Goal: Task Accomplishment & Management: Manage account settings

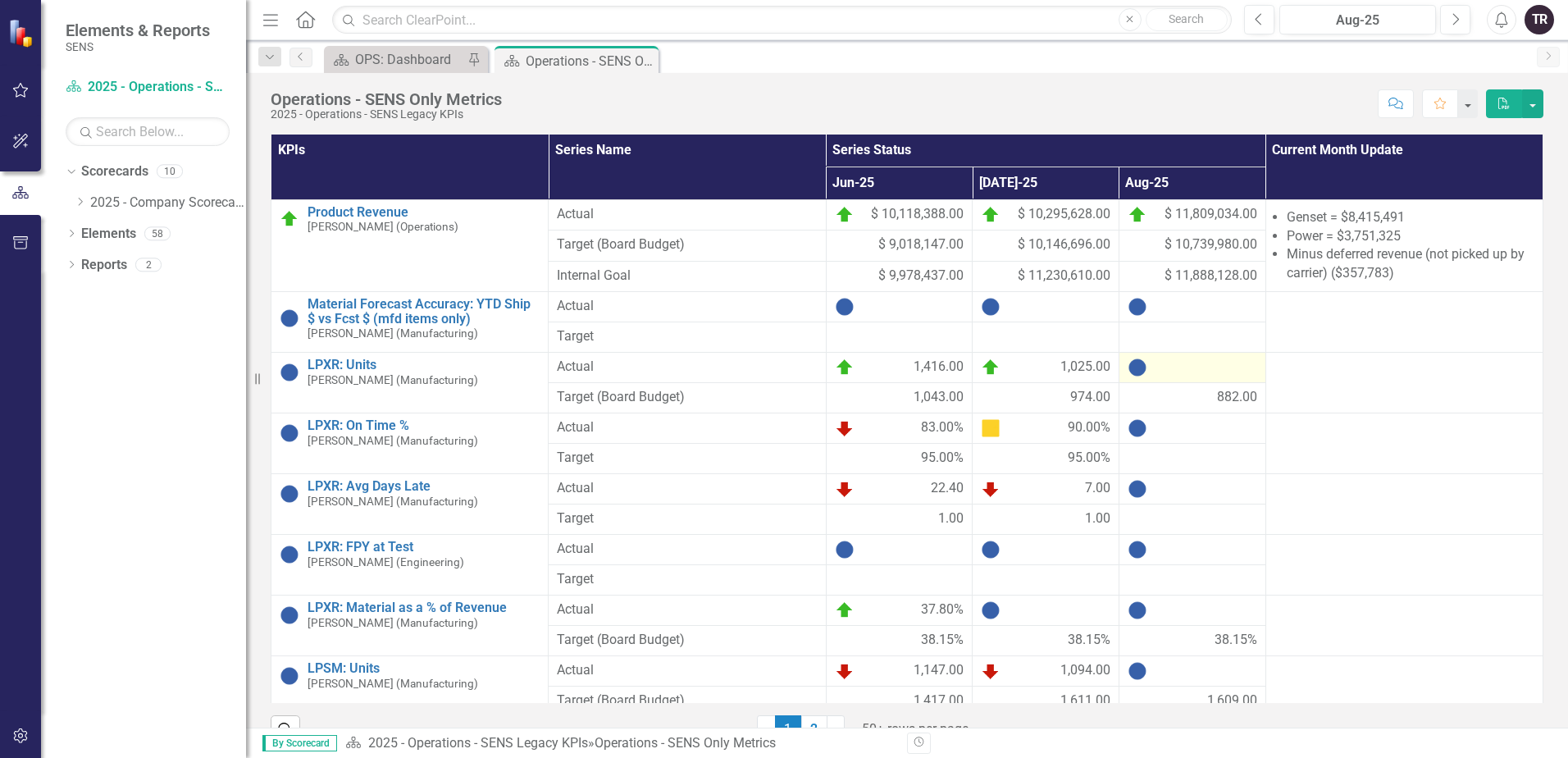
click at [1205, 373] on div at bounding box center [1192, 367] width 129 height 20
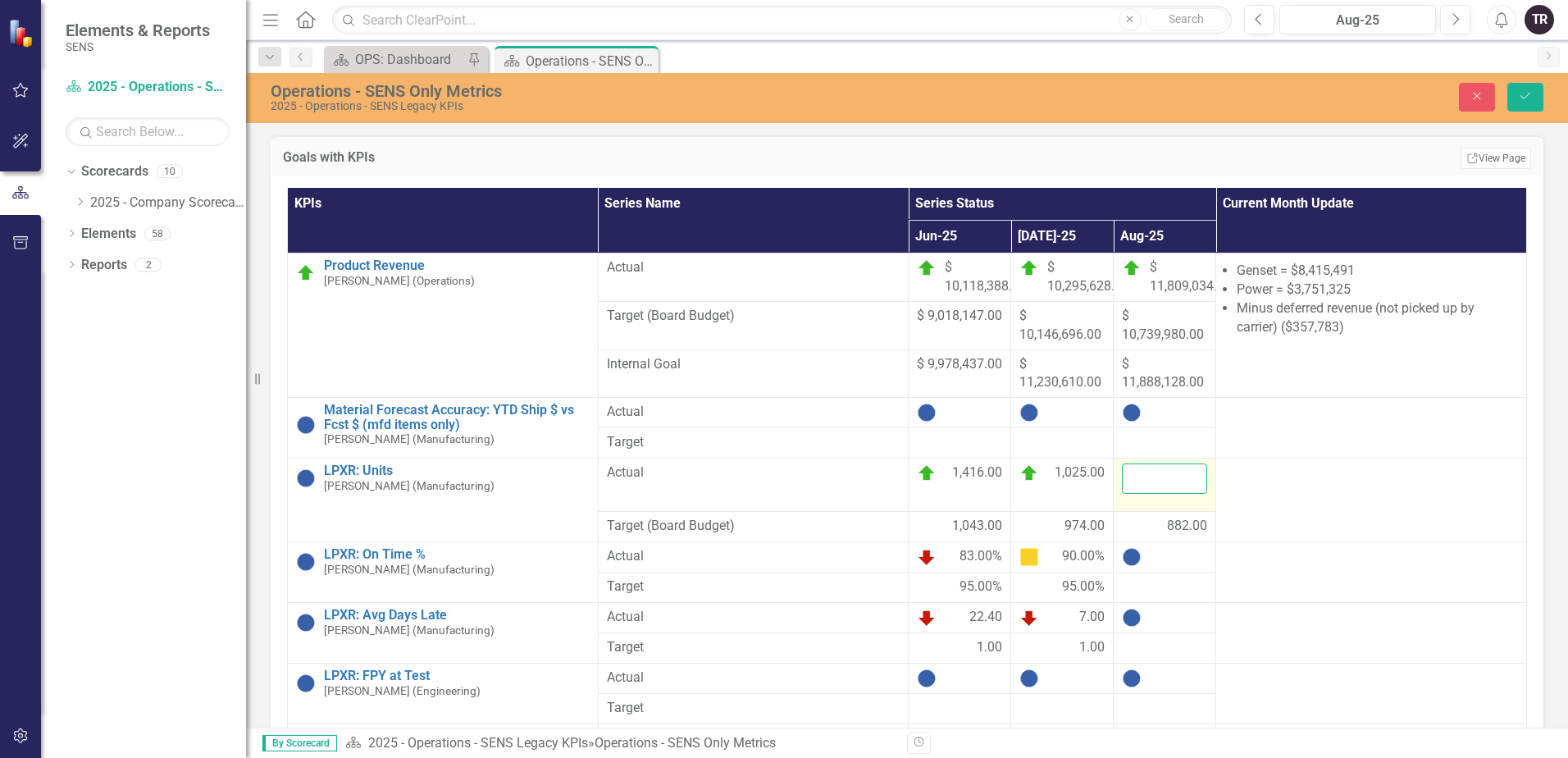
click at [1184, 463] on input "number" at bounding box center [1164, 478] width 85 height 30
type input "848"
click at [1507, 83] on button "Save" at bounding box center [1525, 97] width 36 height 28
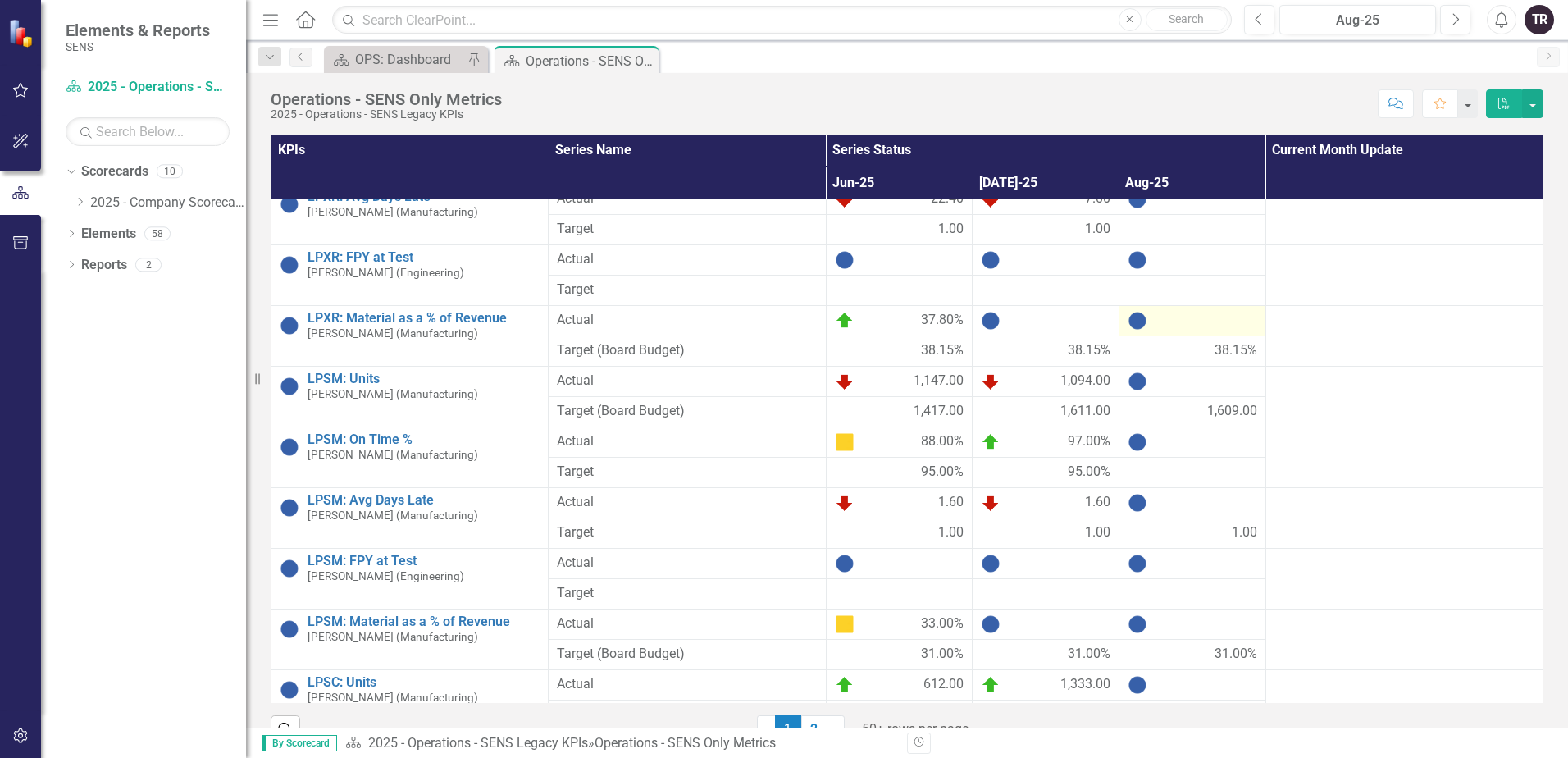
scroll to position [328, 0]
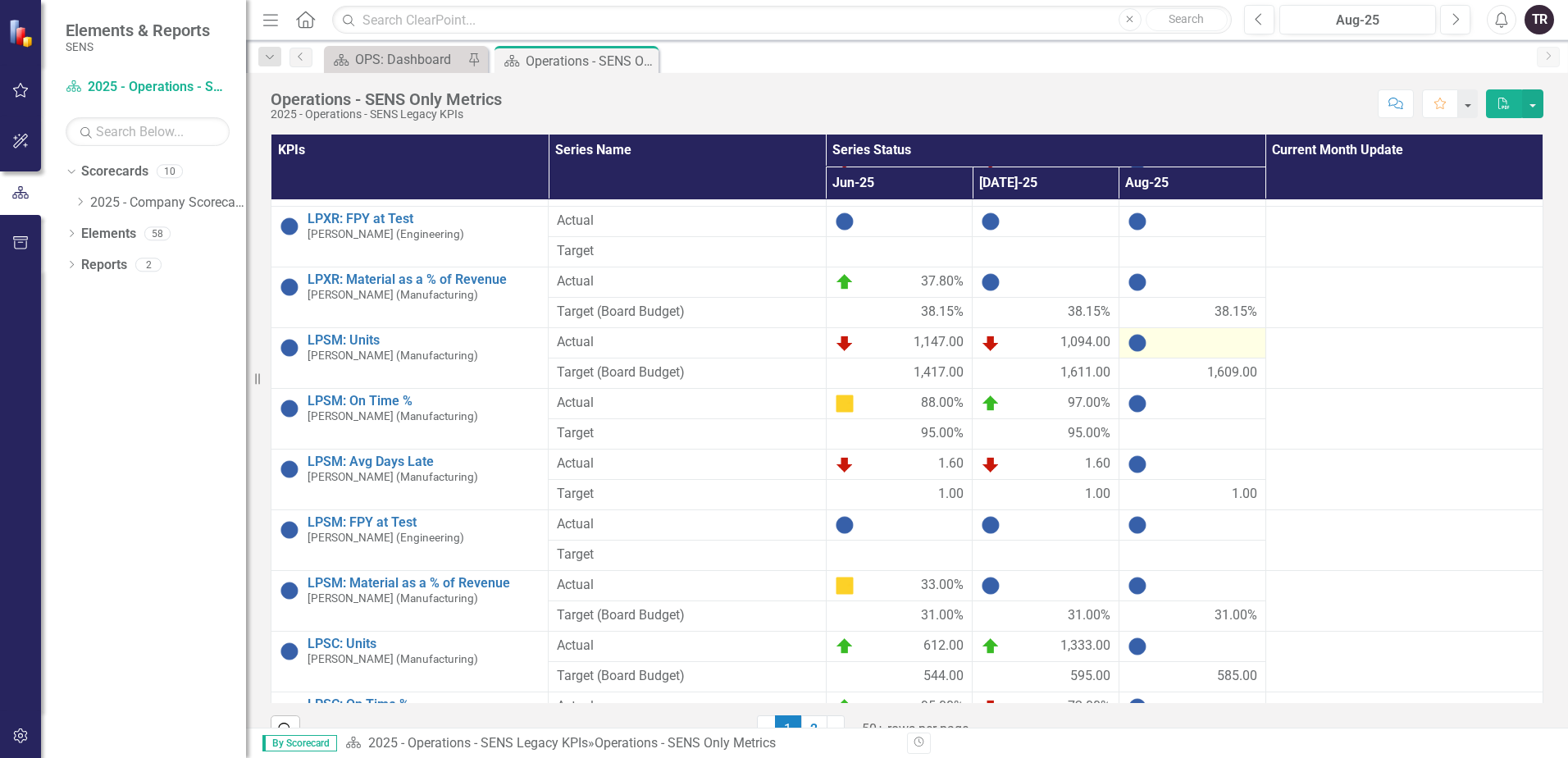
click at [1196, 346] on div at bounding box center [1192, 342] width 129 height 20
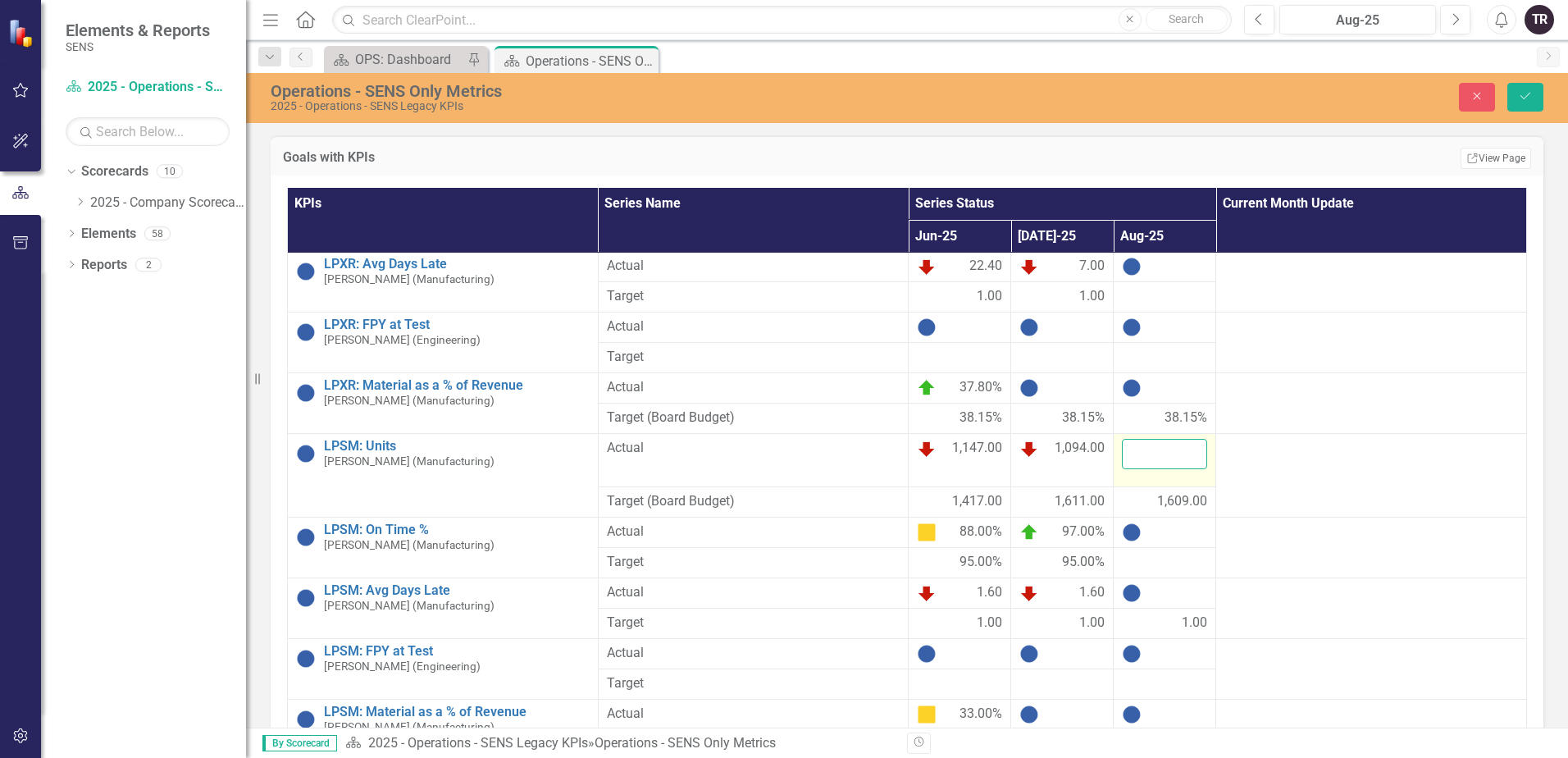
click at [1184, 439] on input "number" at bounding box center [1164, 454] width 85 height 30
type input "1085"
click at [1507, 83] on button "Save" at bounding box center [1525, 97] width 36 height 28
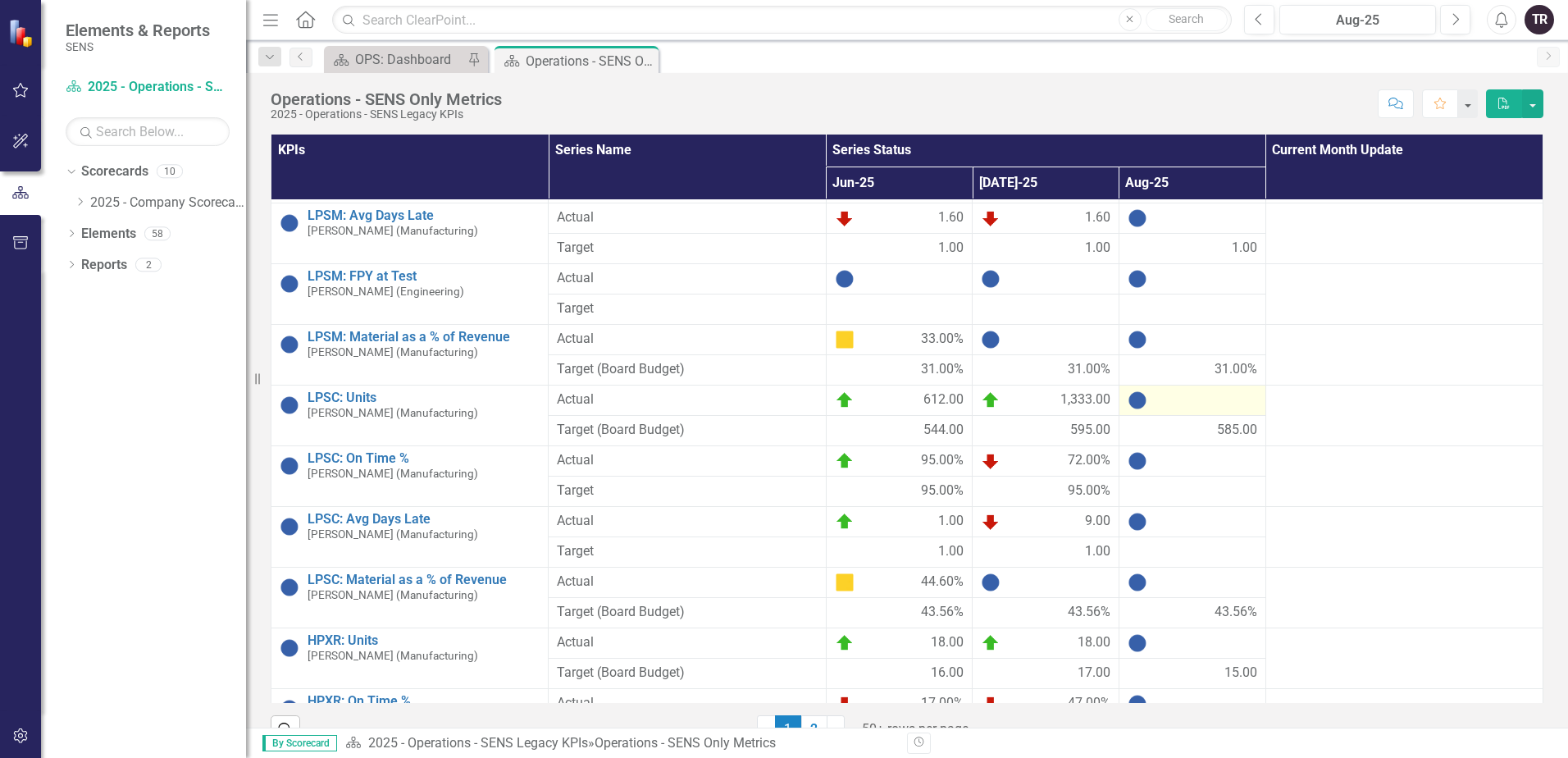
scroll to position [656, 0]
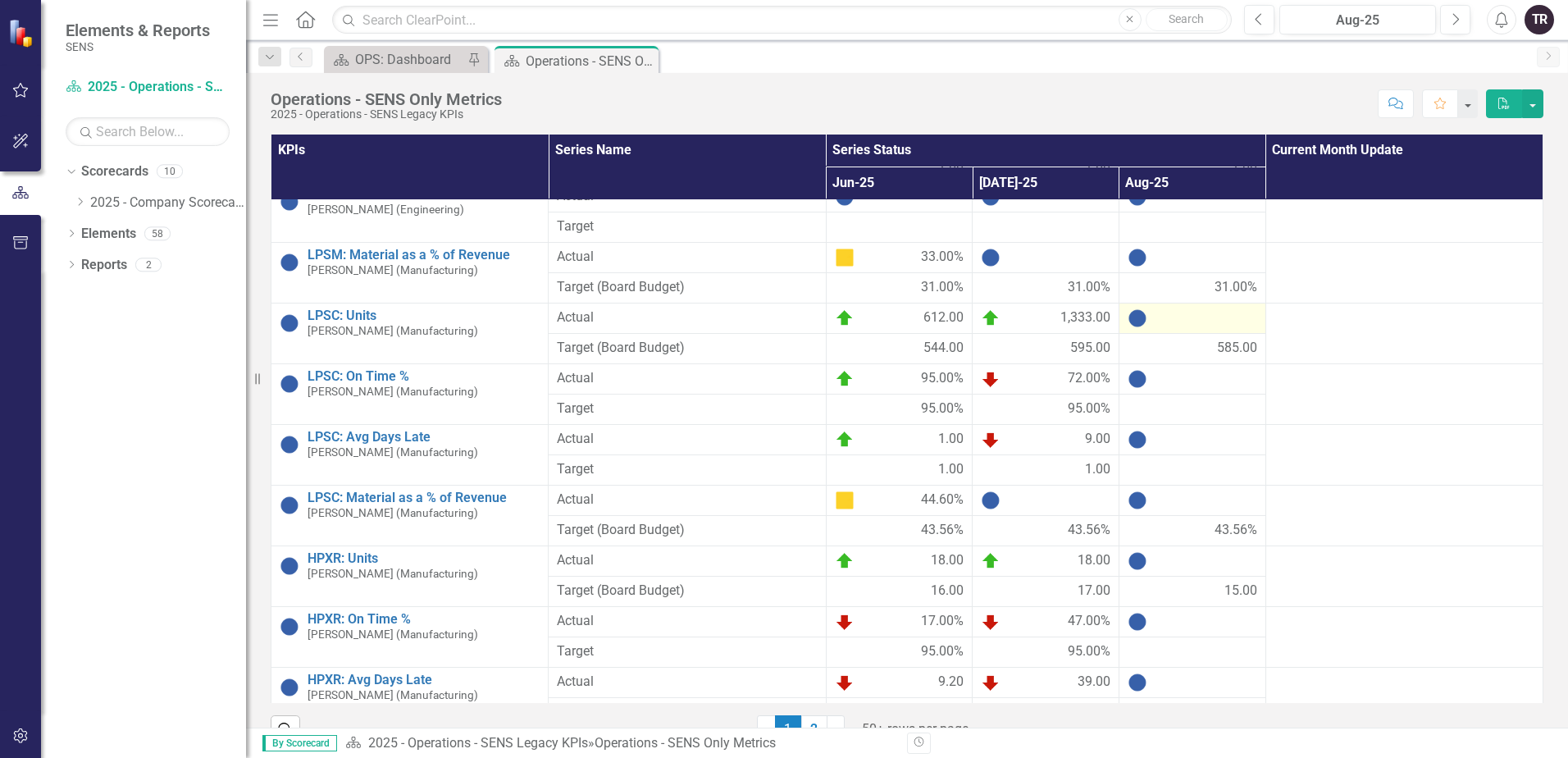
click at [1196, 318] on div at bounding box center [1192, 318] width 129 height 20
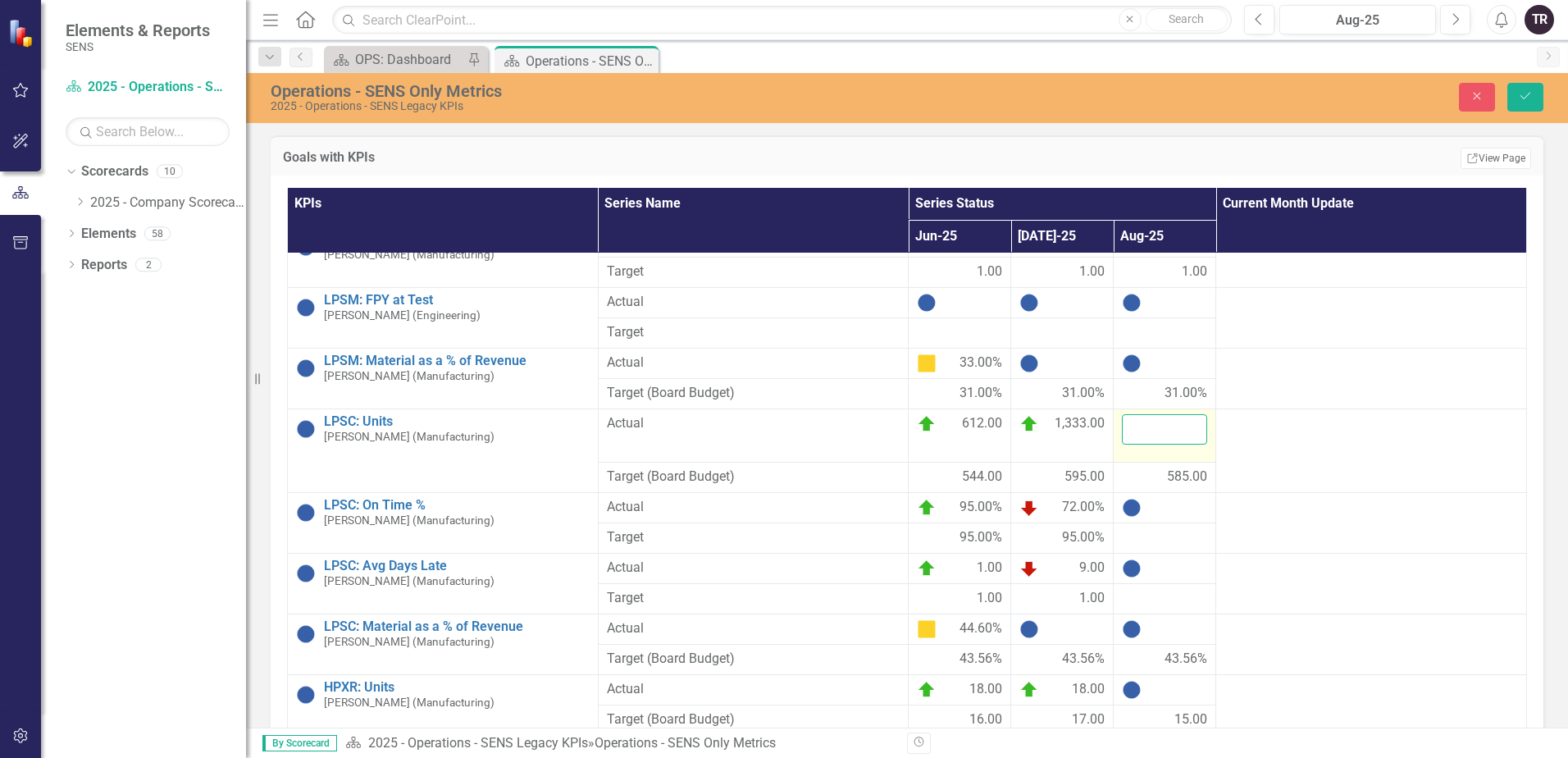
click at [1164, 414] on input "number" at bounding box center [1164, 429] width 85 height 30
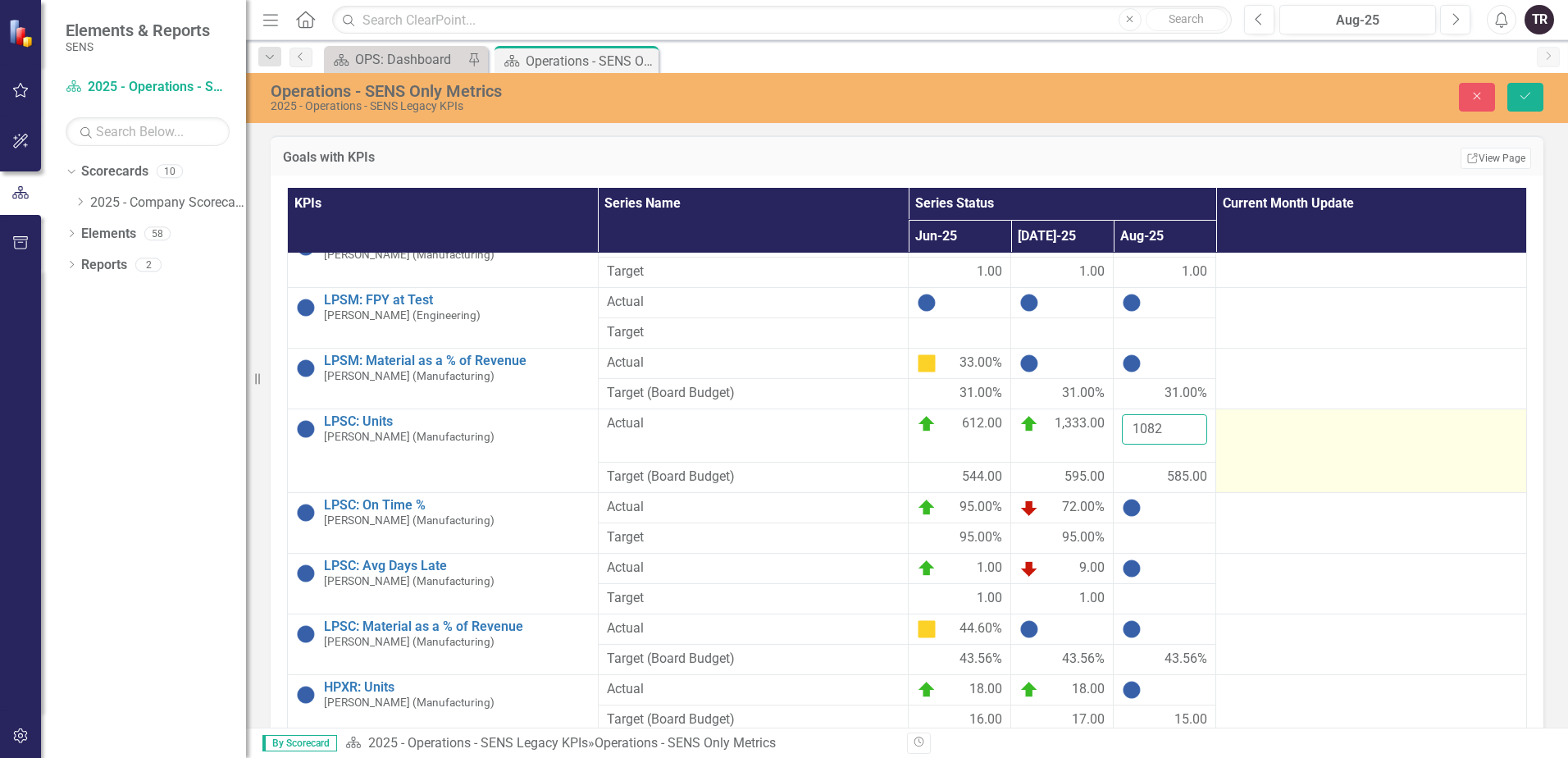
type input "1082"
click at [1507, 83] on button "Save" at bounding box center [1525, 97] width 36 height 28
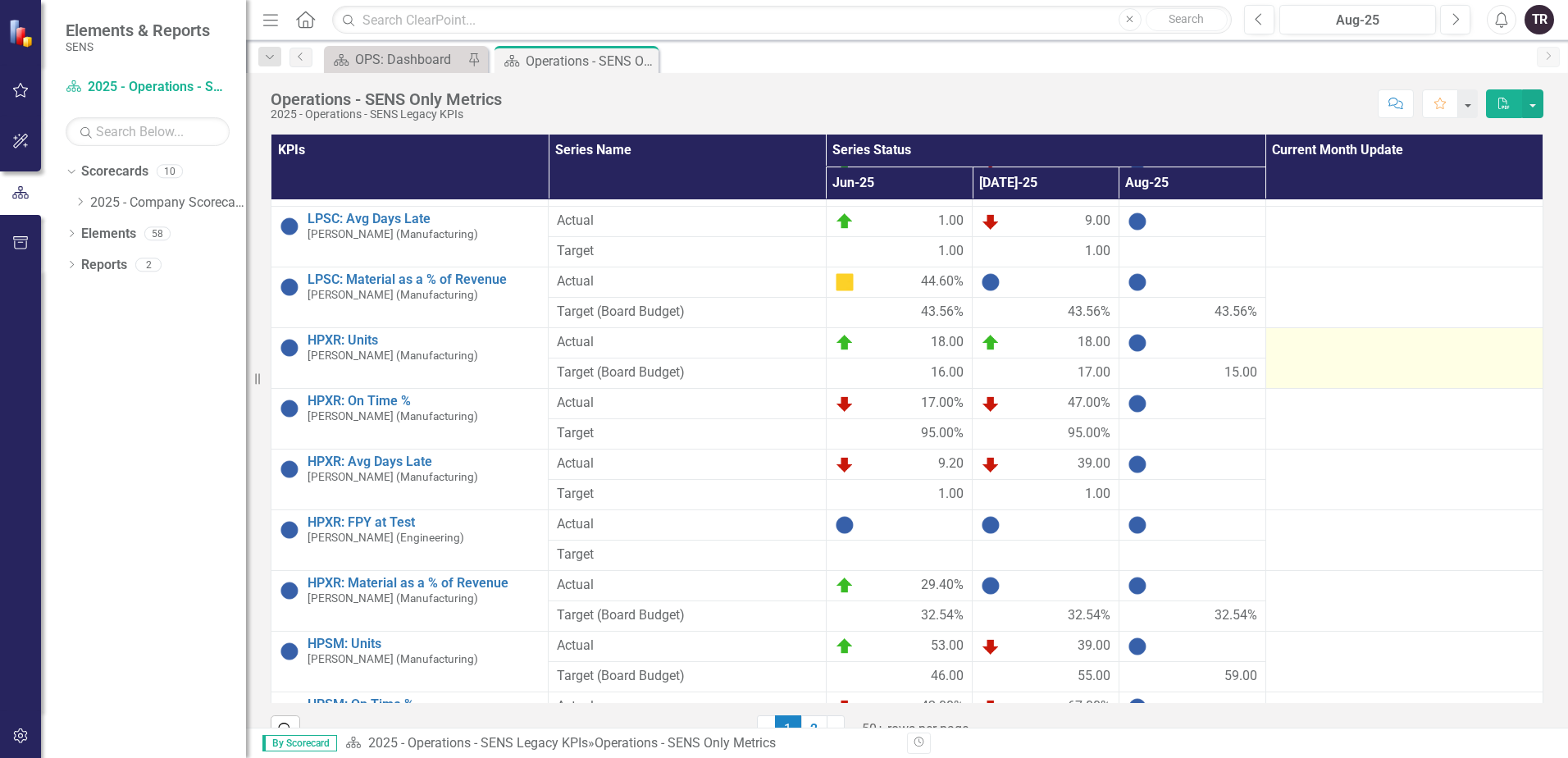
scroll to position [902, 0]
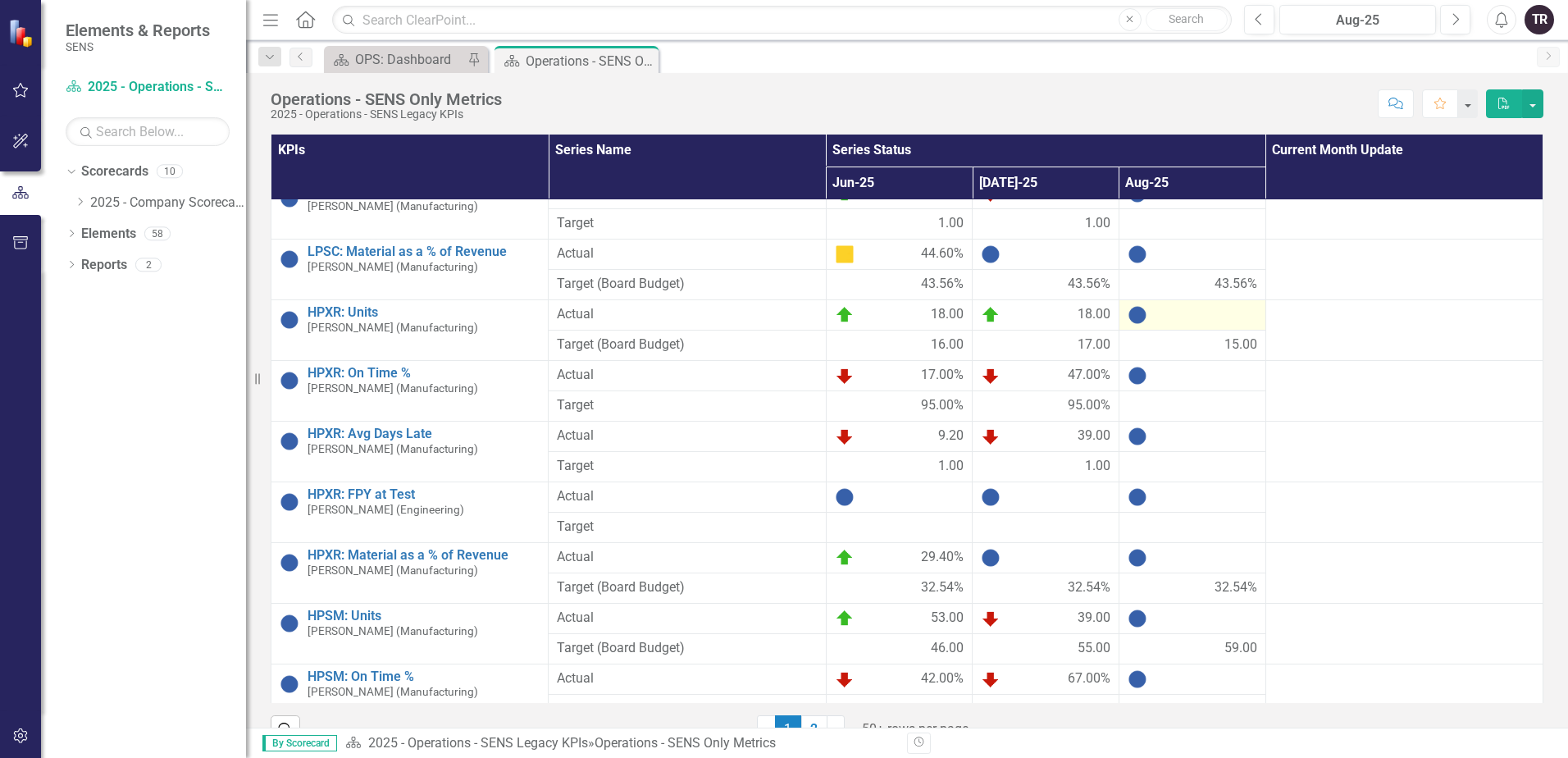
click at [1197, 313] on div at bounding box center [1192, 315] width 129 height 20
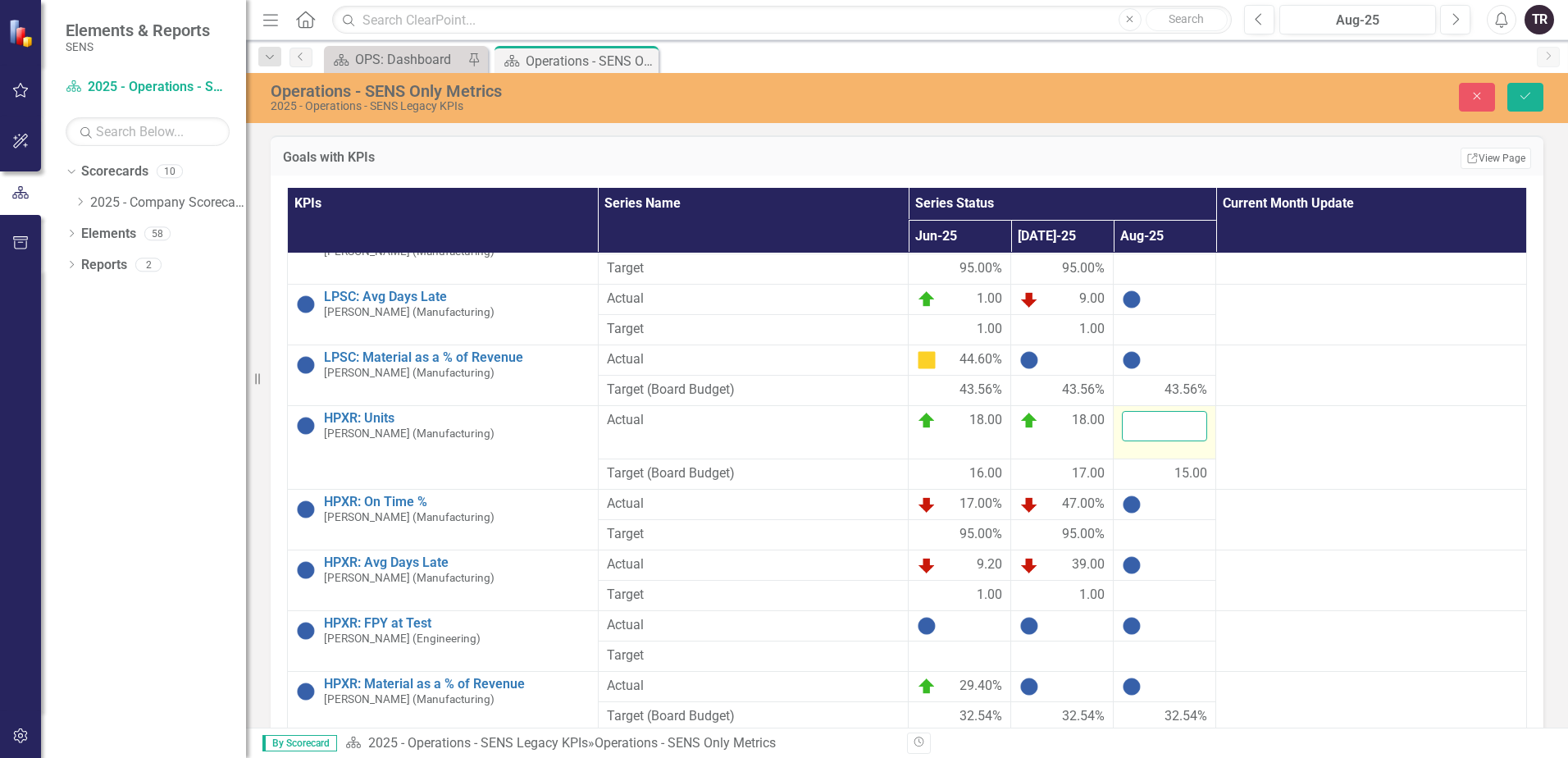
click at [1183, 411] on input "number" at bounding box center [1164, 426] width 85 height 30
type input "11"
click at [1507, 83] on button "Save" at bounding box center [1525, 97] width 36 height 28
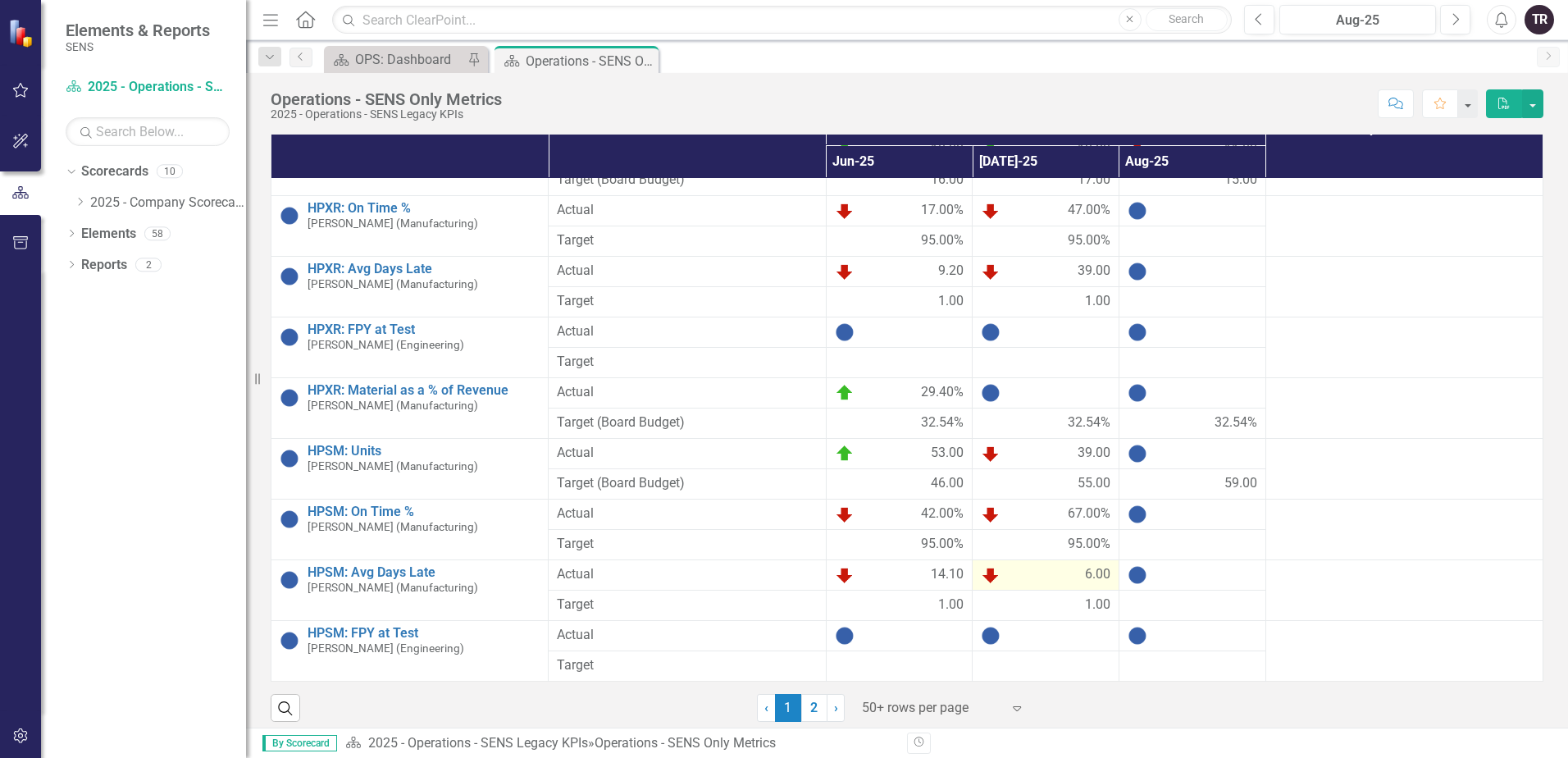
scroll to position [32, 0]
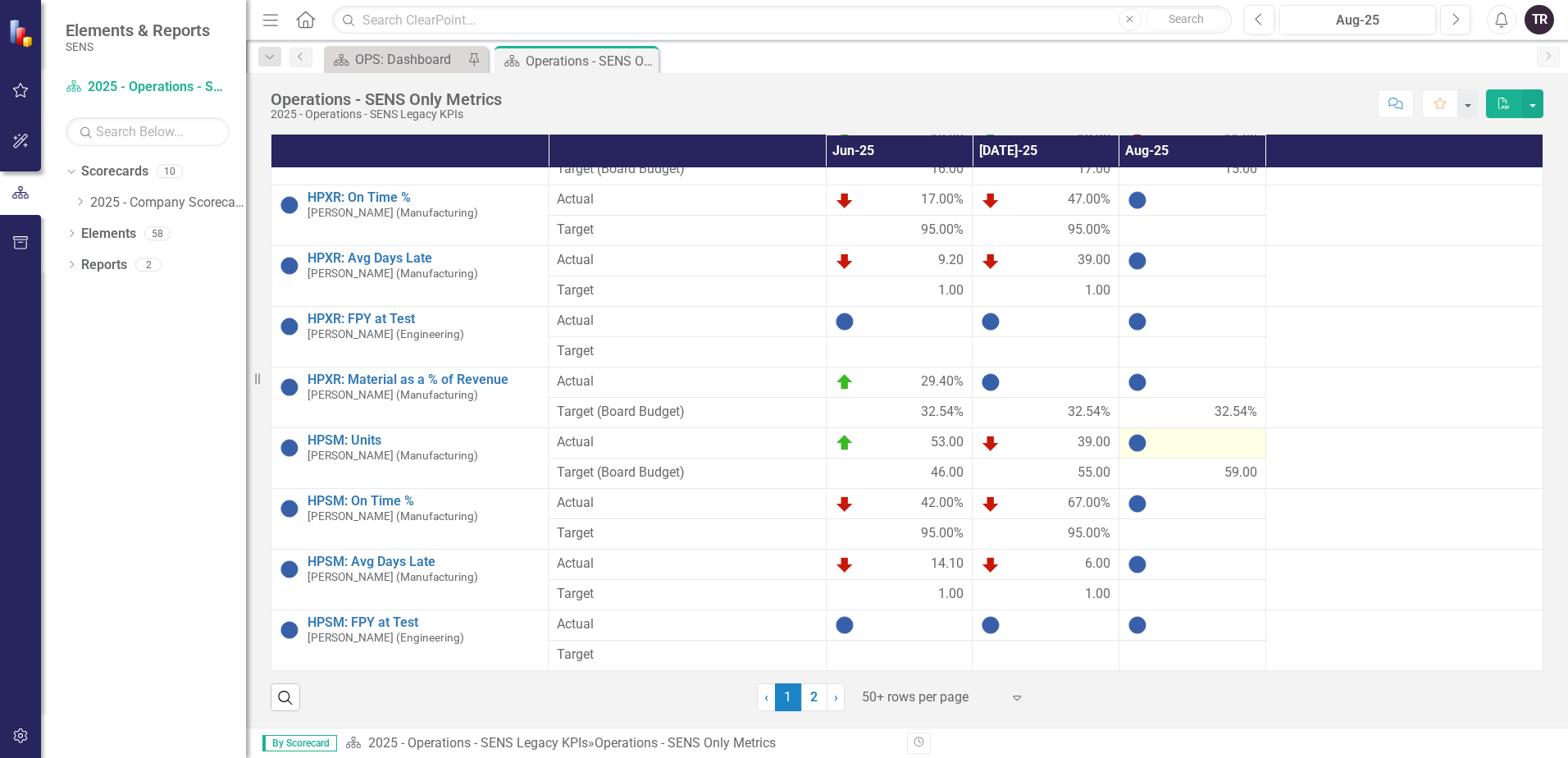
click at [1198, 445] on div at bounding box center [1192, 442] width 129 height 20
click at [1197, 445] on div at bounding box center [1192, 442] width 129 height 20
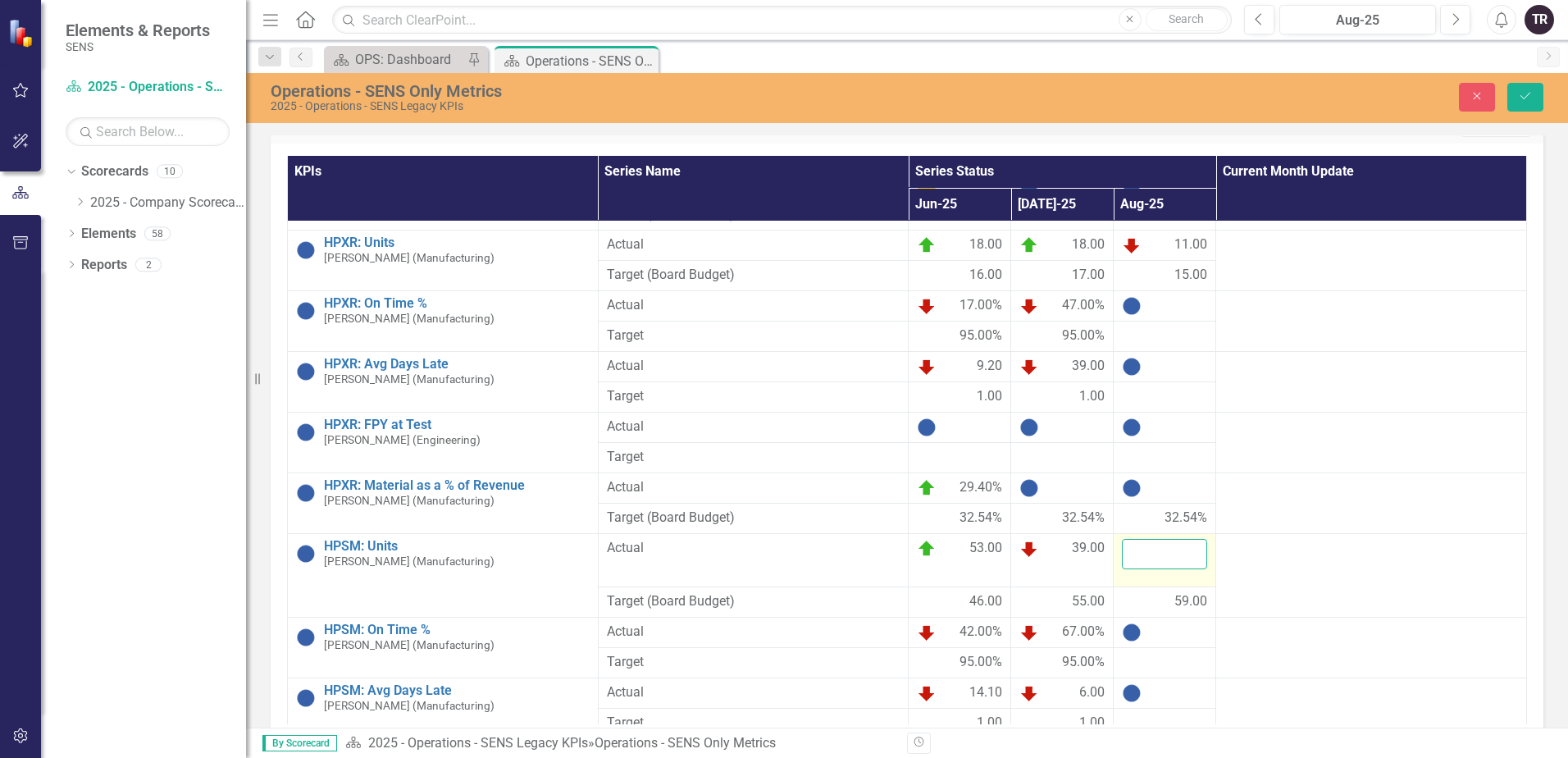
click at [1173, 539] on input "number" at bounding box center [1164, 554] width 85 height 30
type input "10"
click at [1507, 83] on button "Save" at bounding box center [1525, 97] width 36 height 28
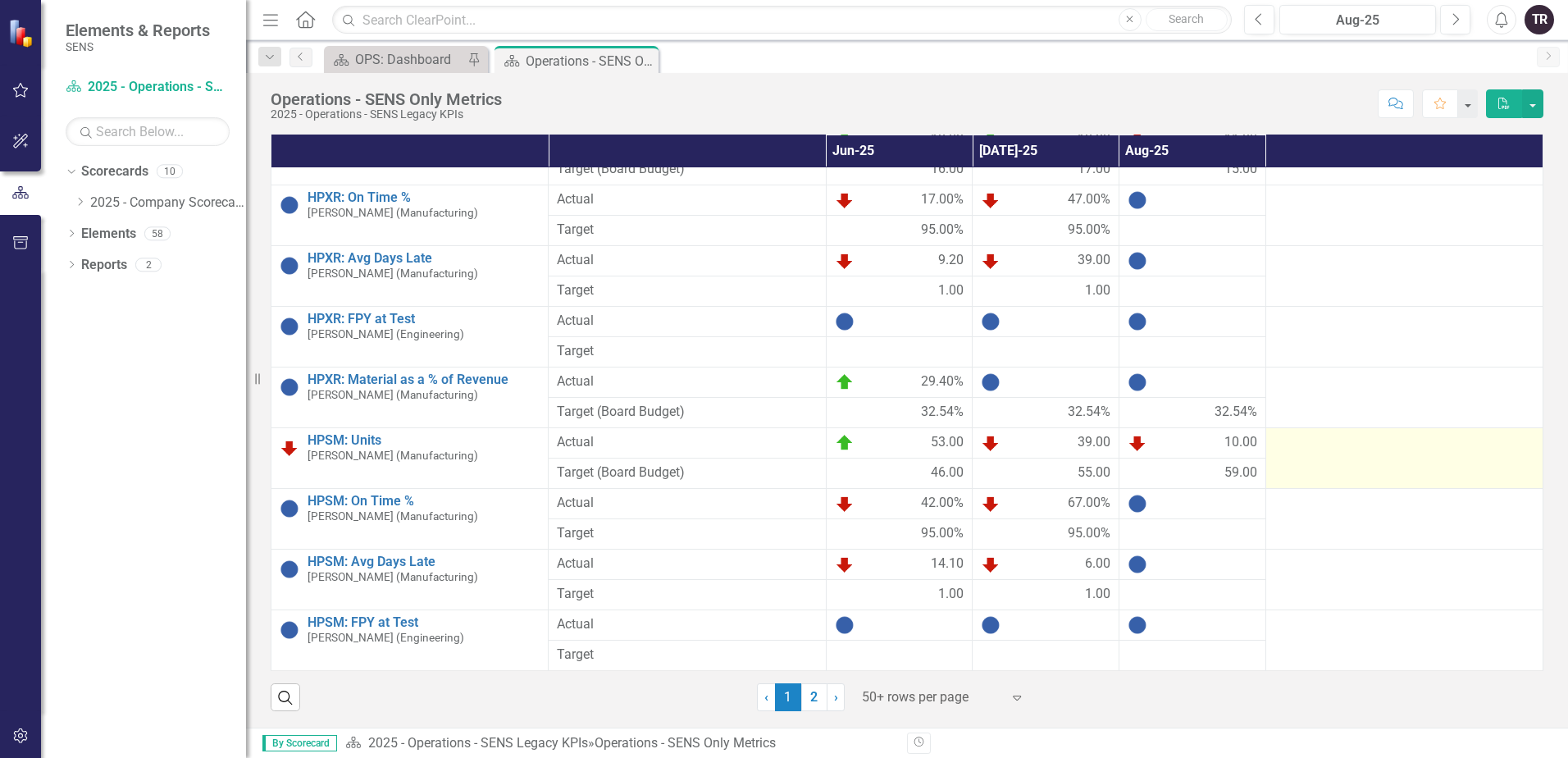
click at [1325, 462] on td at bounding box center [1404, 459] width 278 height 60
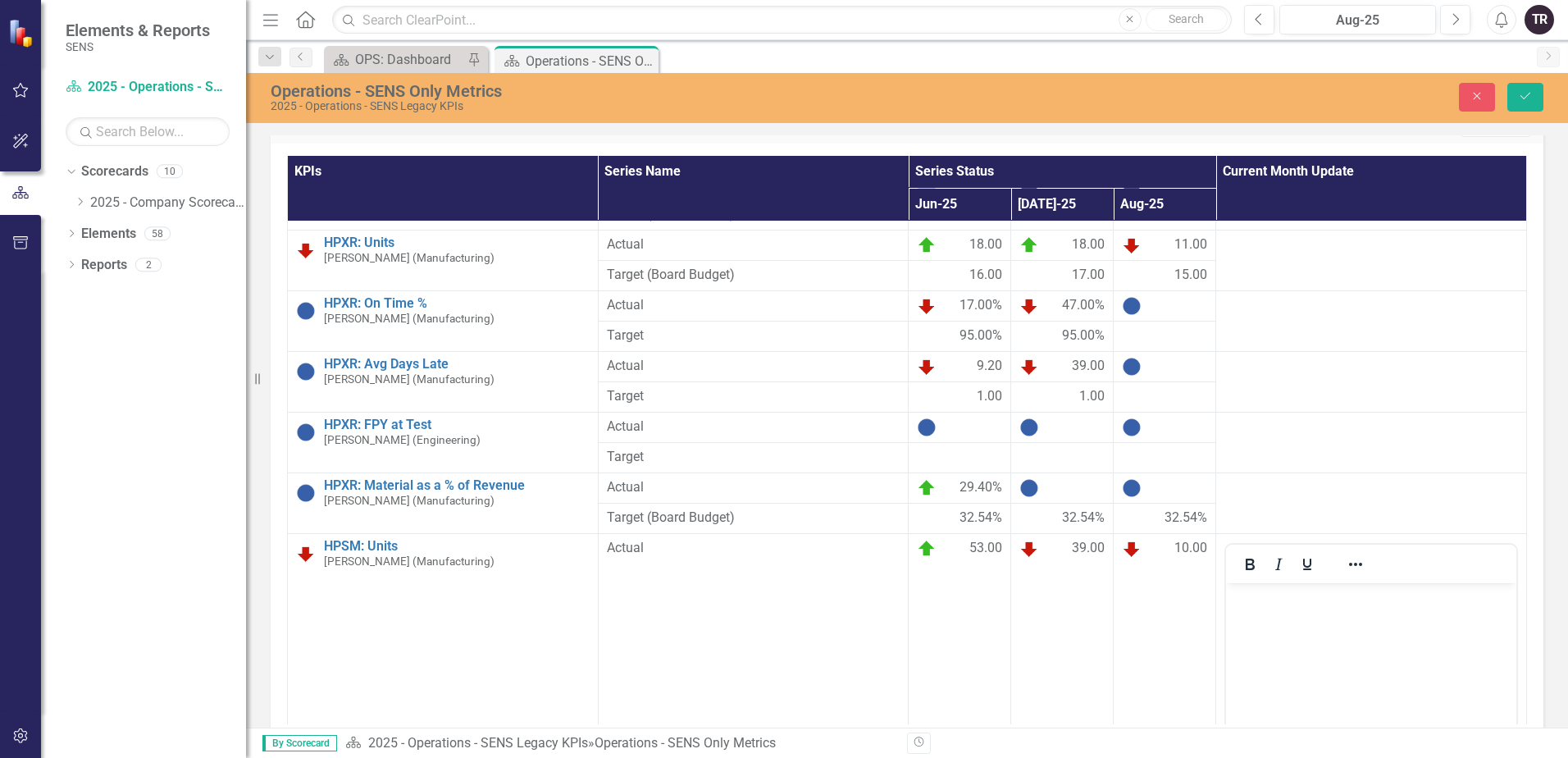
scroll to position [0, 0]
click at [1323, 622] on body "Rich Text Area. Press ALT-0 for help." at bounding box center [1371, 705] width 290 height 246
click at [1530, 92] on icon "Save" at bounding box center [1525, 96] width 15 height 11
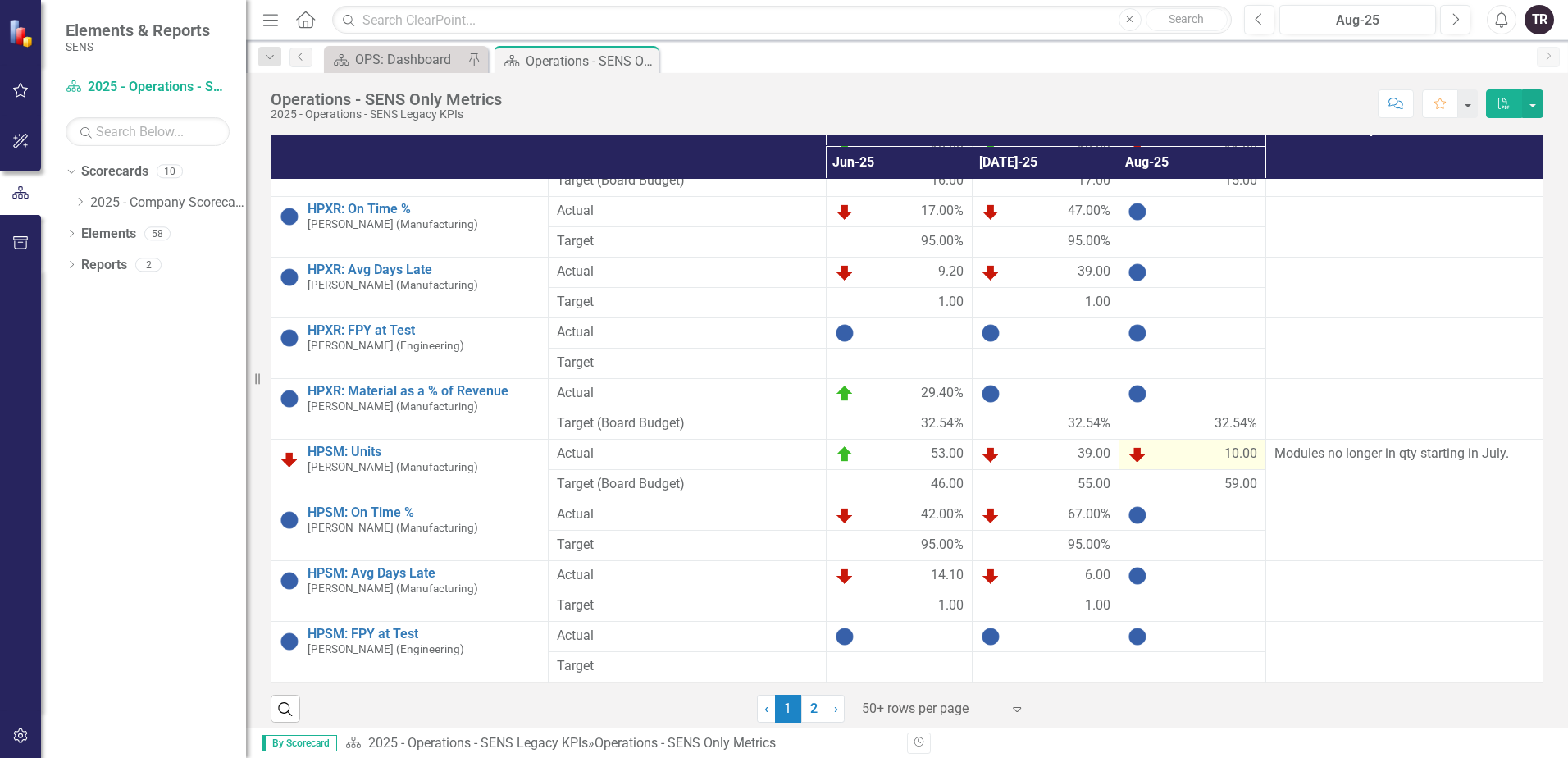
scroll to position [32, 0]
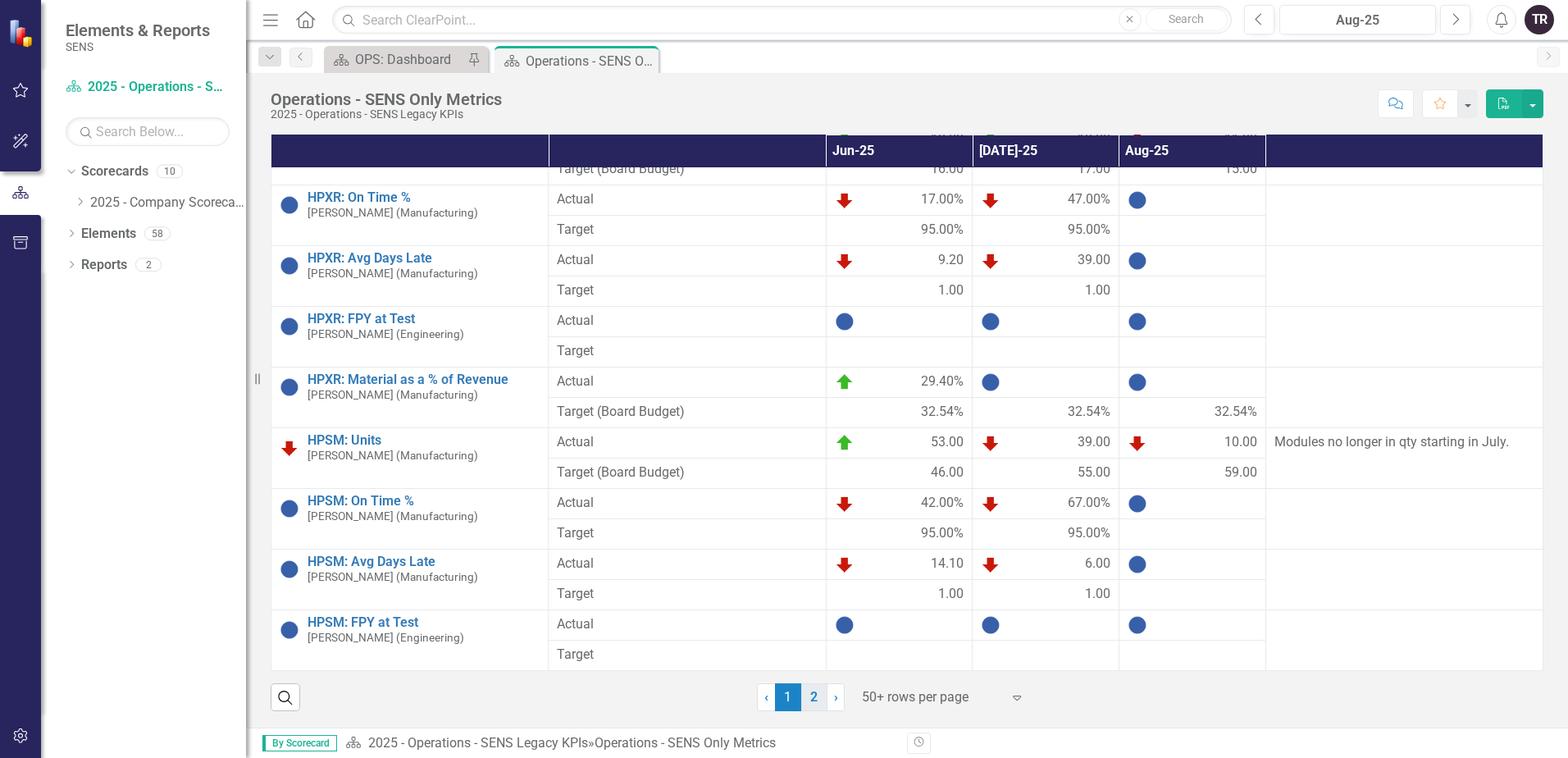
click at [809, 701] on link "2" at bounding box center [814, 697] width 26 height 28
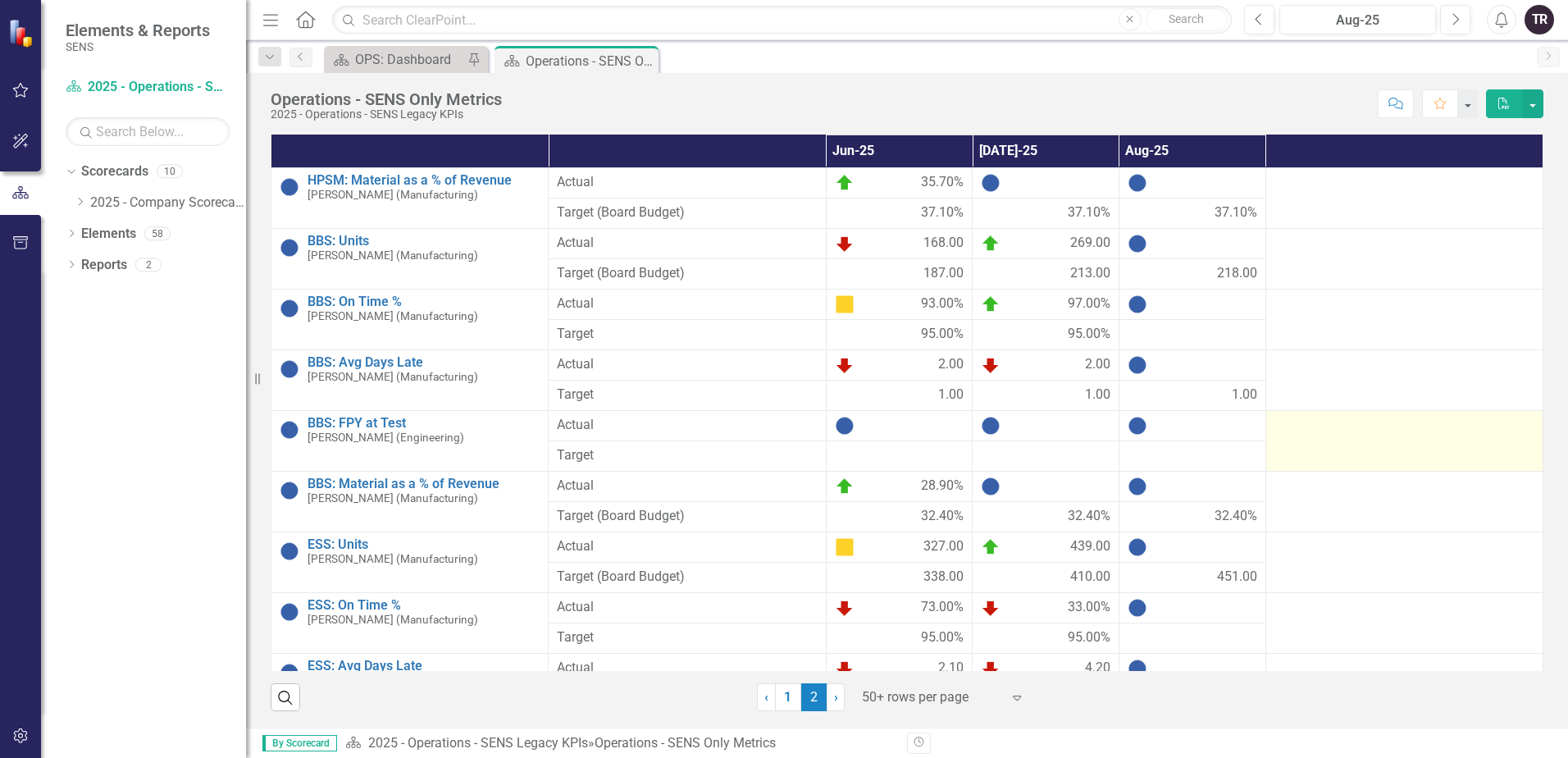
scroll to position [0, 0]
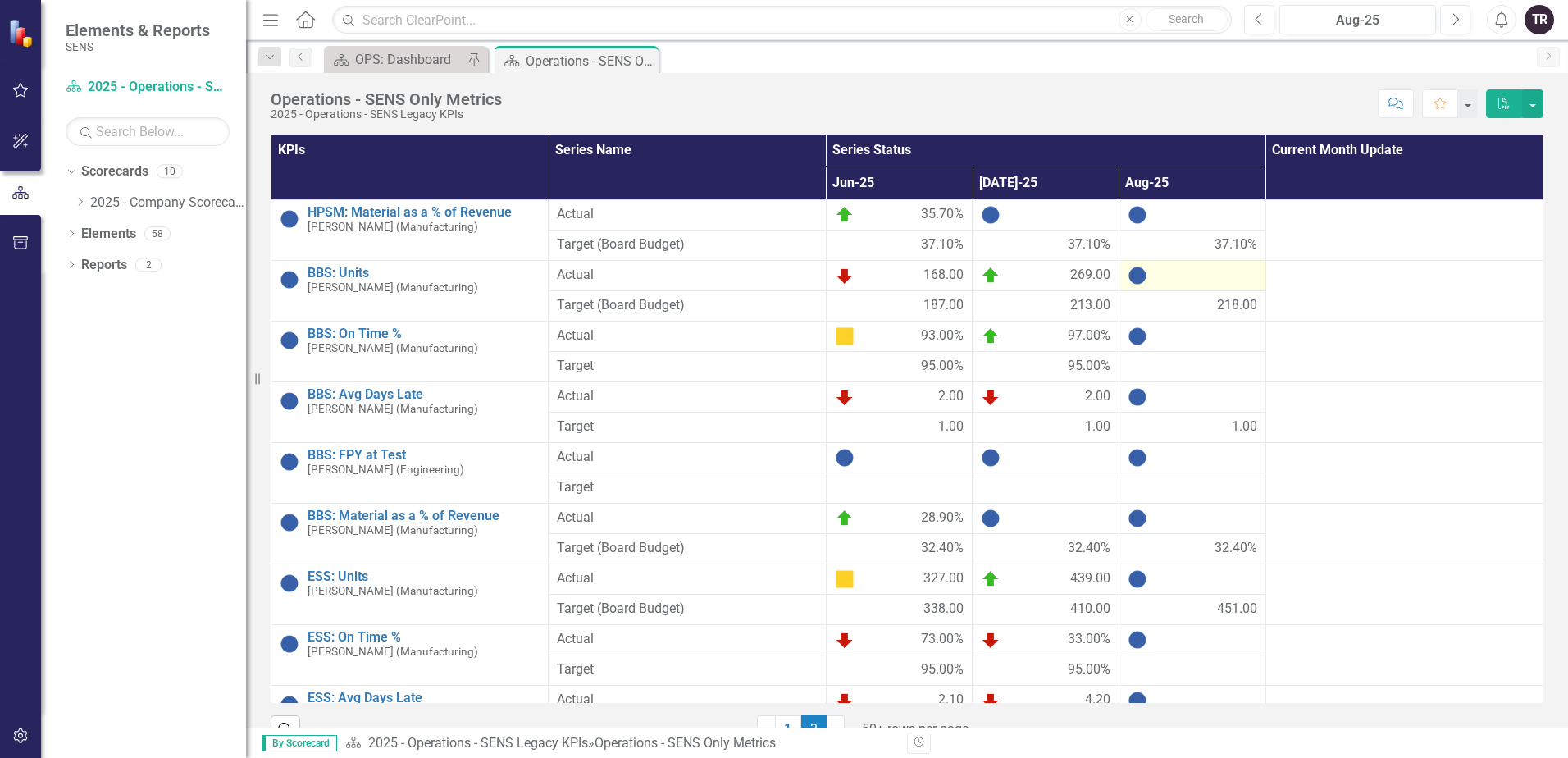
click at [1187, 279] on div at bounding box center [1192, 275] width 129 height 20
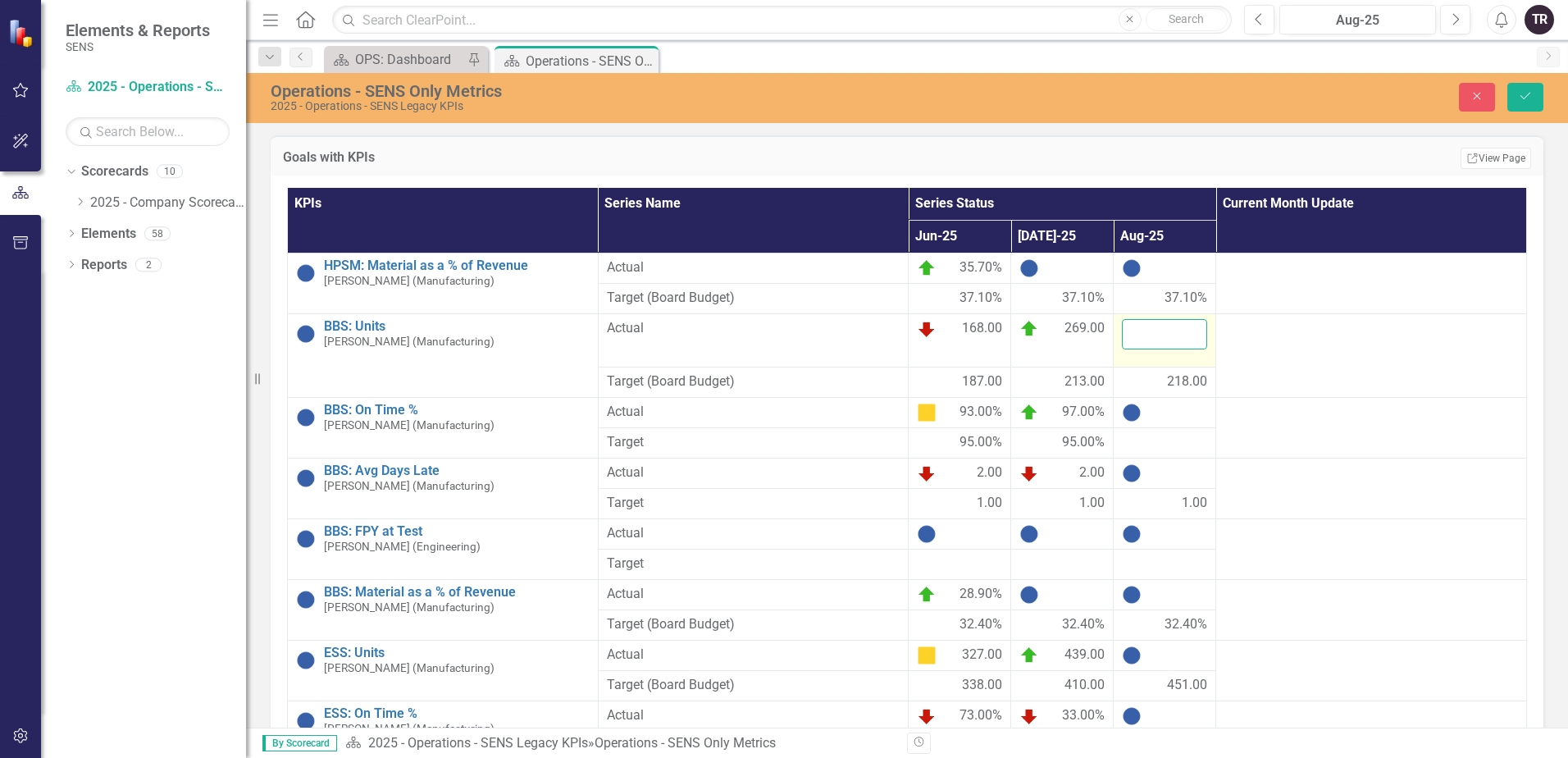
click at [1161, 333] on input "number" at bounding box center [1164, 334] width 85 height 30
type input "310"
click at [1507, 83] on button "Save" at bounding box center [1525, 97] width 36 height 28
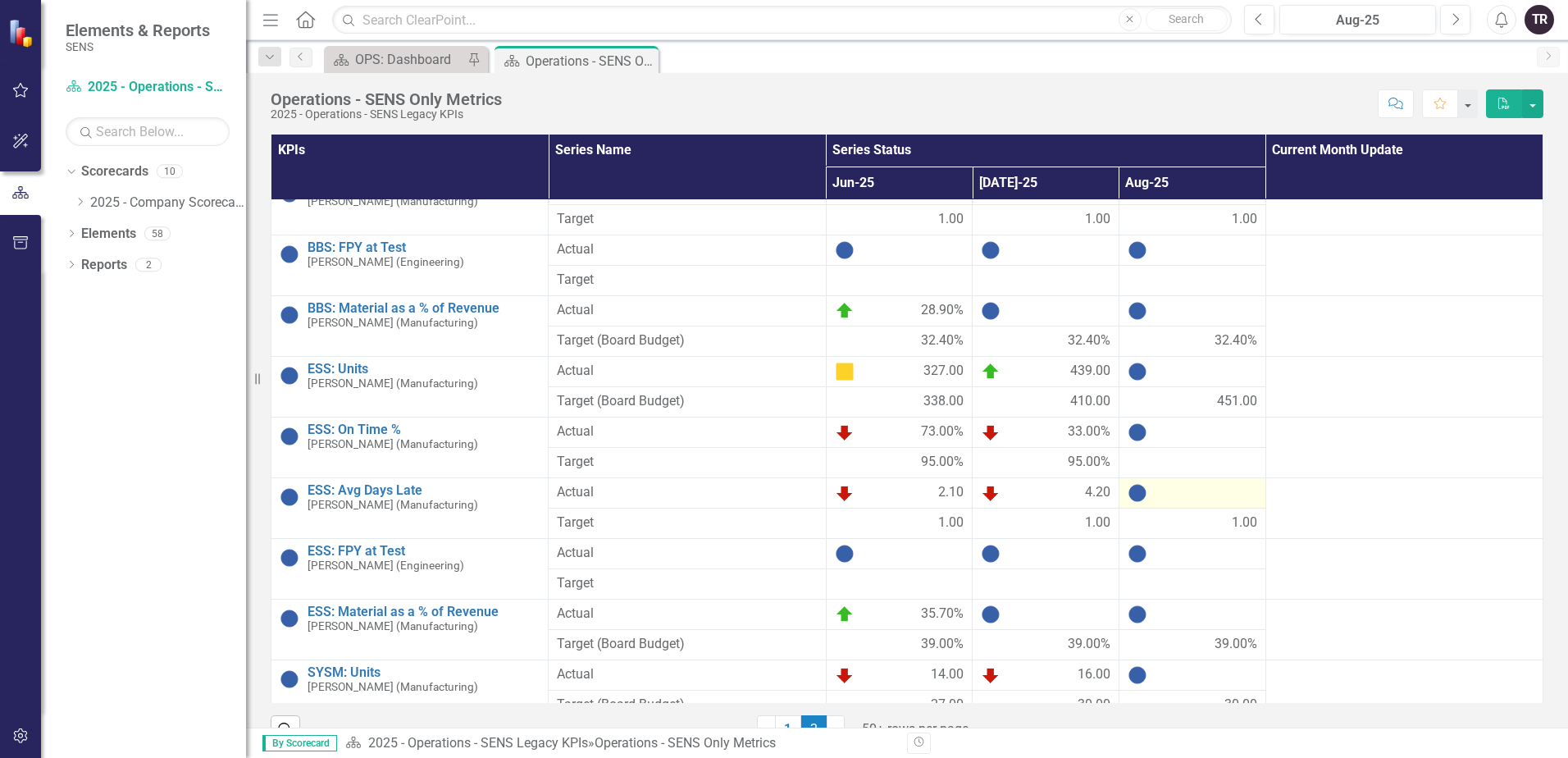
scroll to position [246, 0]
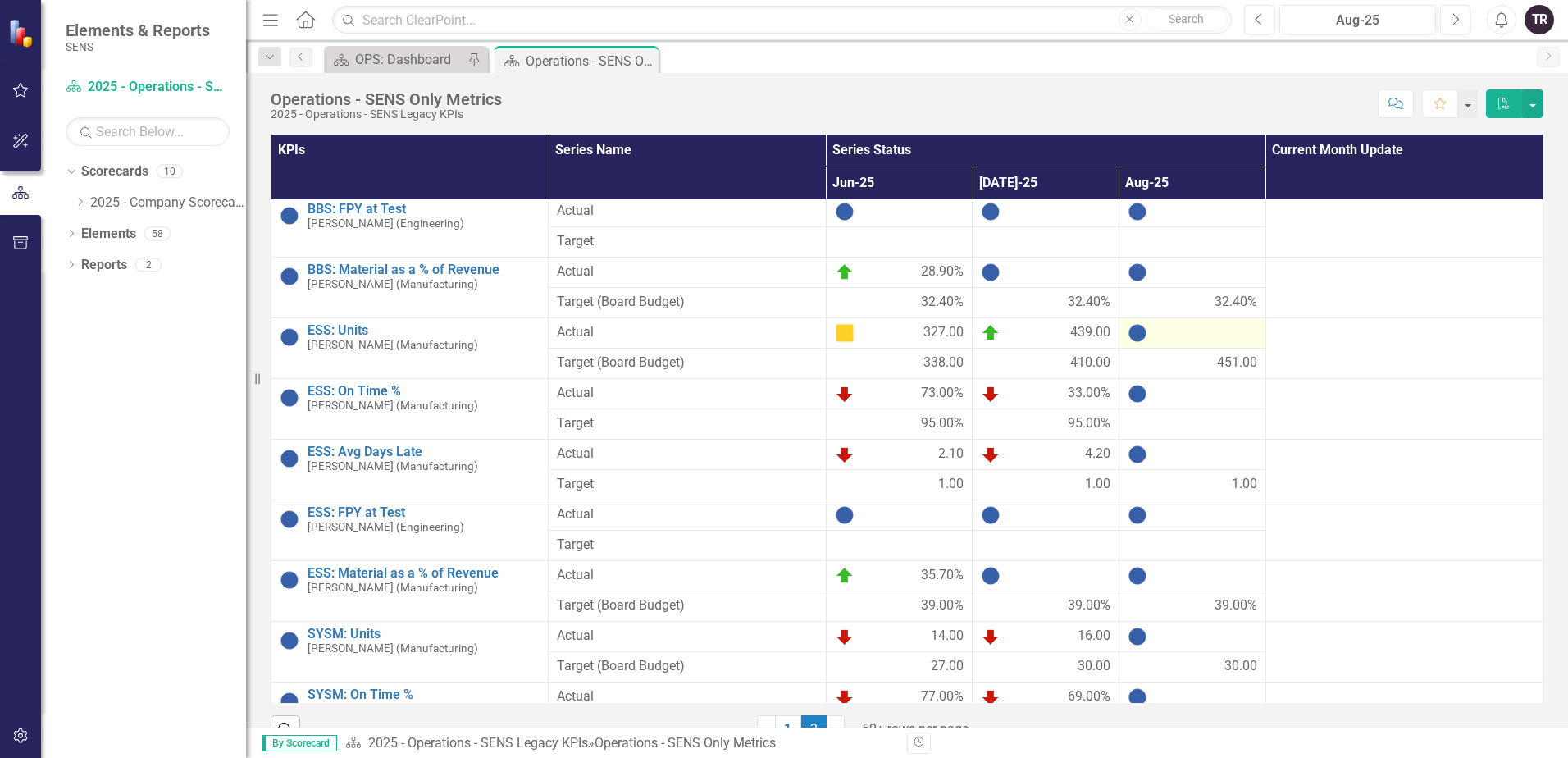
click at [1172, 344] on td at bounding box center [1191, 332] width 147 height 30
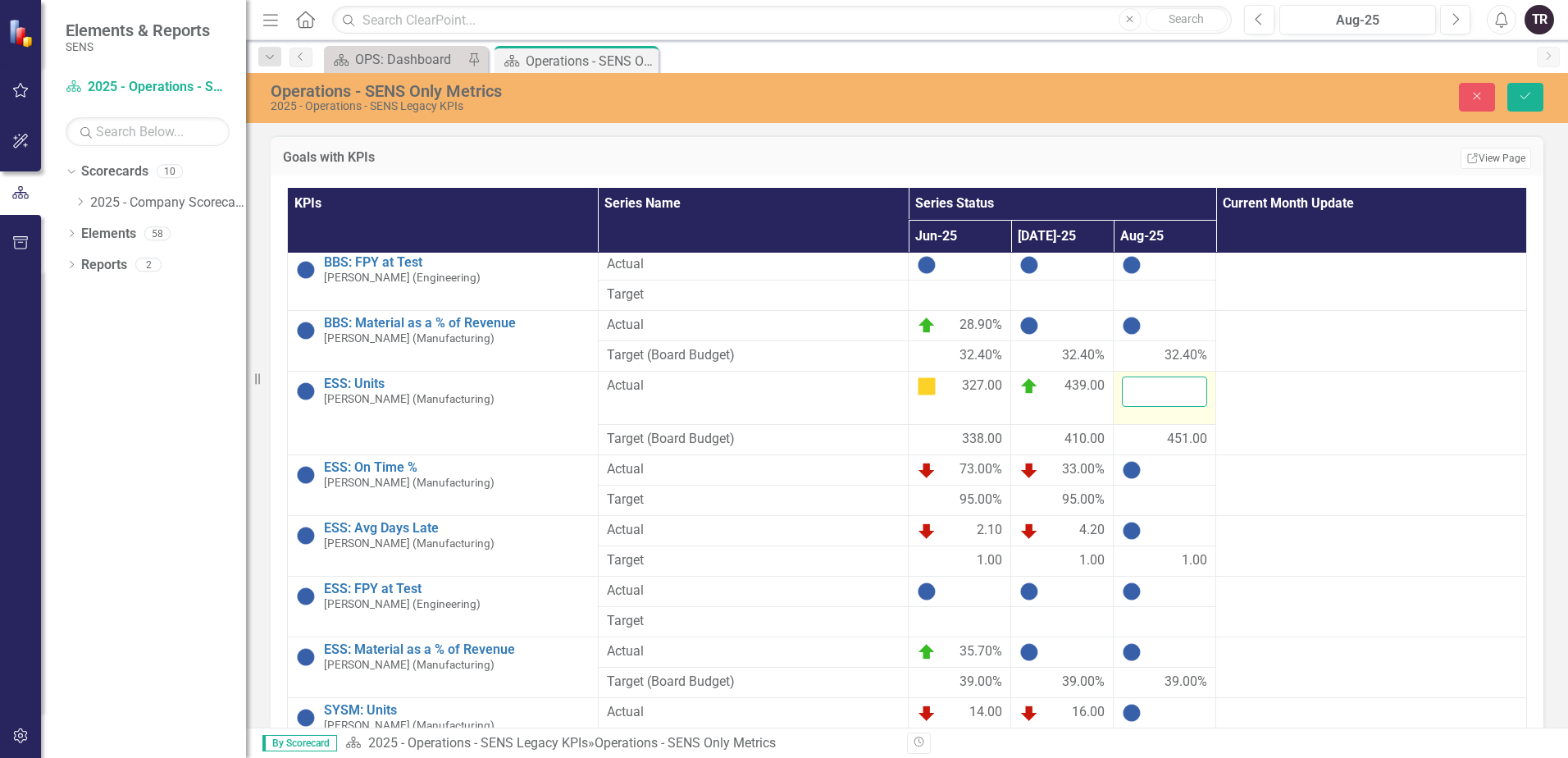
click at [1158, 395] on input "number" at bounding box center [1164, 392] width 85 height 30
type input "526"
click at [1507, 83] on button "Save" at bounding box center [1525, 97] width 36 height 28
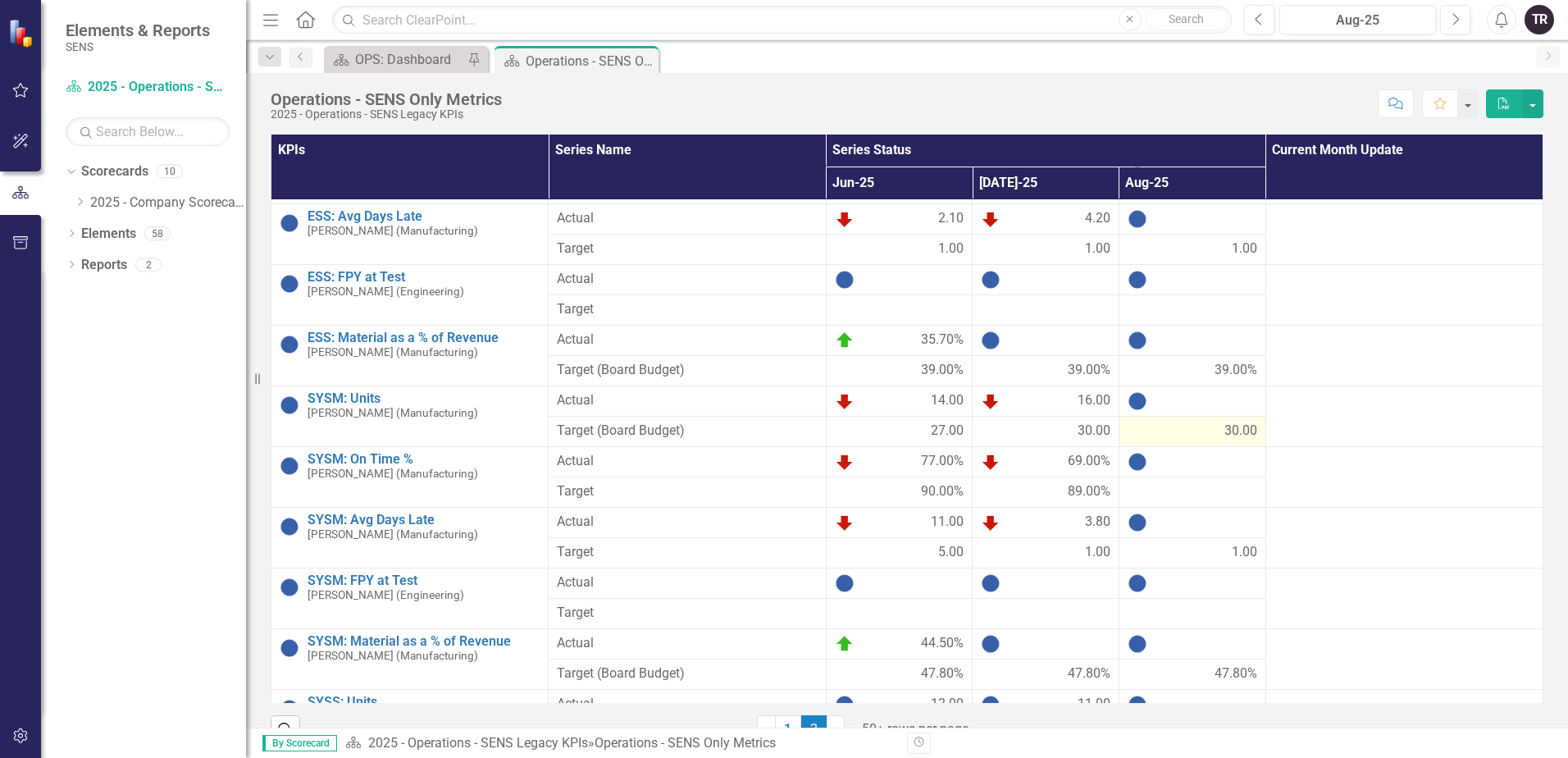
scroll to position [492, 0]
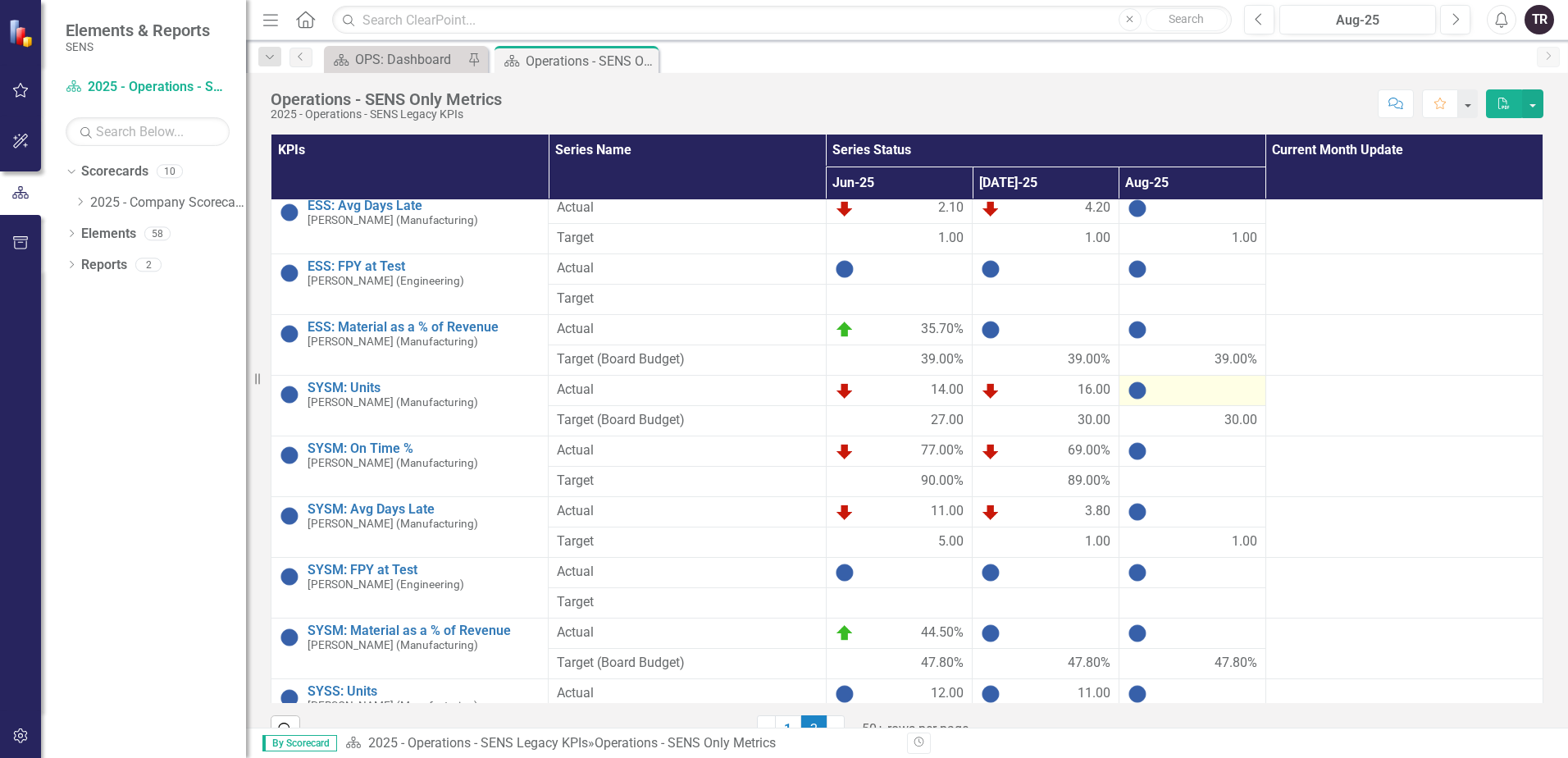
click at [1174, 396] on div at bounding box center [1192, 390] width 129 height 20
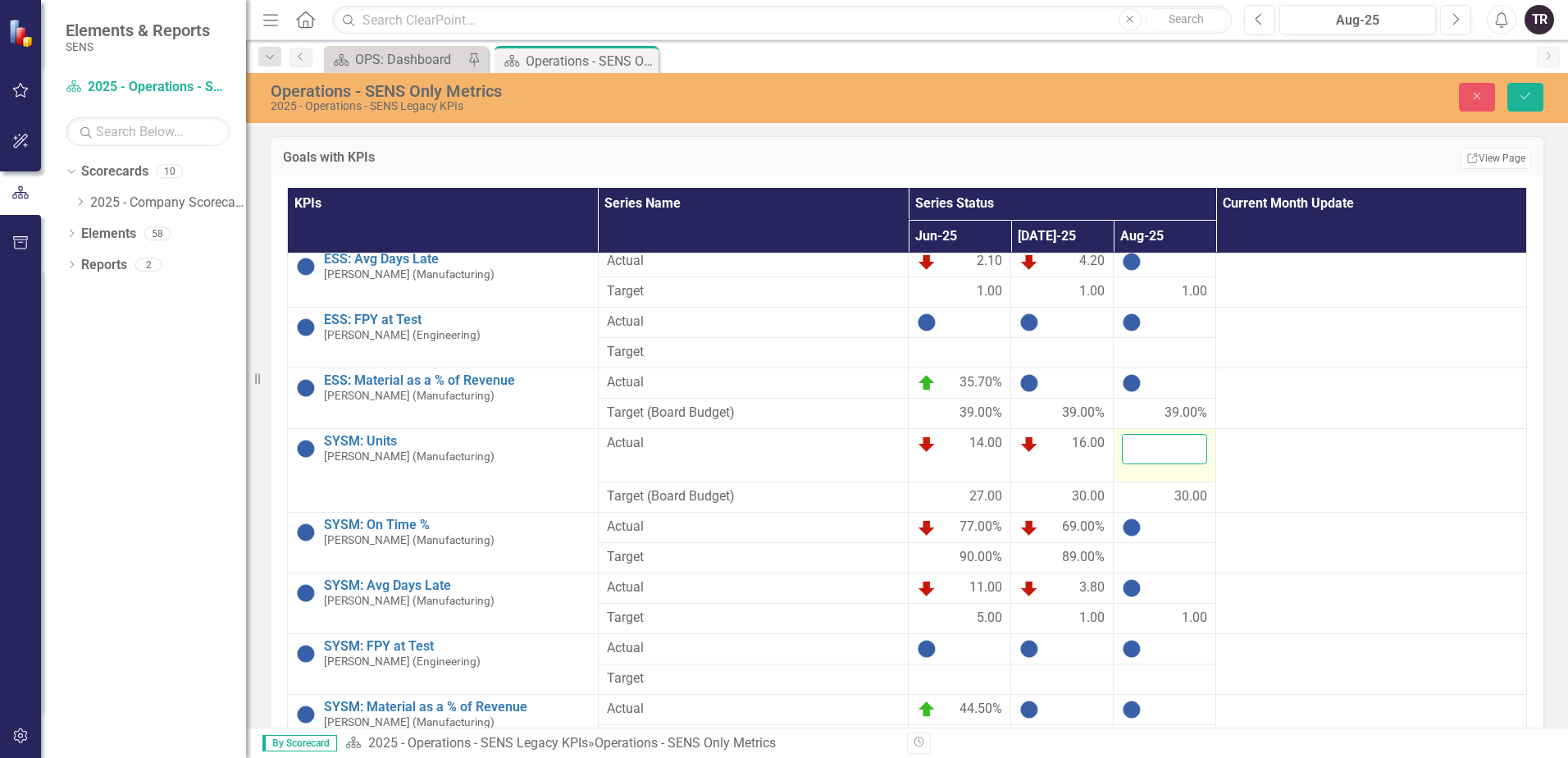
click at [1157, 447] on input "number" at bounding box center [1164, 448] width 85 height 30
type input "32"
click at [1507, 83] on button "Save" at bounding box center [1525, 97] width 36 height 28
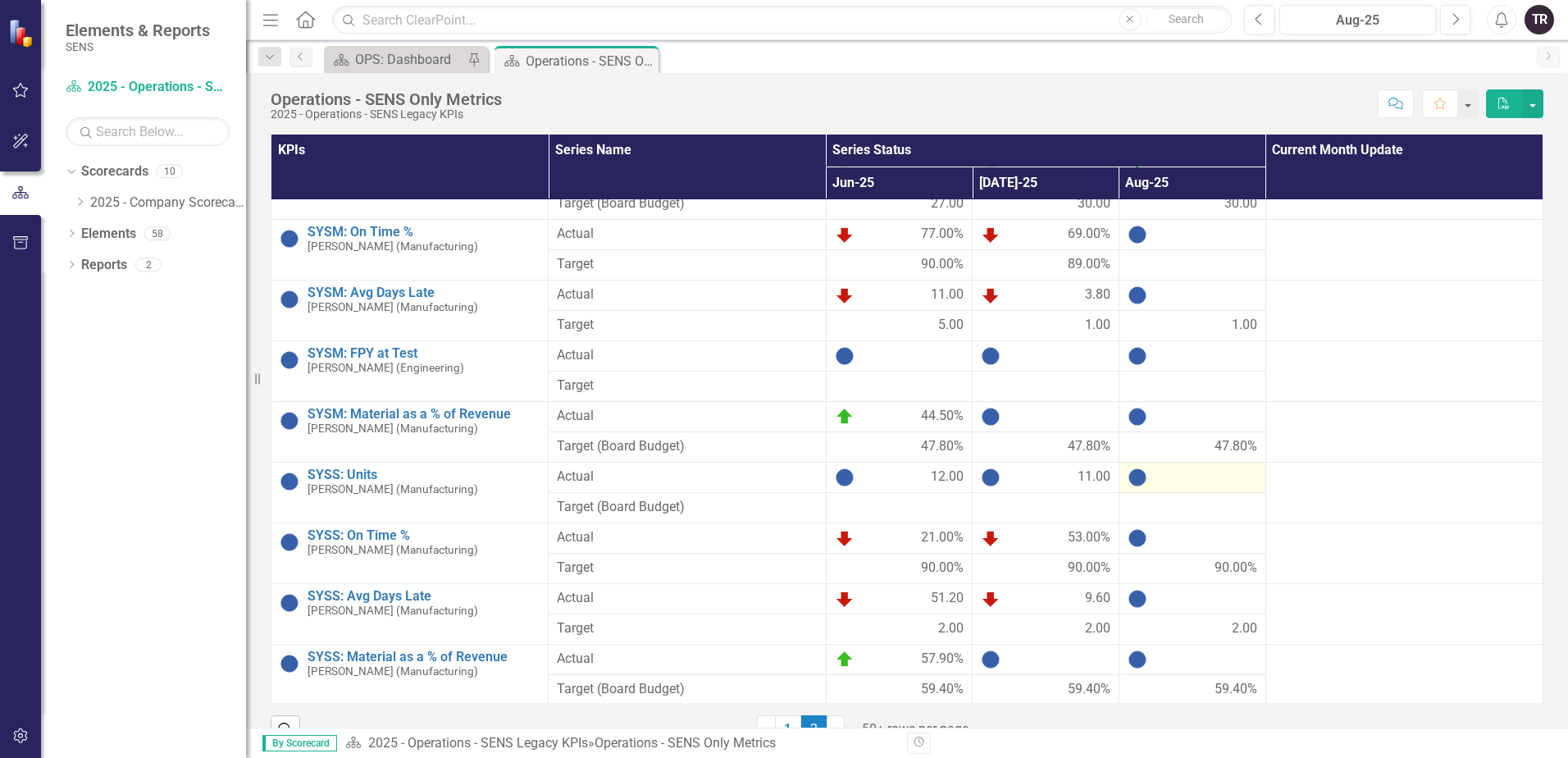
scroll to position [738, 0]
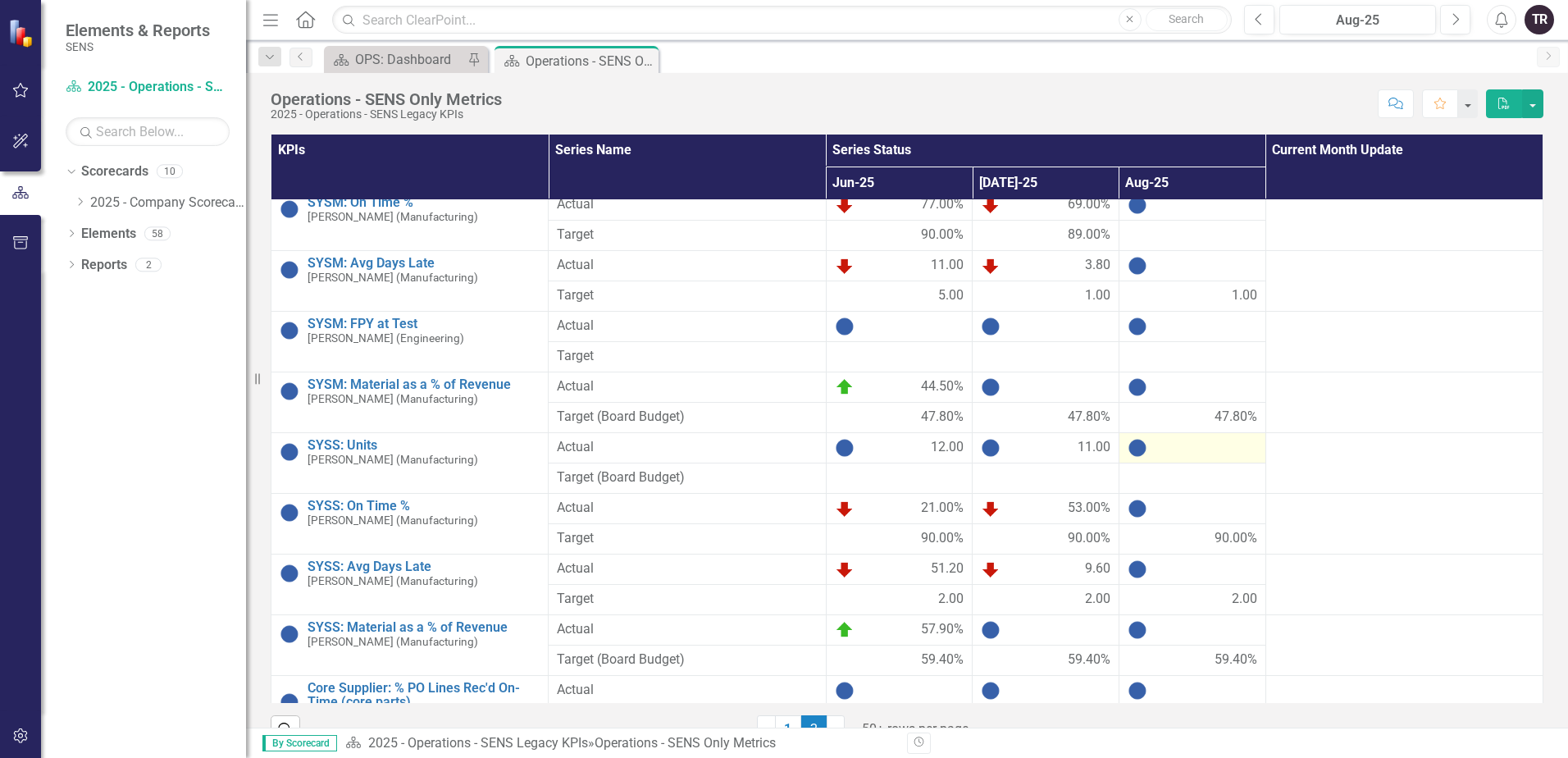
click at [1185, 452] on div at bounding box center [1192, 448] width 129 height 20
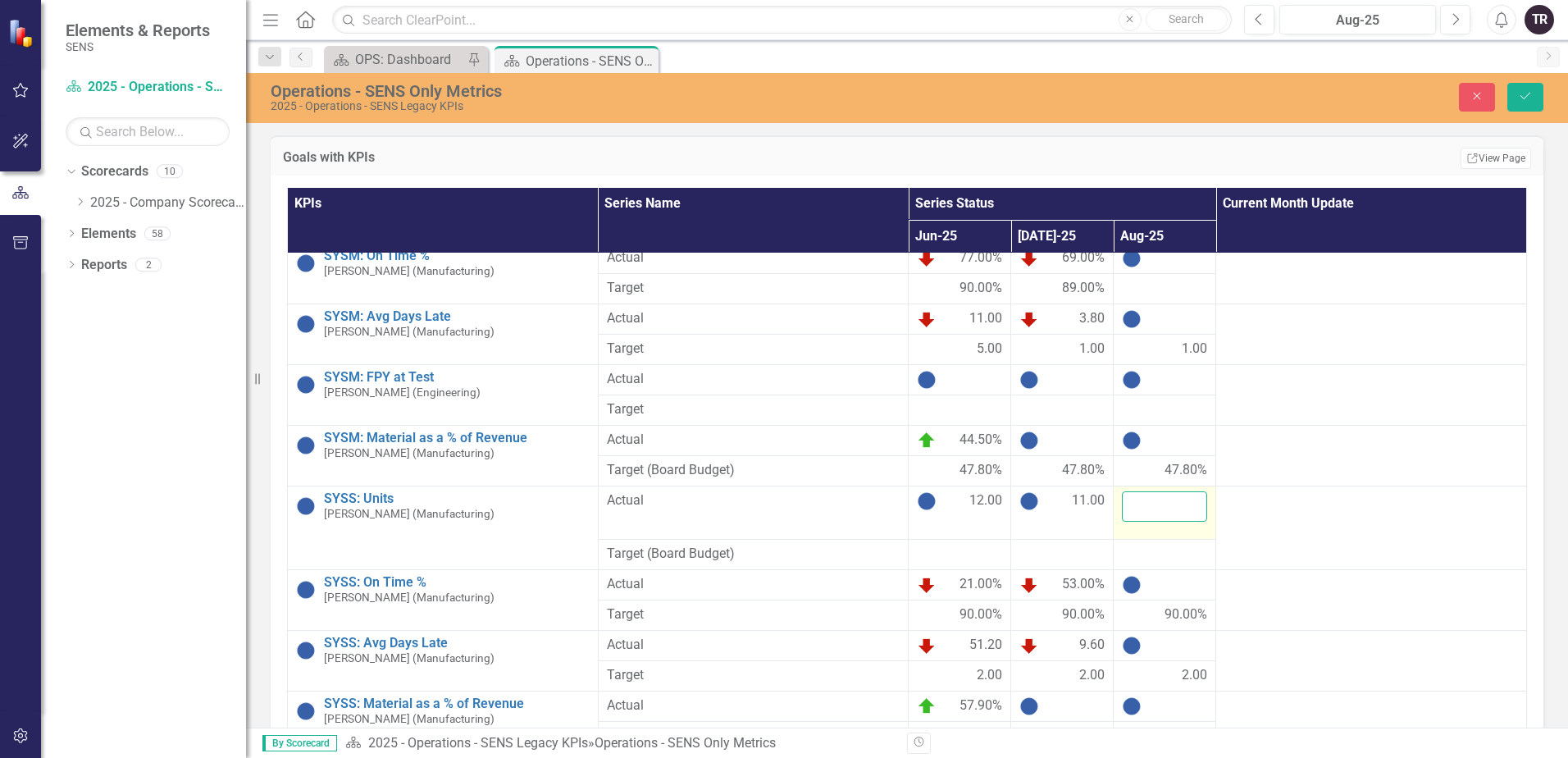
click at [1162, 504] on input "number" at bounding box center [1164, 506] width 85 height 30
click at [1150, 501] on input "number" at bounding box center [1164, 506] width 85 height 30
type input "17"
click at [1507, 83] on button "Save" at bounding box center [1525, 97] width 36 height 28
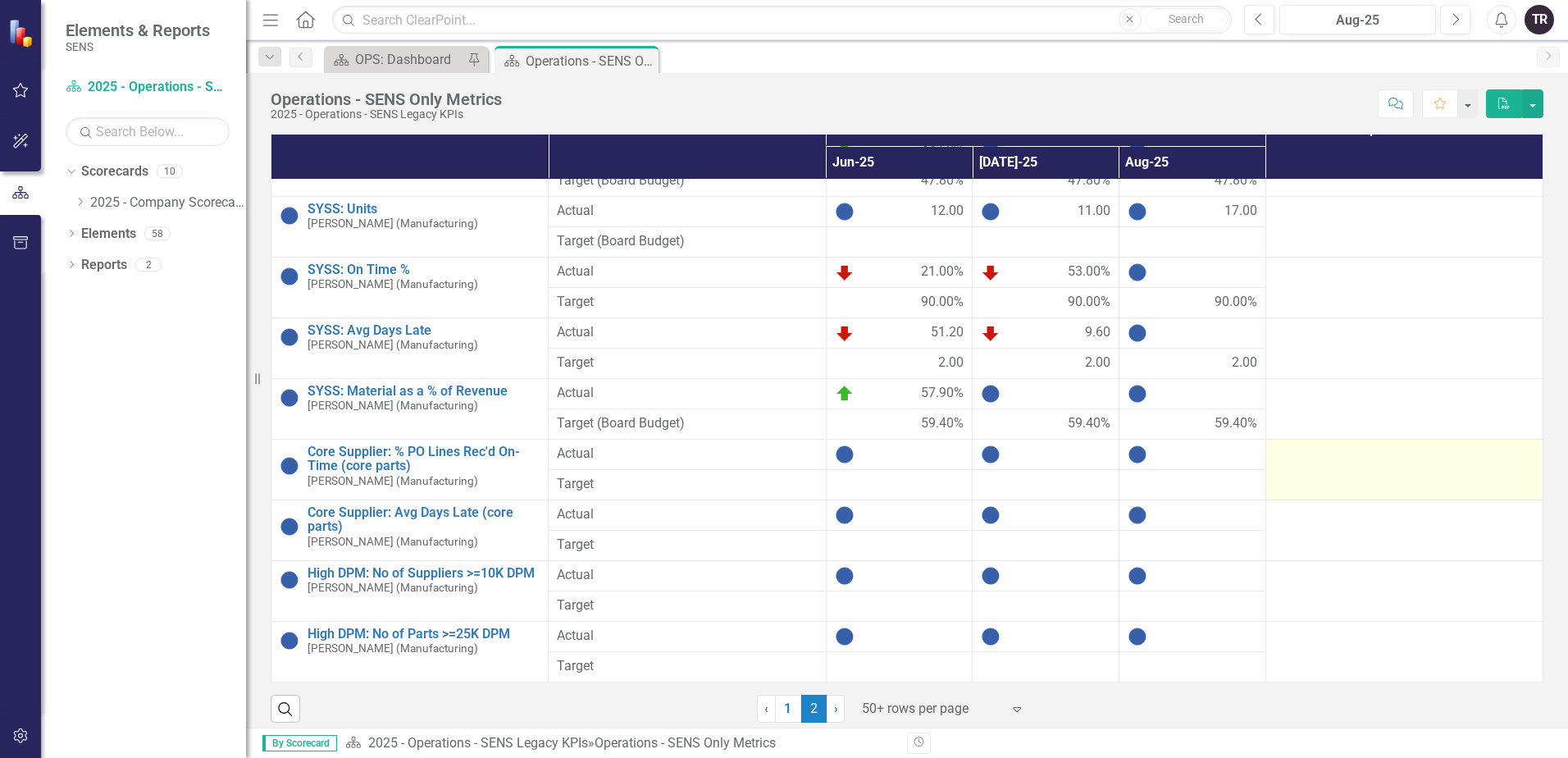
scroll to position [32, 0]
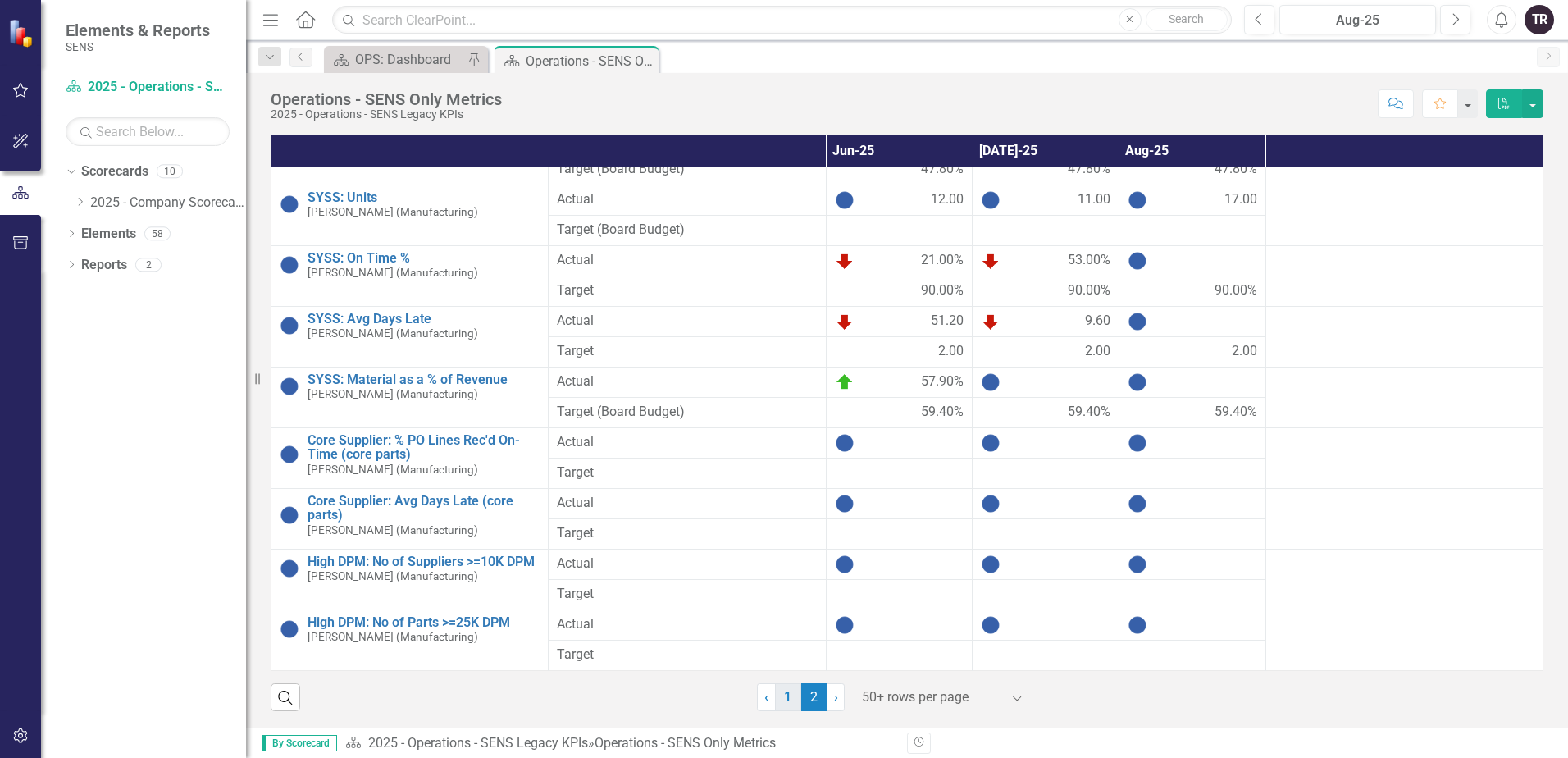
click at [782, 701] on link "1" at bounding box center [788, 697] width 26 height 28
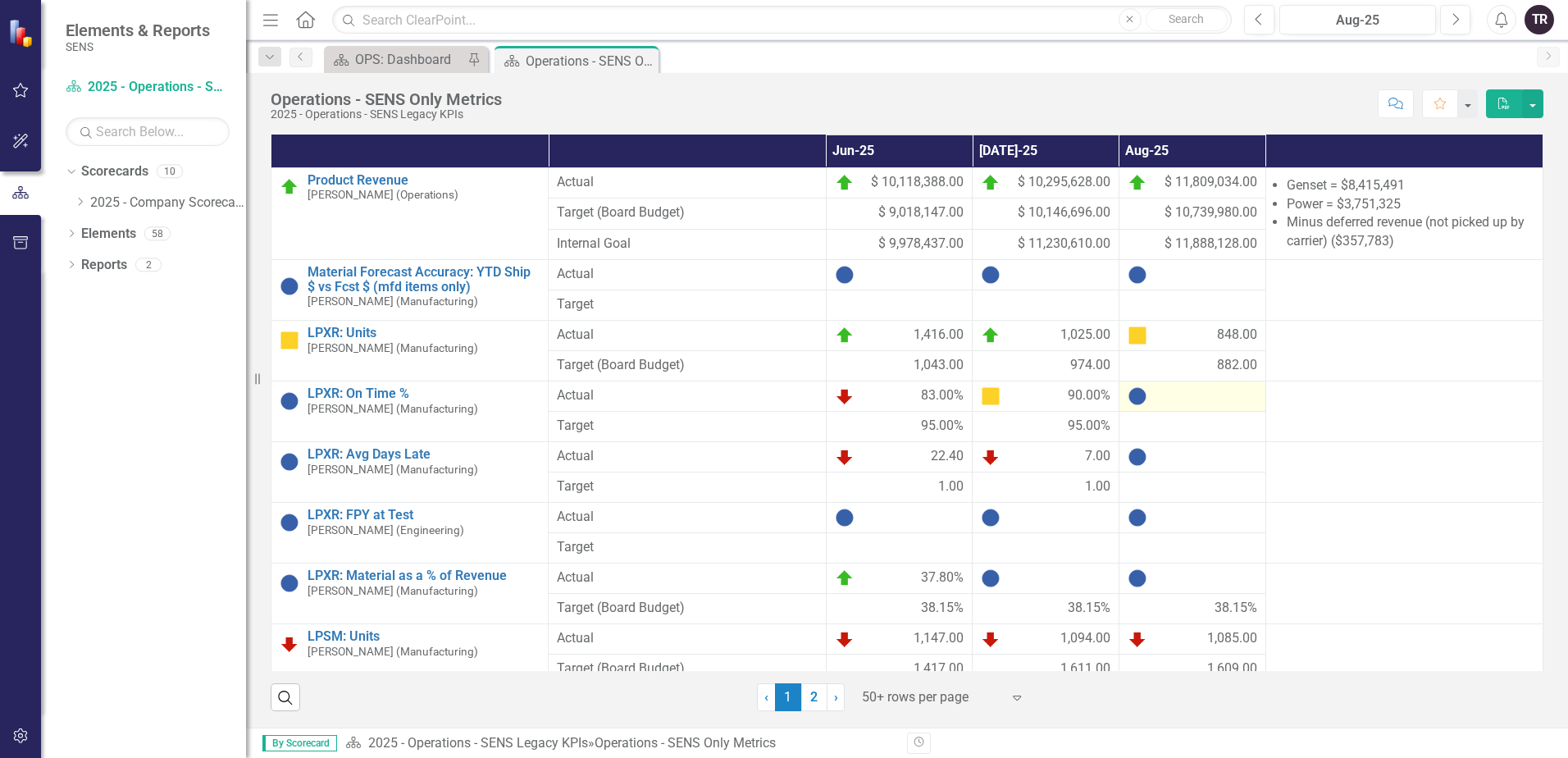
click at [1168, 398] on div at bounding box center [1192, 396] width 129 height 20
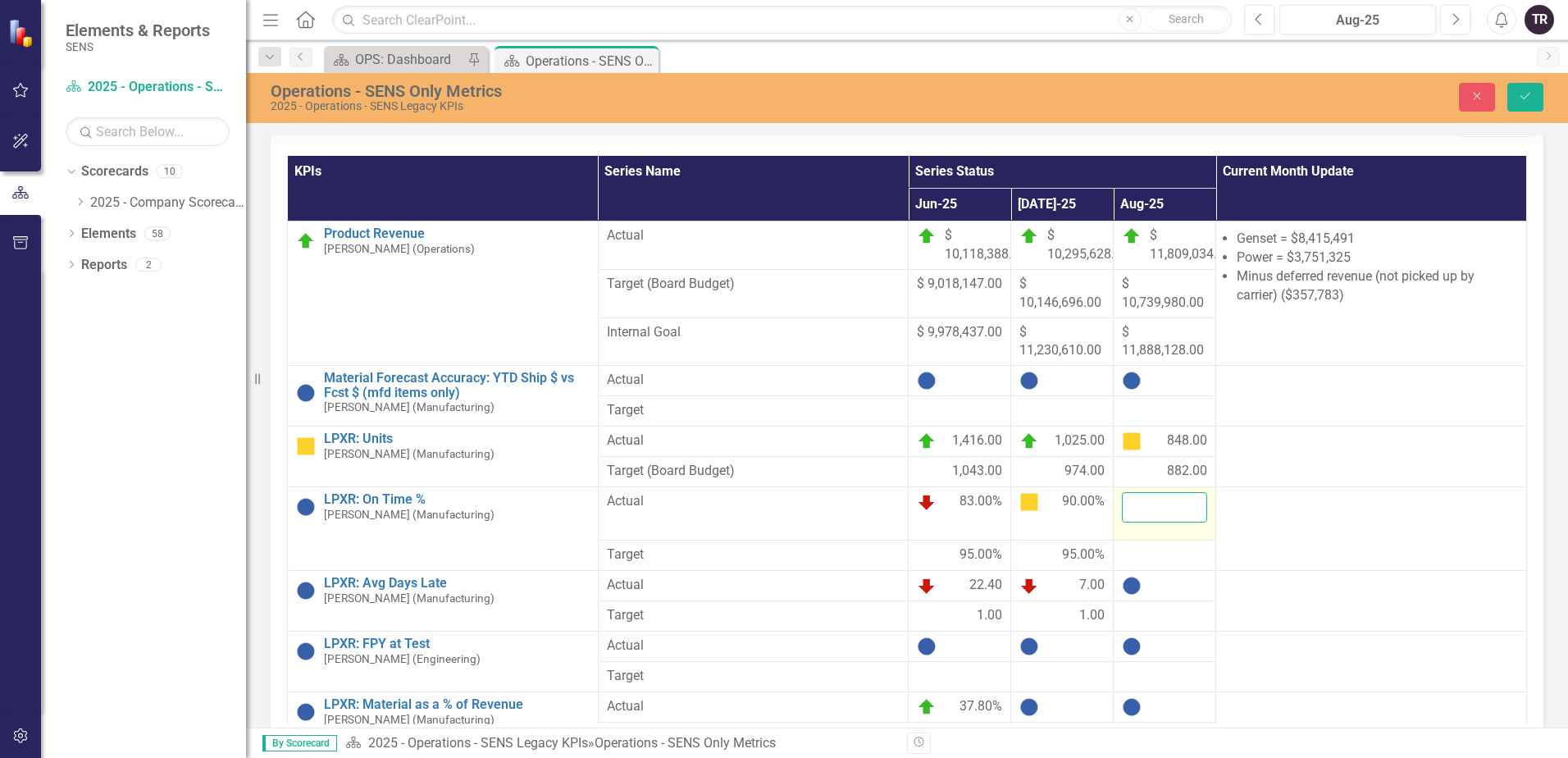
click at [1163, 492] on input "number" at bounding box center [1164, 507] width 85 height 30
type input "92"
click at [1507, 83] on button "Save" at bounding box center [1525, 97] width 36 height 28
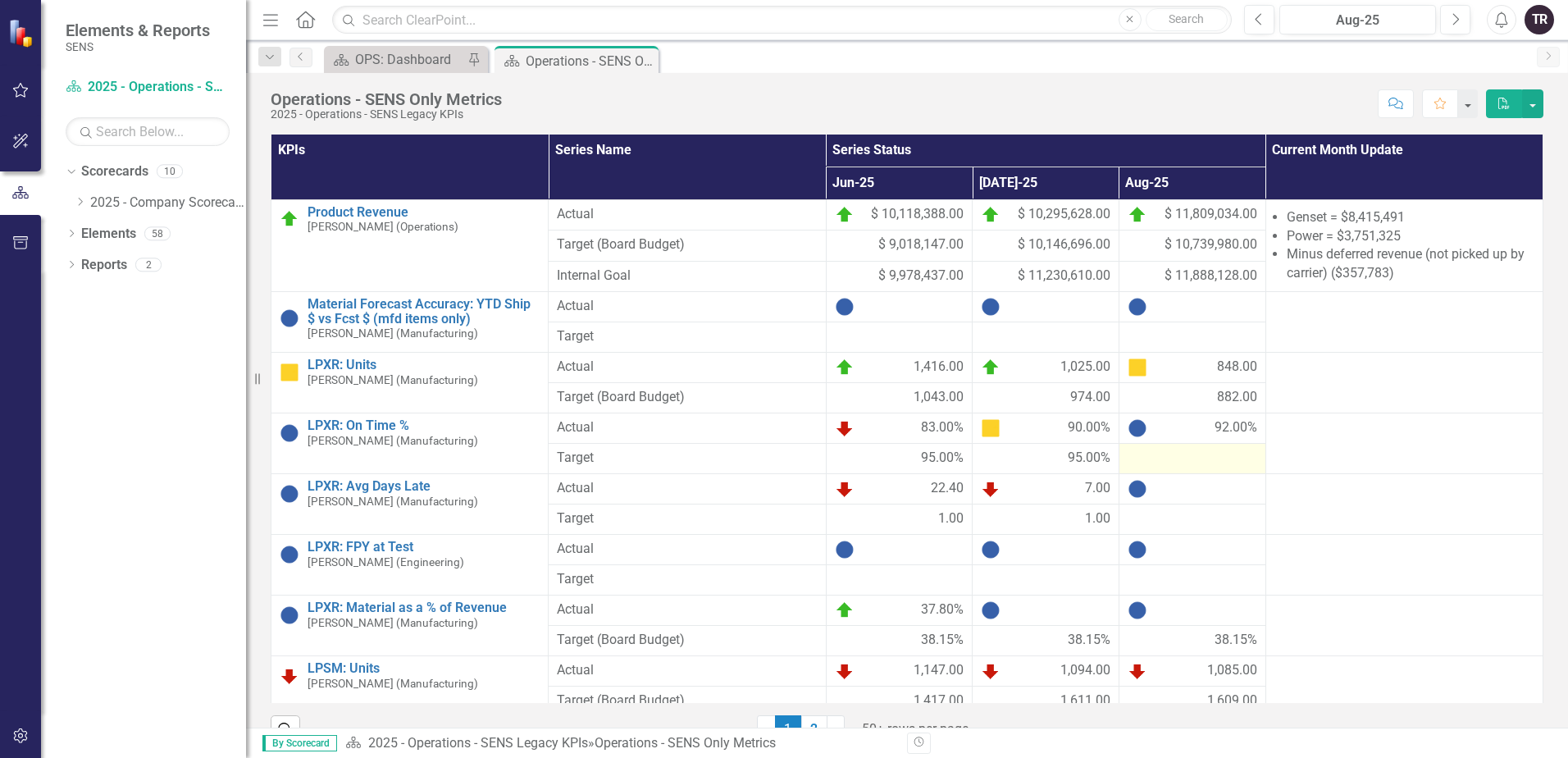
click at [1165, 468] on div at bounding box center [1192, 458] width 129 height 20
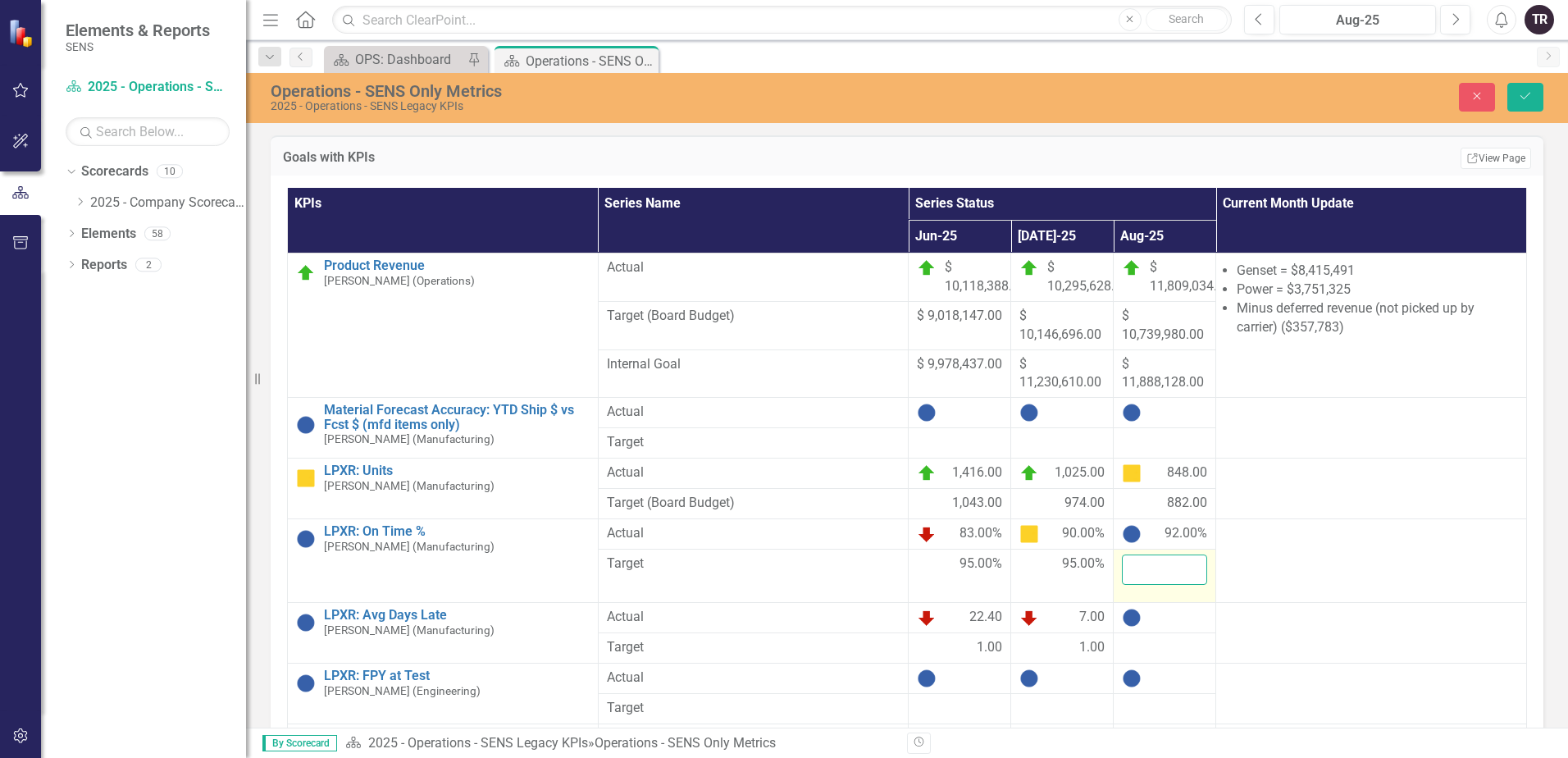
click at [1156, 554] on input "number" at bounding box center [1164, 569] width 85 height 30
type input "95"
click at [1507, 83] on button "Save" at bounding box center [1525, 97] width 36 height 28
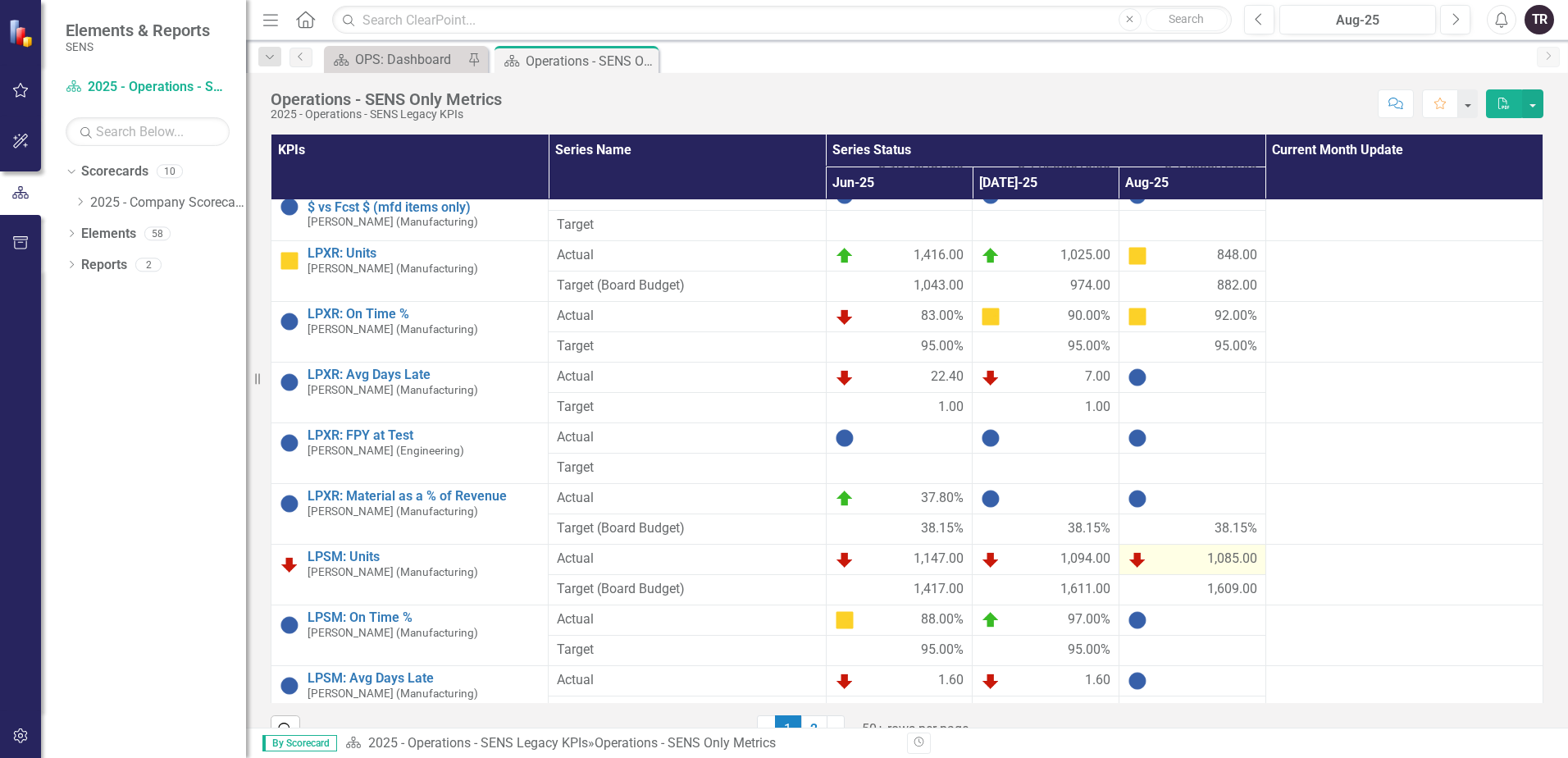
scroll to position [164, 0]
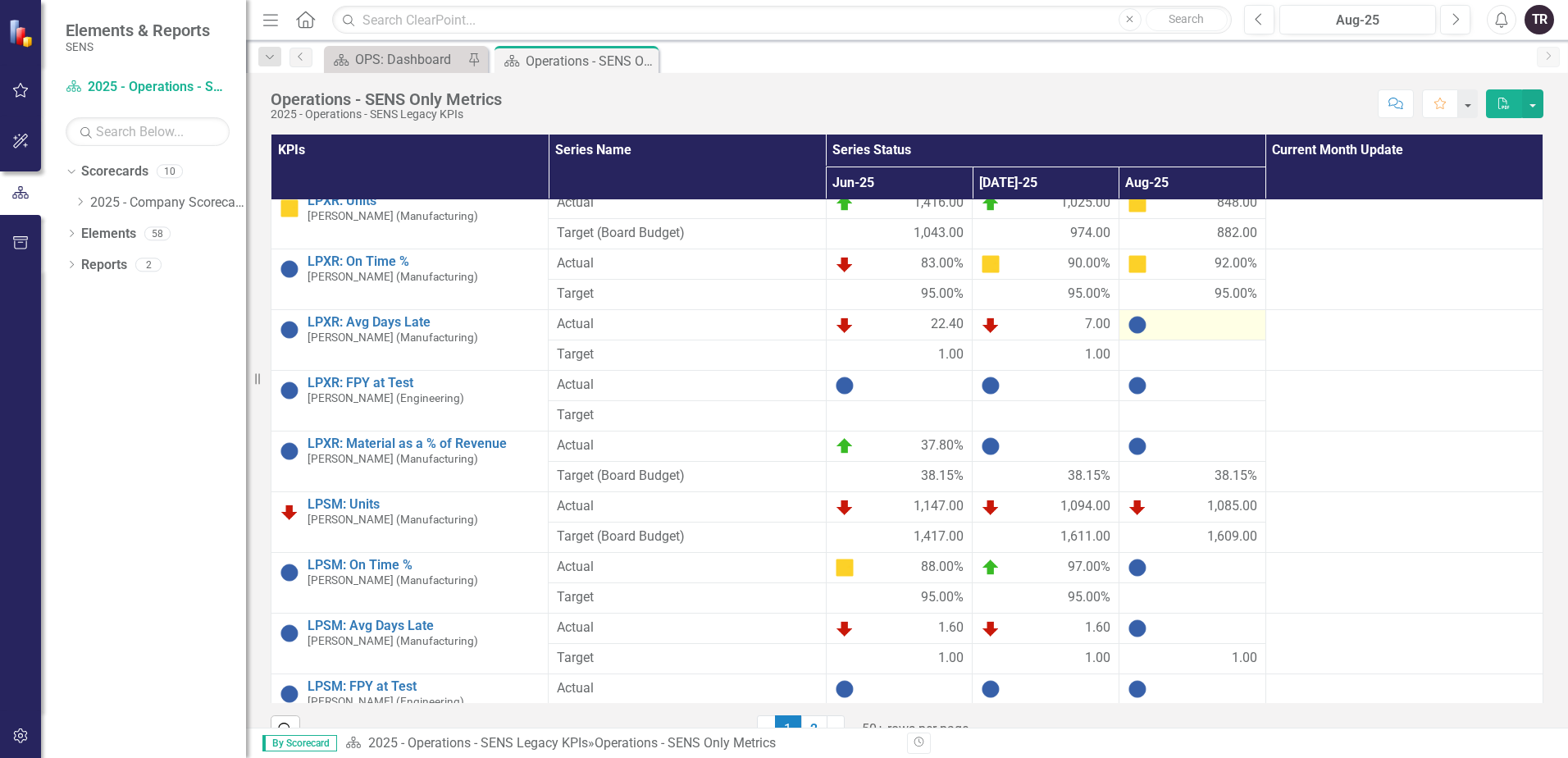
click at [1176, 325] on div at bounding box center [1192, 324] width 129 height 20
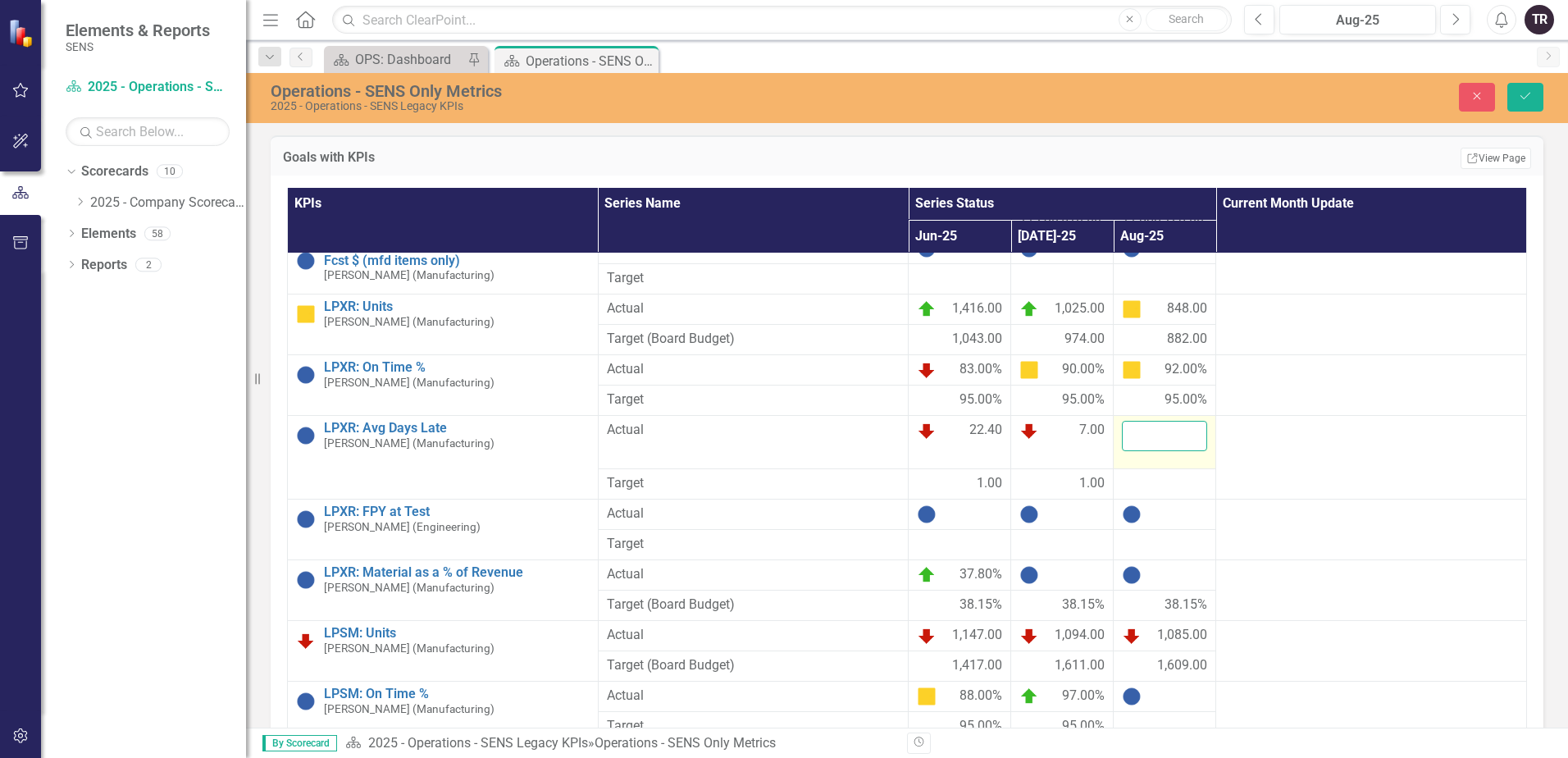
click at [1164, 421] on input "number" at bounding box center [1164, 435] width 85 height 30
type input "22.3"
click button "Save" at bounding box center [1525, 97] width 36 height 28
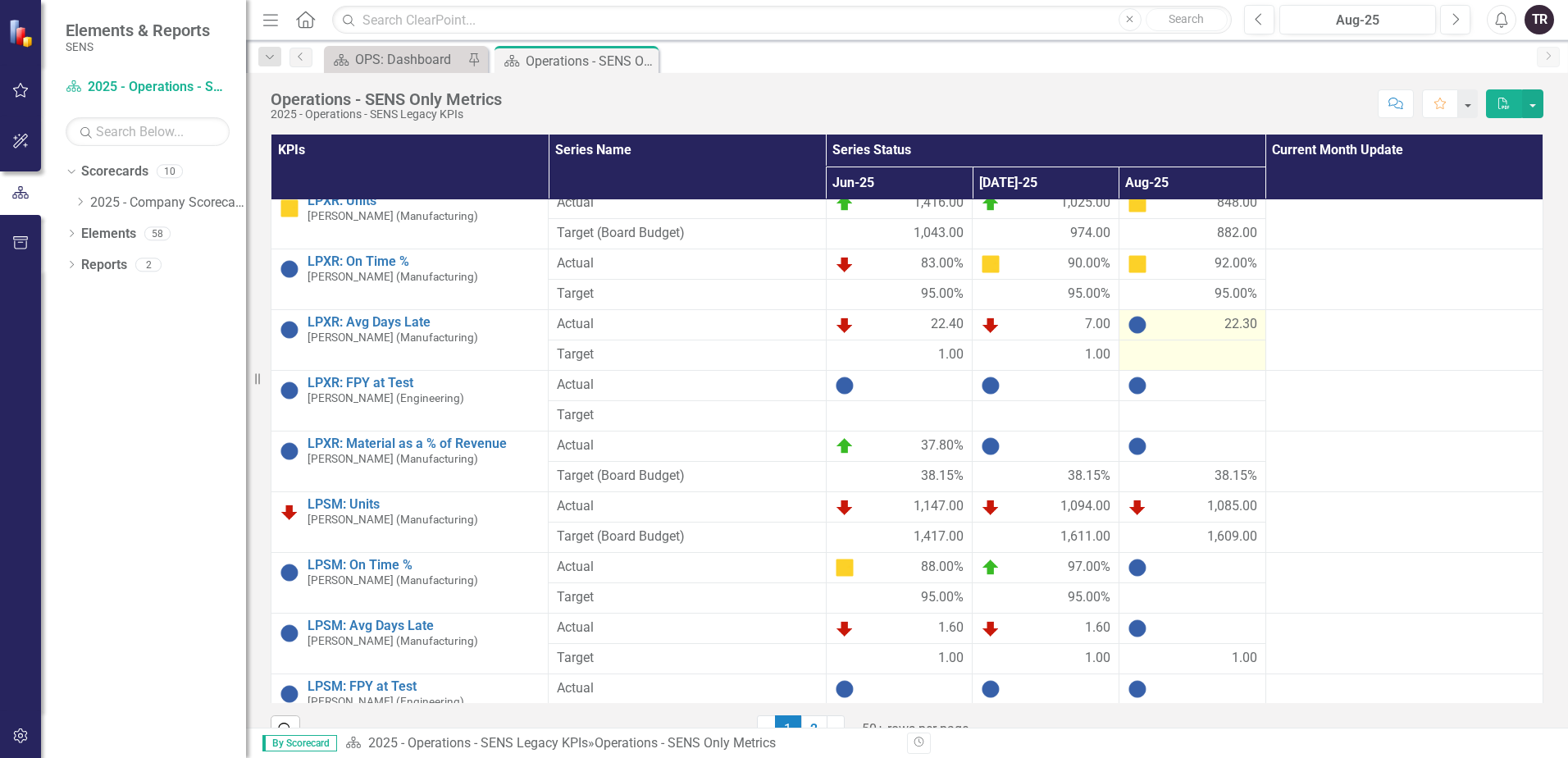
click at [1176, 360] on div at bounding box center [1192, 354] width 129 height 20
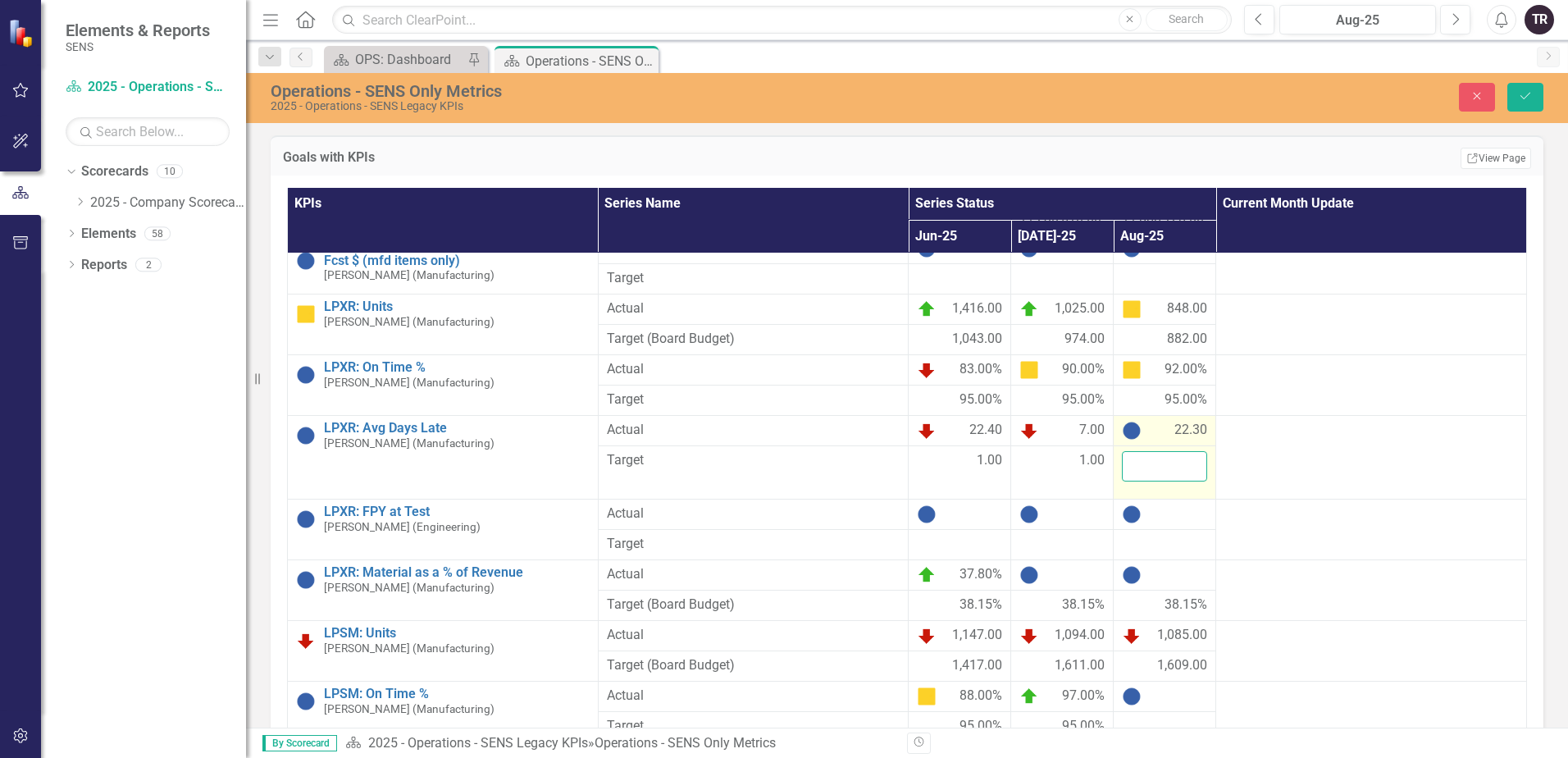
click at [1173, 451] on input "number" at bounding box center [1164, 466] width 85 height 30
type input "1"
click at [1507, 83] on button "Save" at bounding box center [1525, 97] width 36 height 28
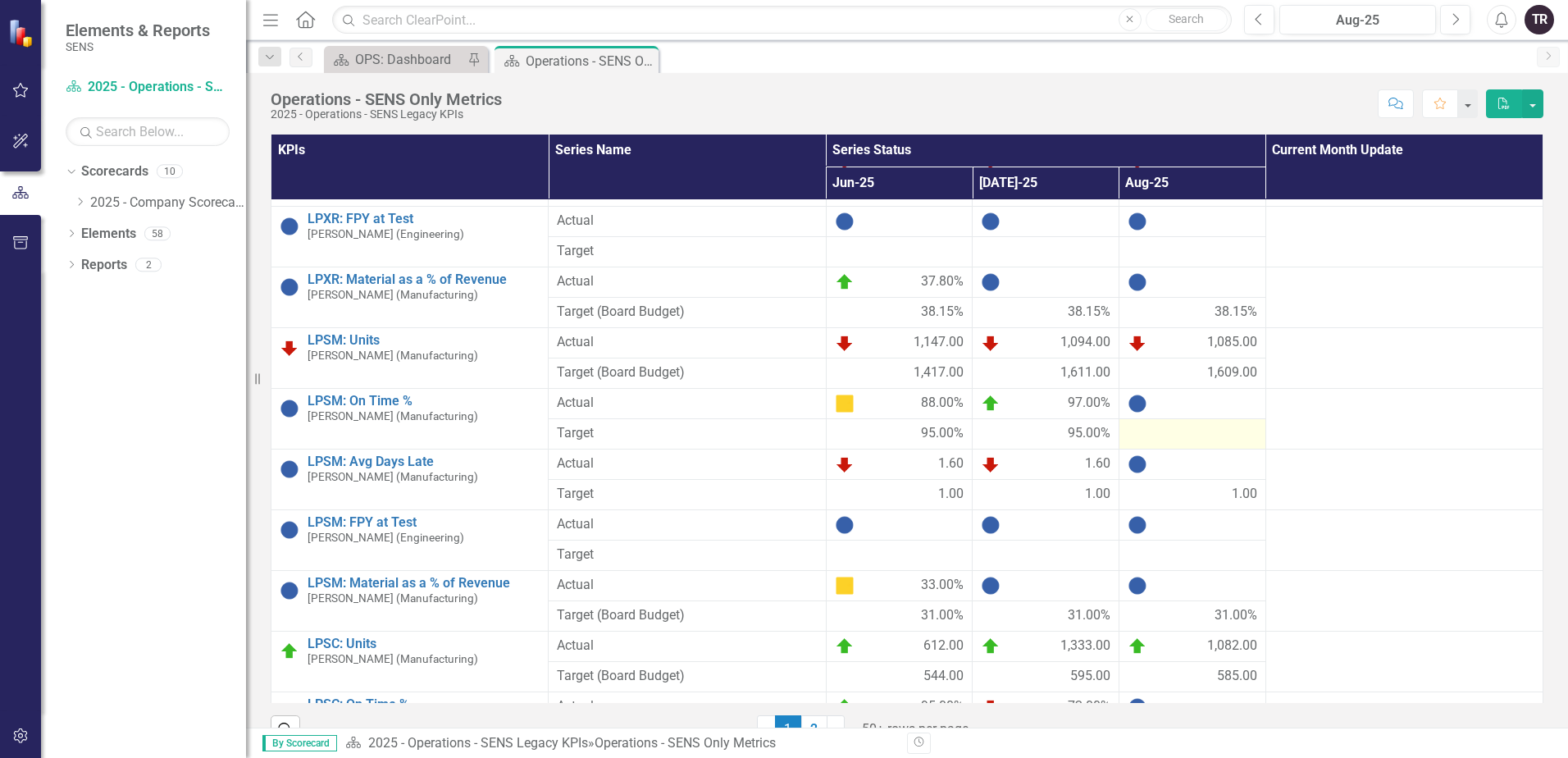
scroll to position [410, 0]
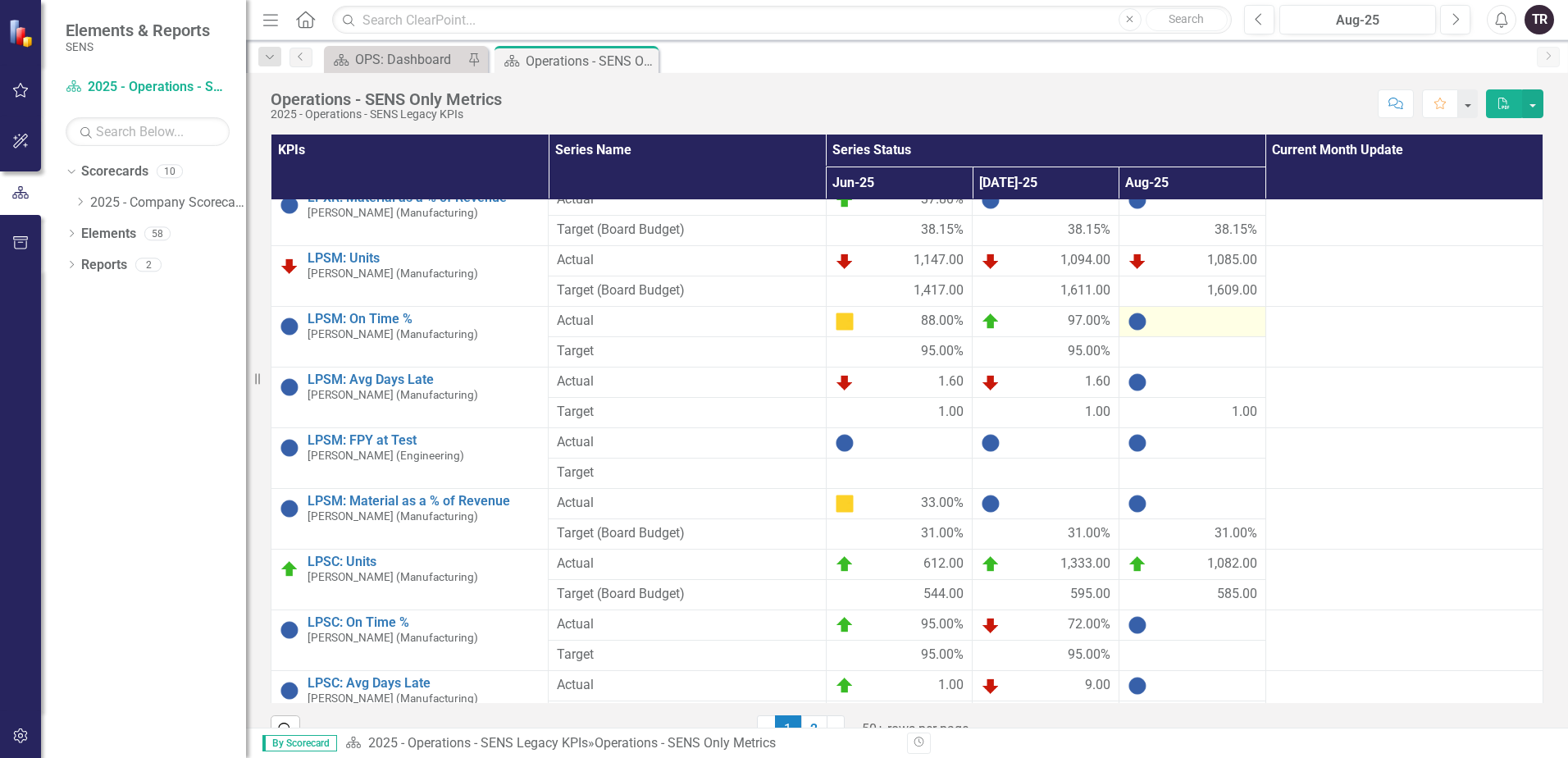
click at [1171, 322] on div at bounding box center [1192, 321] width 129 height 20
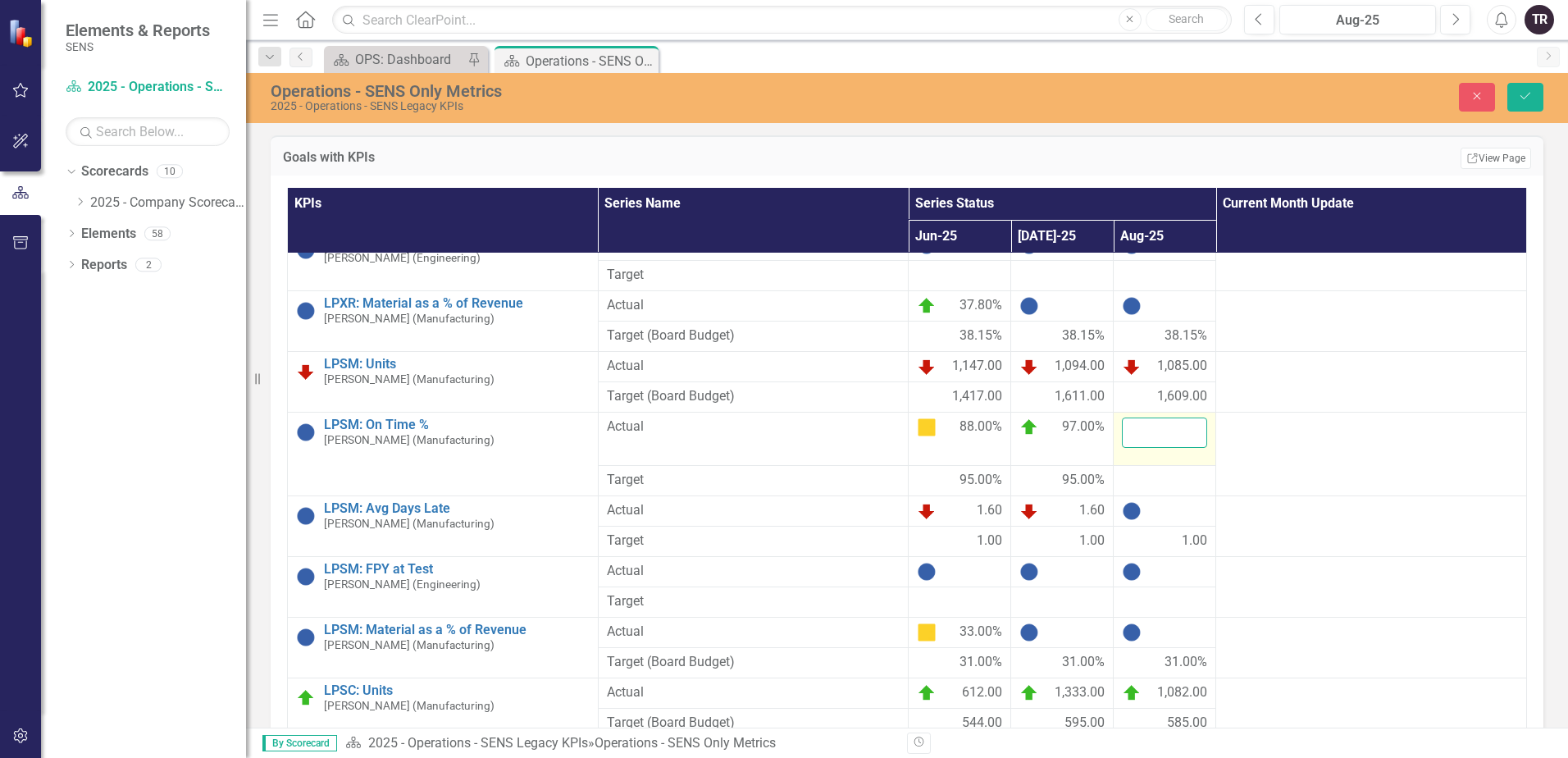
click at [1167, 417] on input "number" at bounding box center [1164, 432] width 85 height 30
type input "97"
click at [1507, 83] on button "Save" at bounding box center [1525, 97] width 36 height 28
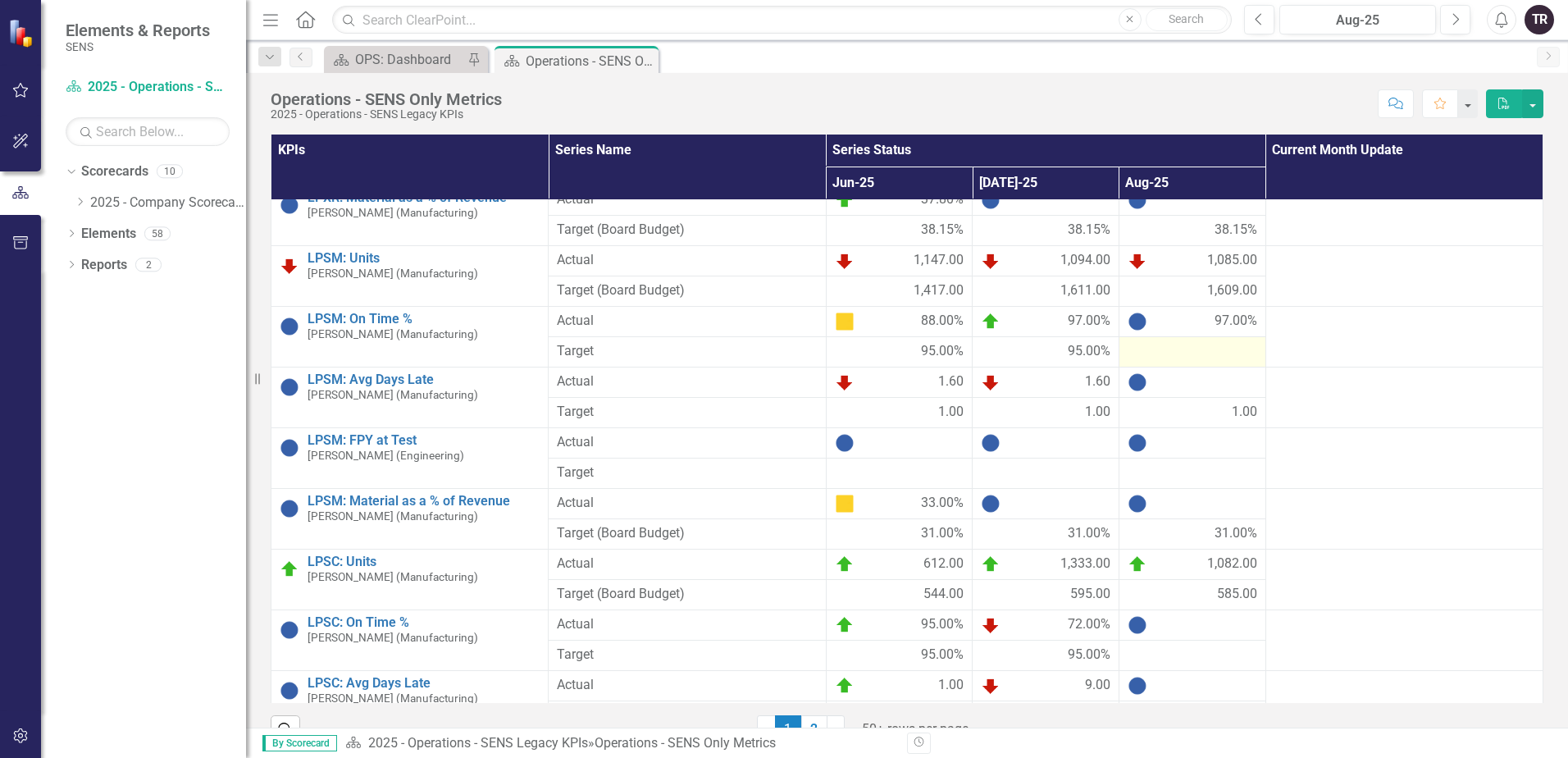
click at [1172, 356] on div at bounding box center [1192, 352] width 129 height 20
click at [1171, 358] on div at bounding box center [1192, 352] width 129 height 20
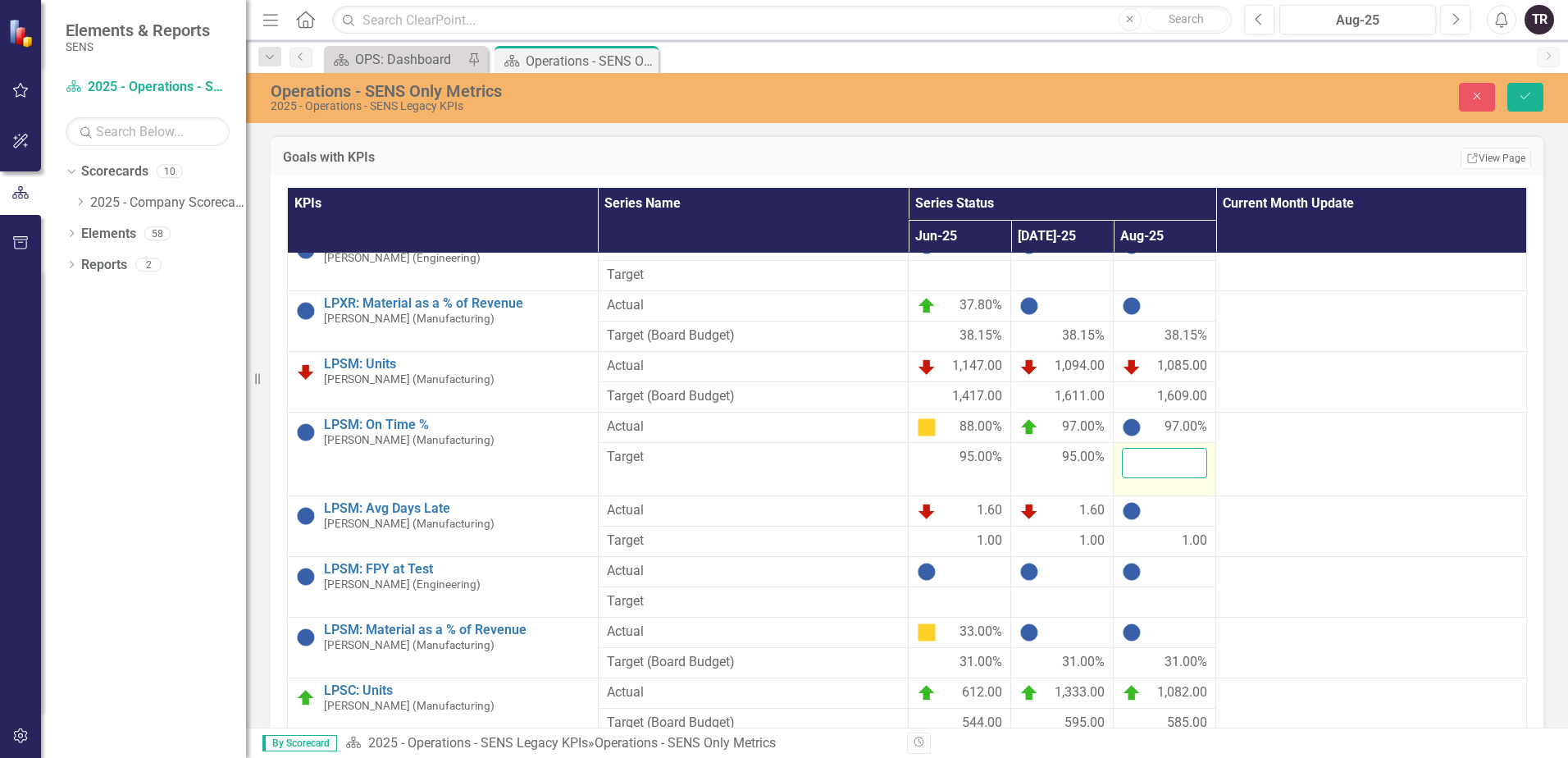
click at [1167, 448] on input "number" at bounding box center [1164, 462] width 85 height 30
type input "95"
click at [1507, 83] on button "Save" at bounding box center [1525, 97] width 36 height 28
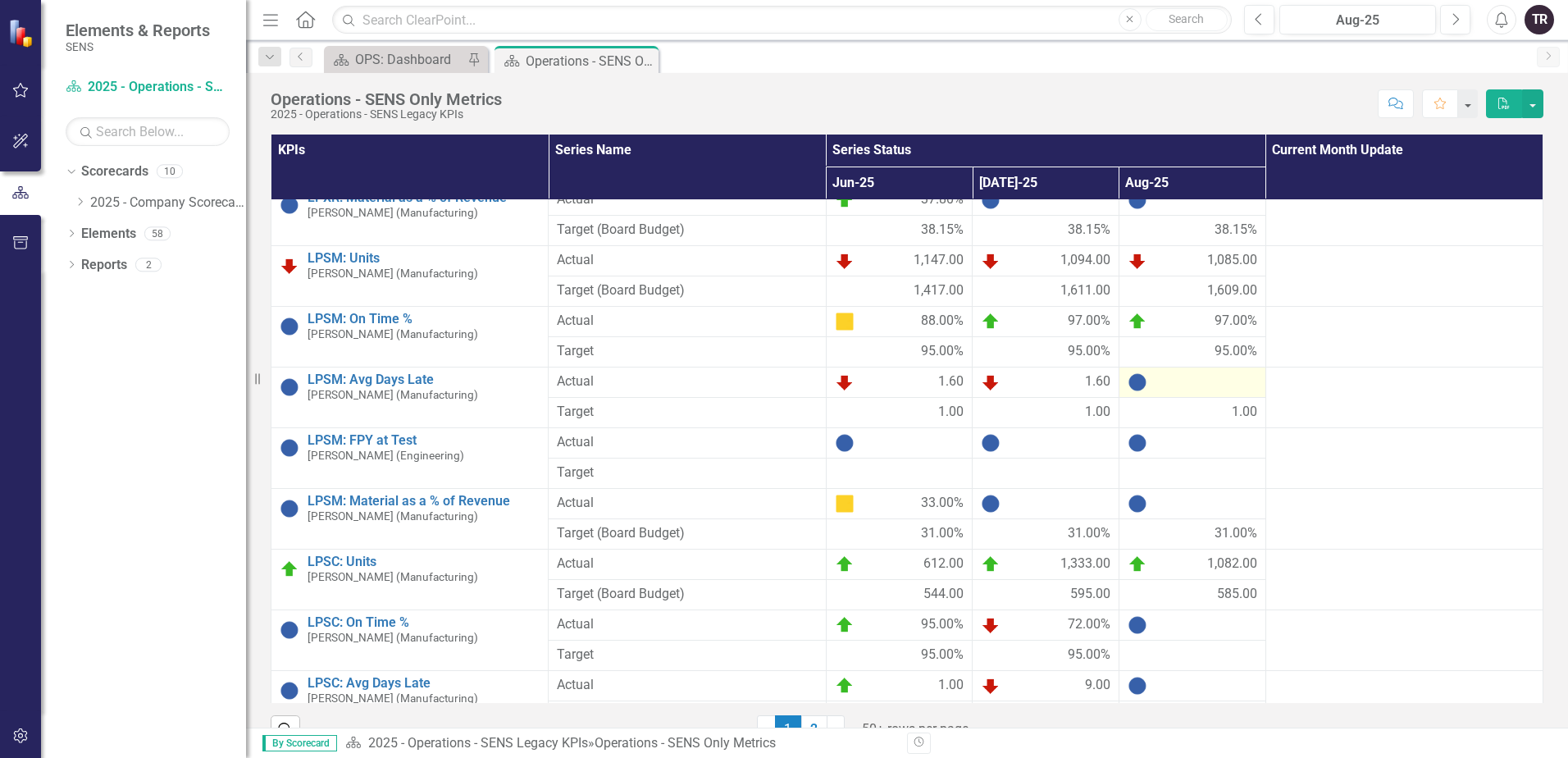
click at [1184, 379] on div at bounding box center [1192, 382] width 129 height 20
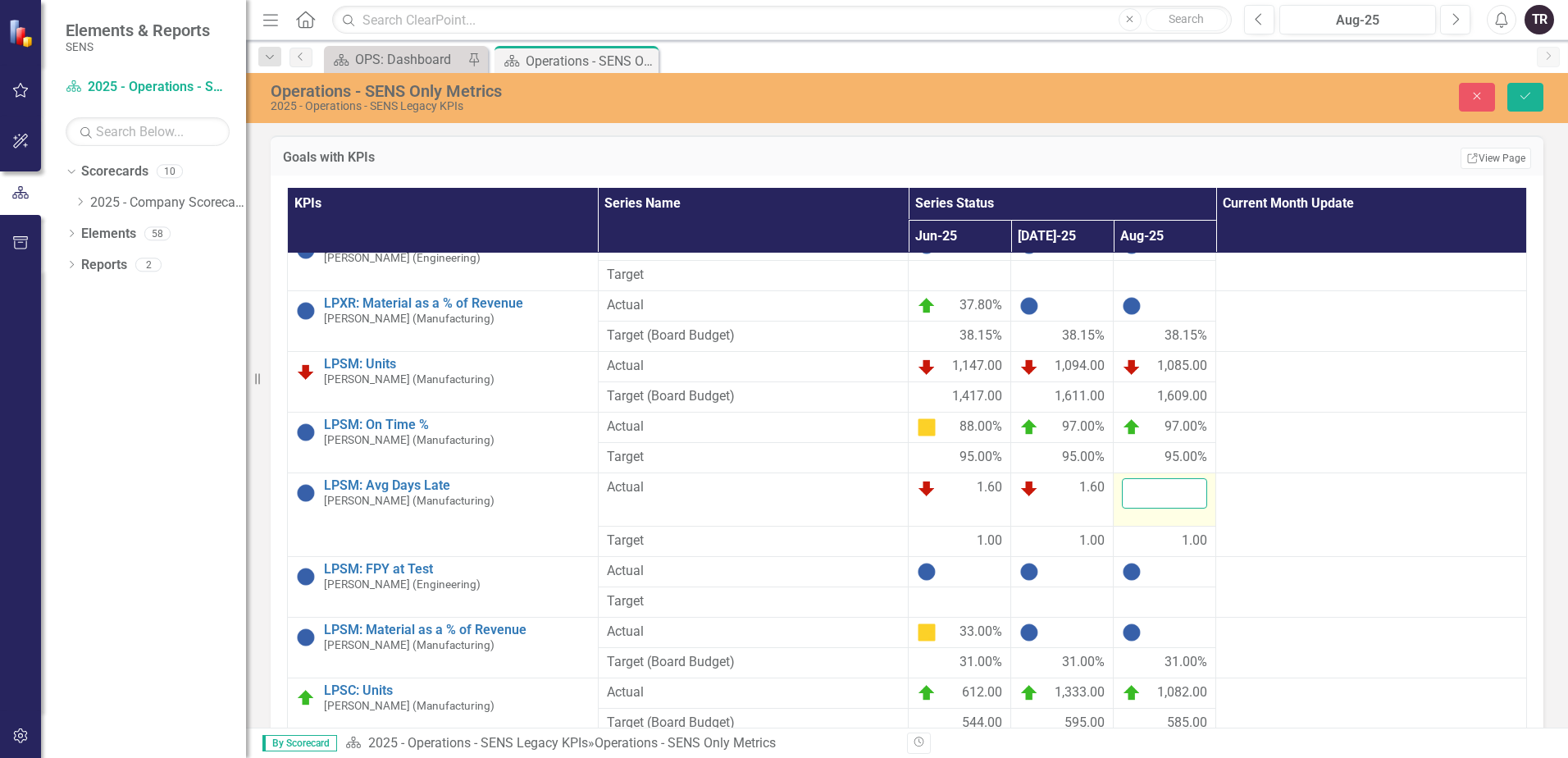
click at [1173, 479] on input "number" at bounding box center [1164, 493] width 85 height 30
type input "1.6"
click button "Save" at bounding box center [1525, 97] width 36 height 28
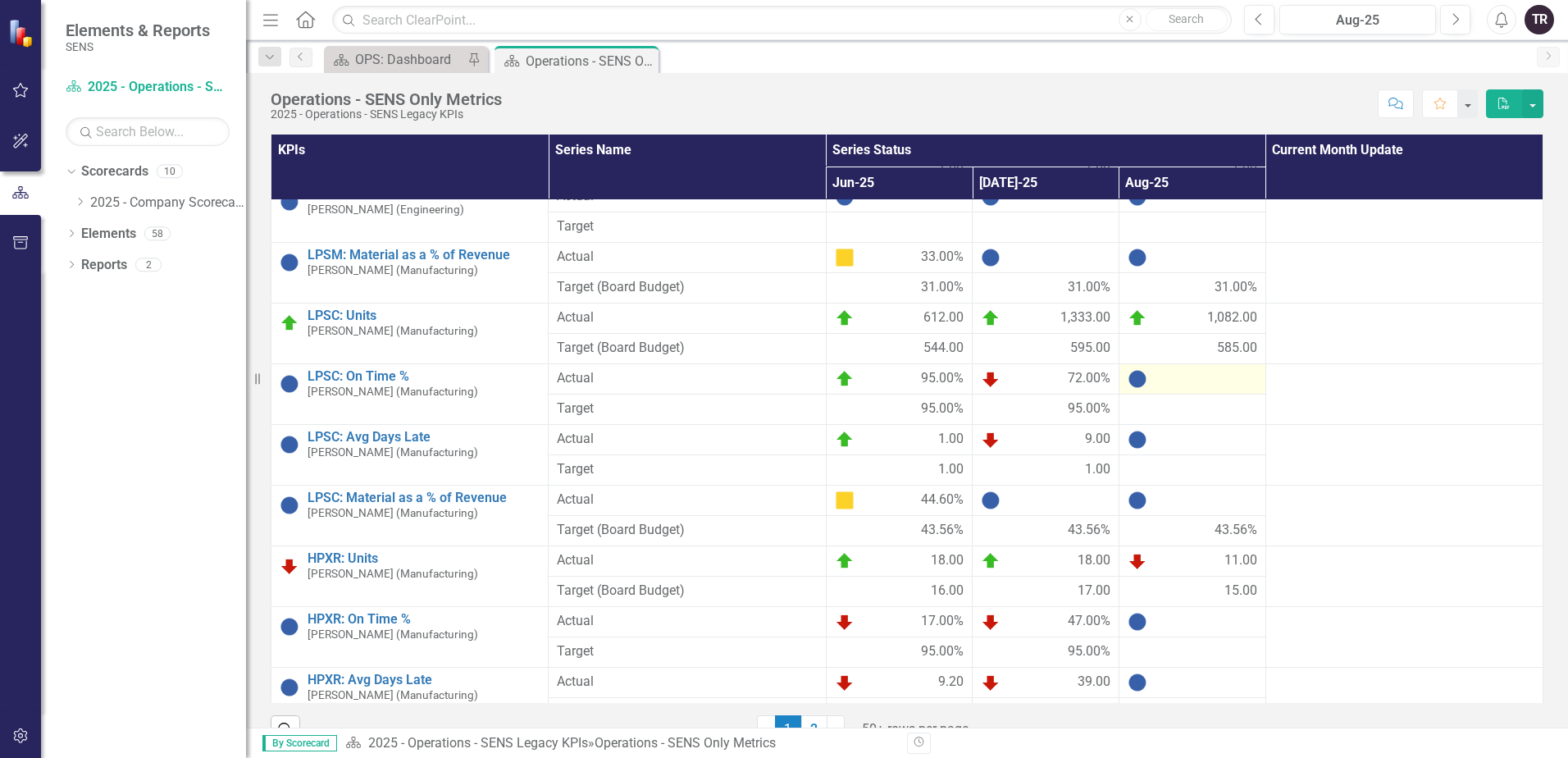
scroll to position [738, 0]
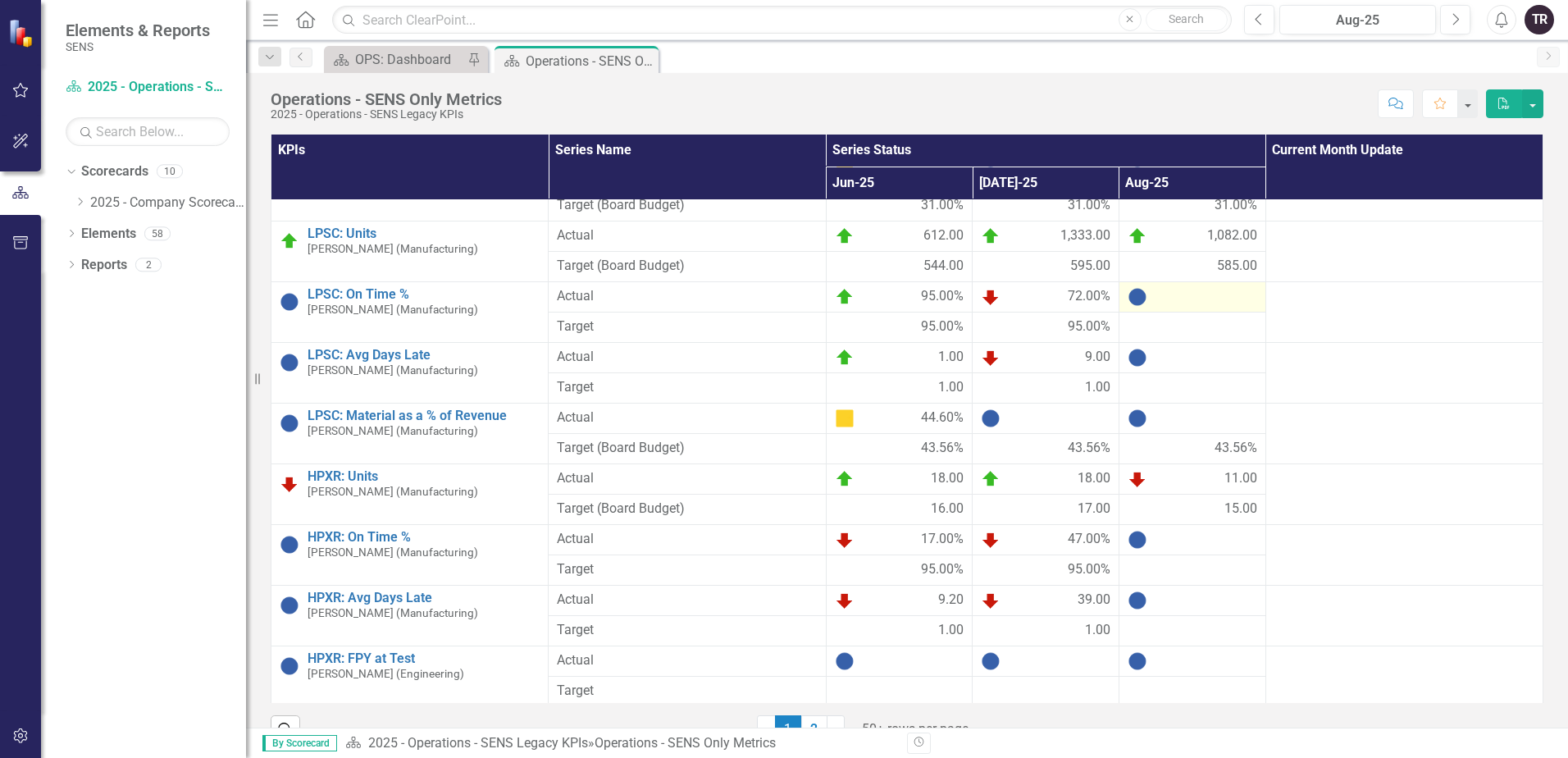
click at [1151, 294] on div at bounding box center [1192, 297] width 129 height 20
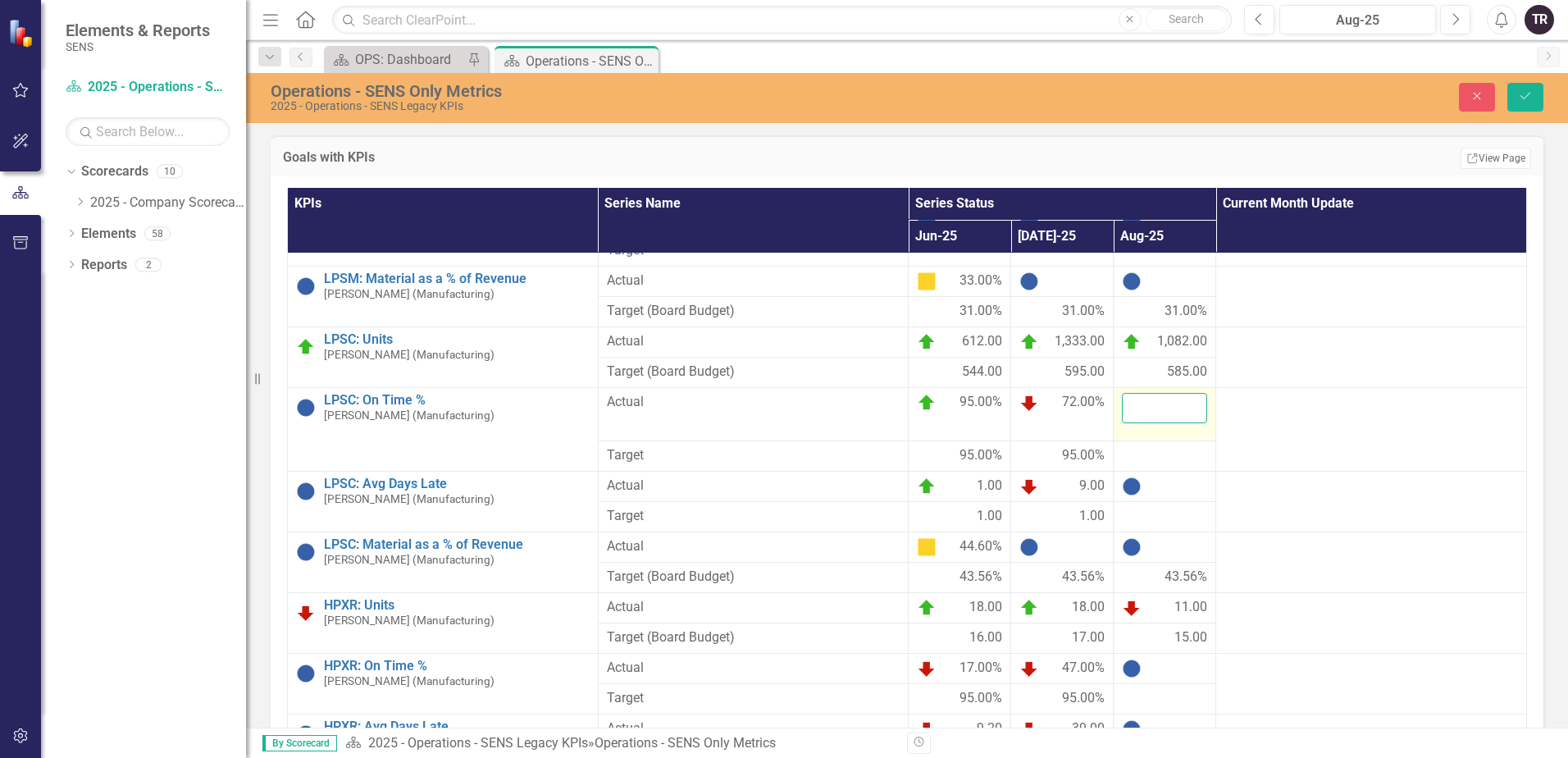
click at [1136, 393] on input "number" at bounding box center [1164, 408] width 85 height 30
click at [1159, 393] on input "number" at bounding box center [1164, 408] width 85 height 30
type input "60"
click at [1507, 83] on button "Save" at bounding box center [1525, 97] width 36 height 28
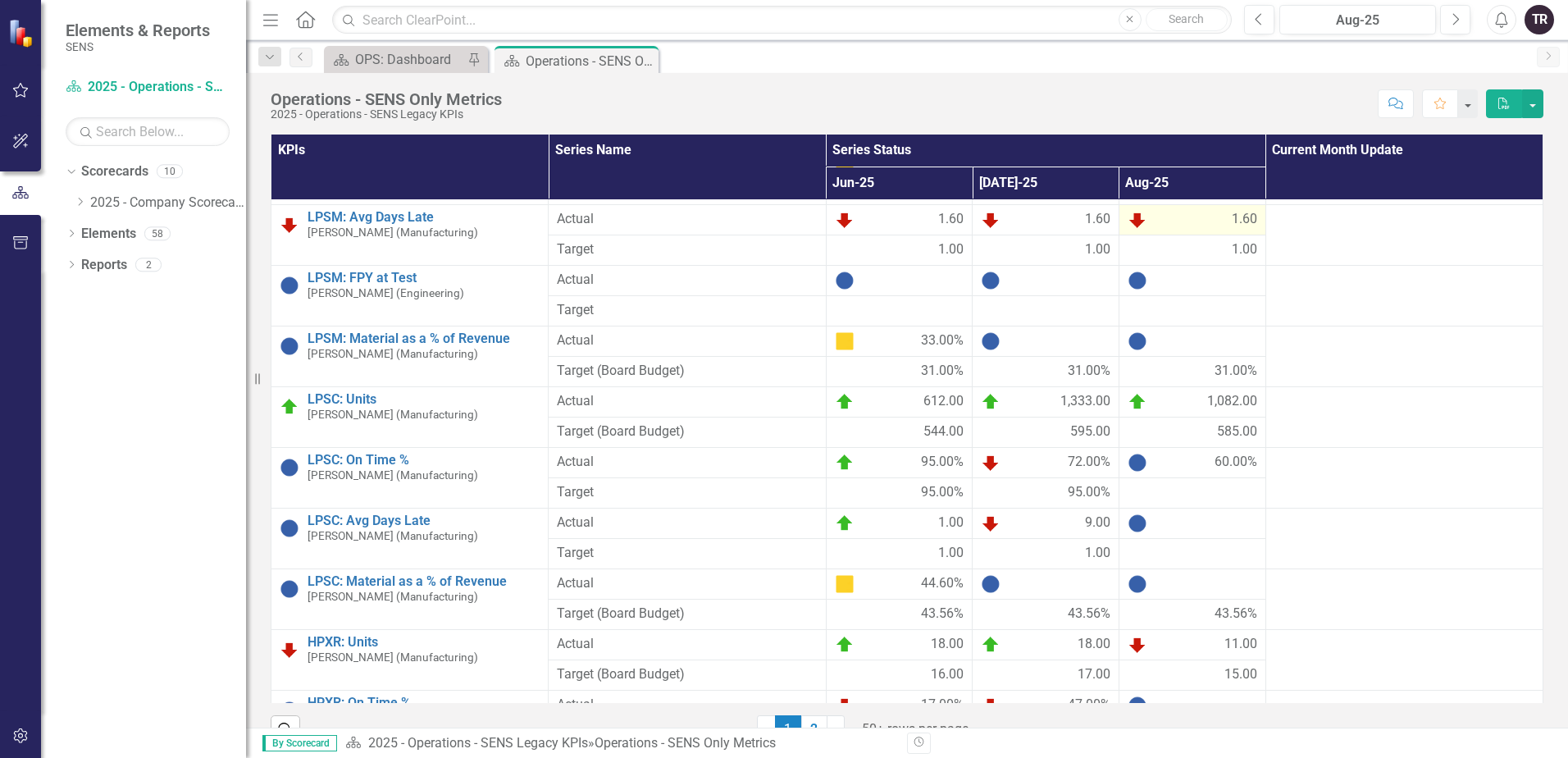
scroll to position [574, 0]
click at [1174, 492] on div at bounding box center [1192, 491] width 129 height 20
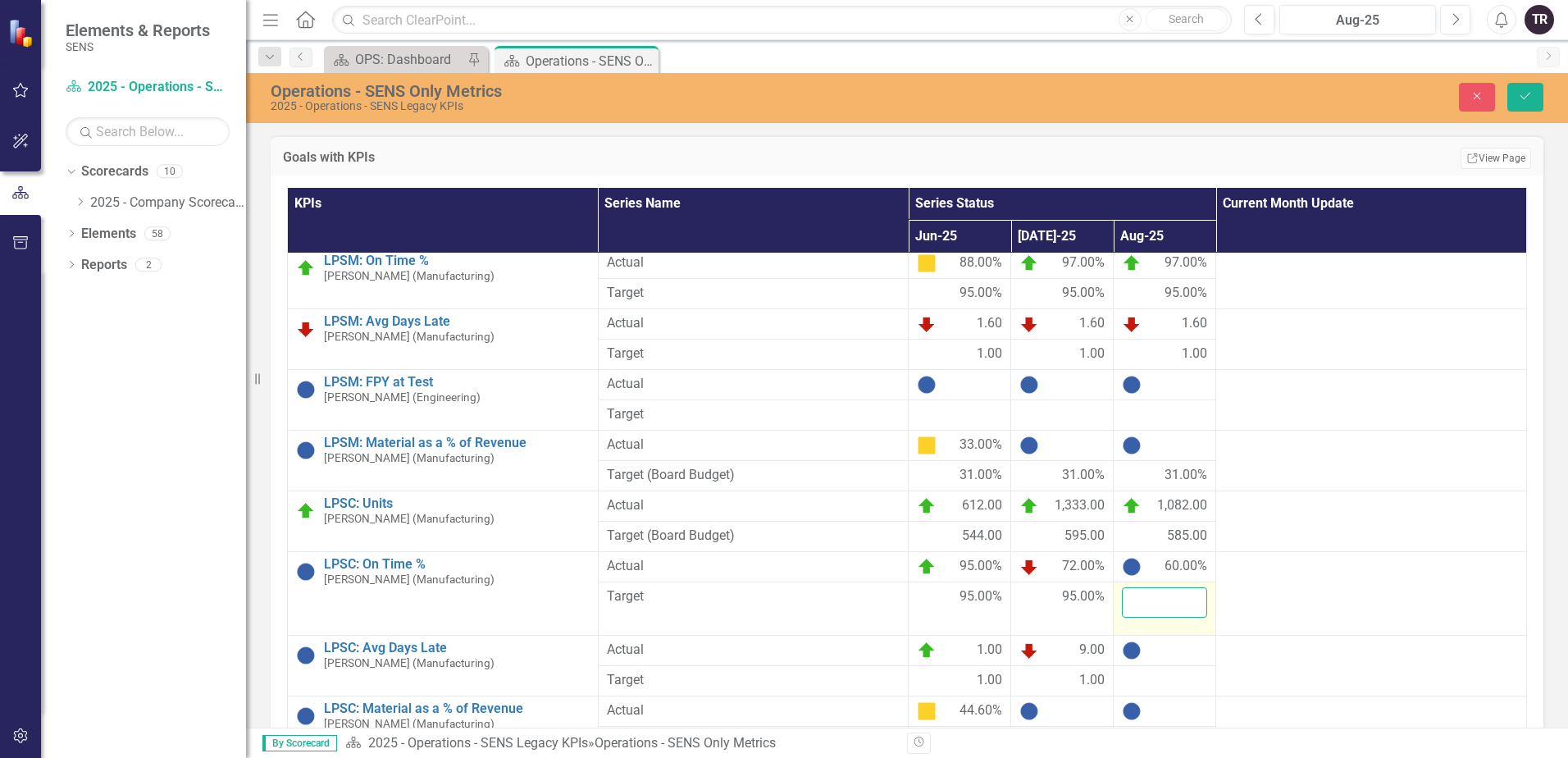
click at [1171, 587] on input "number" at bounding box center [1164, 602] width 85 height 30
type input "95"
click at [1172, 641] on div at bounding box center [1164, 650] width 85 height 20
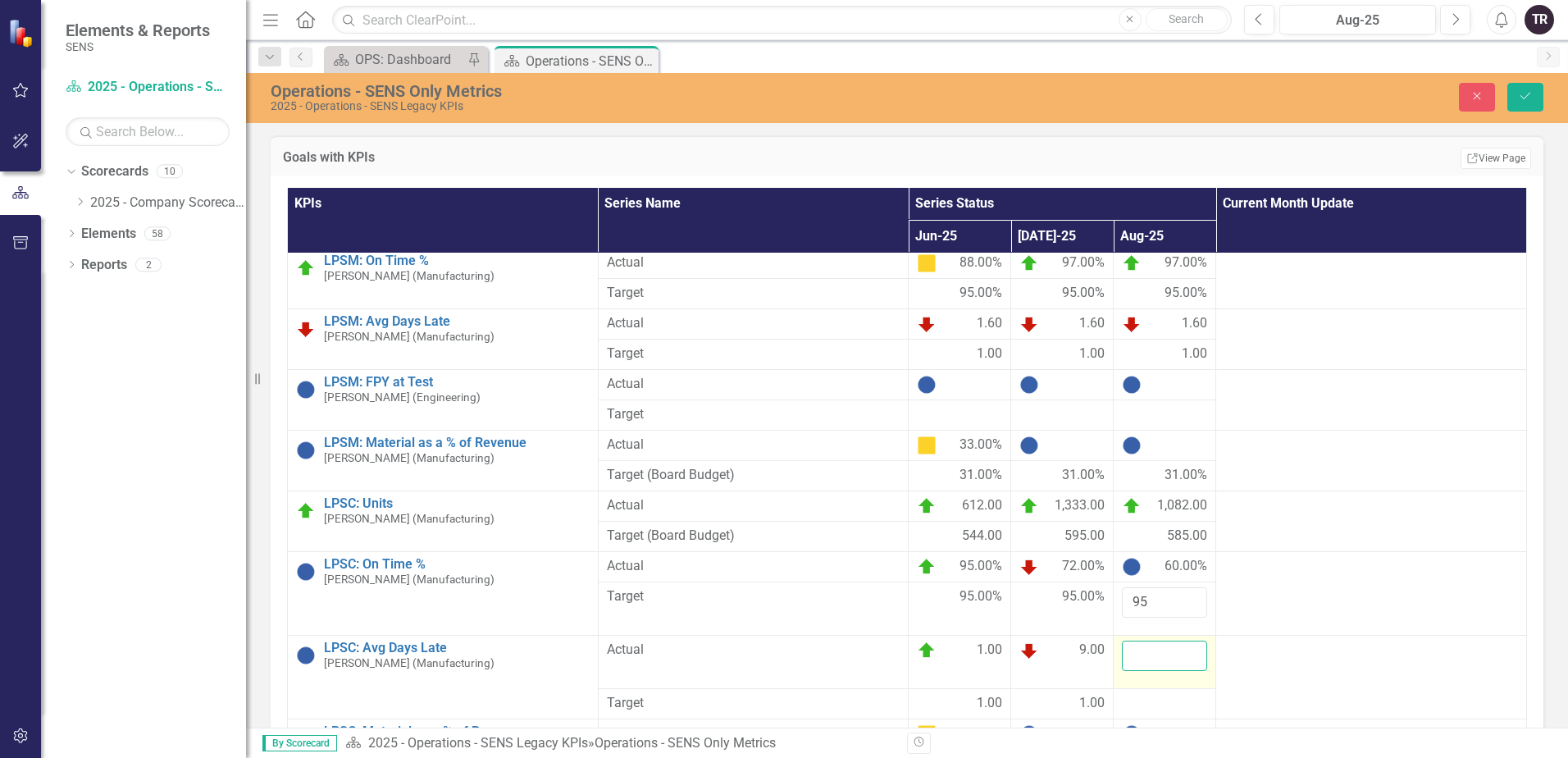
click at [1168, 641] on input "number" at bounding box center [1164, 655] width 85 height 30
type input "7"
click at [1182, 694] on div at bounding box center [1164, 704] width 85 height 20
click at [1169, 694] on input "number" at bounding box center [1164, 709] width 85 height 30
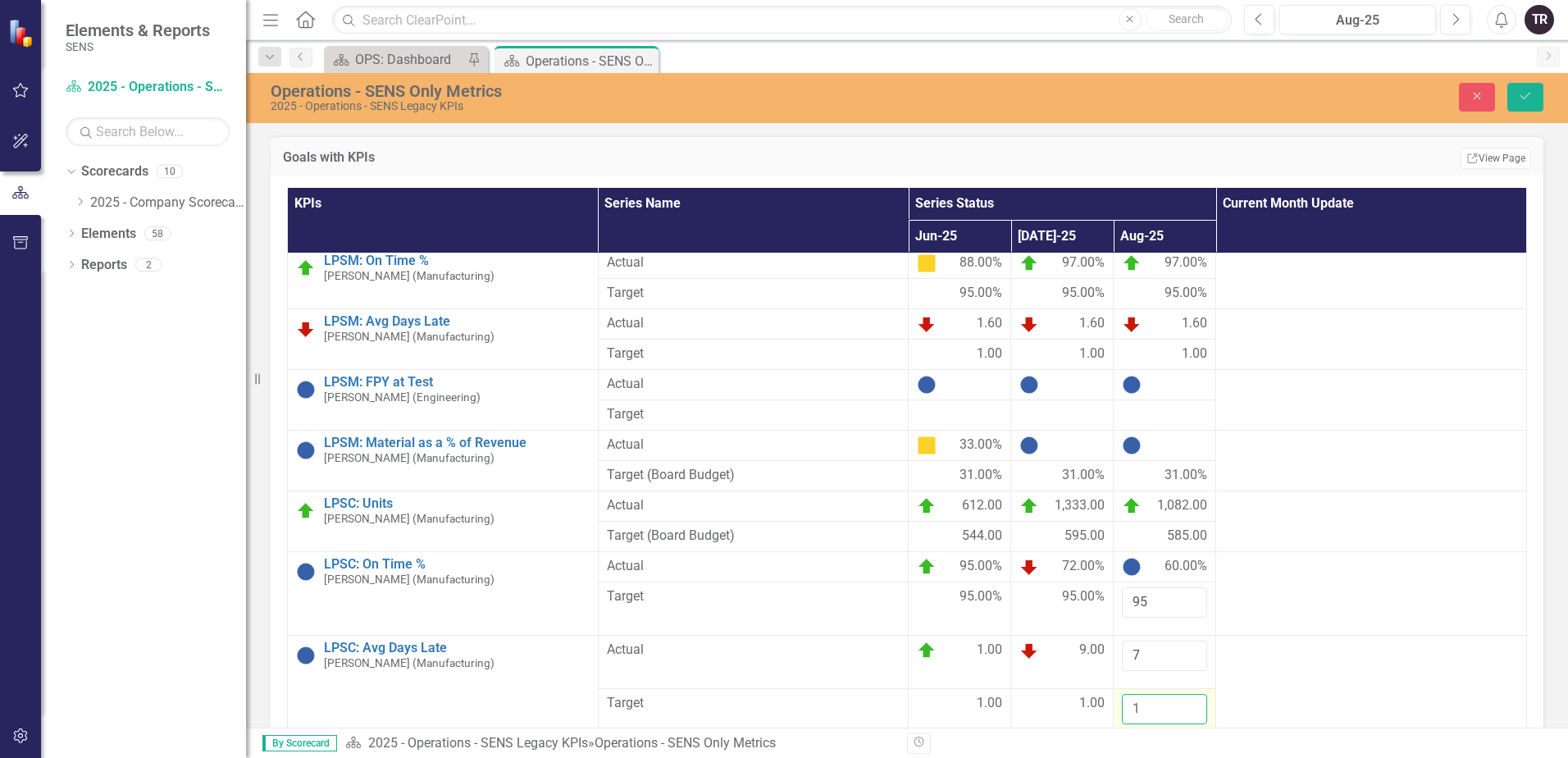
type input "1"
click at [1507, 83] on button "Save" at bounding box center [1525, 97] width 36 height 28
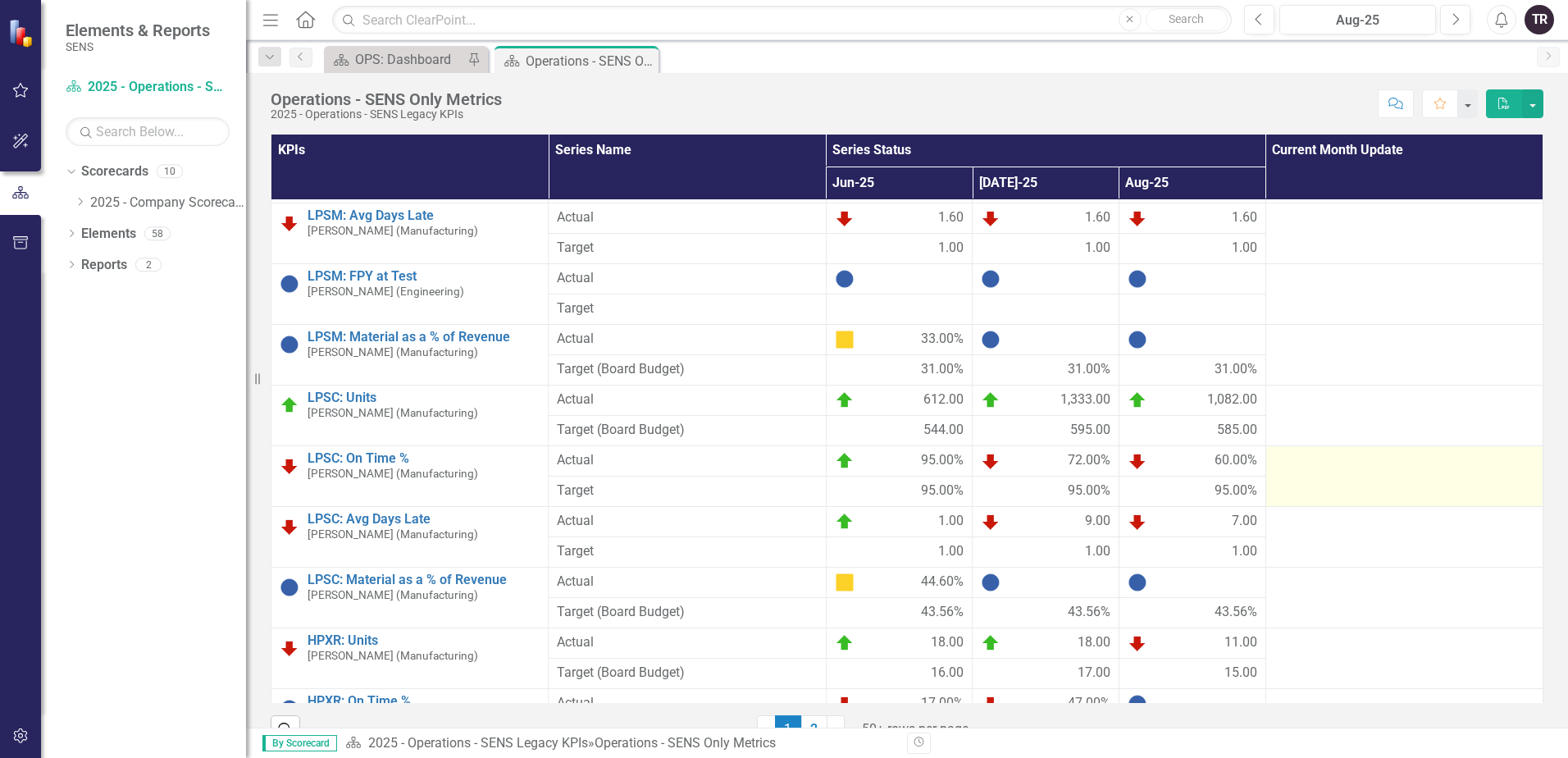
click at [1346, 474] on td at bounding box center [1404, 476] width 278 height 60
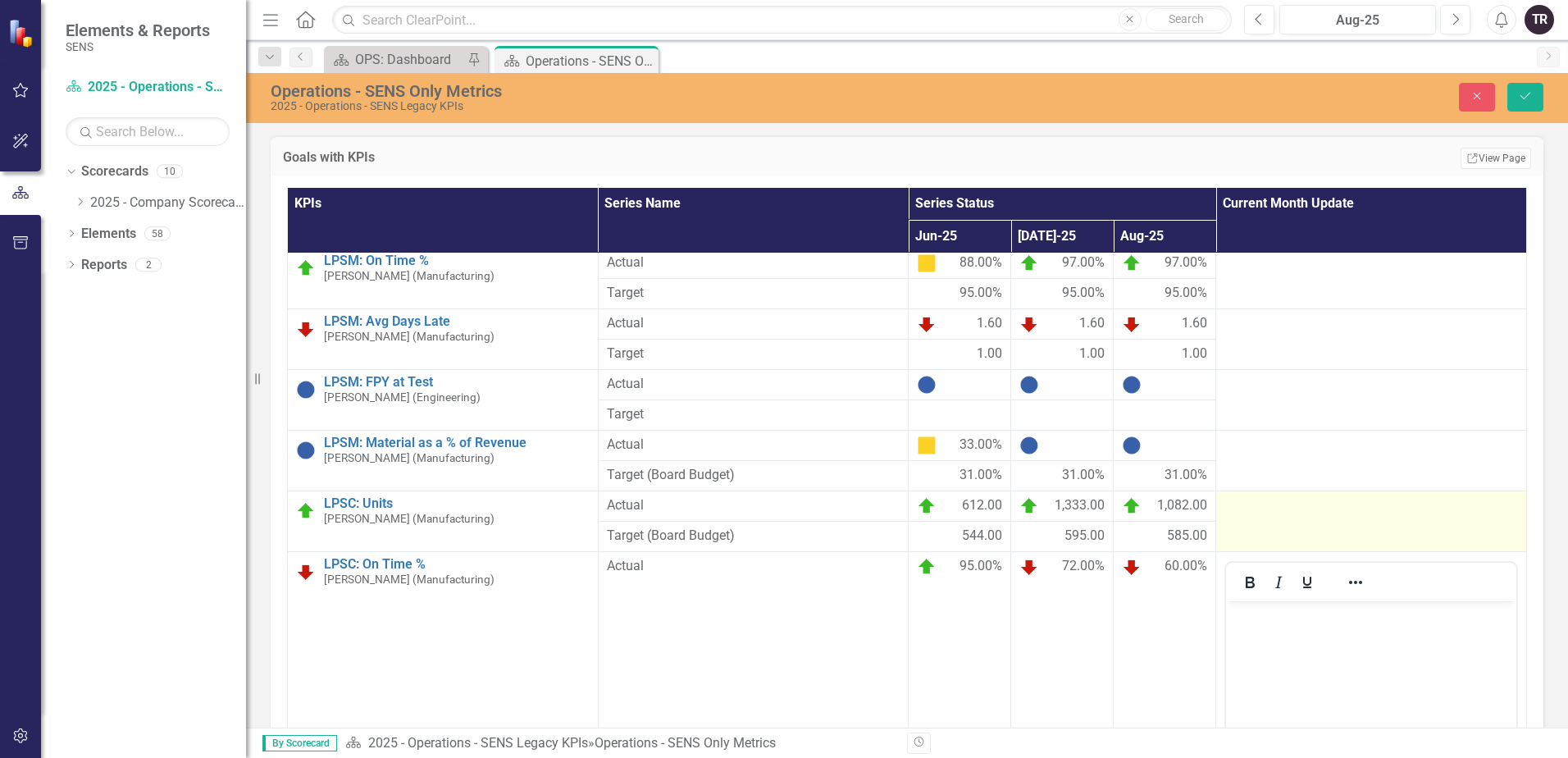
scroll to position [0, 0]
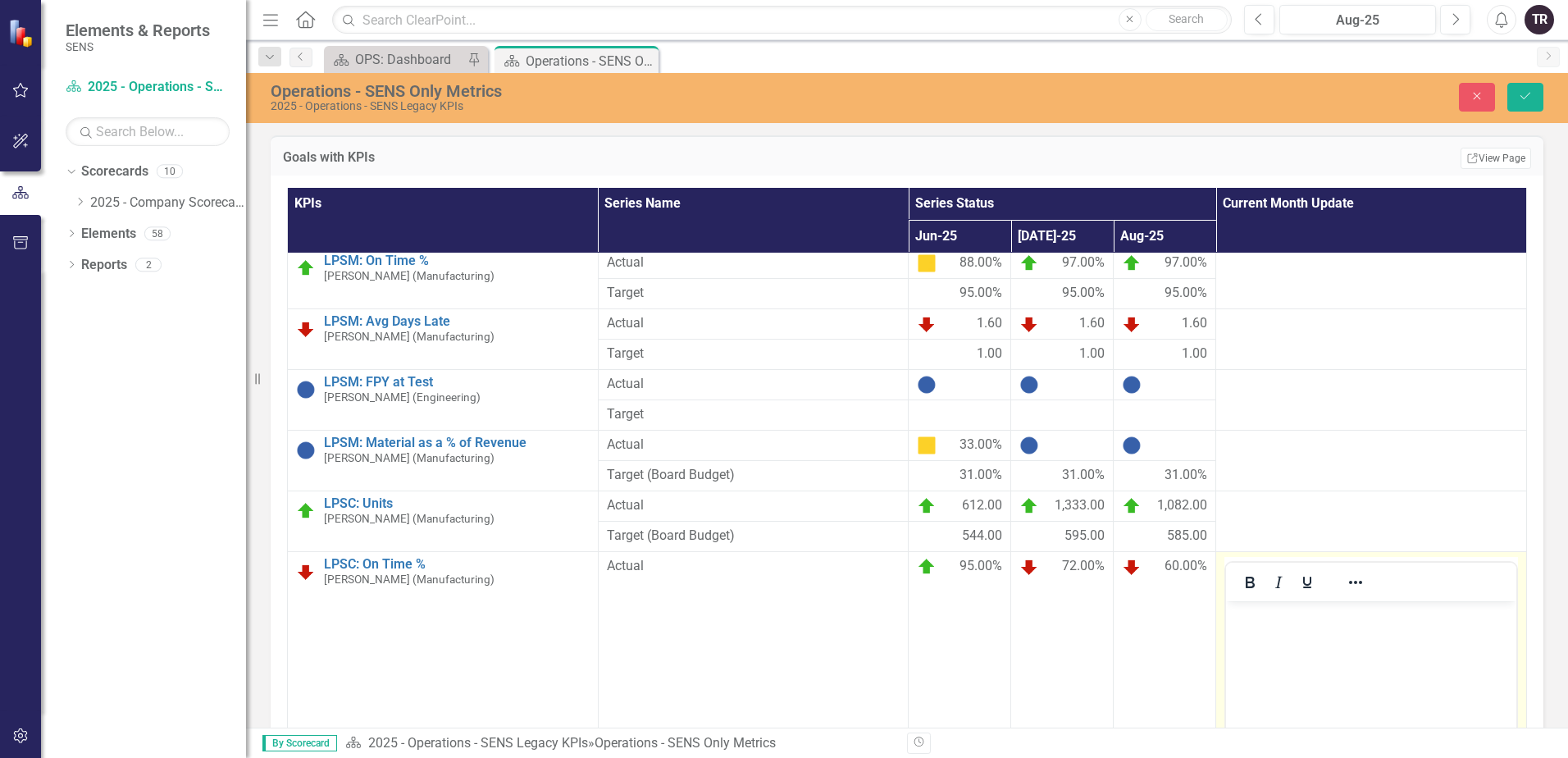
click at [1326, 641] on body "Rich Text Area. Press ALT-0 for help." at bounding box center [1371, 724] width 290 height 246
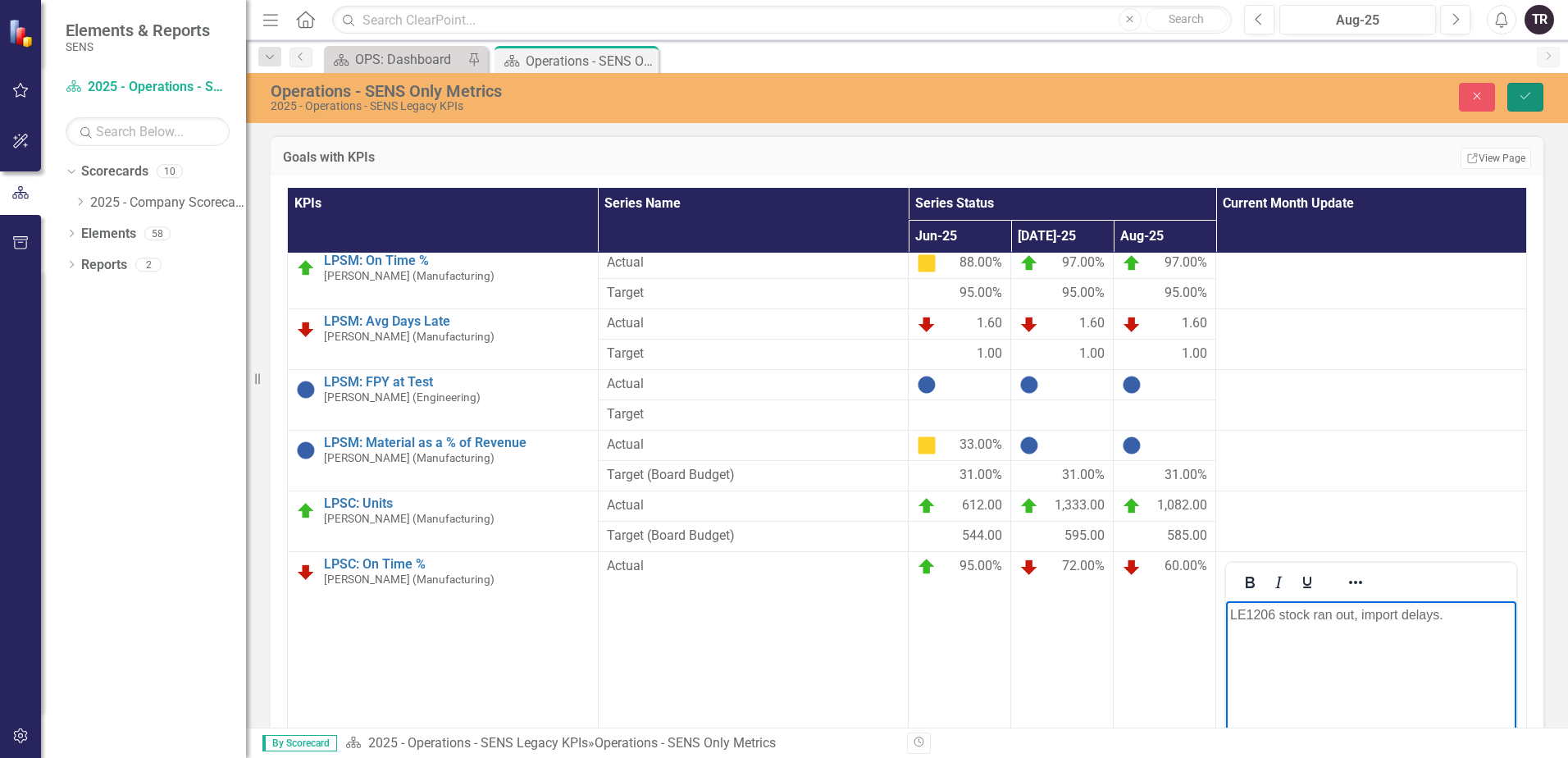
click at [1520, 103] on button "Save" at bounding box center [1525, 97] width 36 height 28
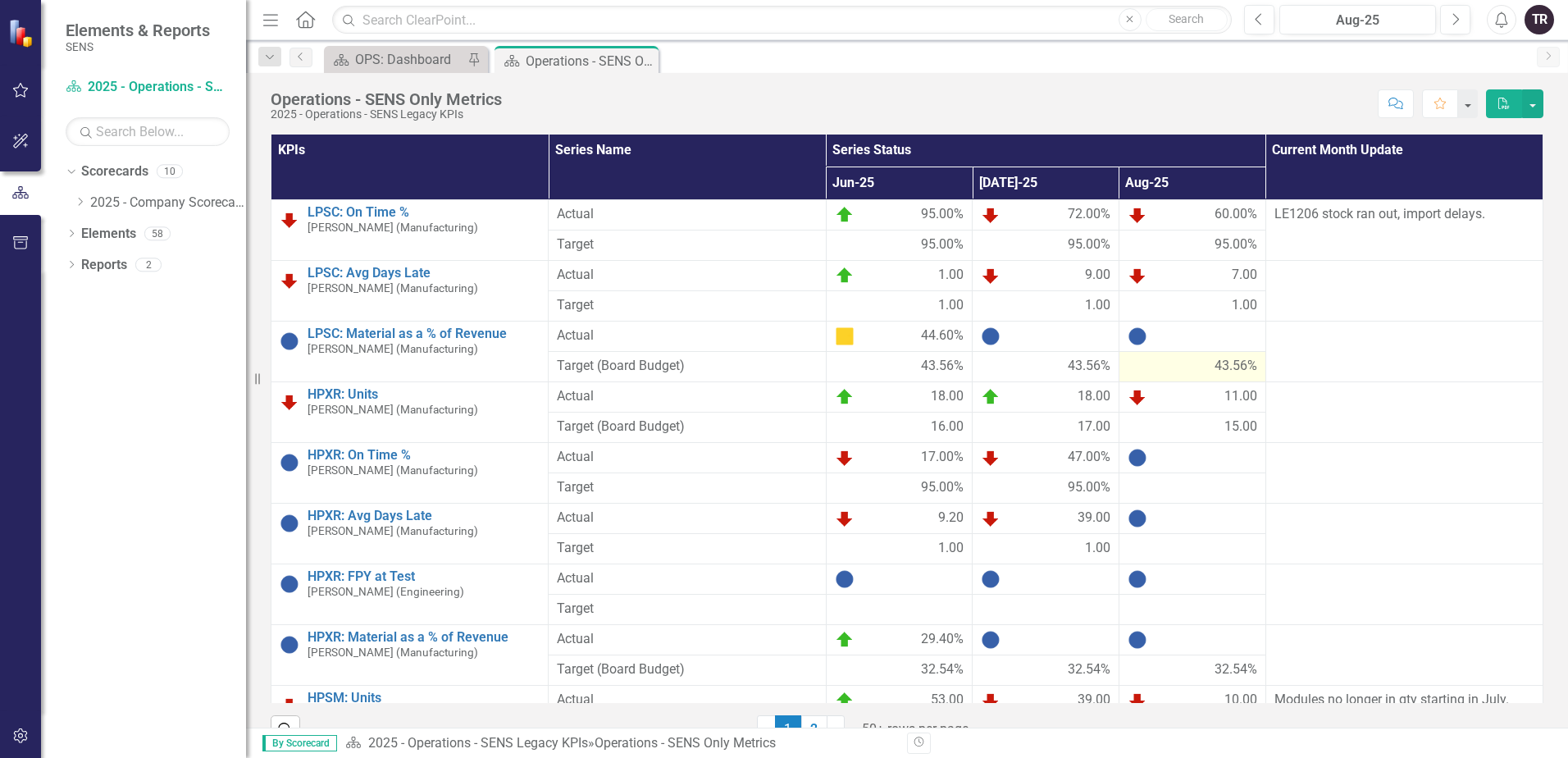
scroll to position [902, 0]
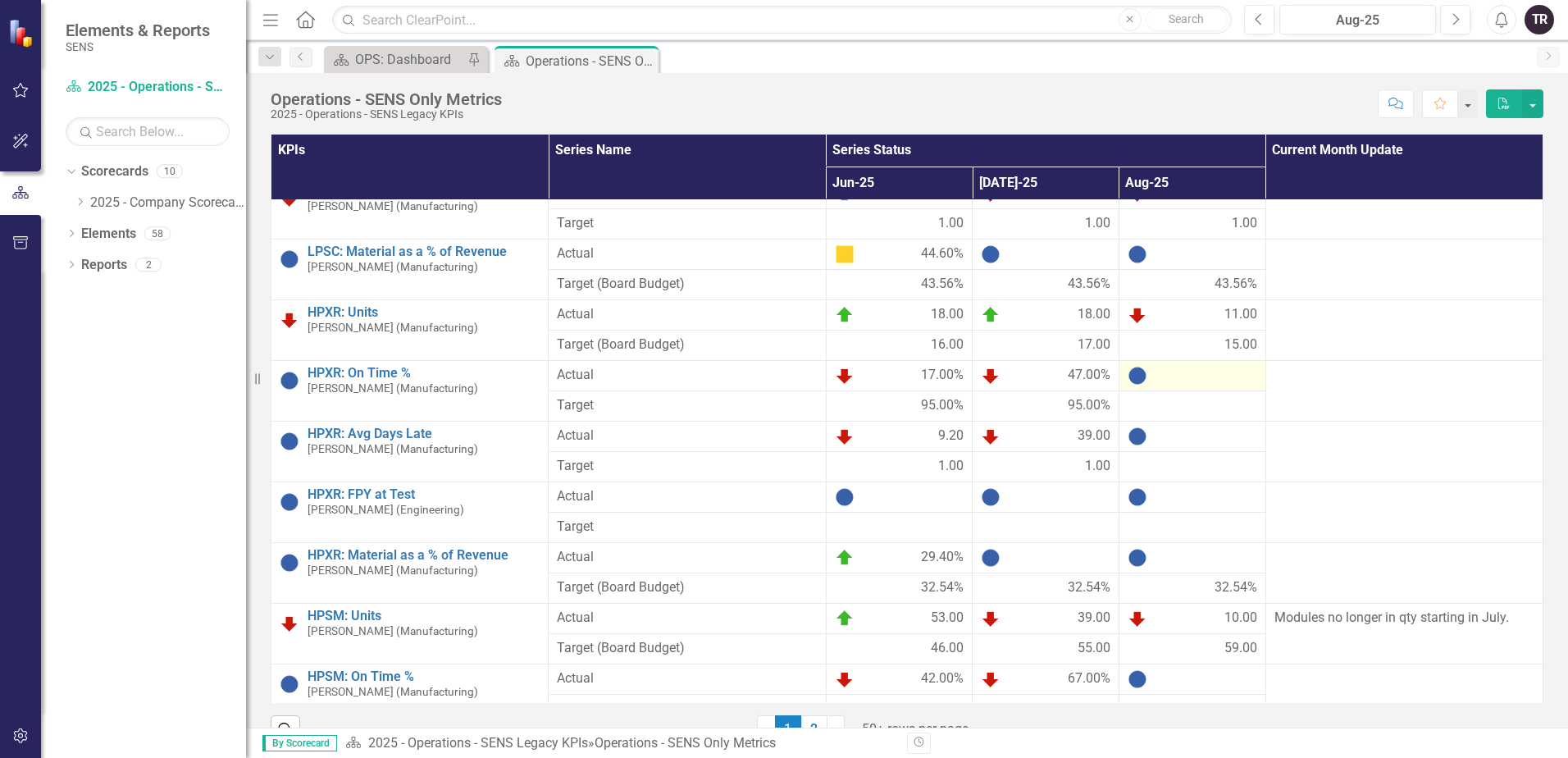
click at [1156, 377] on div at bounding box center [1192, 375] width 129 height 20
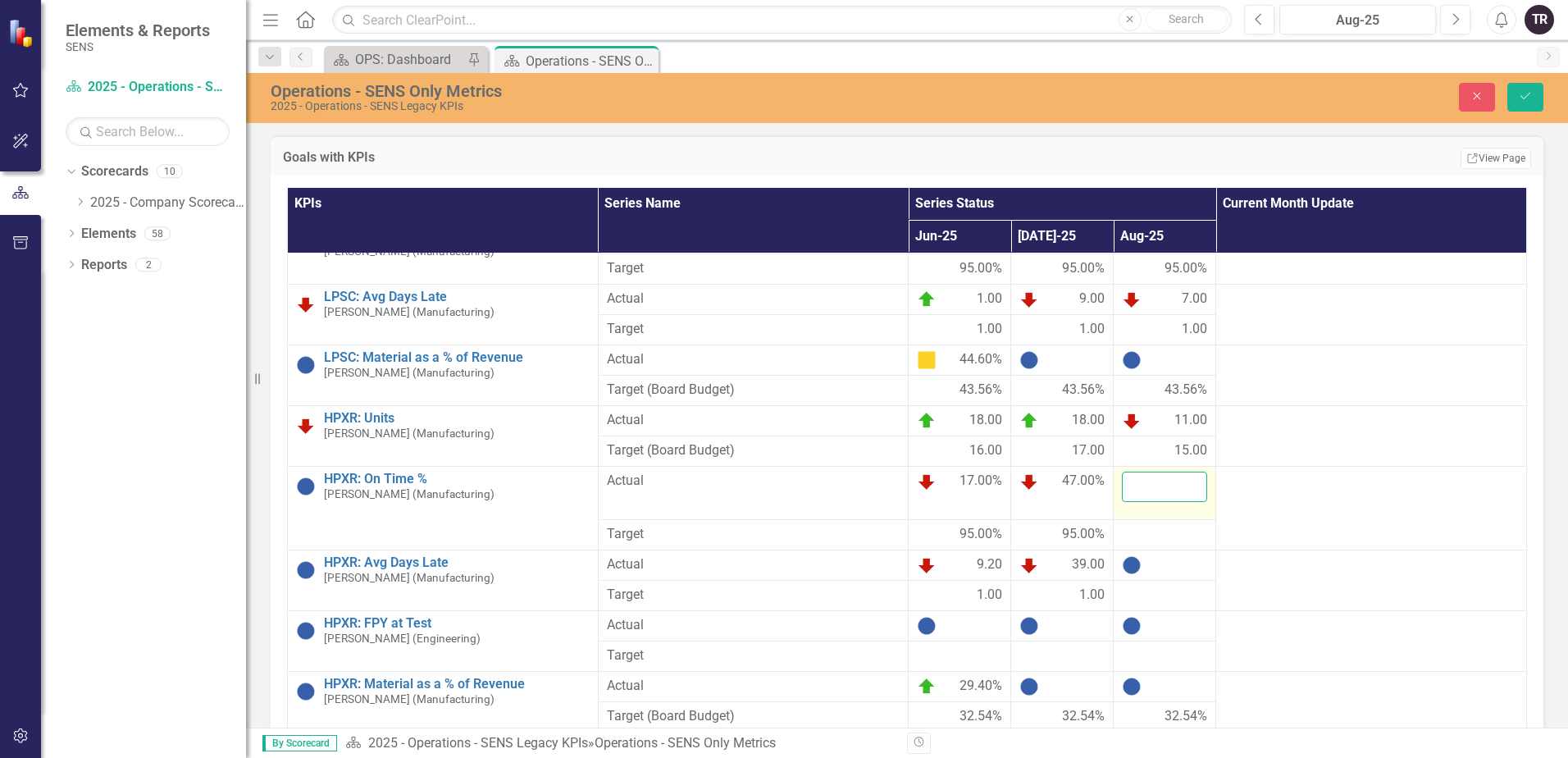
click at [1162, 472] on input "number" at bounding box center [1164, 486] width 85 height 30
type input "71"
click at [1507, 83] on button "Save" at bounding box center [1525, 97] width 36 height 28
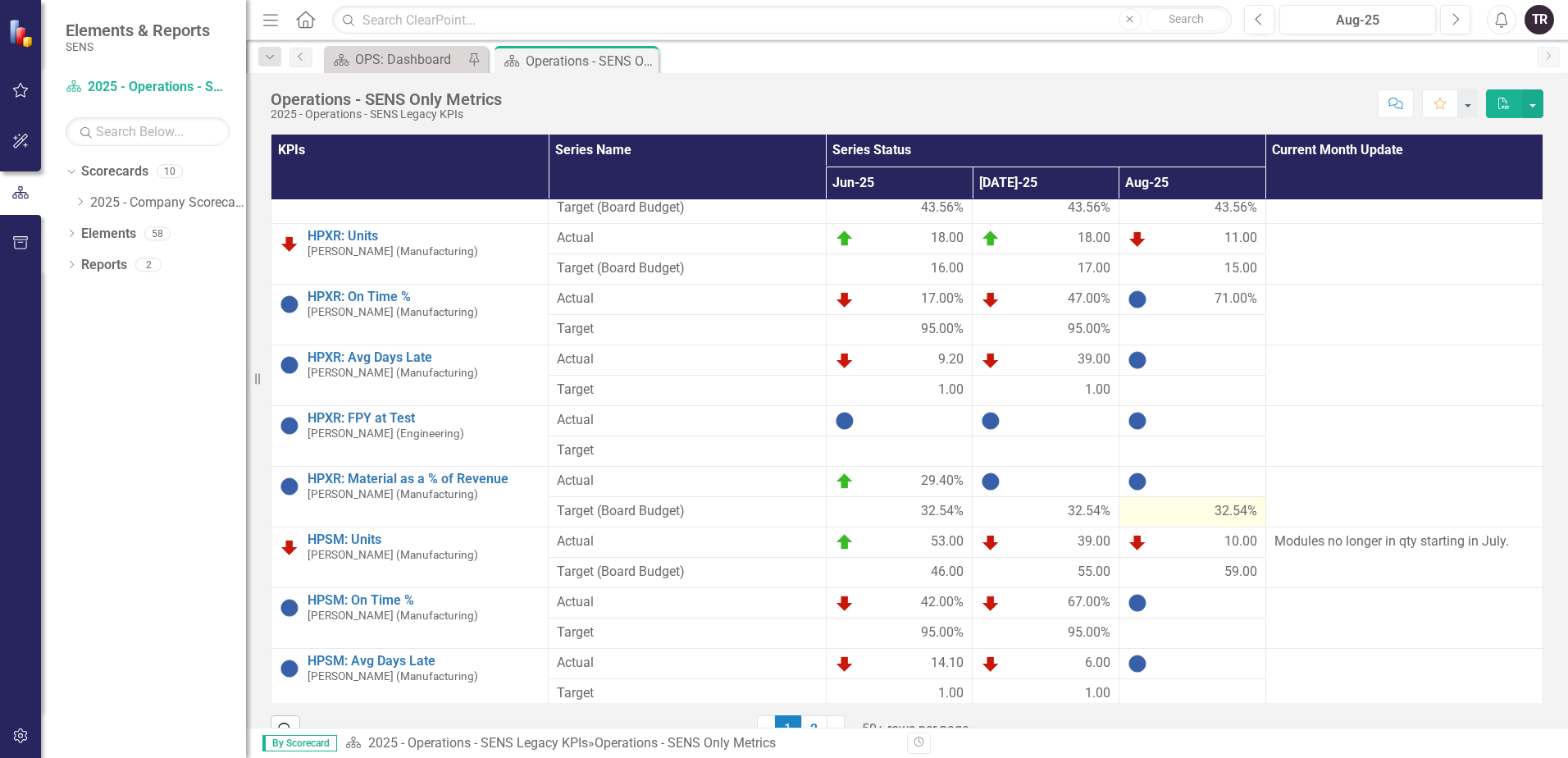
scroll to position [984, 0]
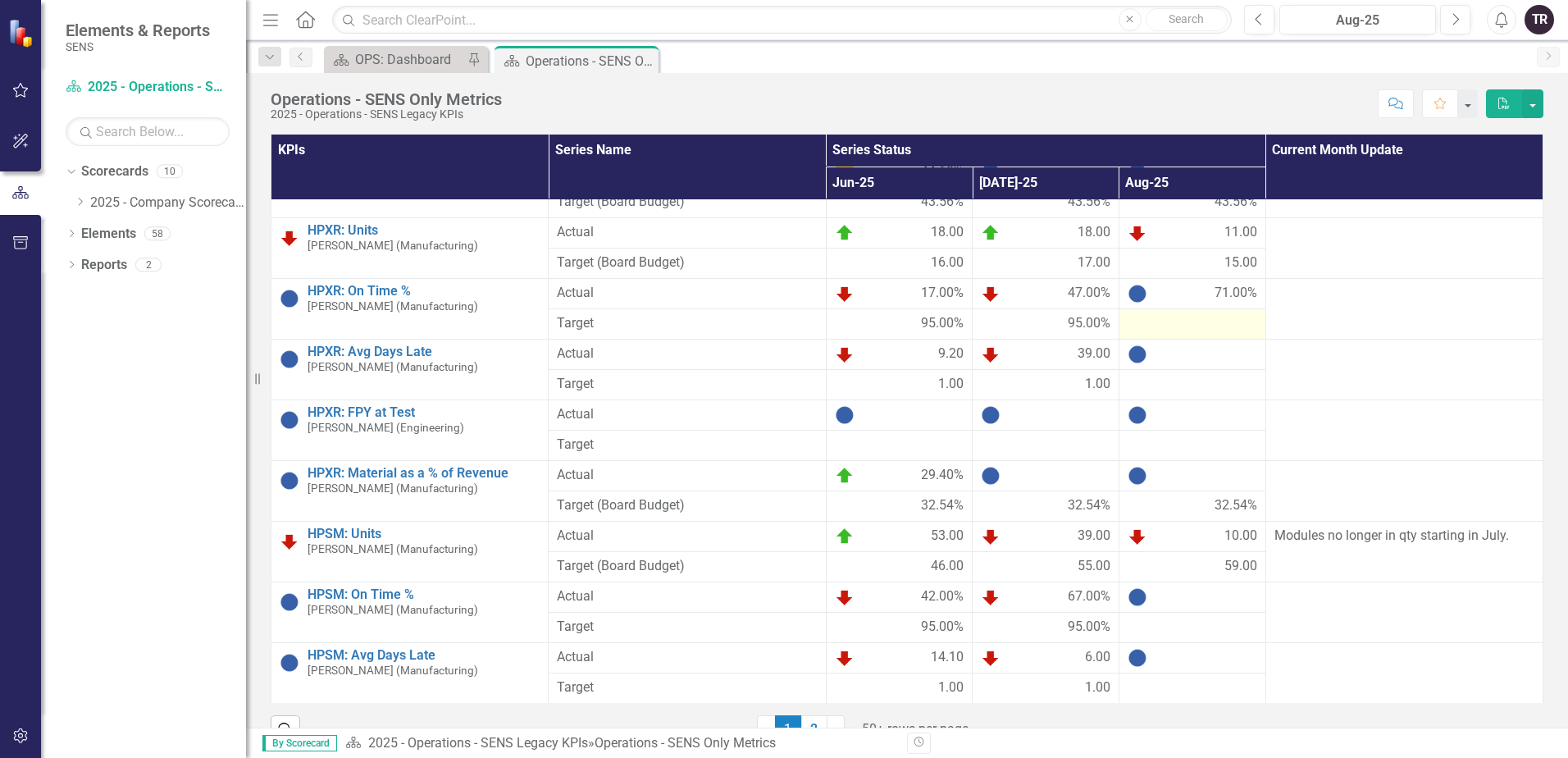
click at [1169, 326] on div at bounding box center [1192, 323] width 129 height 20
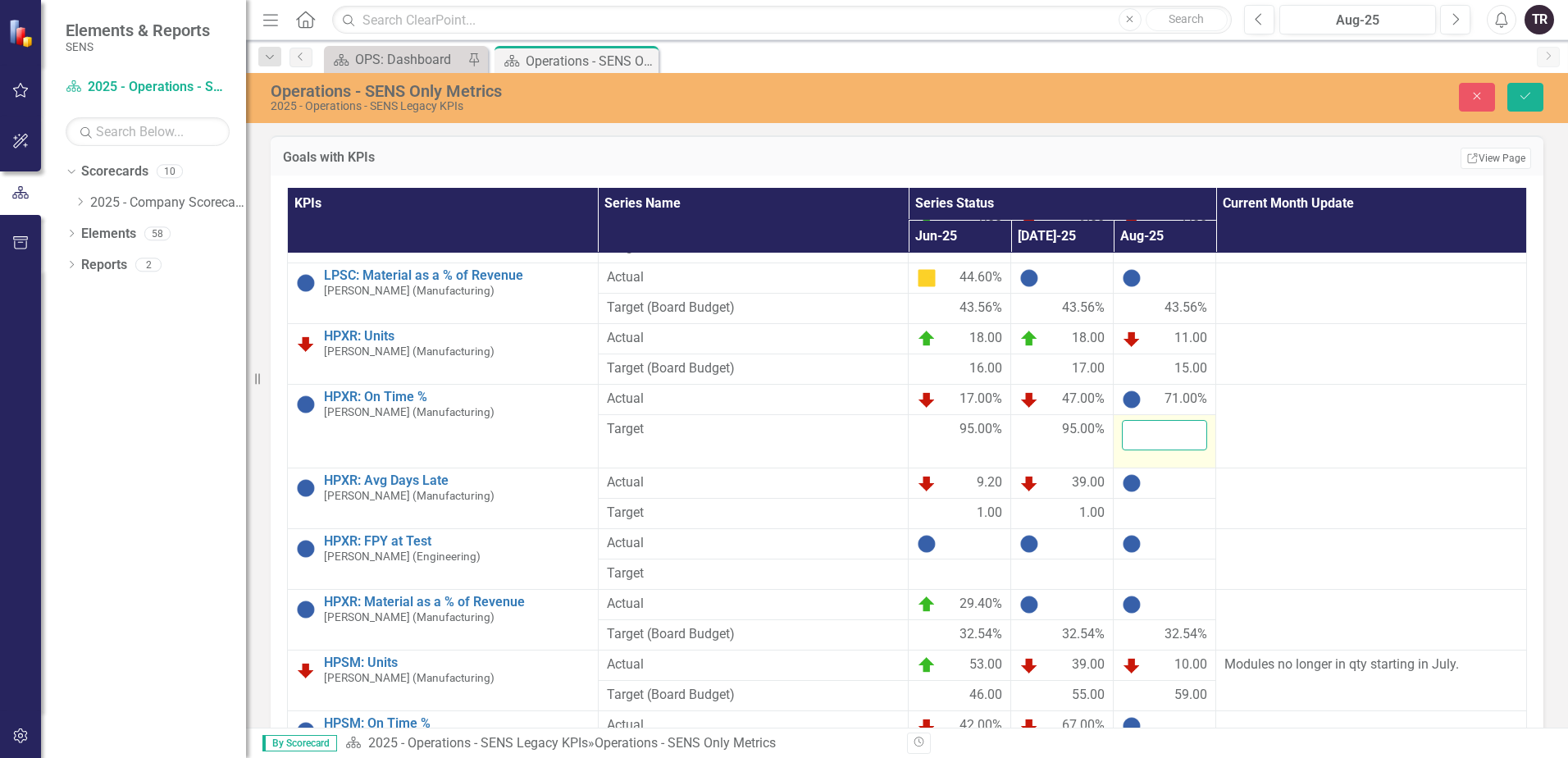
click at [1159, 420] on input "number" at bounding box center [1164, 435] width 85 height 30
type input "95"
click at [1166, 473] on div at bounding box center [1164, 483] width 85 height 20
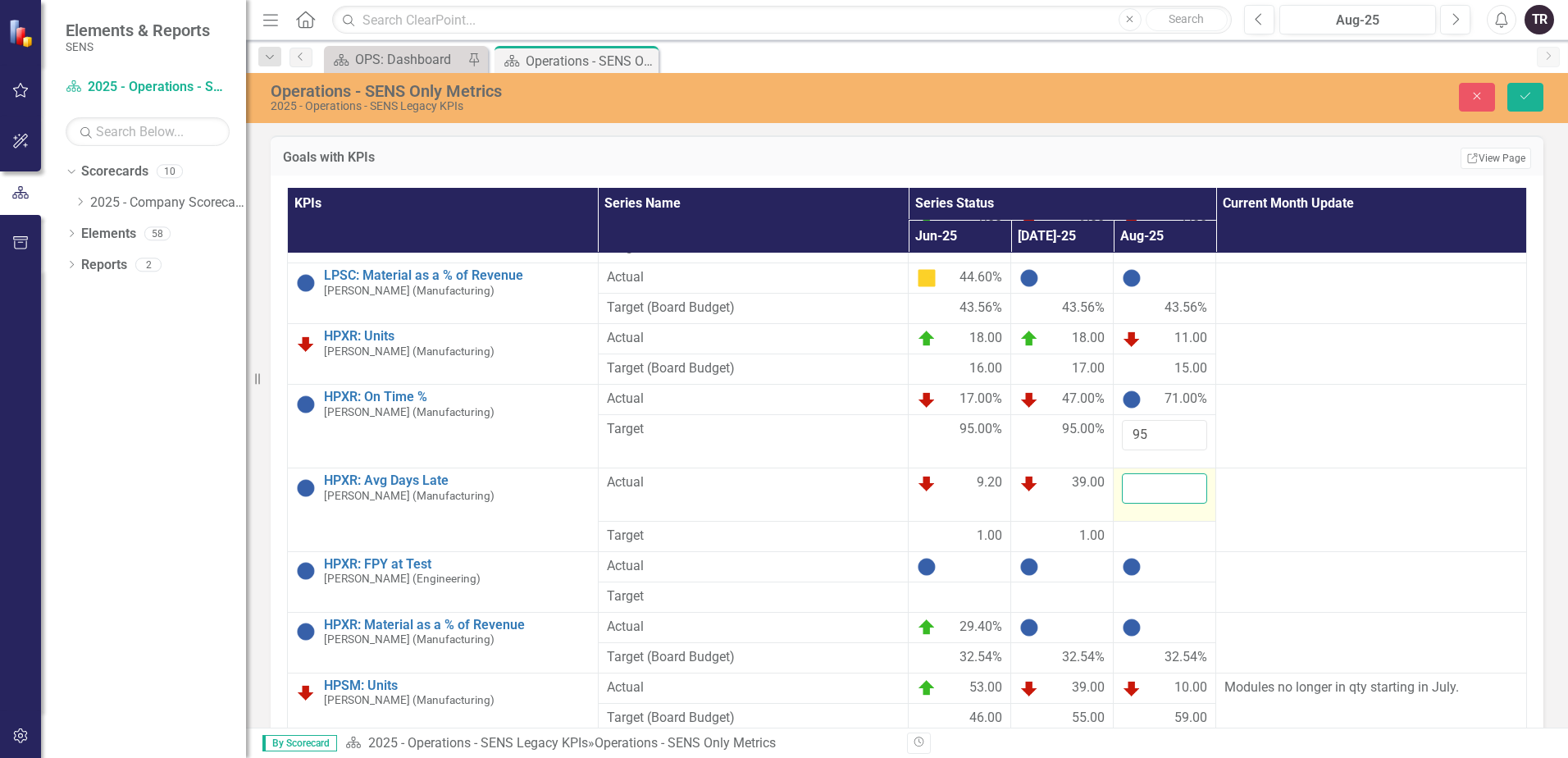
click at [1156, 473] on input "number" at bounding box center [1164, 488] width 85 height 30
type input "3"
click at [1170, 527] on div at bounding box center [1164, 536] width 85 height 20
click at [1171, 527] on div at bounding box center [1164, 536] width 85 height 20
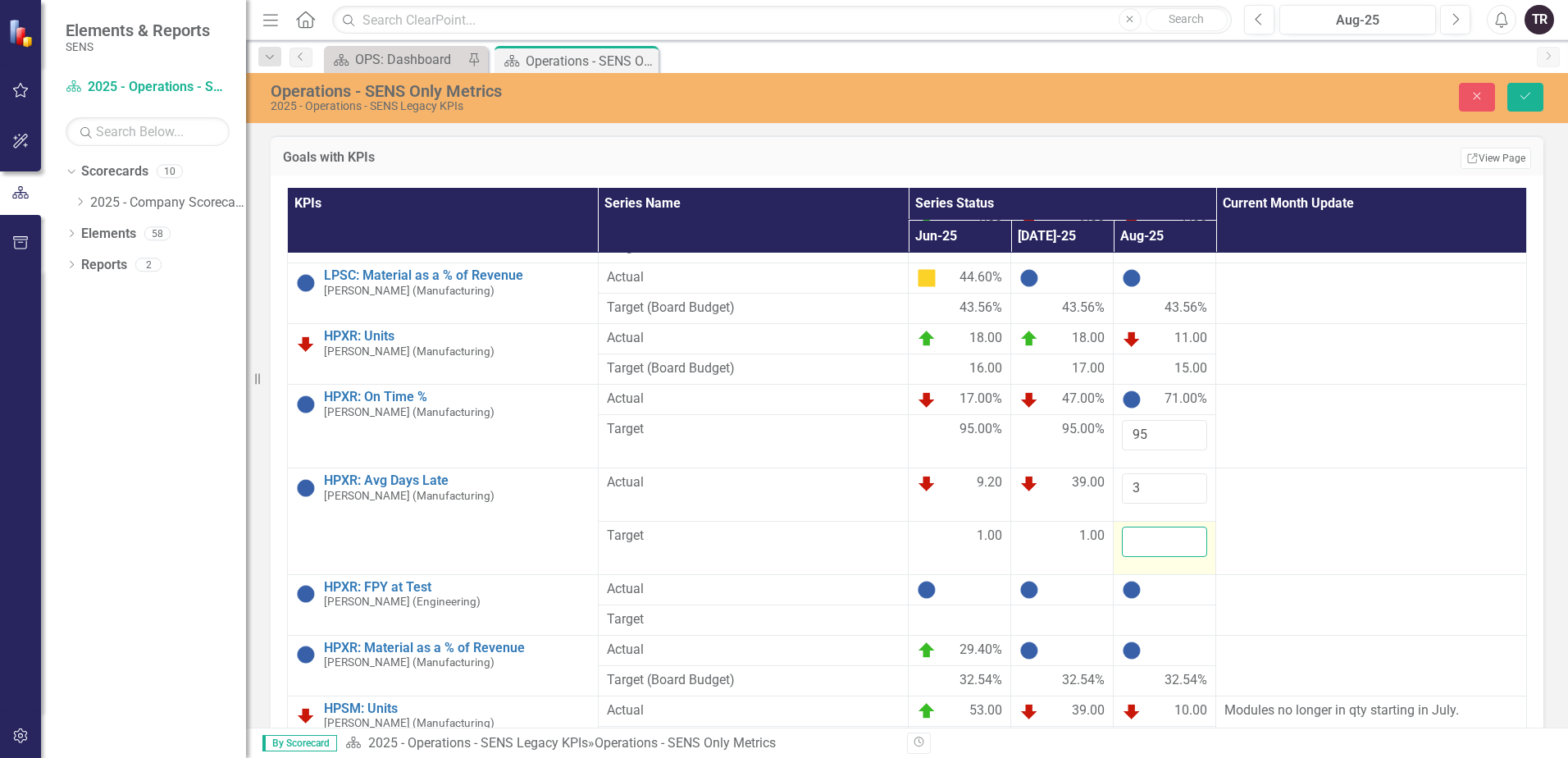
click at [1167, 527] on input "number" at bounding box center [1164, 542] width 85 height 30
type input "1"
click at [1526, 96] on icon "Save" at bounding box center [1525, 96] width 15 height 11
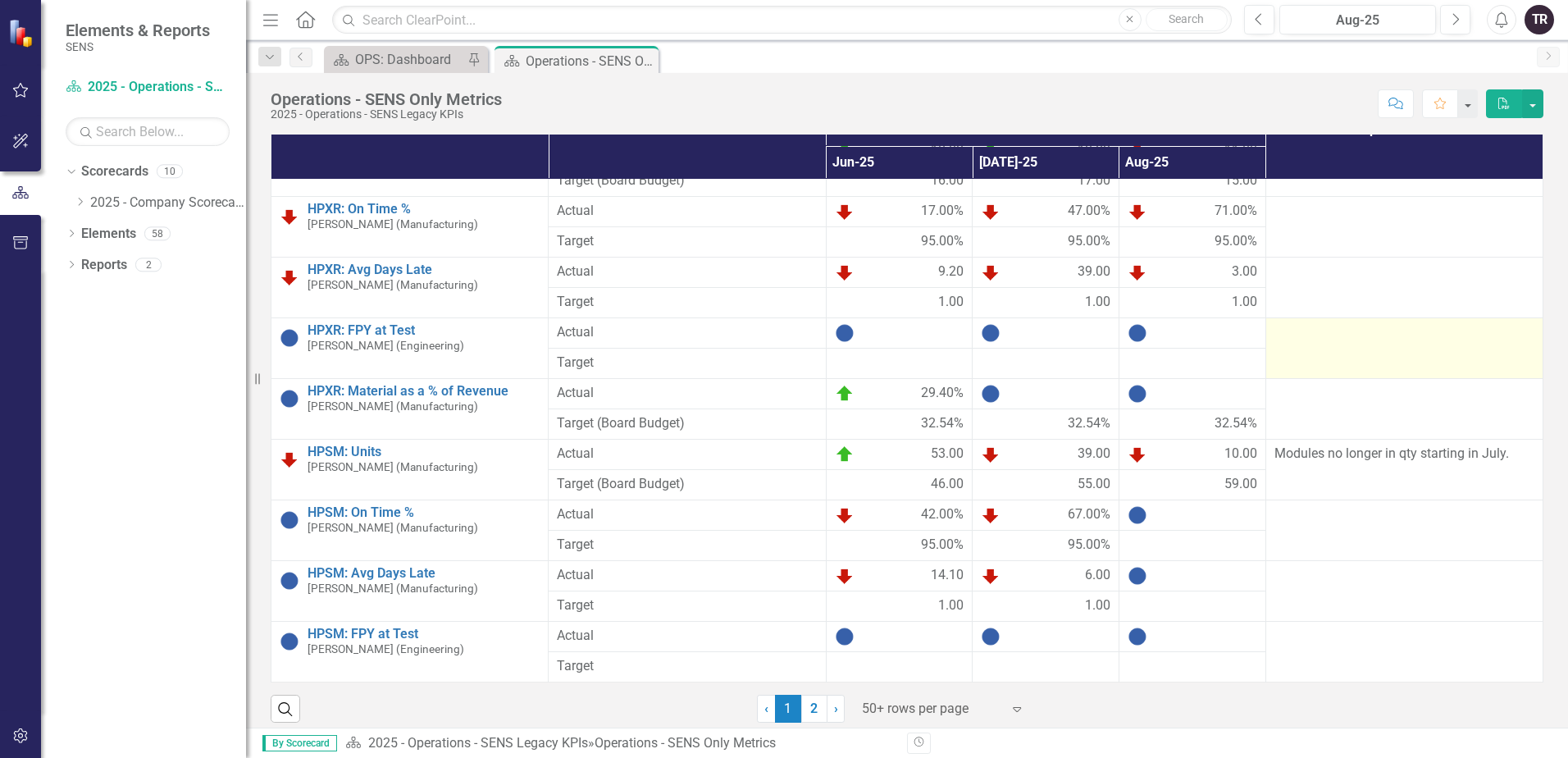
scroll to position [32, 0]
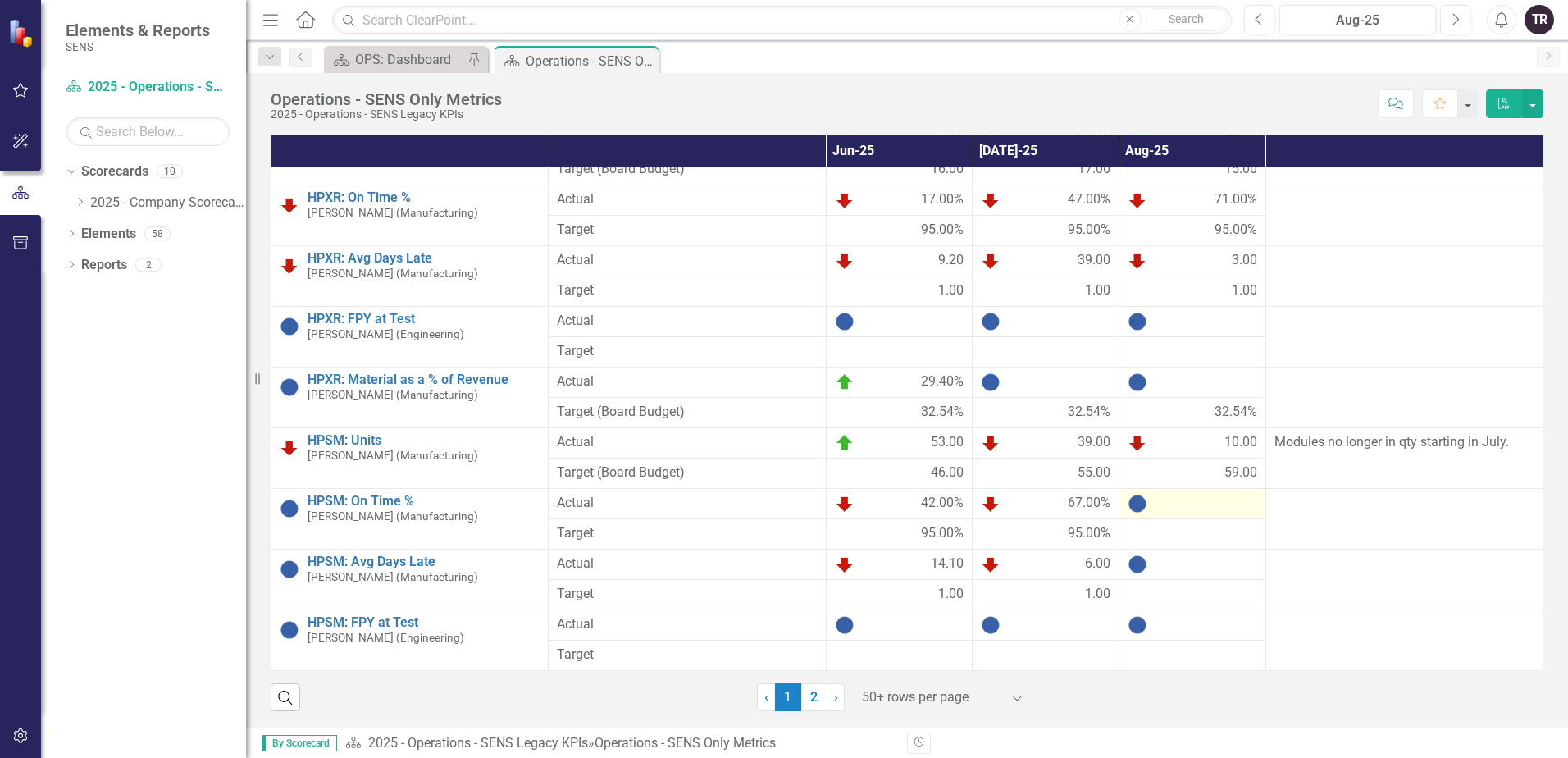
click at [1180, 509] on div at bounding box center [1192, 504] width 129 height 20
click at [1181, 509] on div at bounding box center [1192, 504] width 129 height 20
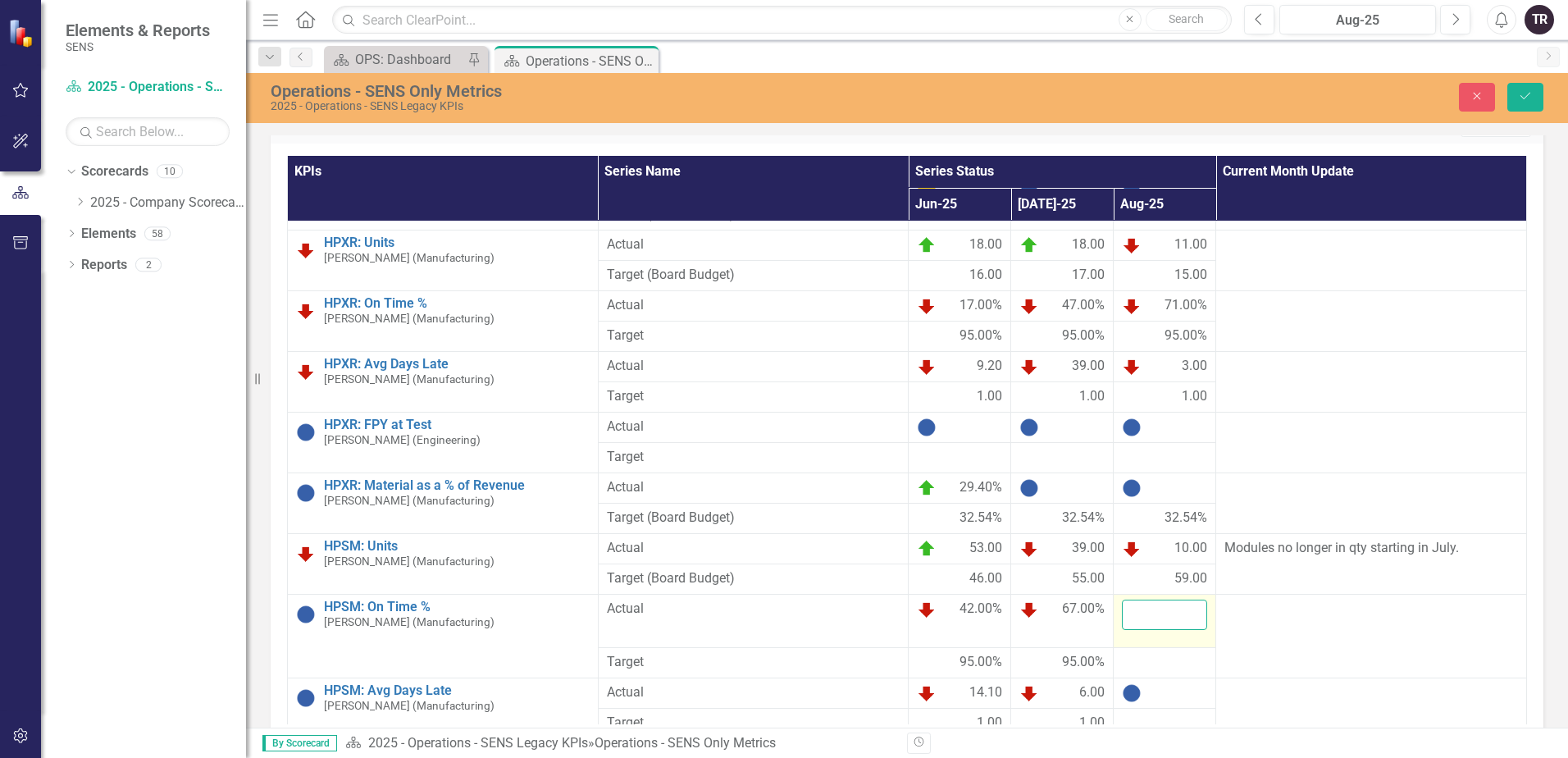
click at [1169, 599] on input "number" at bounding box center [1164, 614] width 85 height 30
click at [1171, 599] on input "number" at bounding box center [1164, 614] width 85 height 30
type input "100"
click at [1176, 653] on div at bounding box center [1164, 662] width 85 height 20
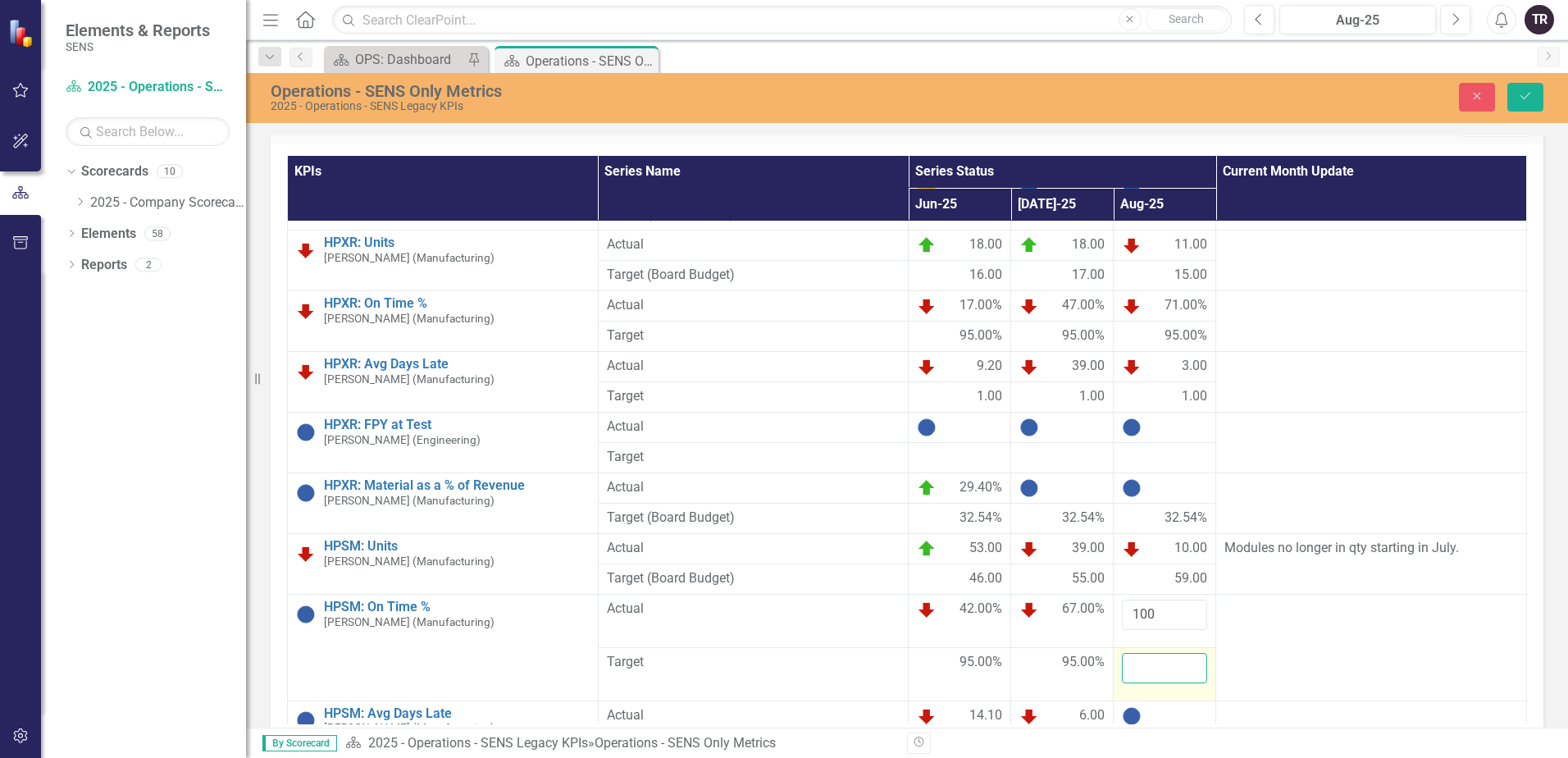
click at [1170, 653] on input "number" at bounding box center [1164, 667] width 85 height 30
type input "95"
click at [1176, 706] on div at bounding box center [1164, 716] width 85 height 20
click at [1175, 706] on div at bounding box center [1164, 716] width 85 height 20
click at [1175, 706] on input "number" at bounding box center [1164, 721] width 85 height 30
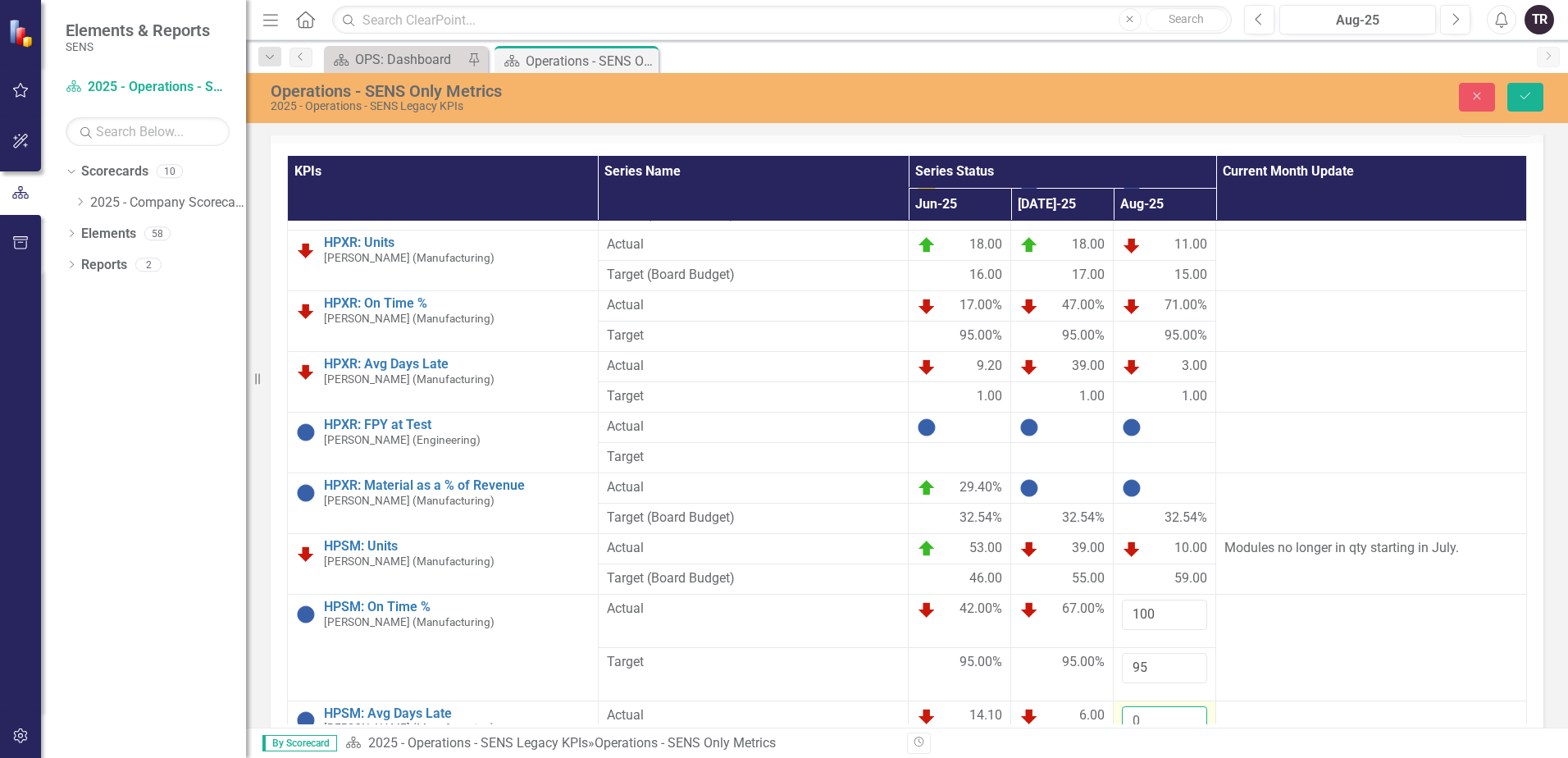
type input "0"
click at [1151, 757] on div at bounding box center [1164, 769] width 85 height 20
type input "1"
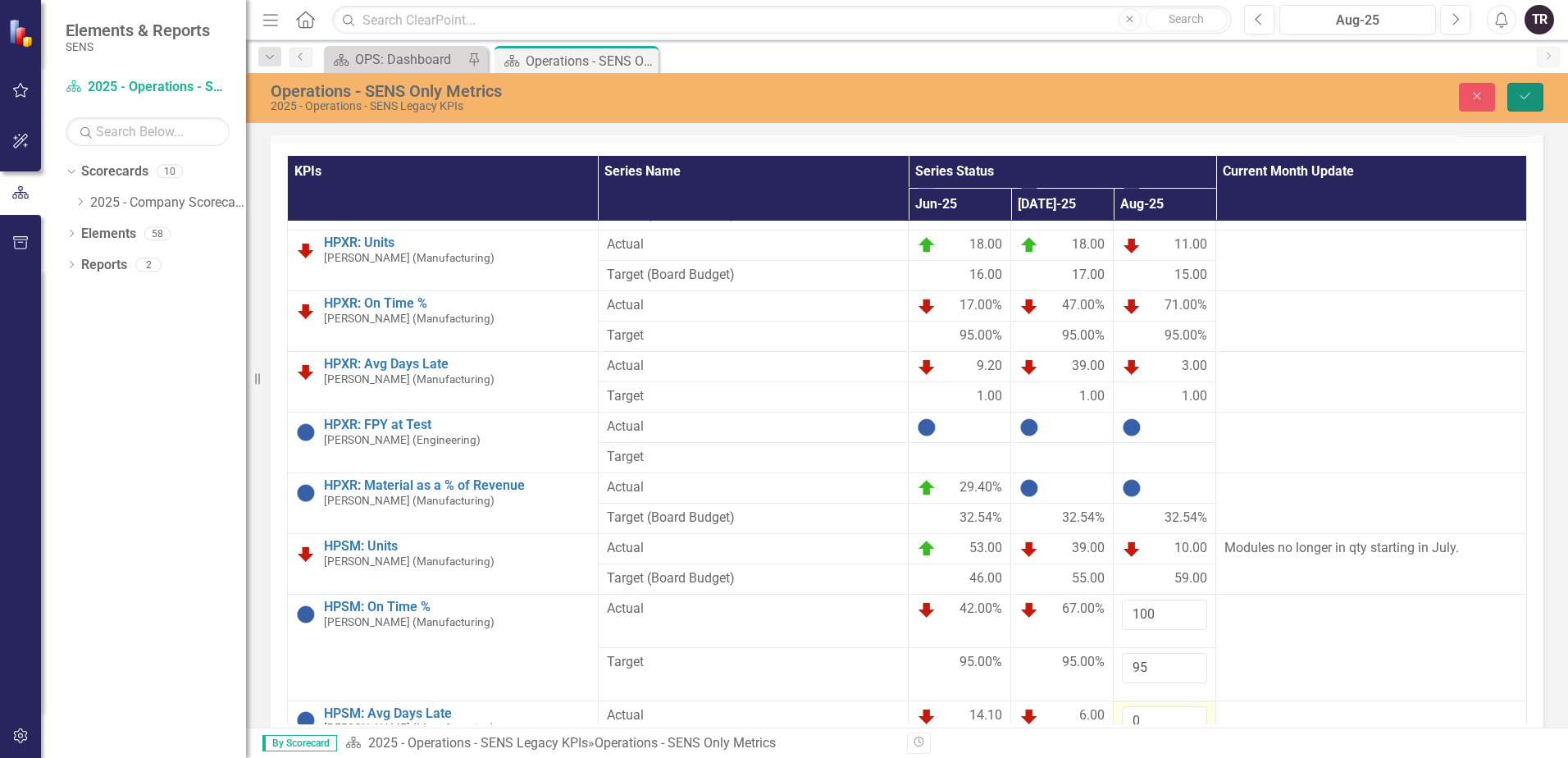
click at [1527, 97] on icon "Save" at bounding box center [1525, 96] width 15 height 11
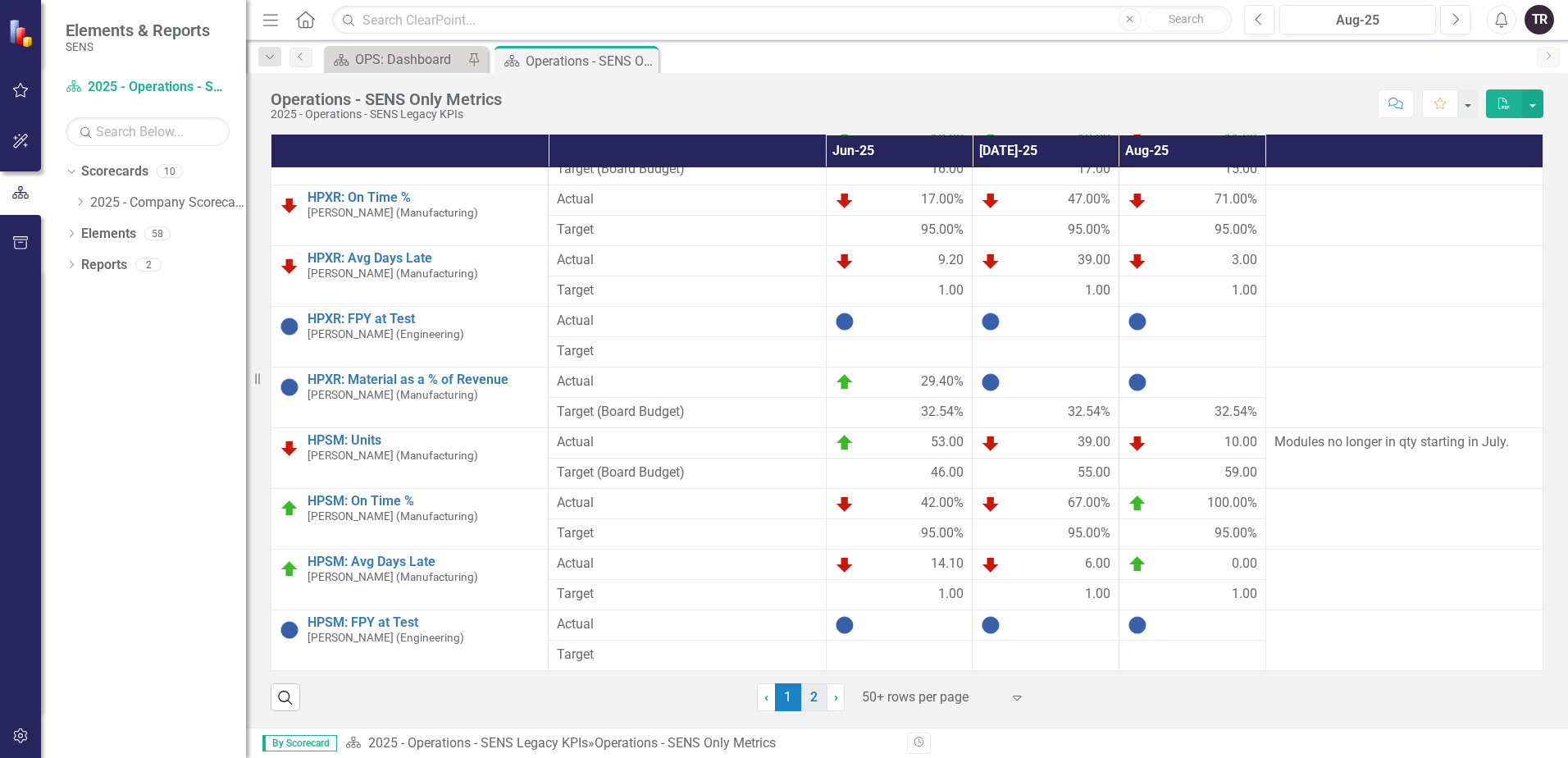
click at [805, 700] on link "2" at bounding box center [814, 697] width 26 height 28
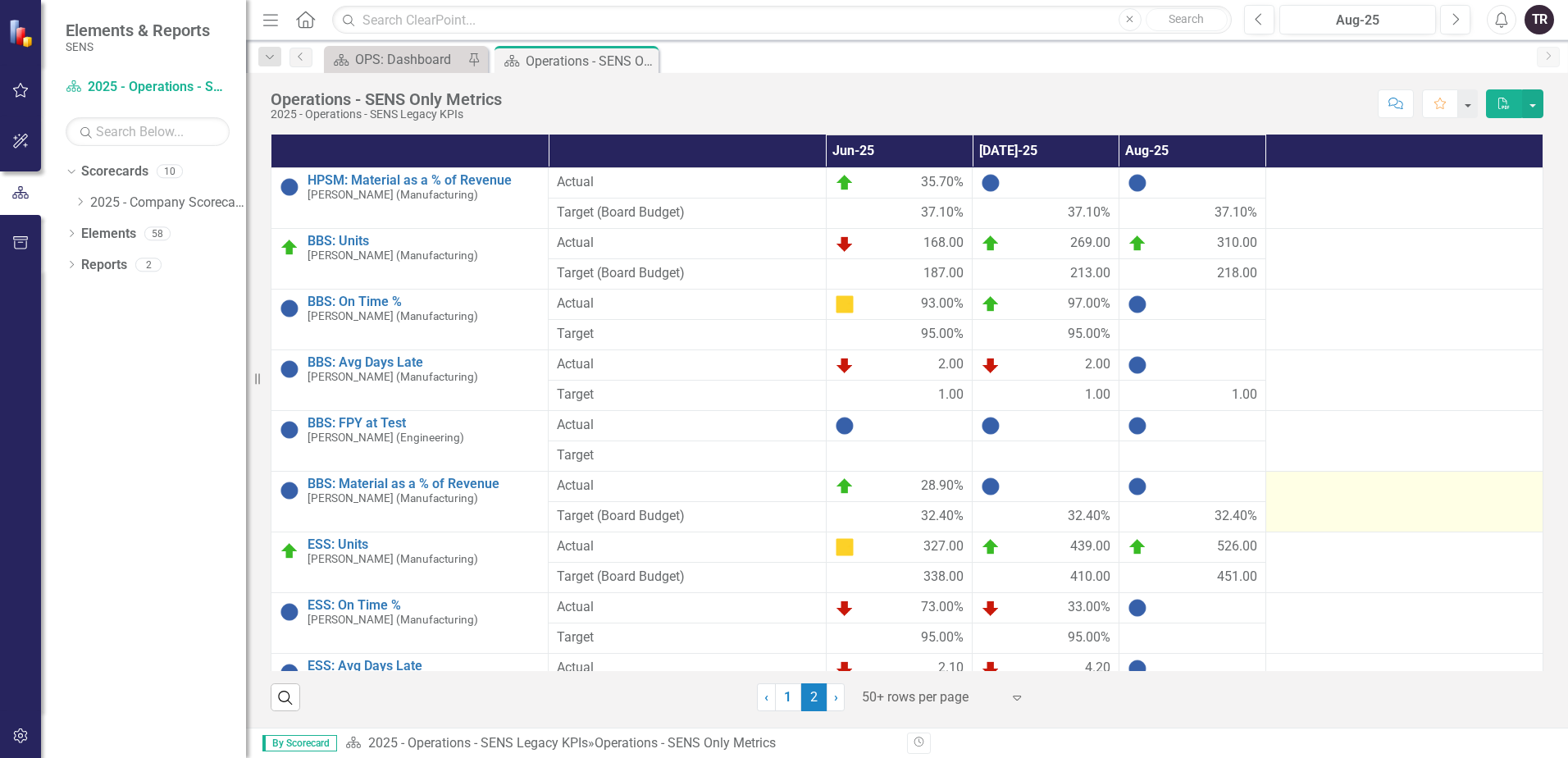
scroll to position [0, 0]
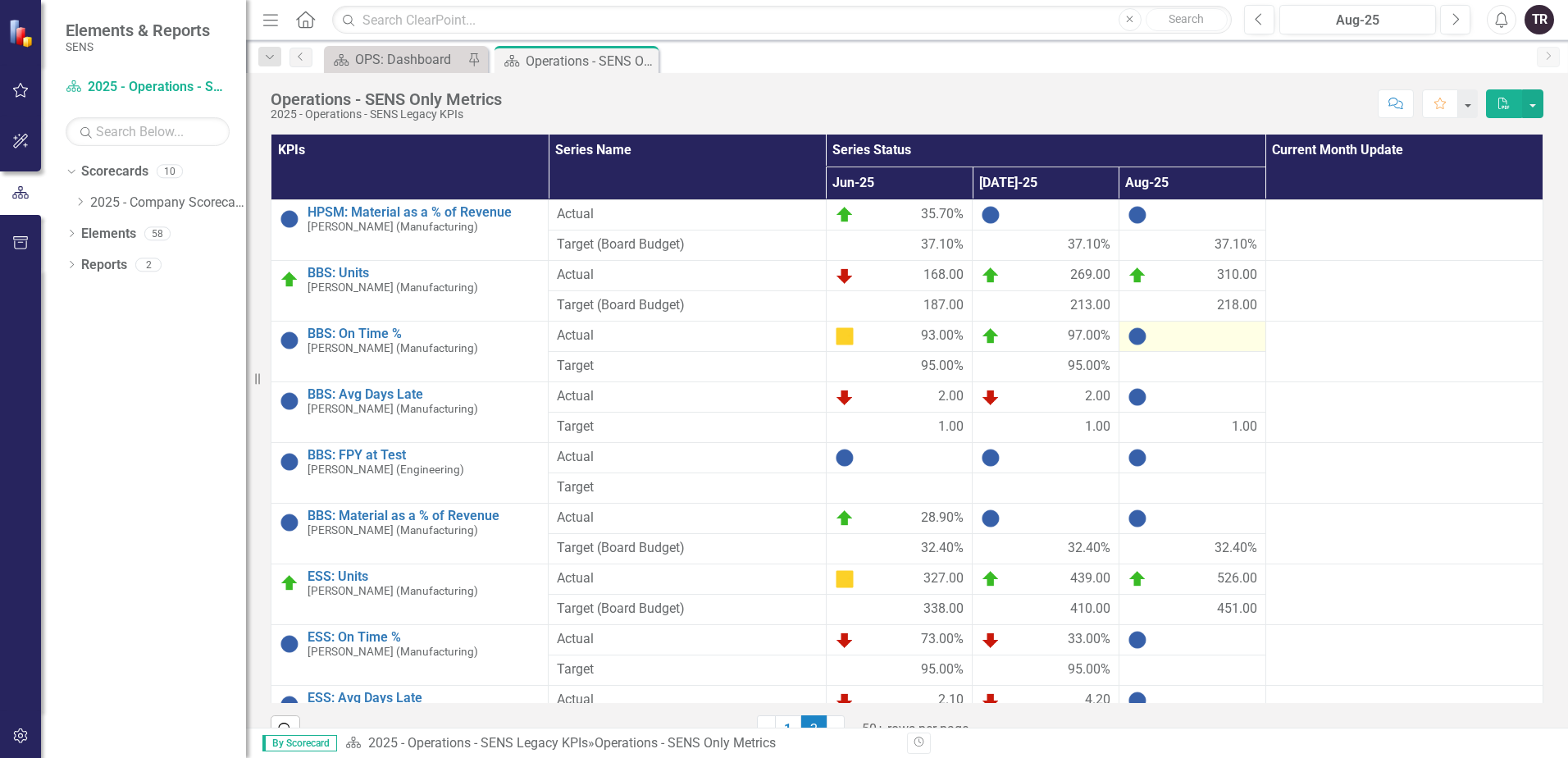
click at [1184, 338] on div at bounding box center [1192, 336] width 129 height 20
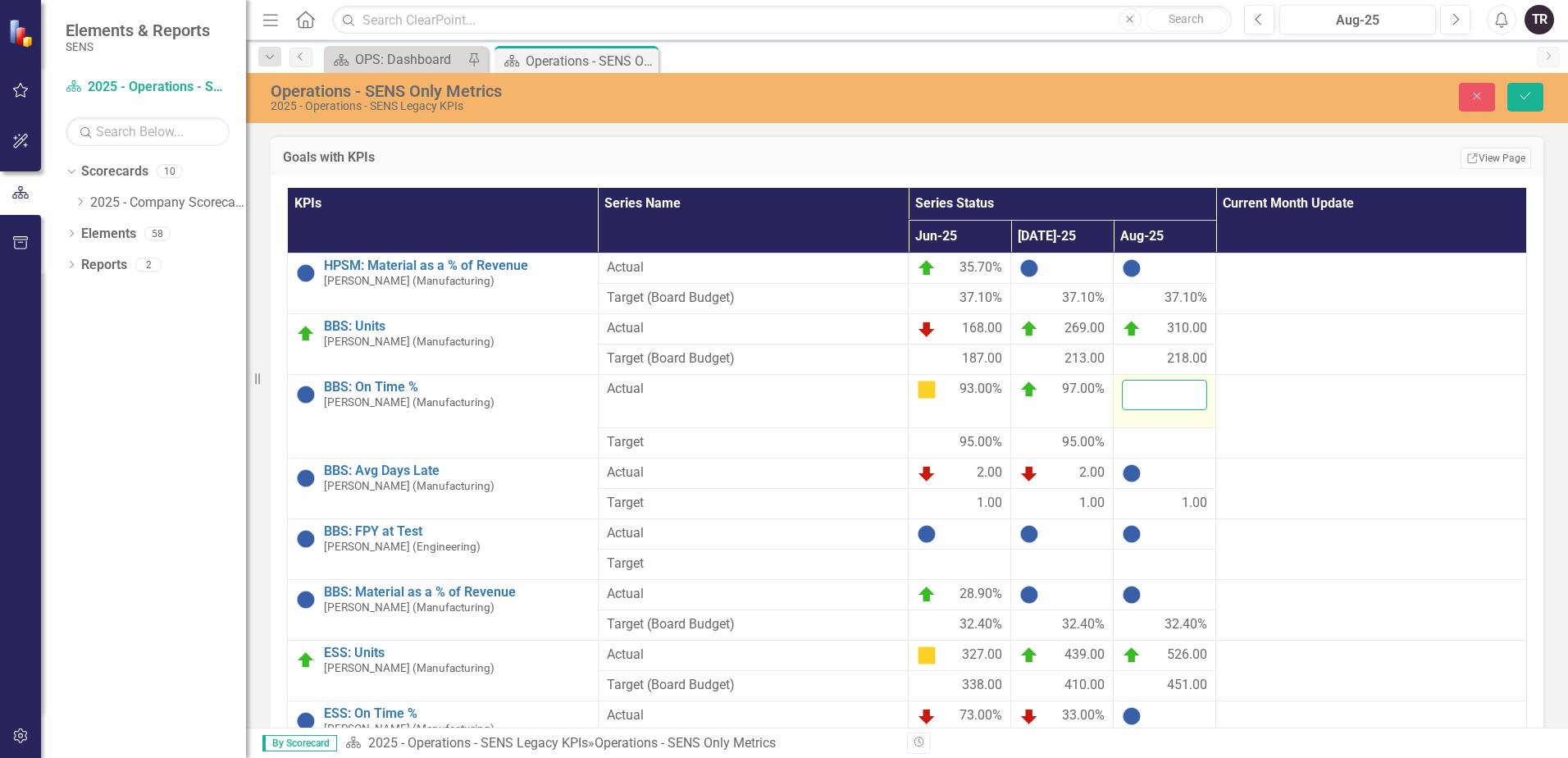
click at [1167, 390] on input "number" at bounding box center [1164, 394] width 85 height 30
click at [1158, 394] on input "number" at bounding box center [1164, 394] width 85 height 30
type input "81"
click at [1157, 434] on div at bounding box center [1164, 442] width 85 height 20
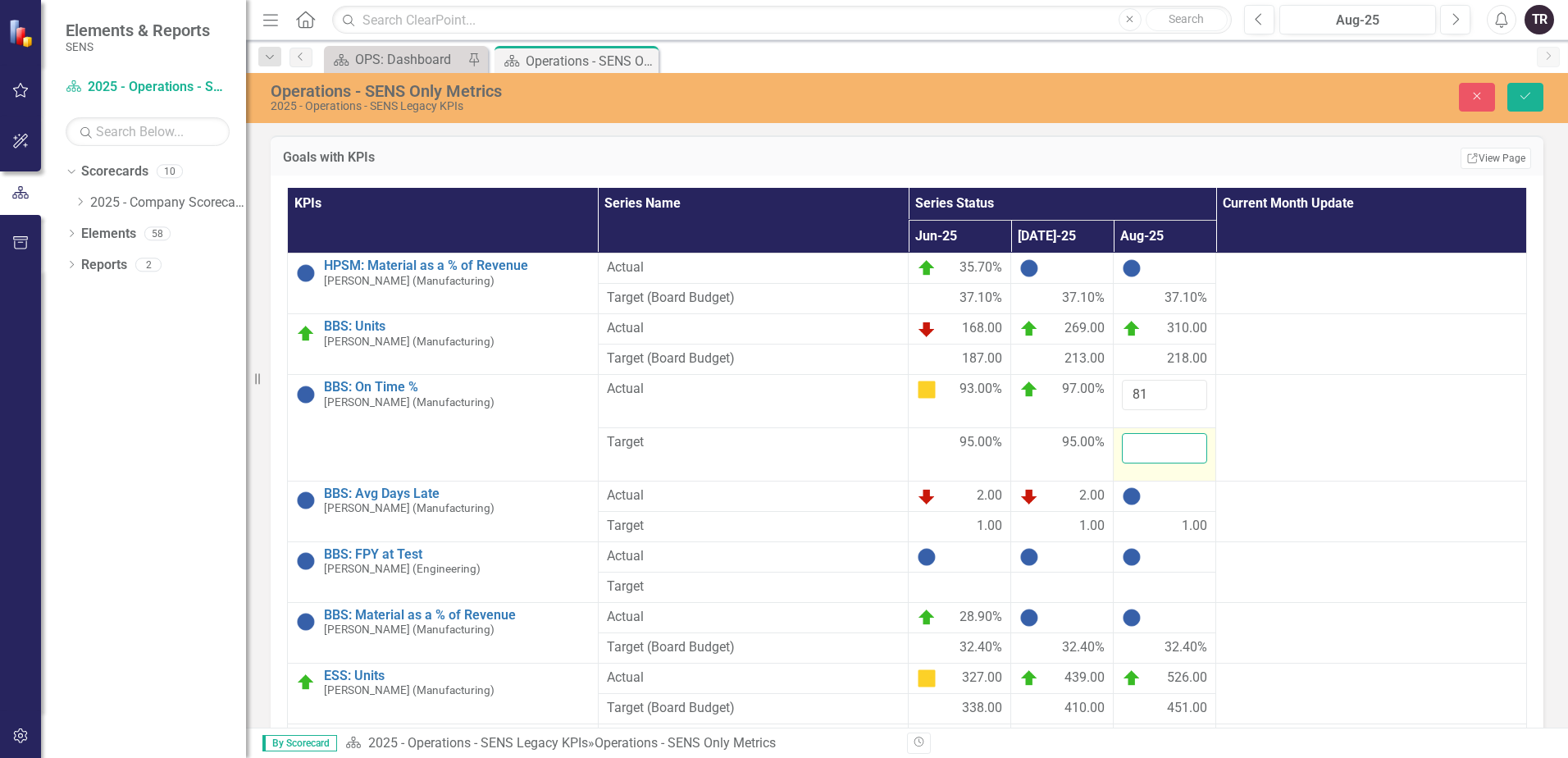
click at [1155, 442] on input "number" at bounding box center [1164, 448] width 85 height 30
type input "95"
click at [1172, 486] on div at bounding box center [1164, 496] width 85 height 20
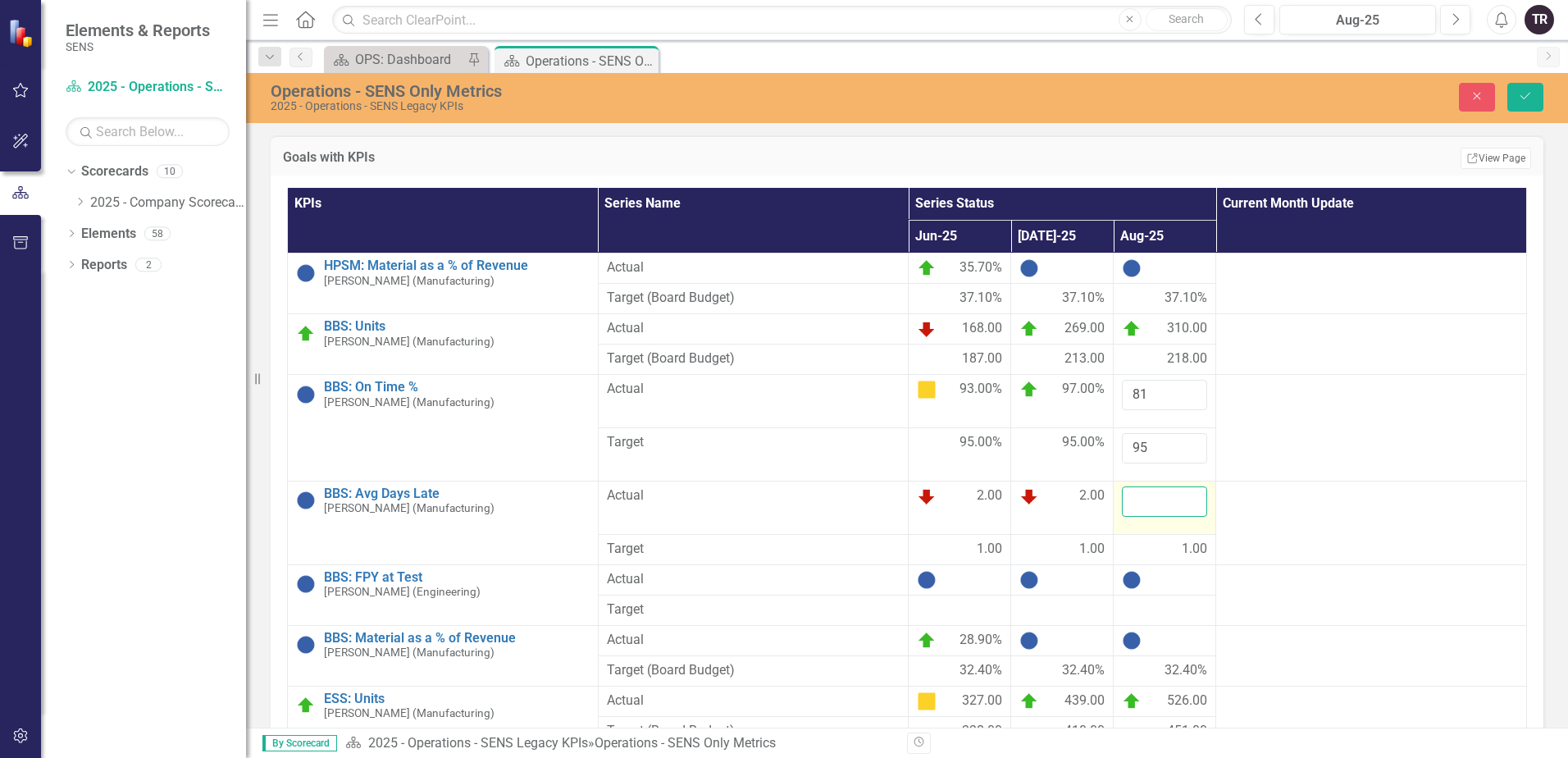
click at [1164, 486] on input "number" at bounding box center [1164, 501] width 85 height 30
type input "3.4"
drag, startPoint x: 1530, startPoint y: 103, endPoint x: 1527, endPoint y: 111, distance: 8.5
click at [1530, 103] on button "Save" at bounding box center [1525, 97] width 36 height 28
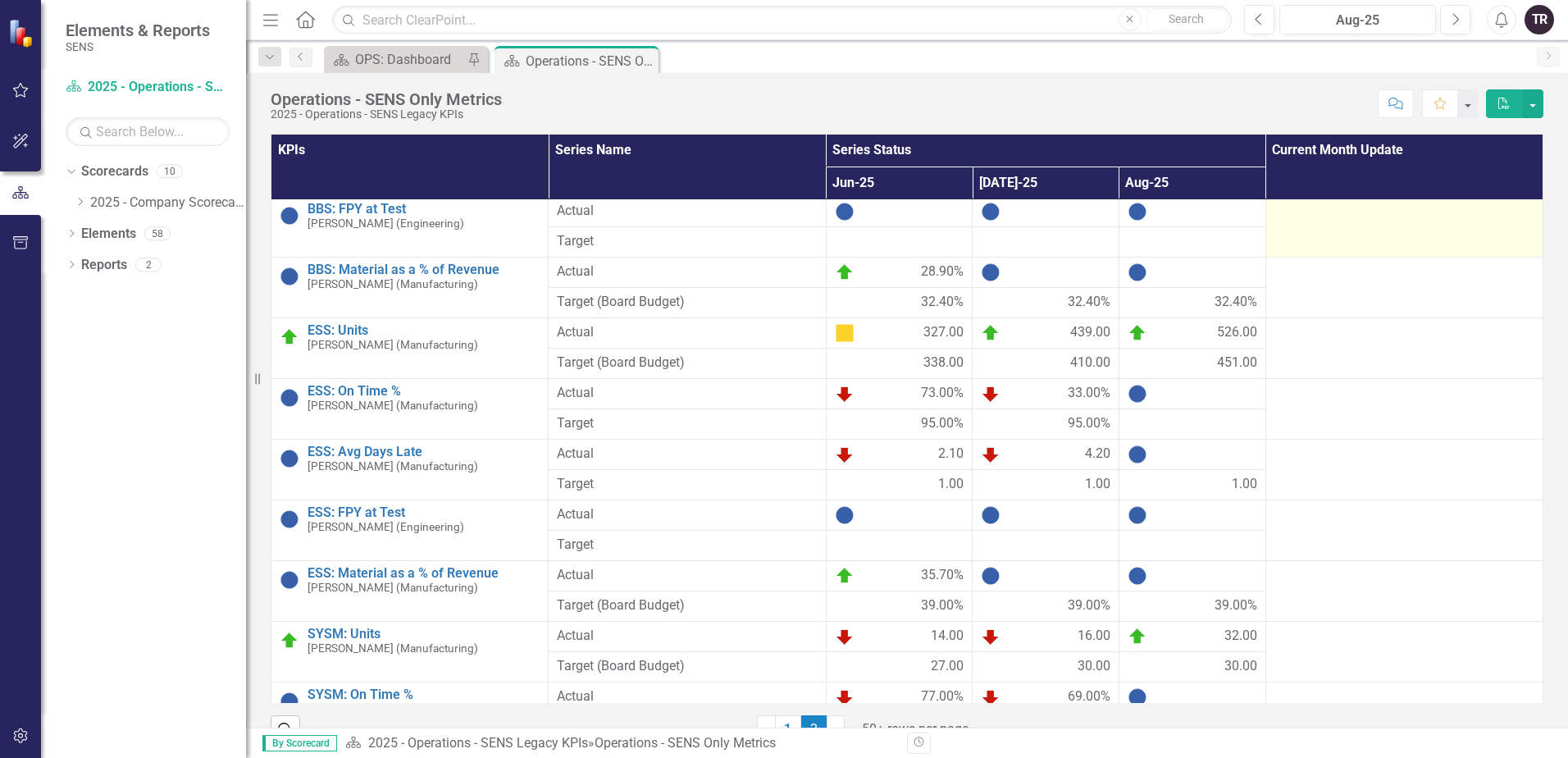
scroll to position [328, 0]
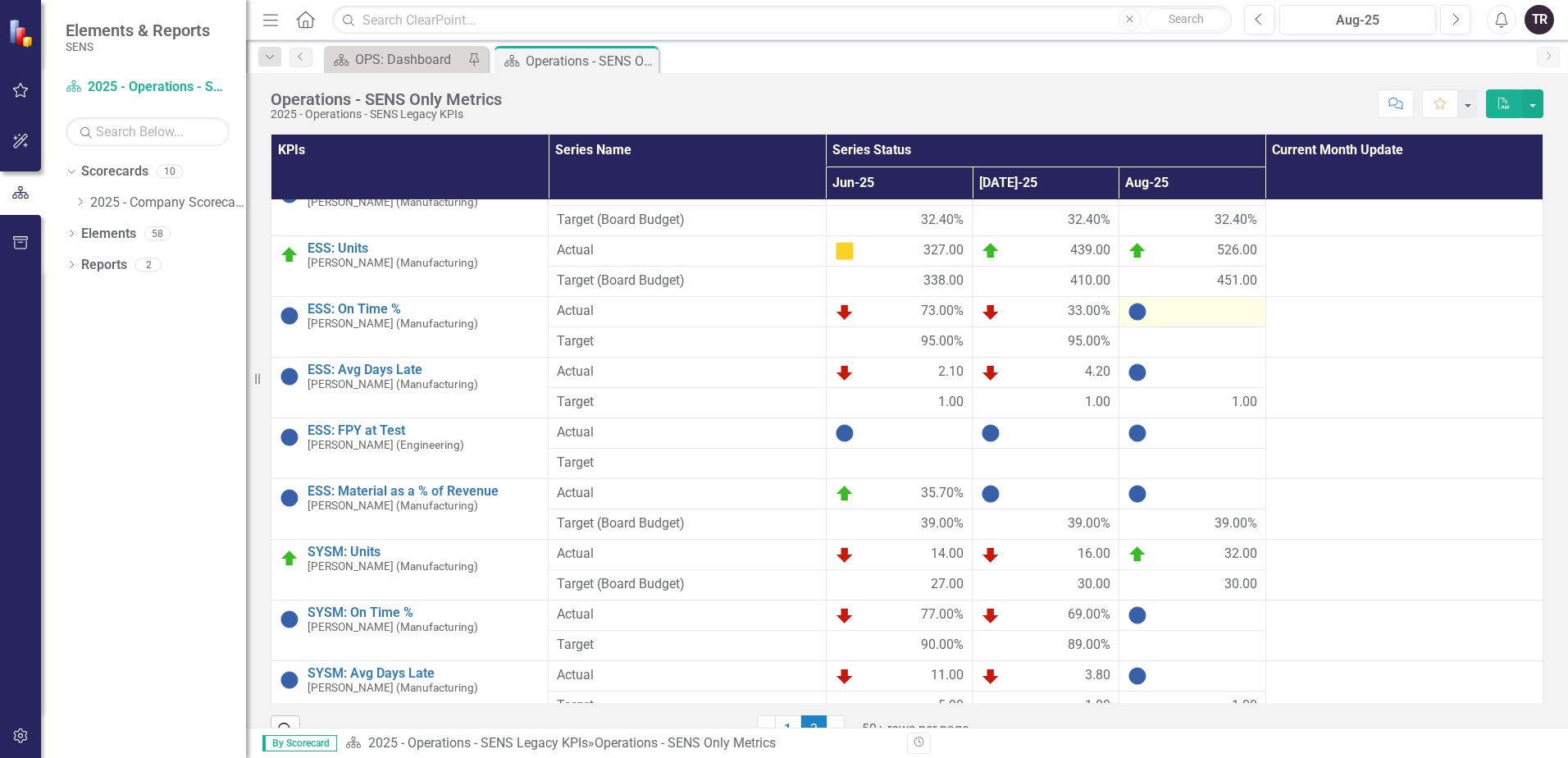
click at [1183, 317] on div at bounding box center [1192, 311] width 129 height 20
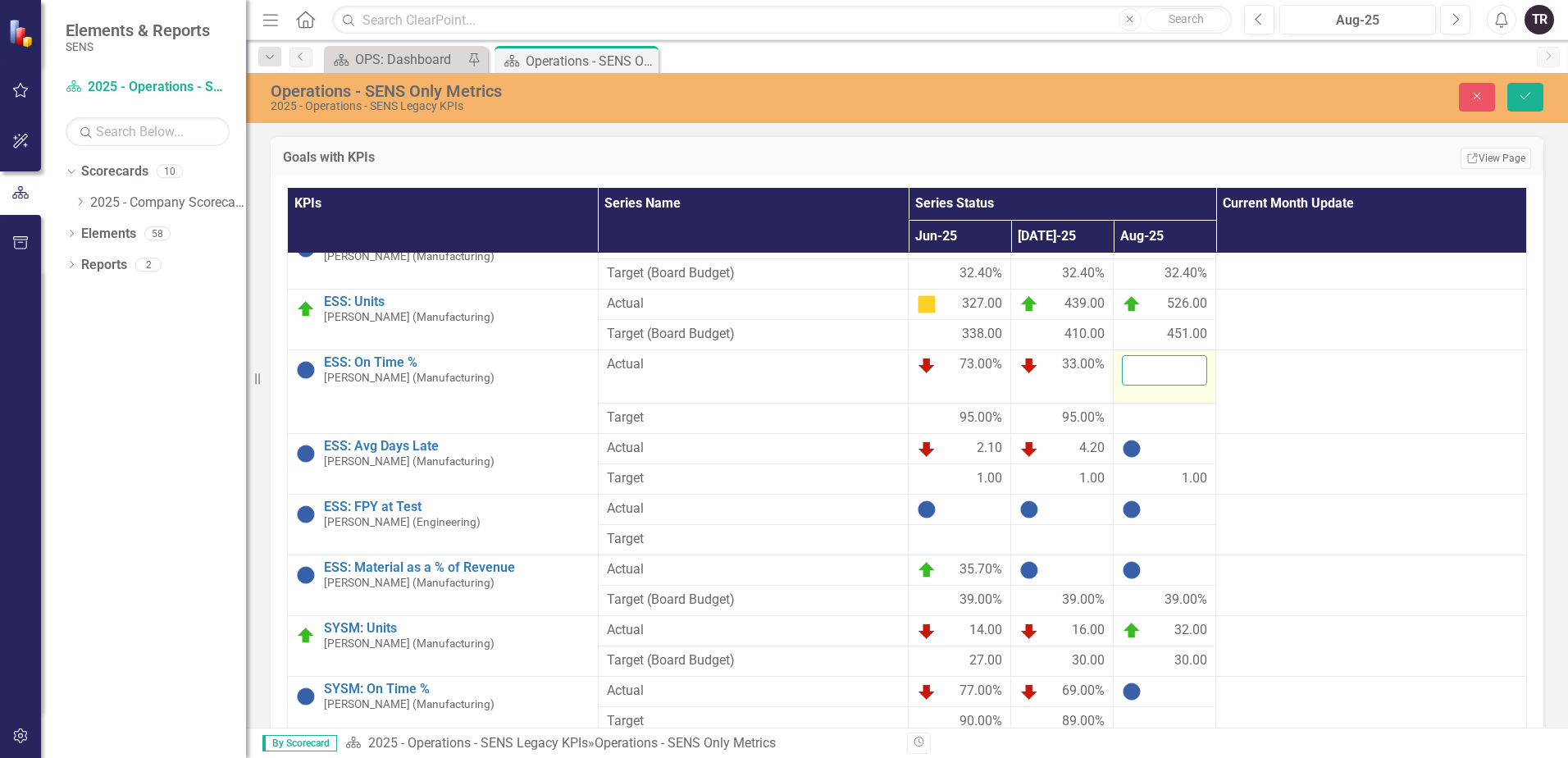
click at [1167, 372] on input "number" at bounding box center [1164, 370] width 85 height 30
click at [1165, 365] on input "number" at bounding box center [1164, 370] width 85 height 30
type input "53"
click at [1178, 409] on div at bounding box center [1164, 418] width 85 height 20
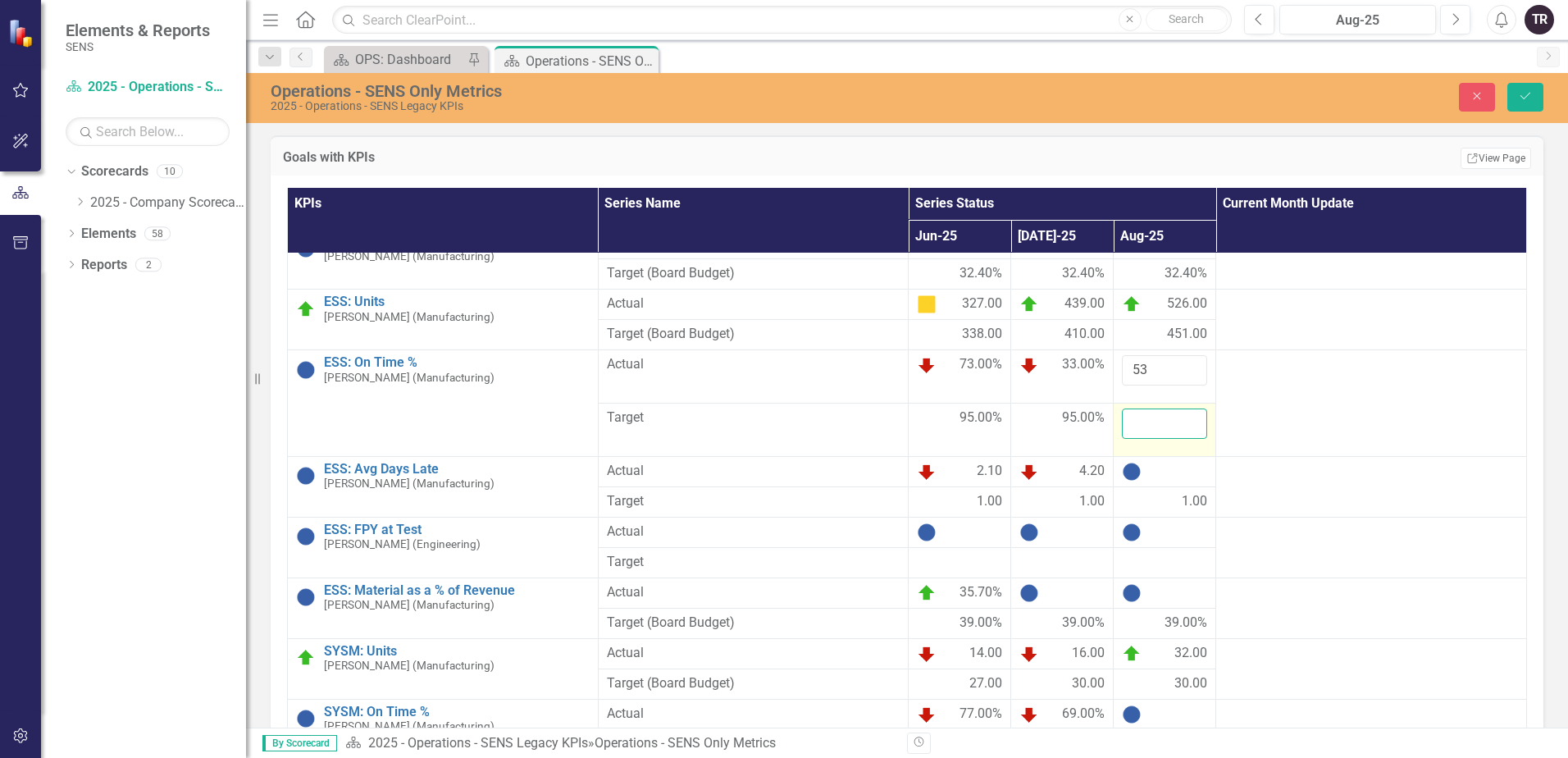
click at [1172, 409] on input "number" at bounding box center [1164, 423] width 85 height 30
type input "95"
click at [1171, 462] on div at bounding box center [1164, 472] width 85 height 20
click at [1171, 462] on div at bounding box center [1164, 472] width 85 height 20
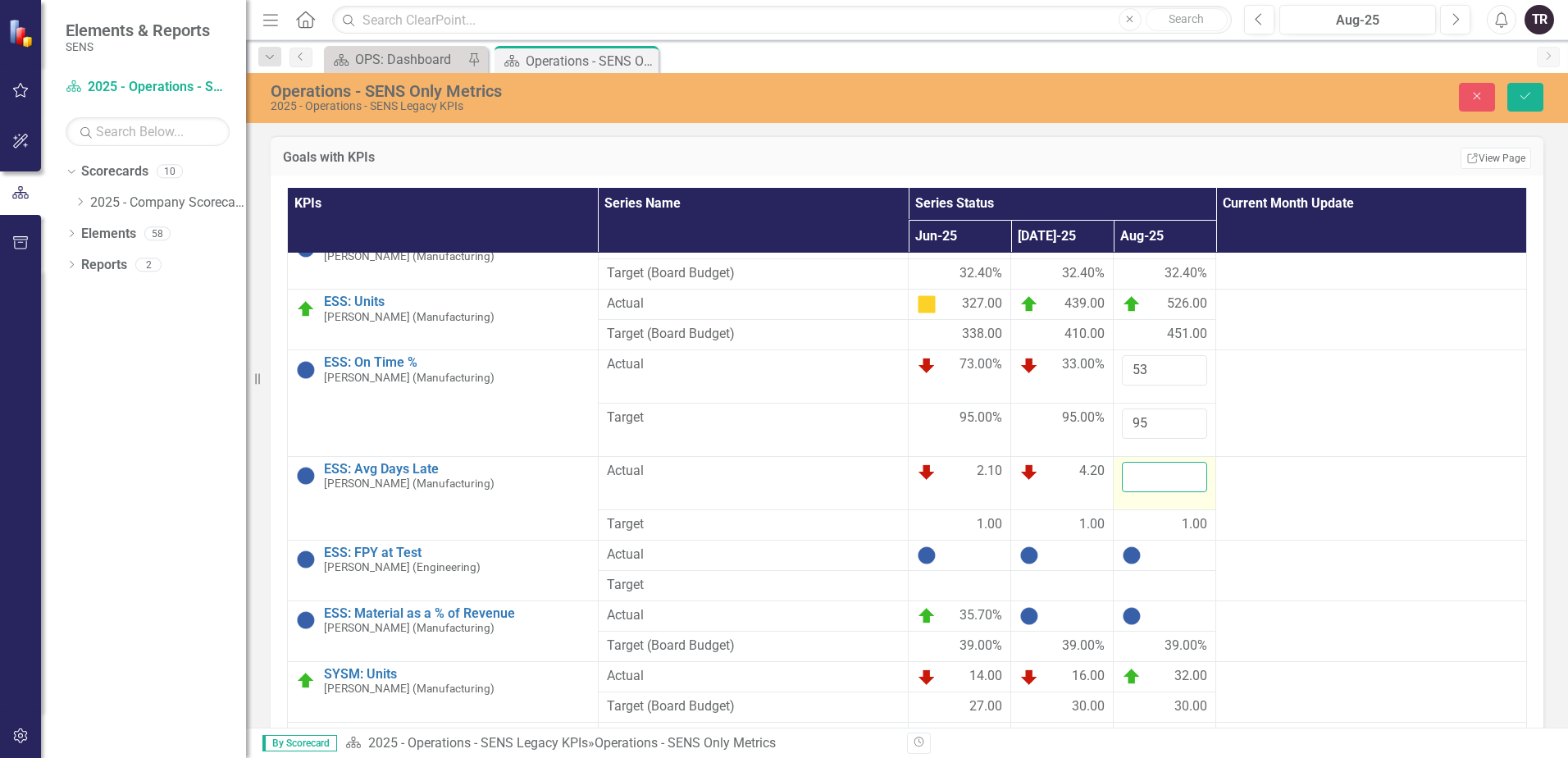
click at [1159, 462] on input "number" at bounding box center [1164, 477] width 85 height 30
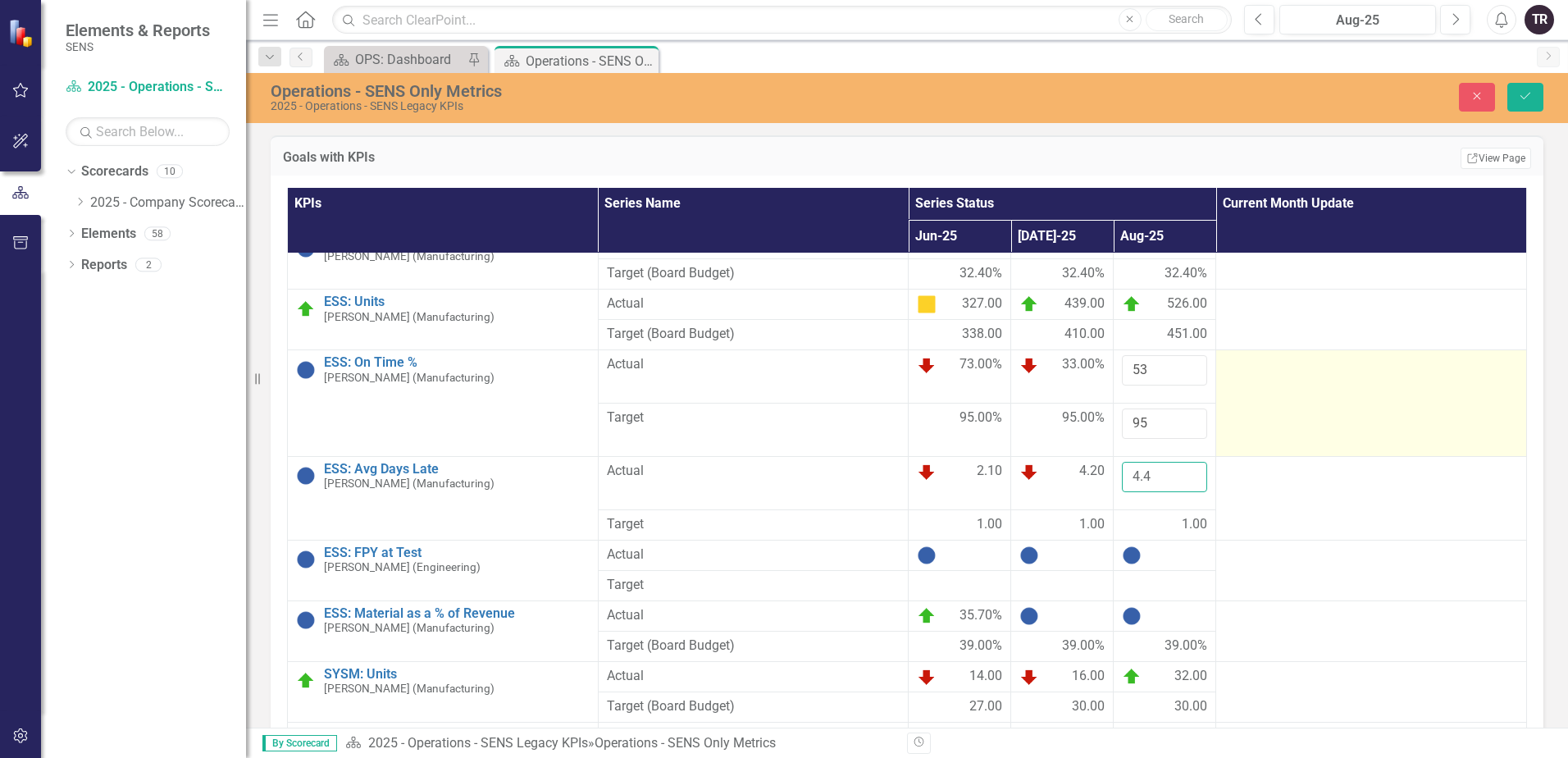
type input "4.4"
click at [1316, 387] on td at bounding box center [1371, 404] width 310 height 107
click at [1316, 388] on td at bounding box center [1371, 404] width 310 height 107
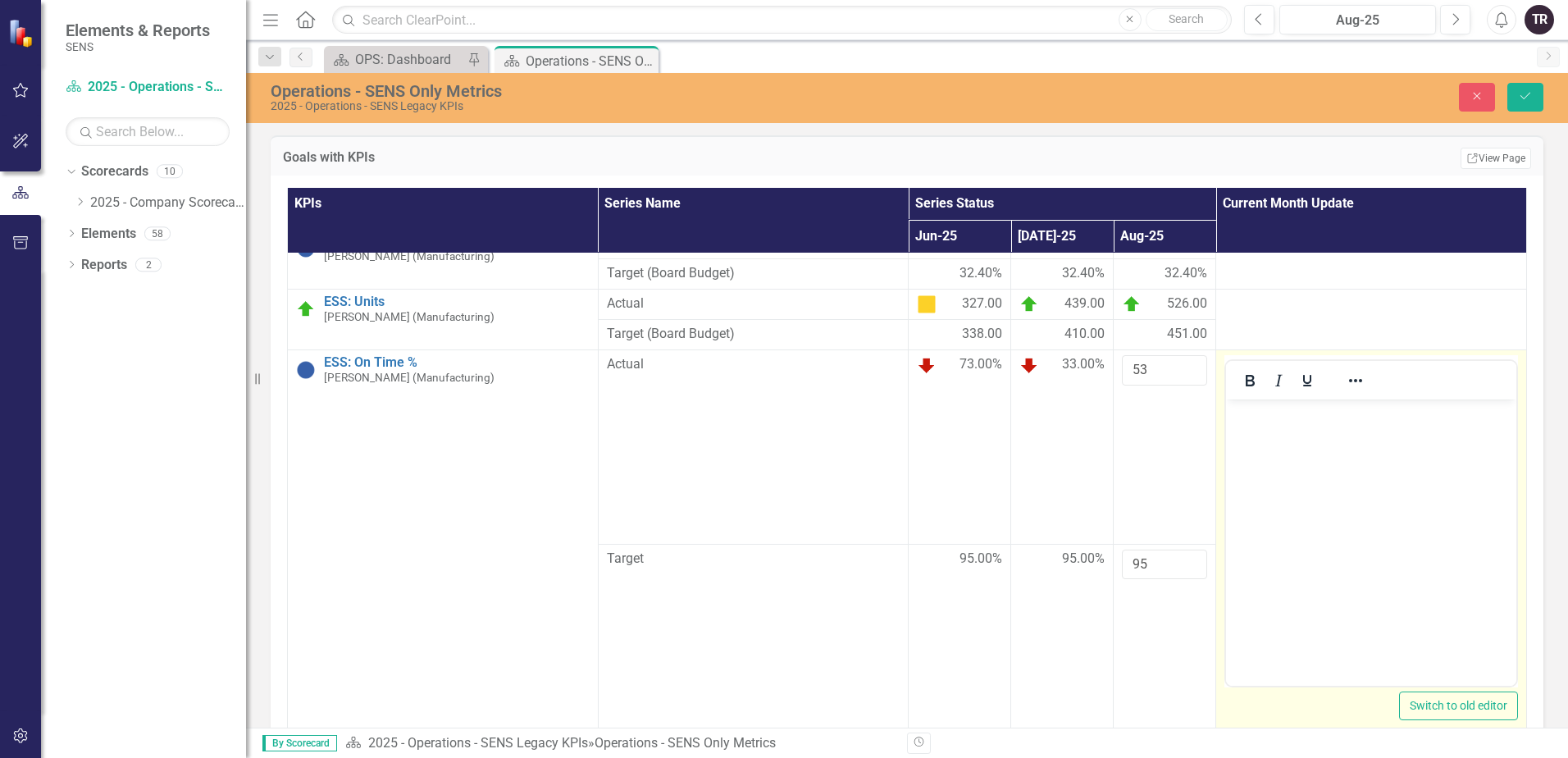
scroll to position [0, 0]
click at [1296, 442] on body "Rich Text Area. Press ALT-0 for help." at bounding box center [1371, 522] width 290 height 246
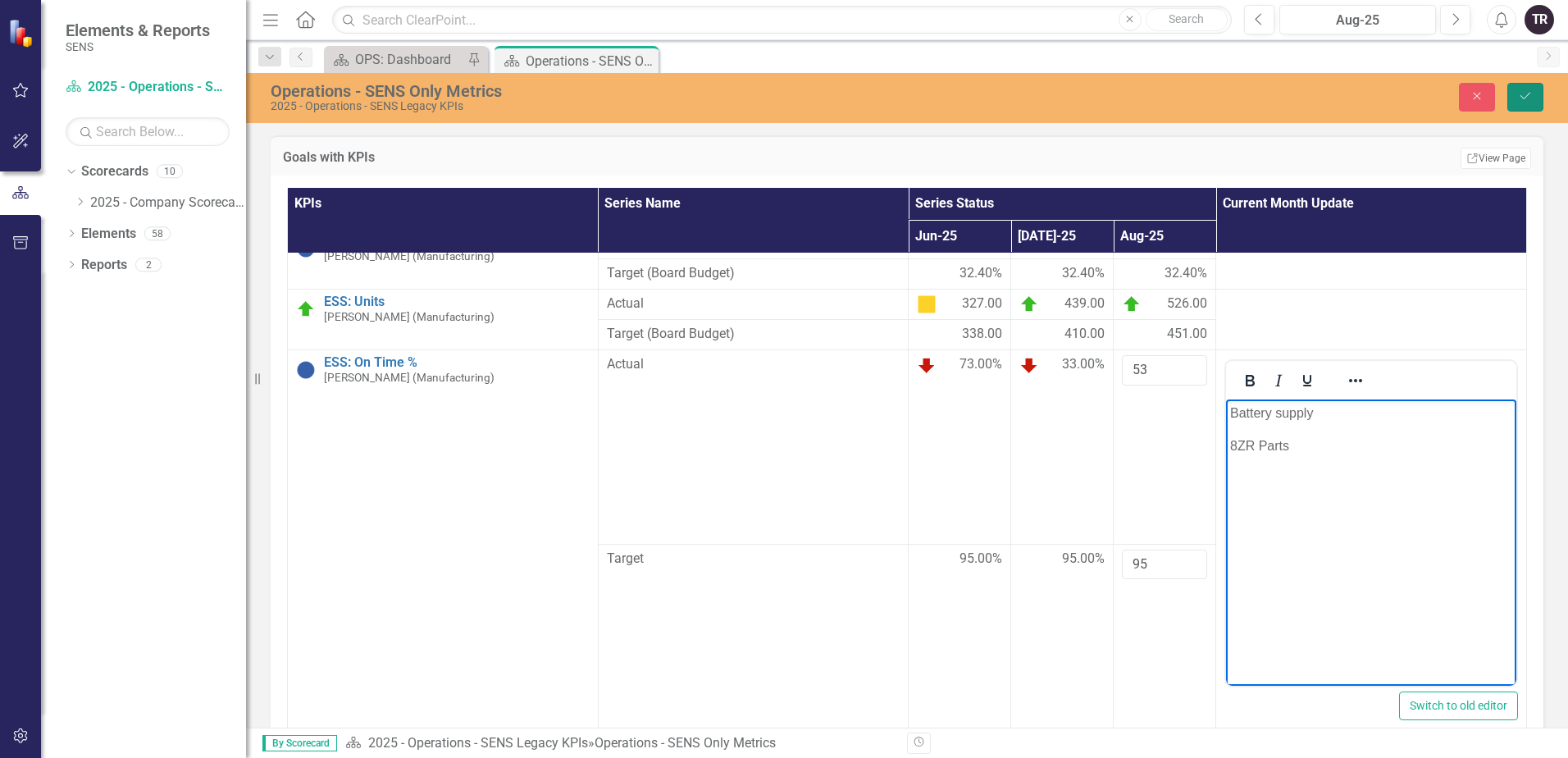
click at [1521, 93] on icon "Save" at bounding box center [1525, 96] width 15 height 11
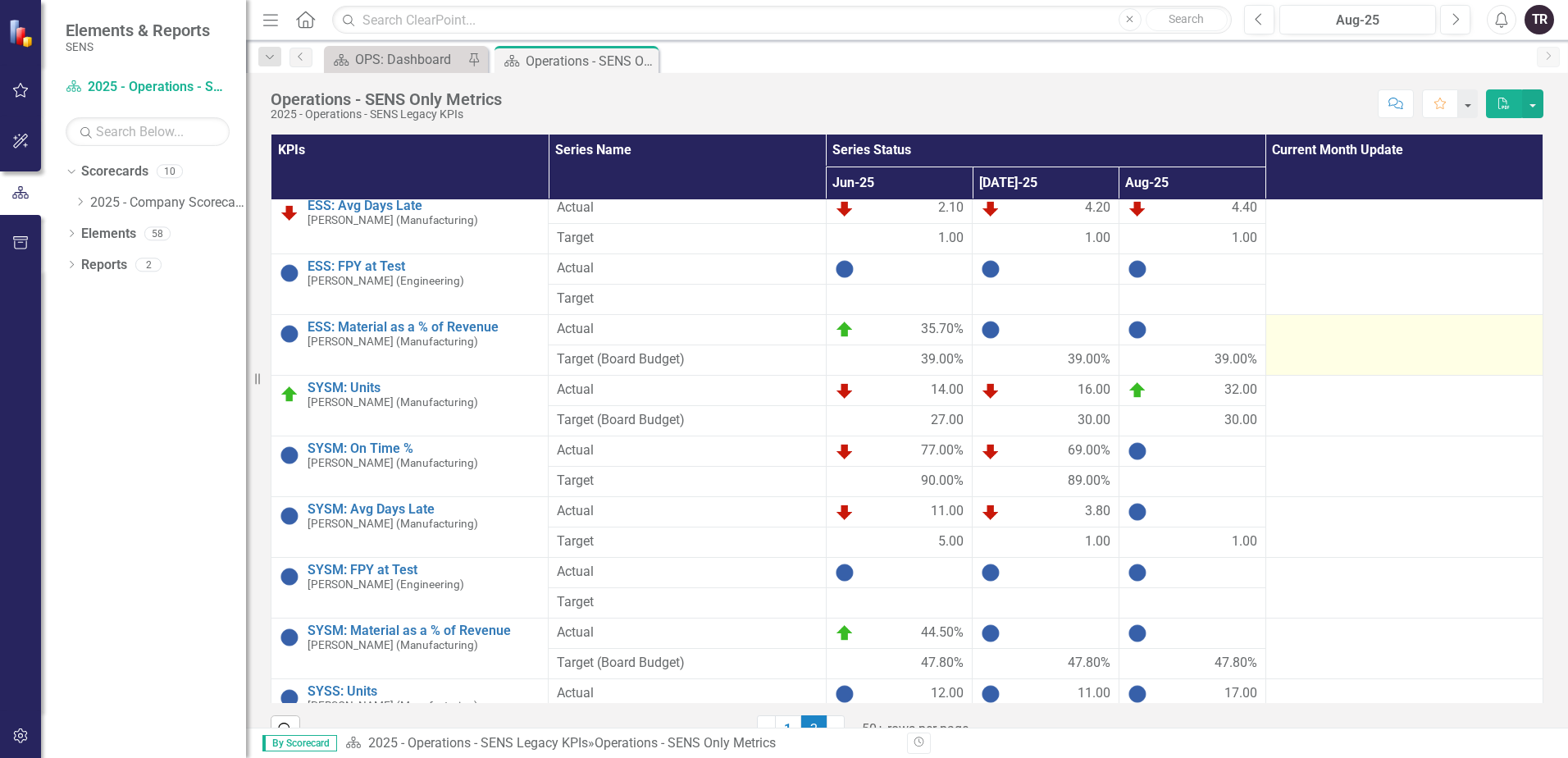
scroll to position [574, 0]
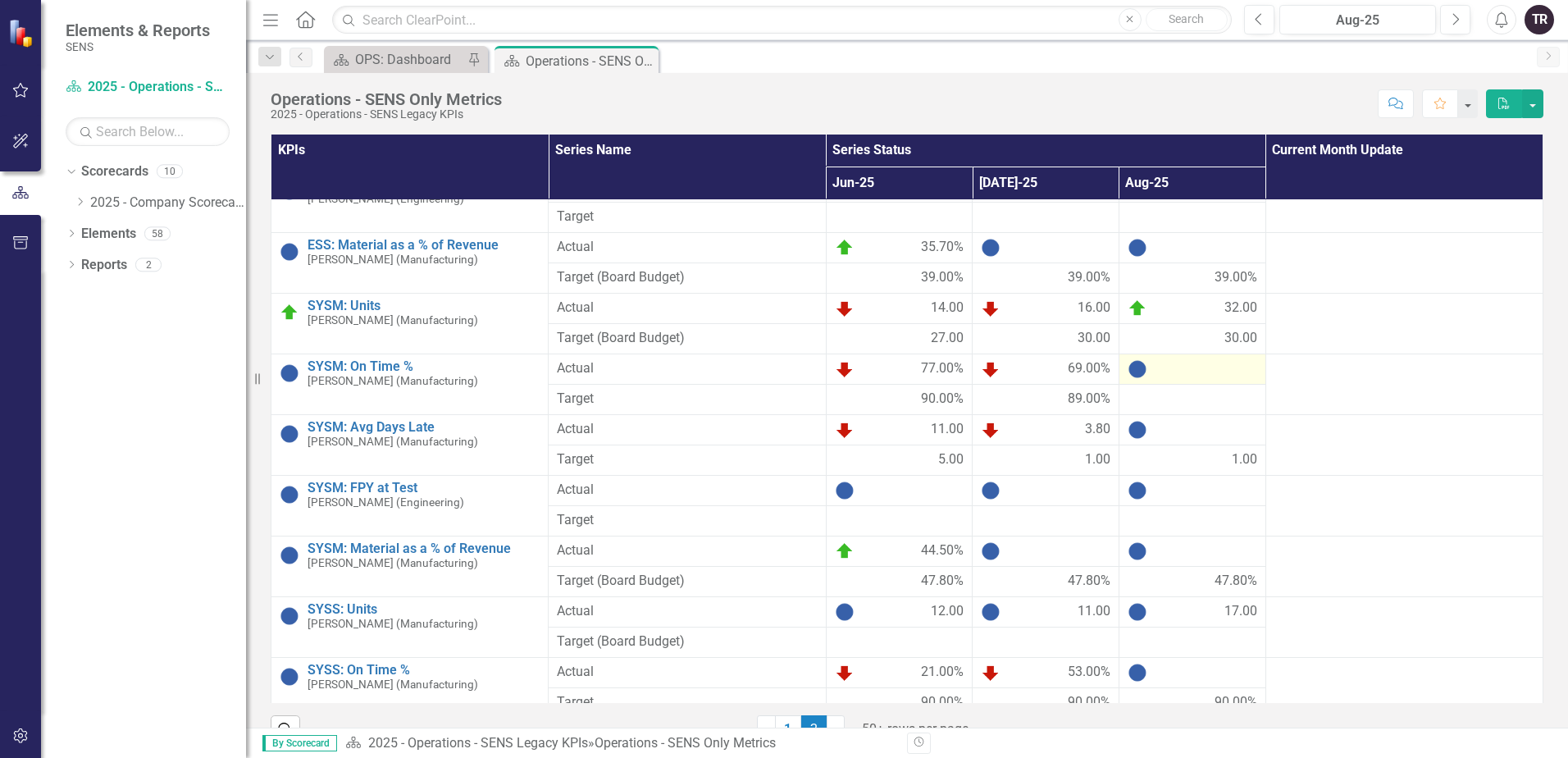
click at [1180, 376] on div at bounding box center [1192, 369] width 129 height 20
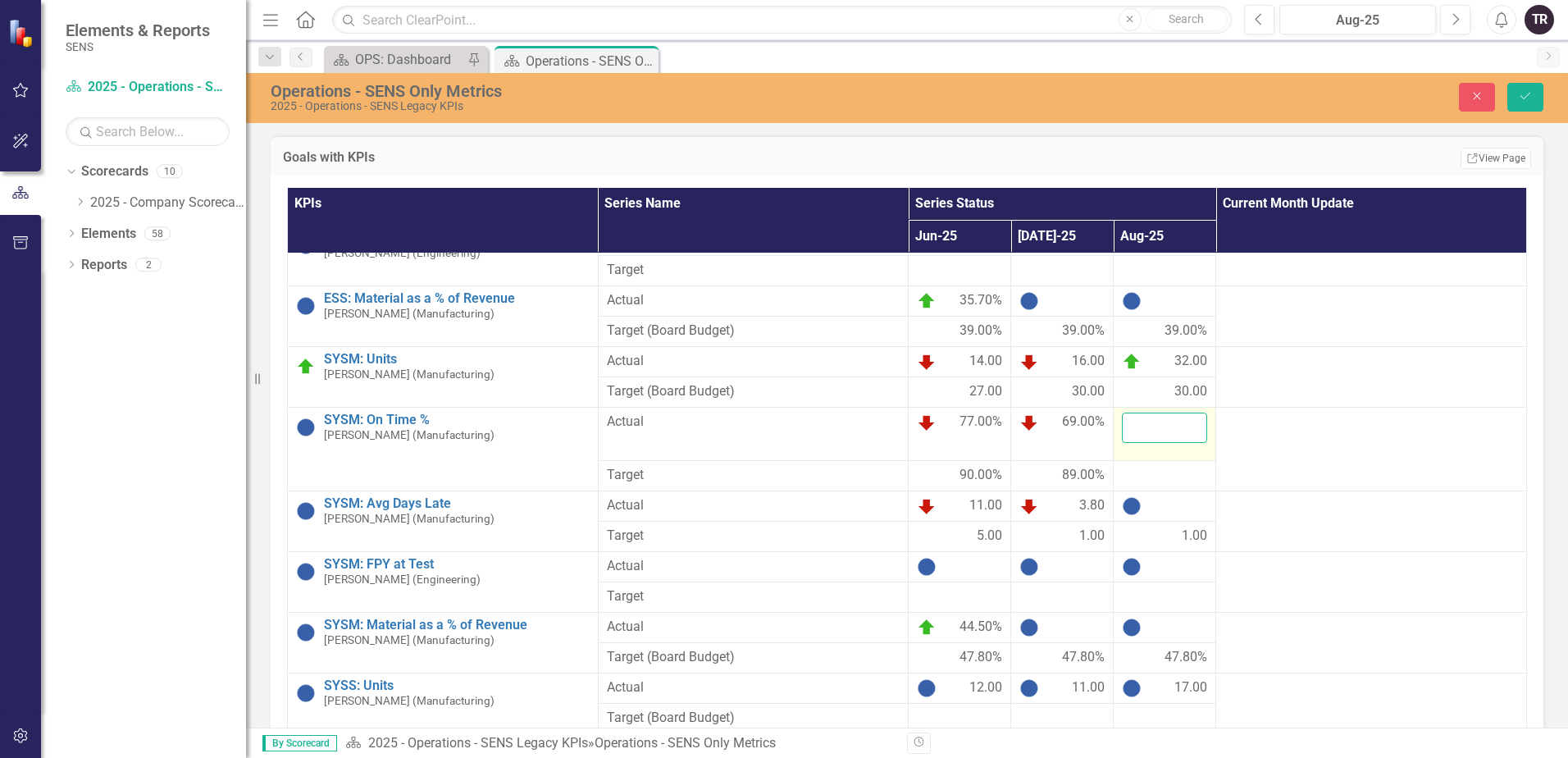
click at [1154, 427] on input "number" at bounding box center [1164, 427] width 85 height 30
click at [1154, 432] on input "number" at bounding box center [1164, 427] width 85 height 30
type input "57"
click at [1168, 467] on div at bounding box center [1164, 475] width 85 height 20
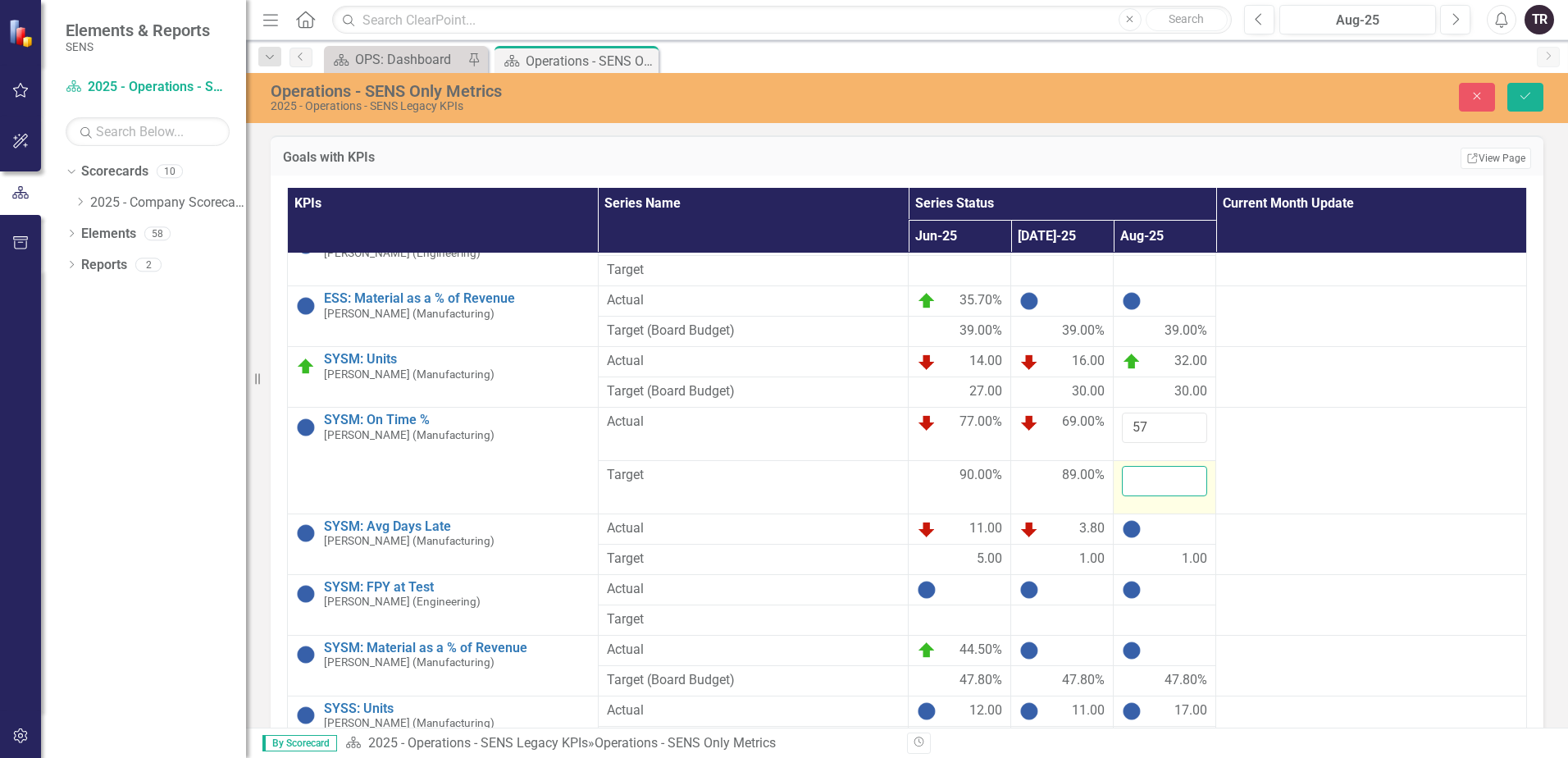
click at [1165, 472] on input "number" at bounding box center [1164, 480] width 85 height 30
type input "90"
click at [1156, 519] on div at bounding box center [1164, 529] width 85 height 20
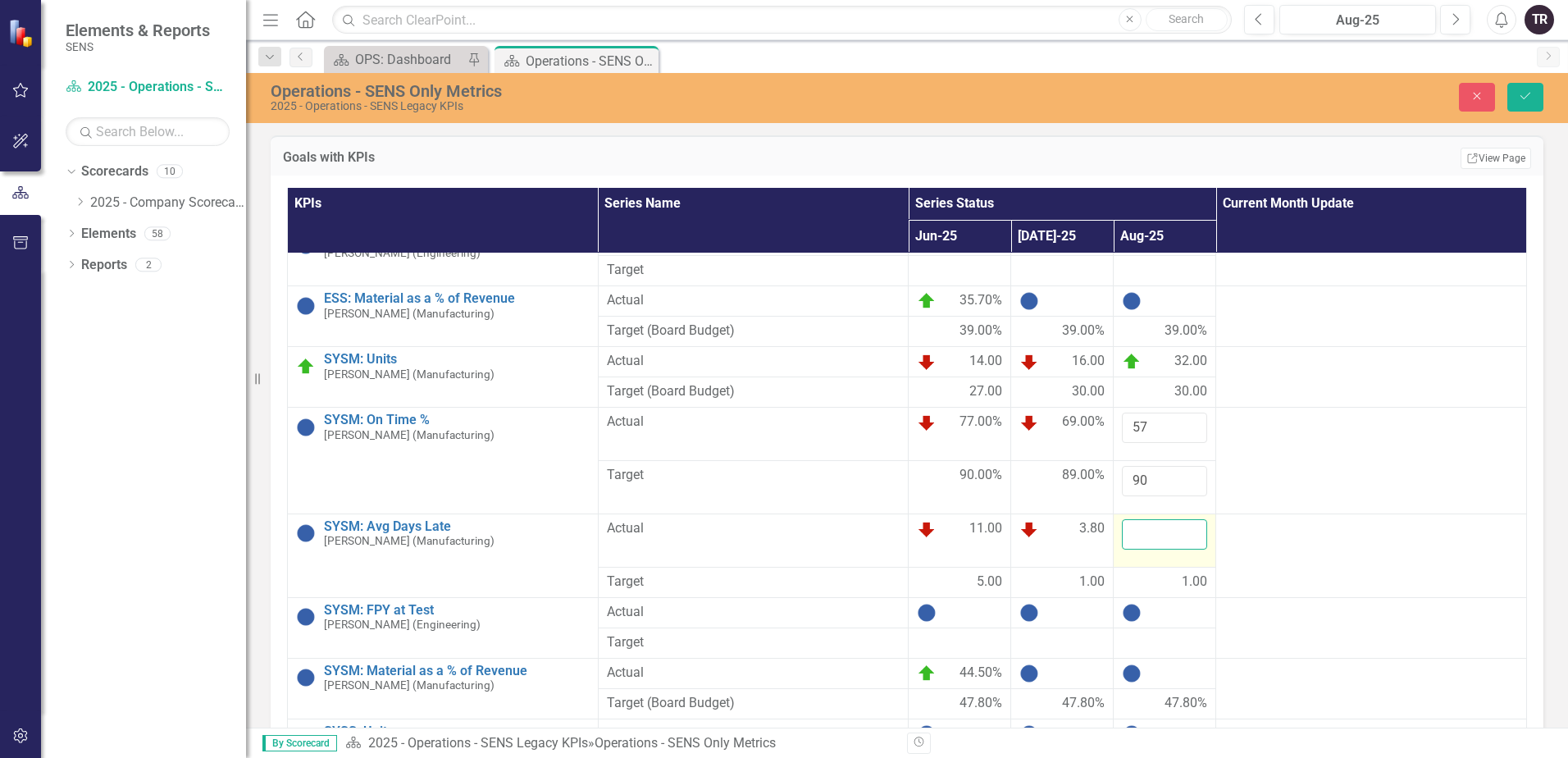
click at [1154, 519] on input "number" at bounding box center [1164, 534] width 85 height 30
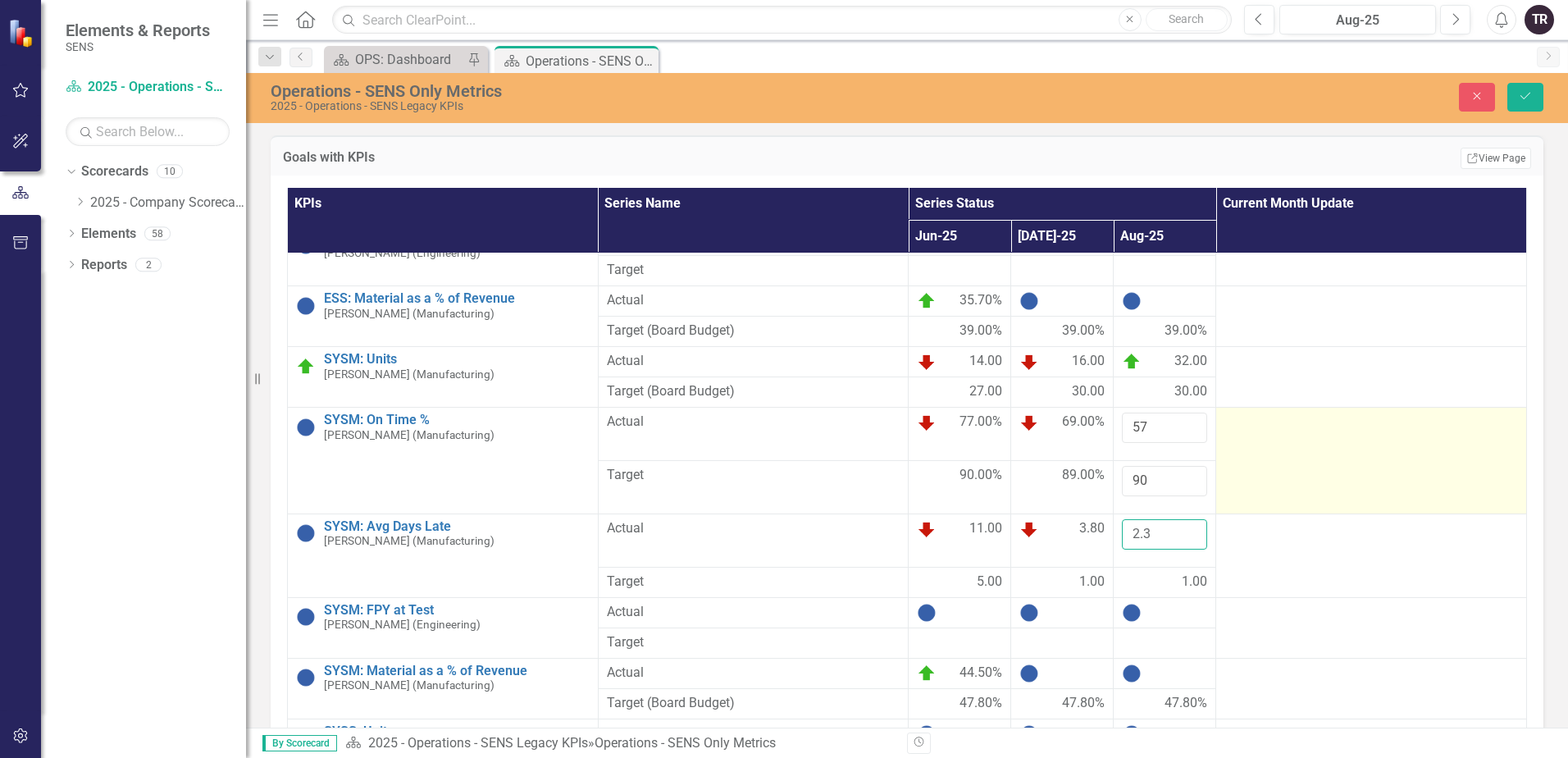
type input "2.3"
click at [1315, 448] on td at bounding box center [1371, 461] width 310 height 107
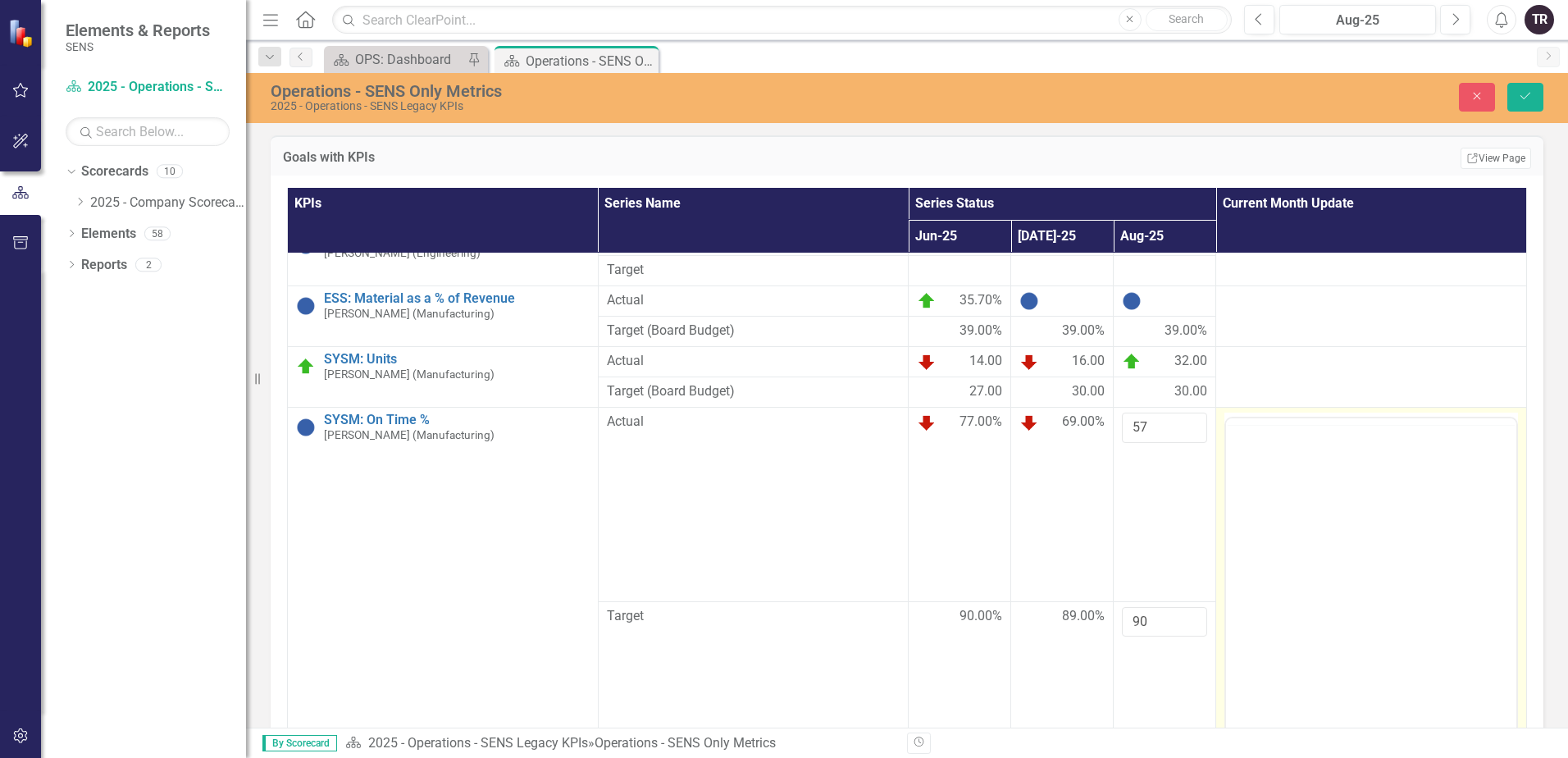
scroll to position [0, 0]
click at [1267, 504] on body "Rich Text Area. Press ALT-0 for help." at bounding box center [1371, 579] width 290 height 246
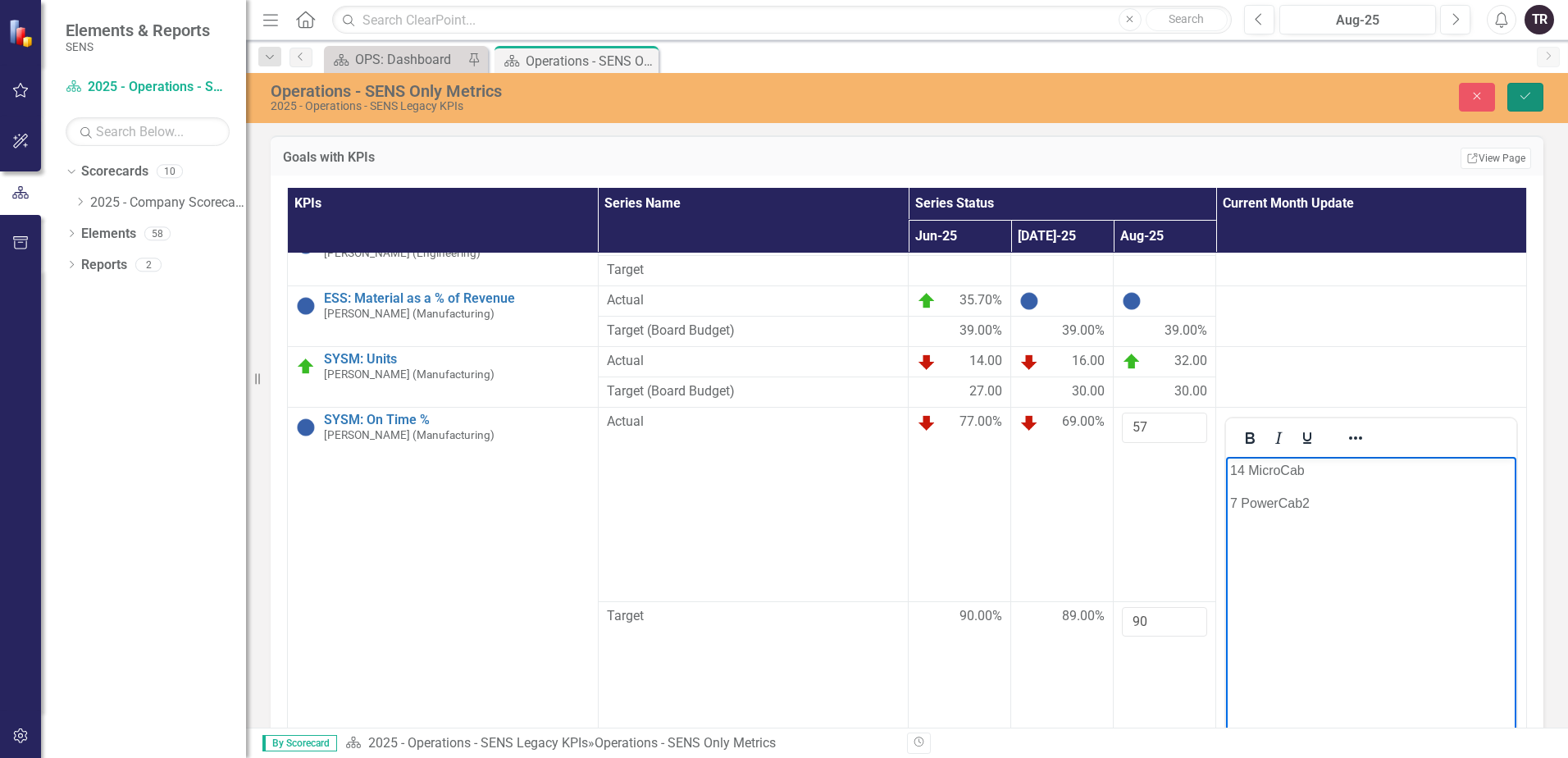
click at [1525, 93] on icon "Save" at bounding box center [1525, 96] width 15 height 11
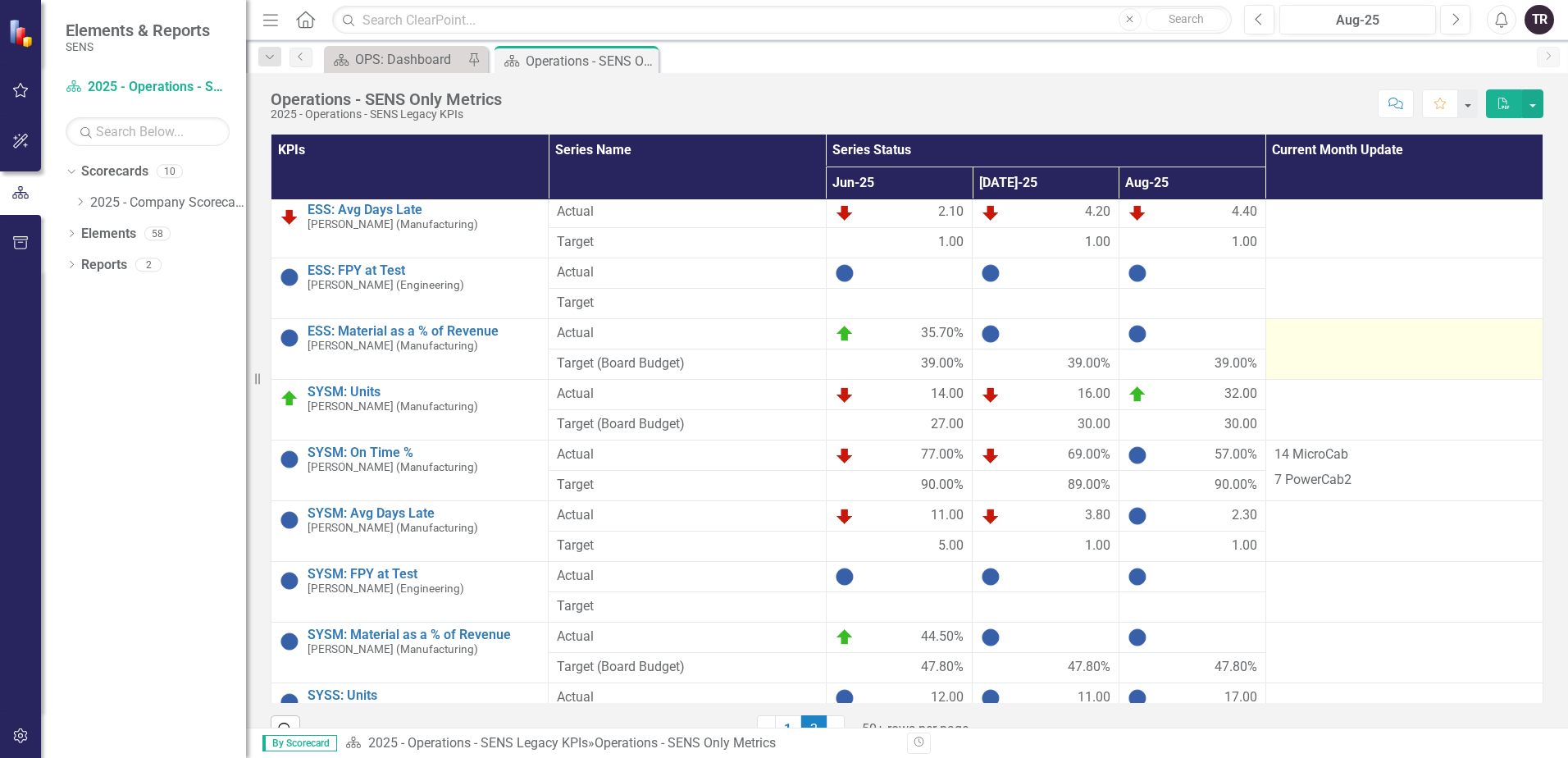
scroll to position [492, 0]
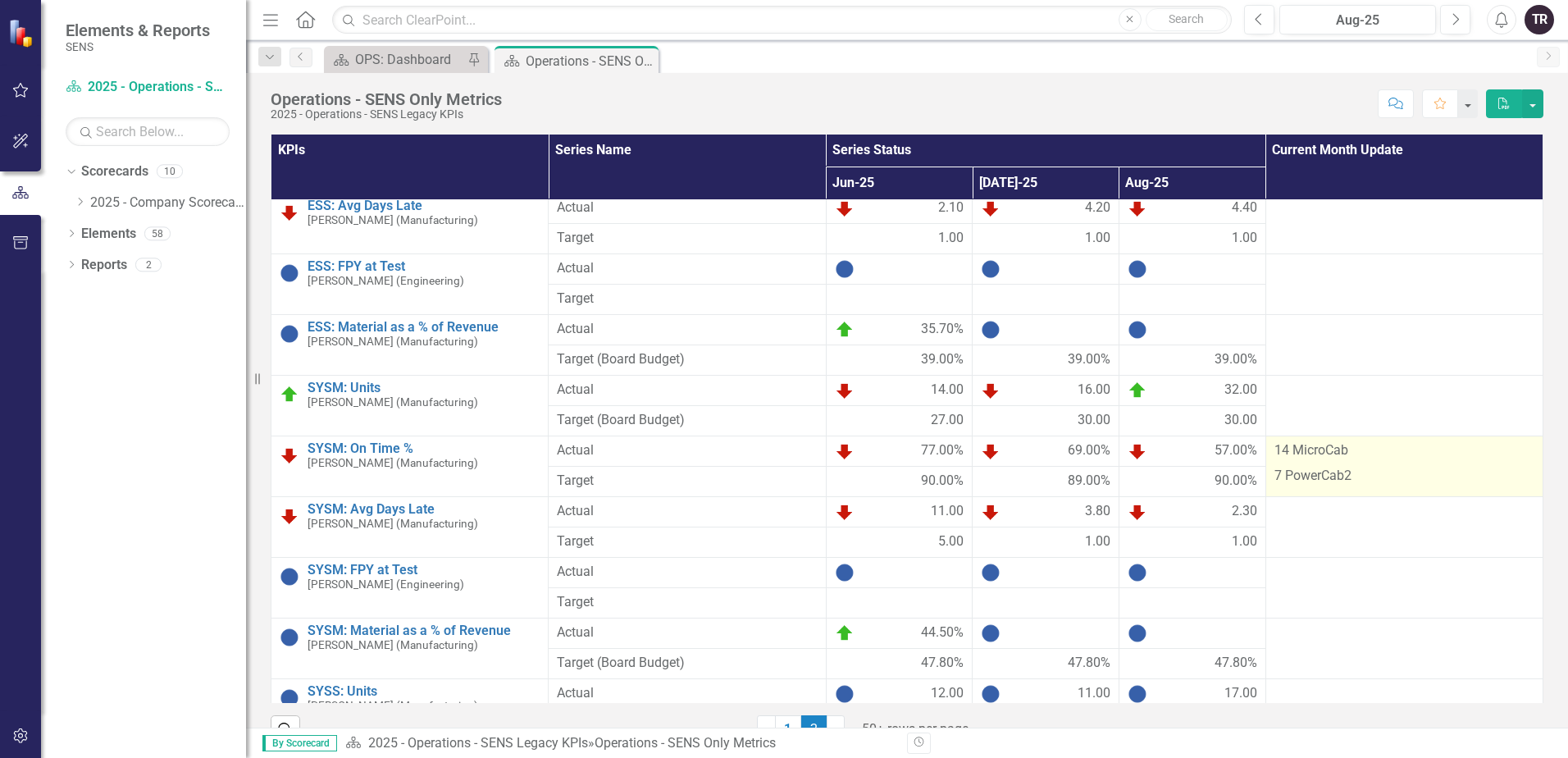
click at [1373, 453] on p "14 MicroCab" at bounding box center [1404, 453] width 260 height 22
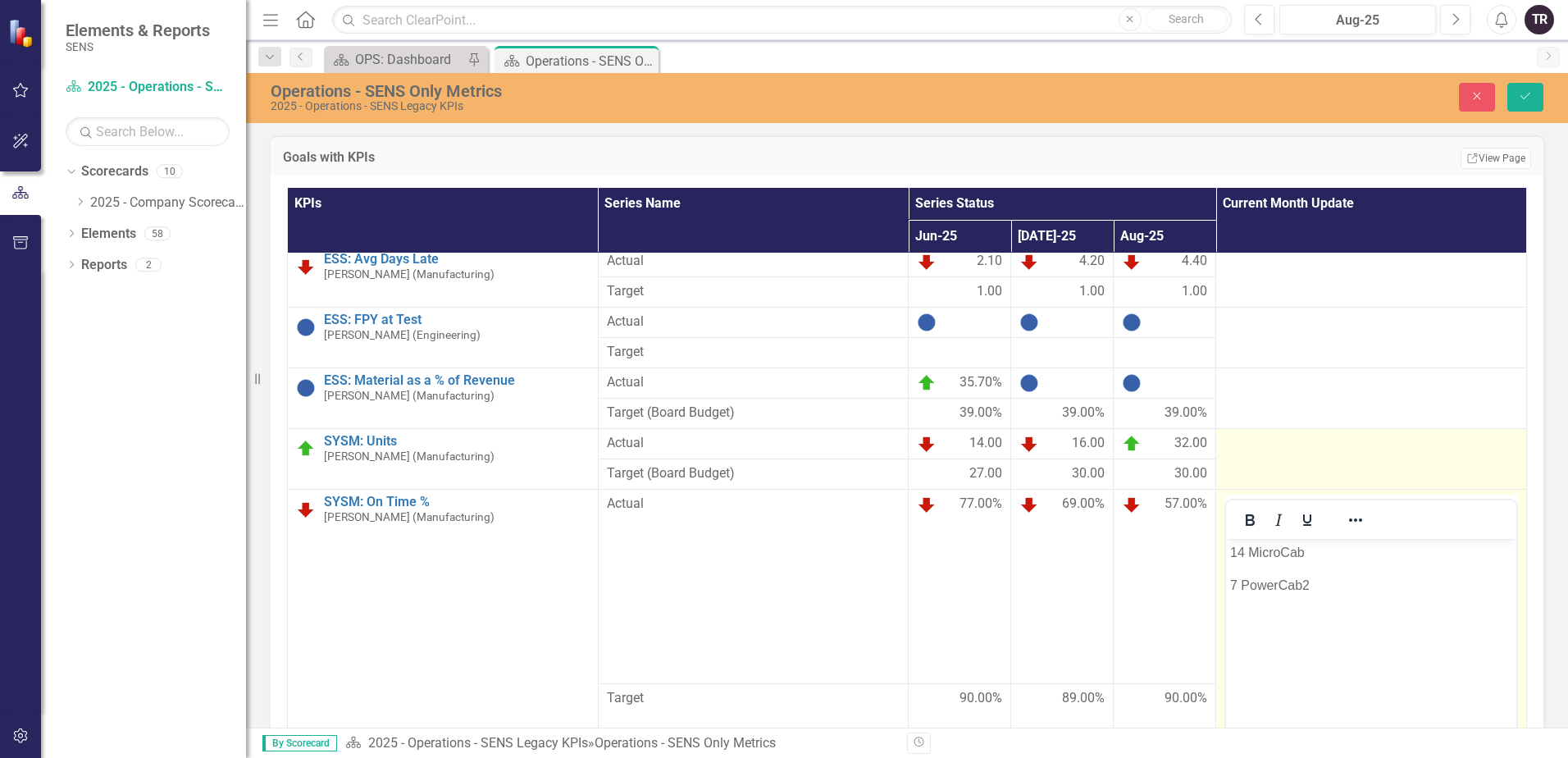
scroll to position [0, 0]
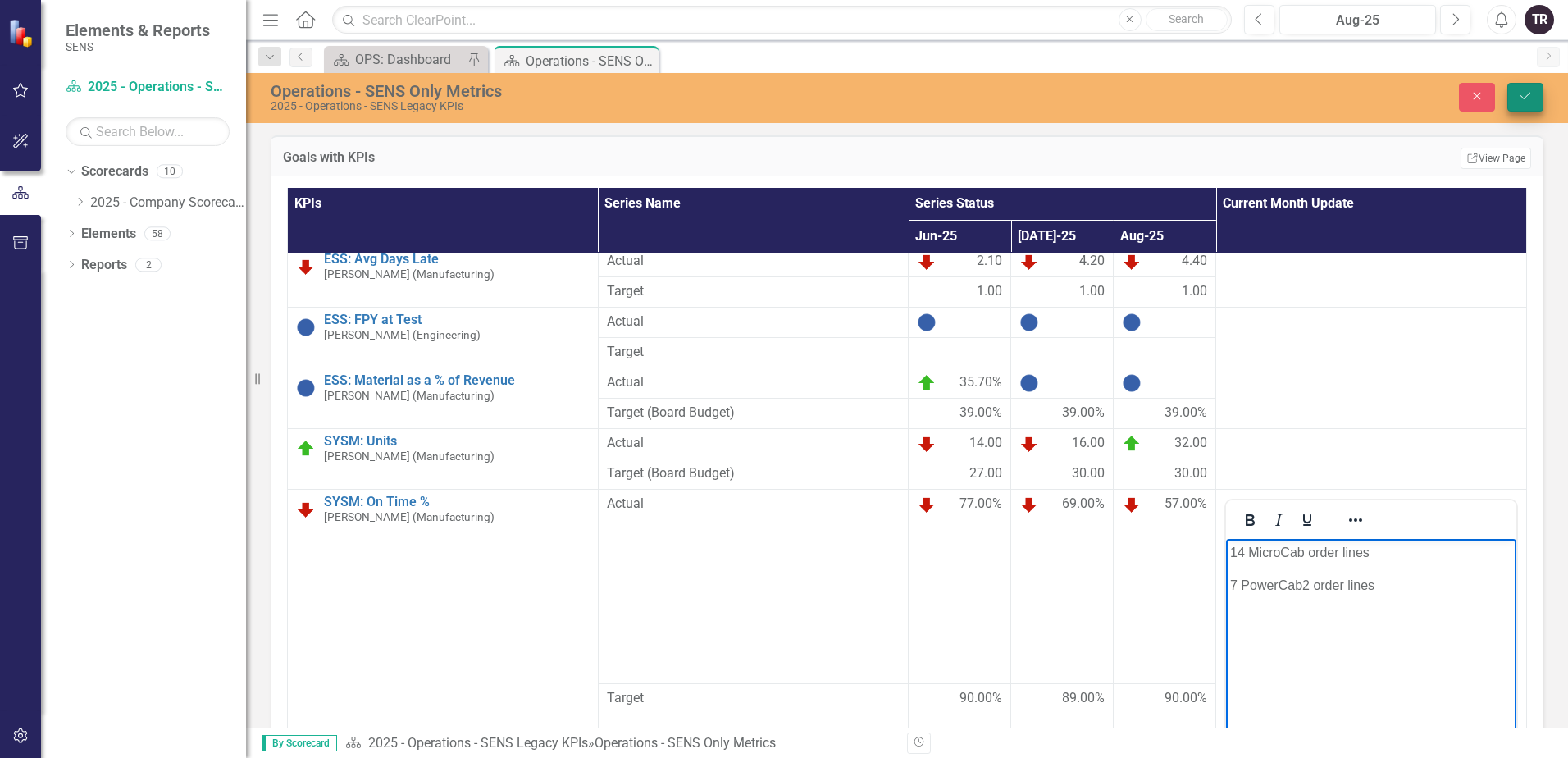
click at [1520, 99] on icon "Save" at bounding box center [1525, 96] width 15 height 11
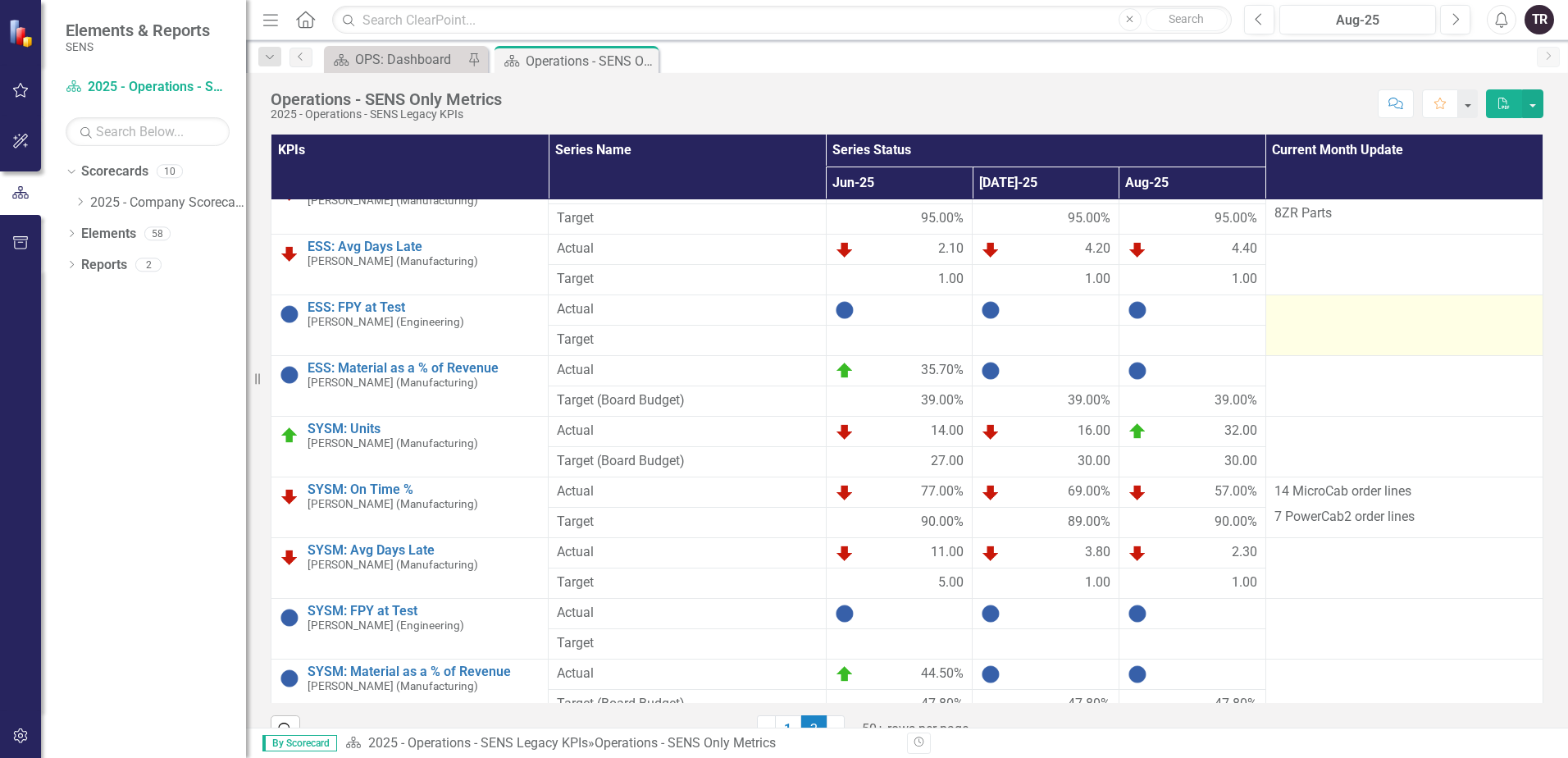
scroll to position [492, 0]
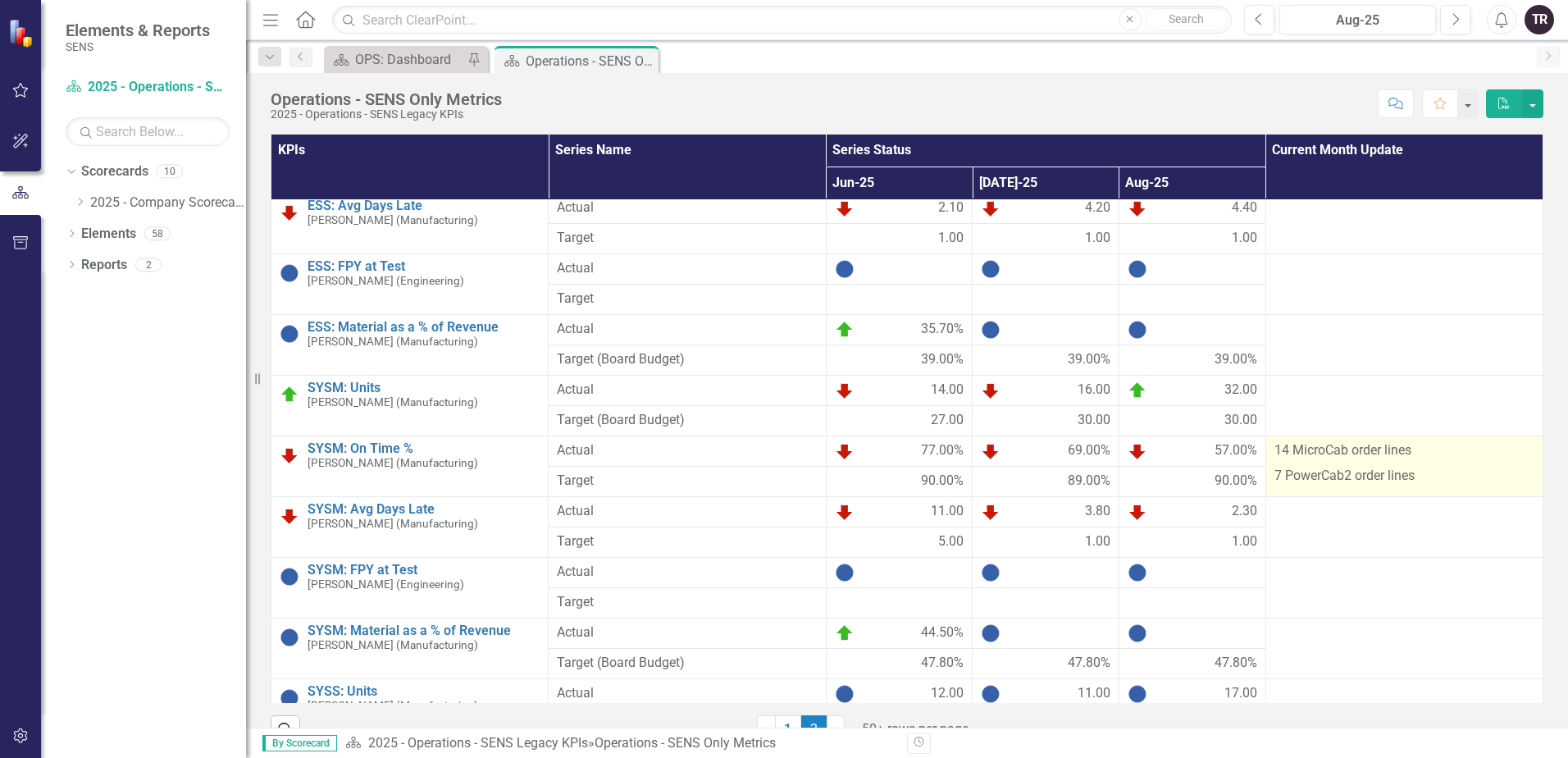
click at [1452, 452] on p "14 MicroCab order lines" at bounding box center [1404, 453] width 260 height 22
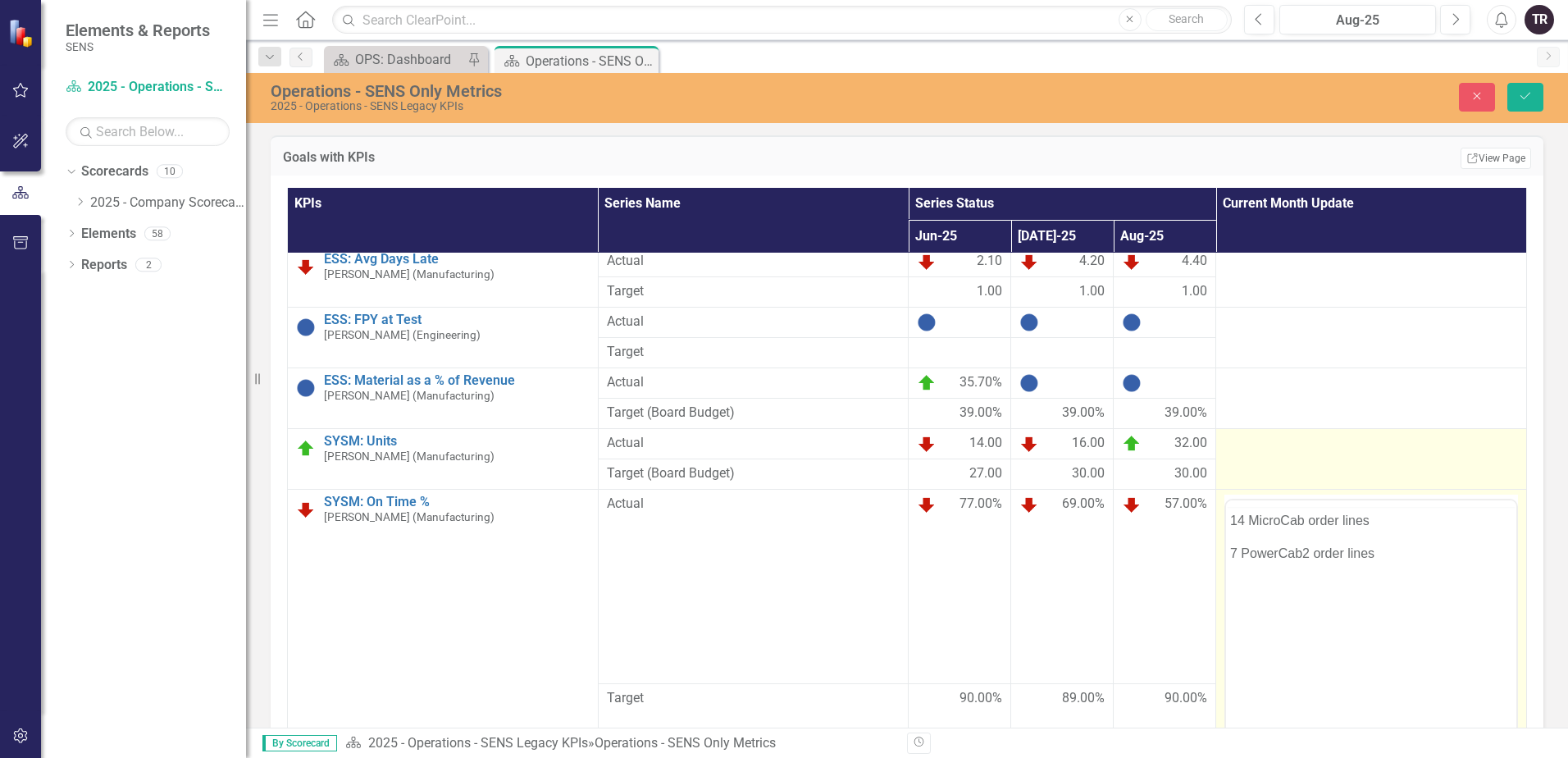
scroll to position [0, 0]
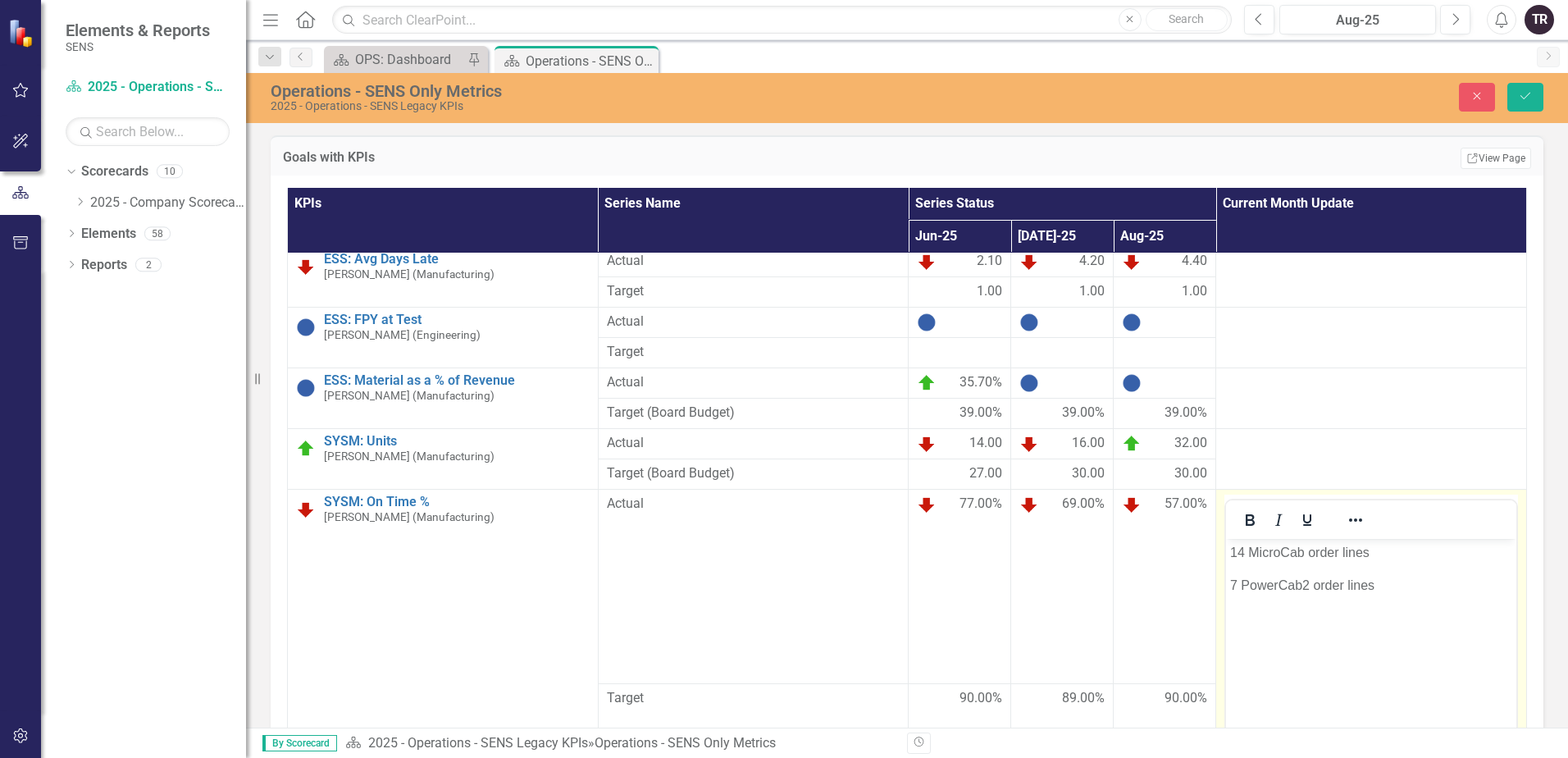
click at [1399, 551] on p "14 MicroCab order lines" at bounding box center [1371, 553] width 282 height 20
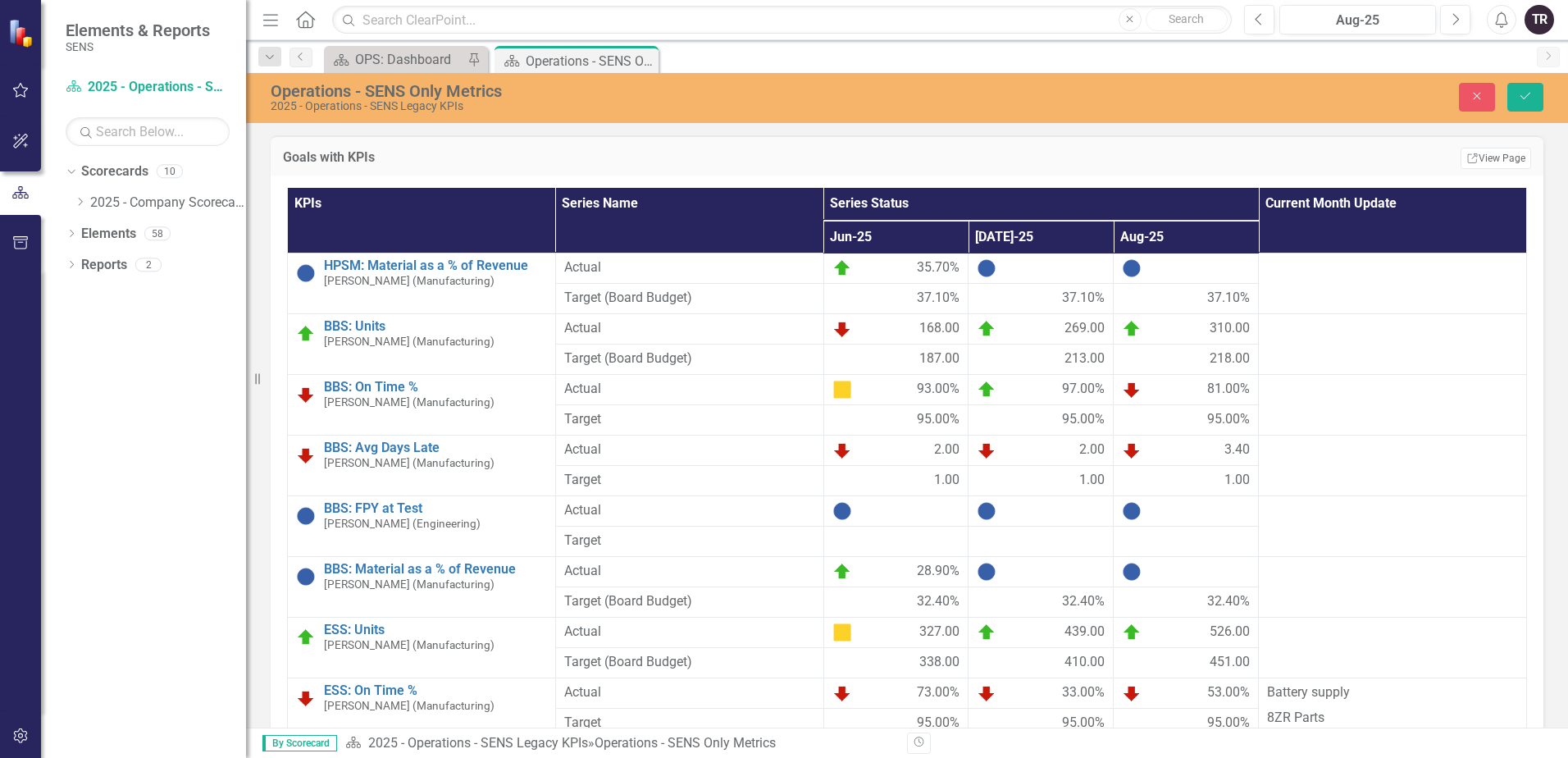
scroll to position [492, 0]
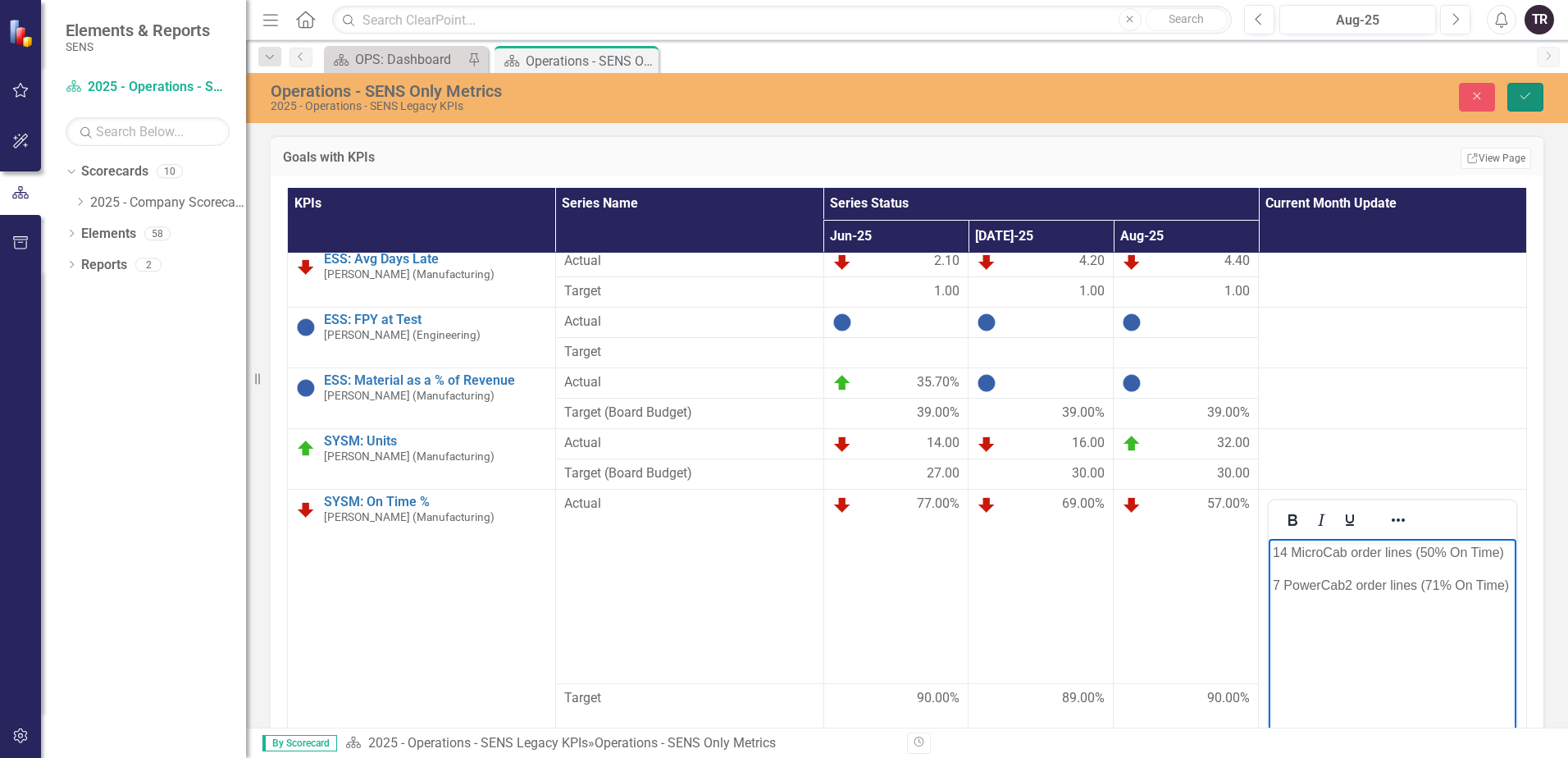
click at [1532, 87] on button "Save" at bounding box center [1525, 97] width 36 height 28
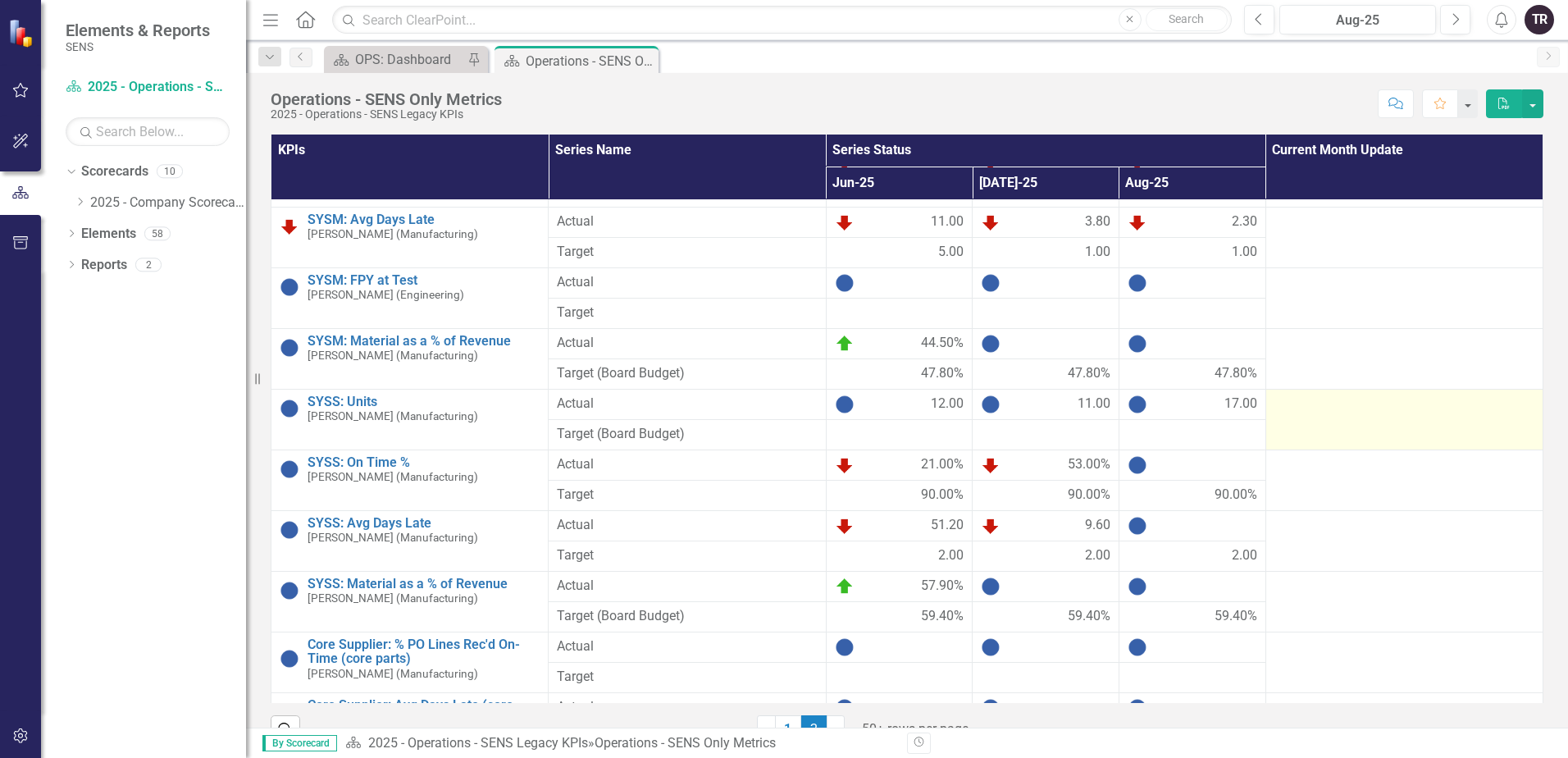
scroll to position [902, 0]
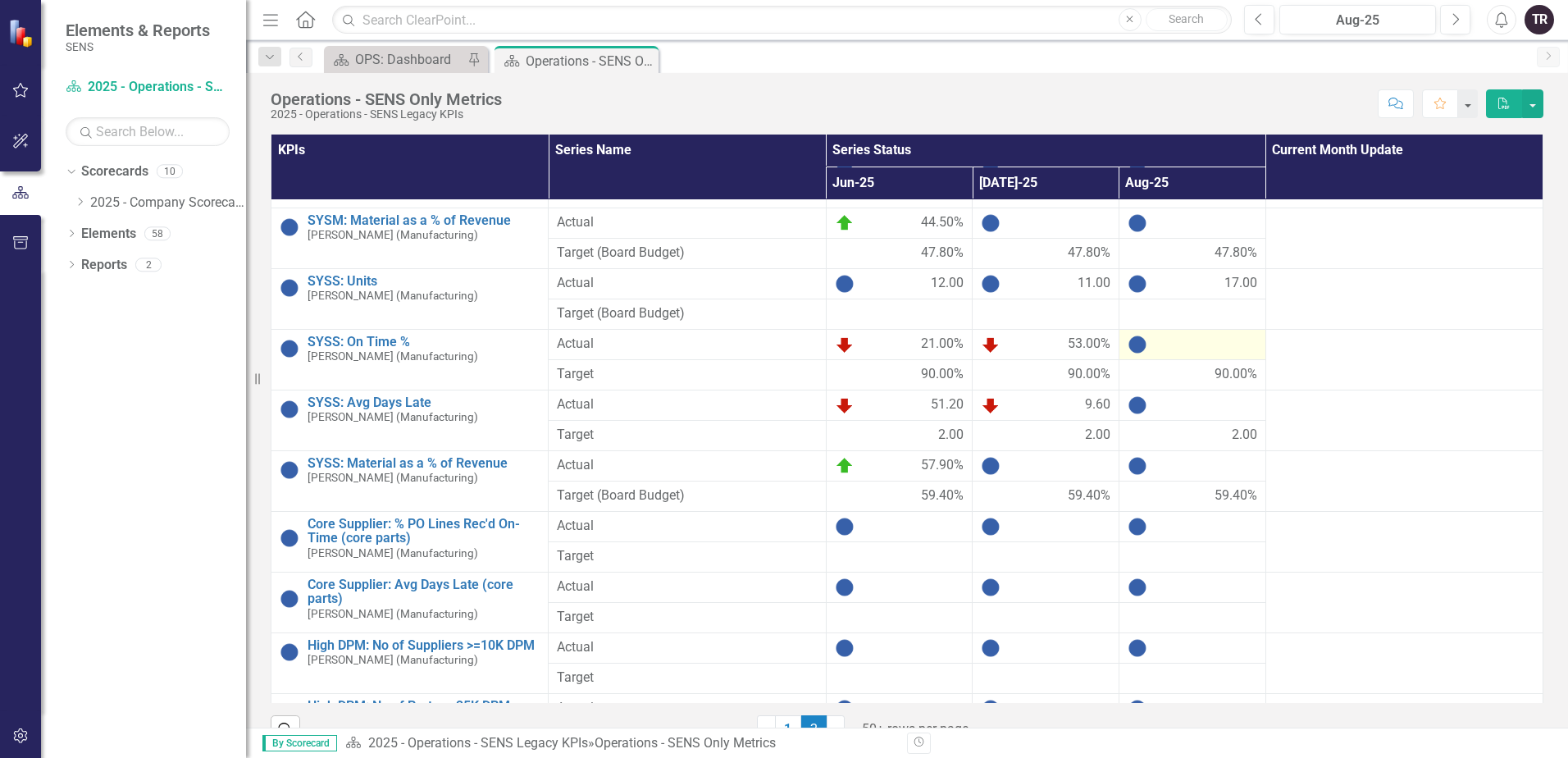
click at [1183, 342] on div at bounding box center [1192, 344] width 129 height 20
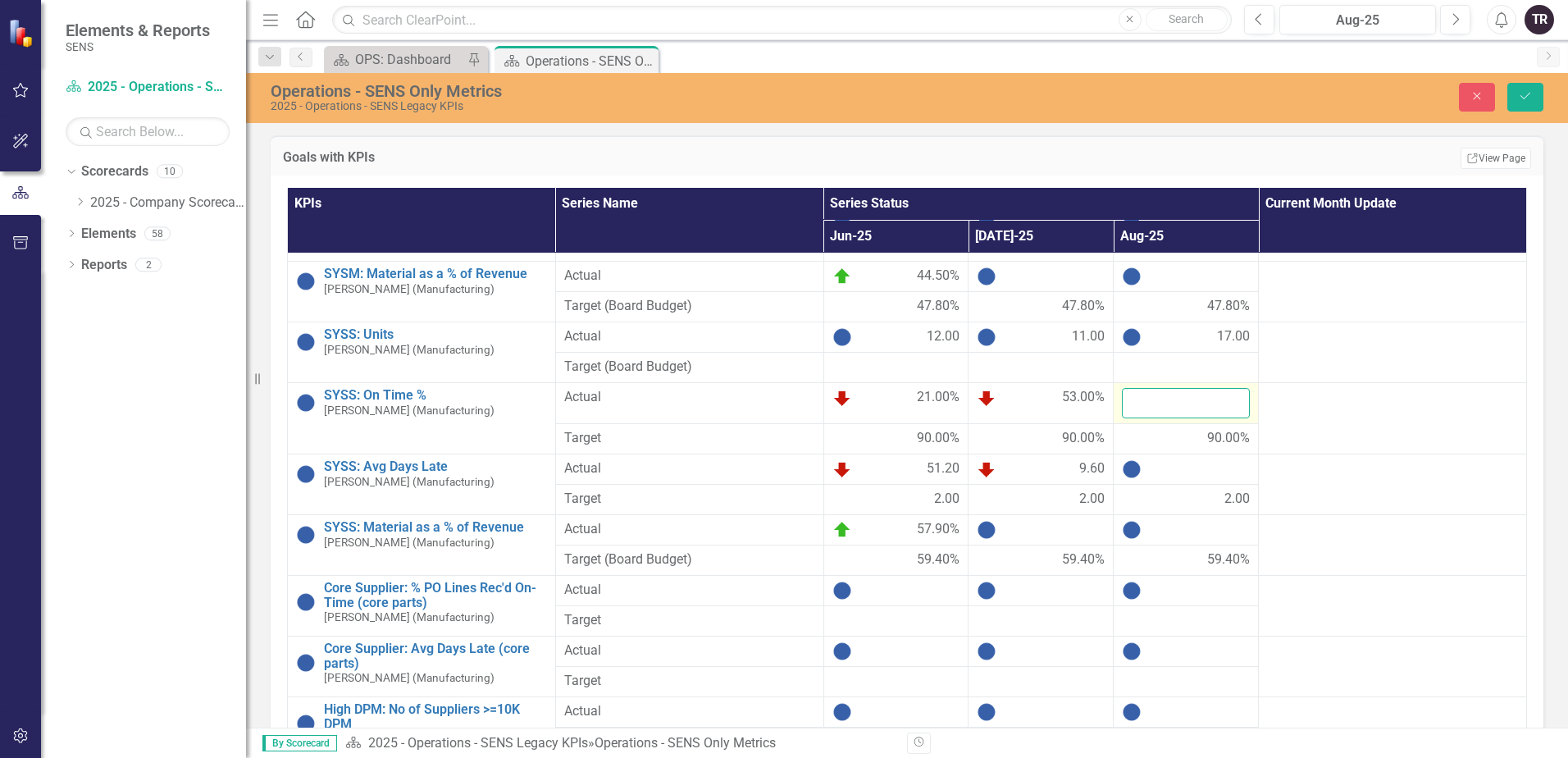
click at [1169, 405] on input "number" at bounding box center [1185, 403] width 128 height 30
click at [1138, 400] on input "number" at bounding box center [1185, 403] width 128 height 30
type input "26"
click at [1165, 467] on div at bounding box center [1185, 469] width 128 height 20
click at [1166, 466] on div at bounding box center [1185, 469] width 128 height 20
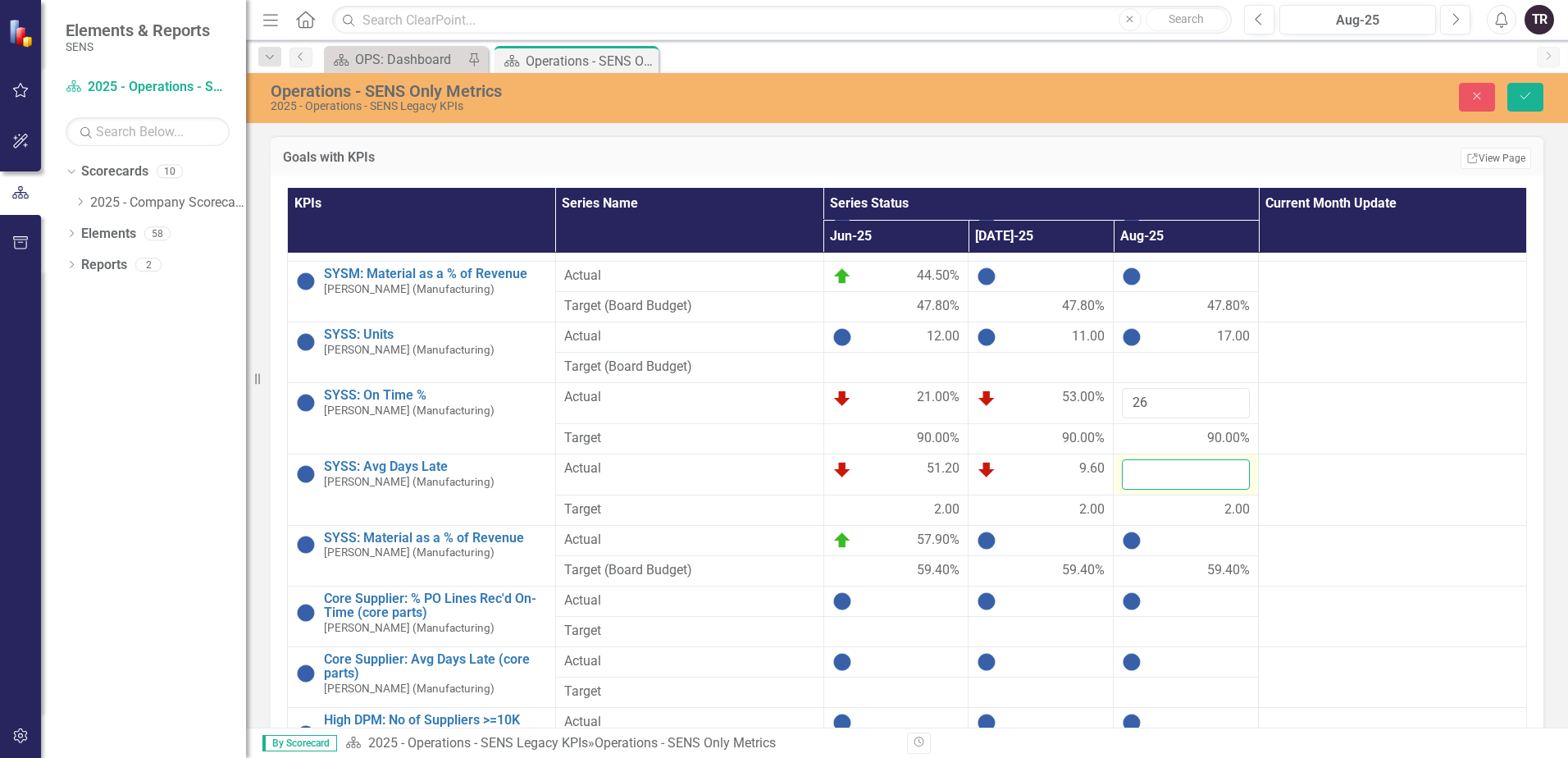
click at [1162, 474] on input "number" at bounding box center [1185, 474] width 128 height 30
type input "23"
click at [1527, 97] on icon "Save" at bounding box center [1525, 96] width 15 height 11
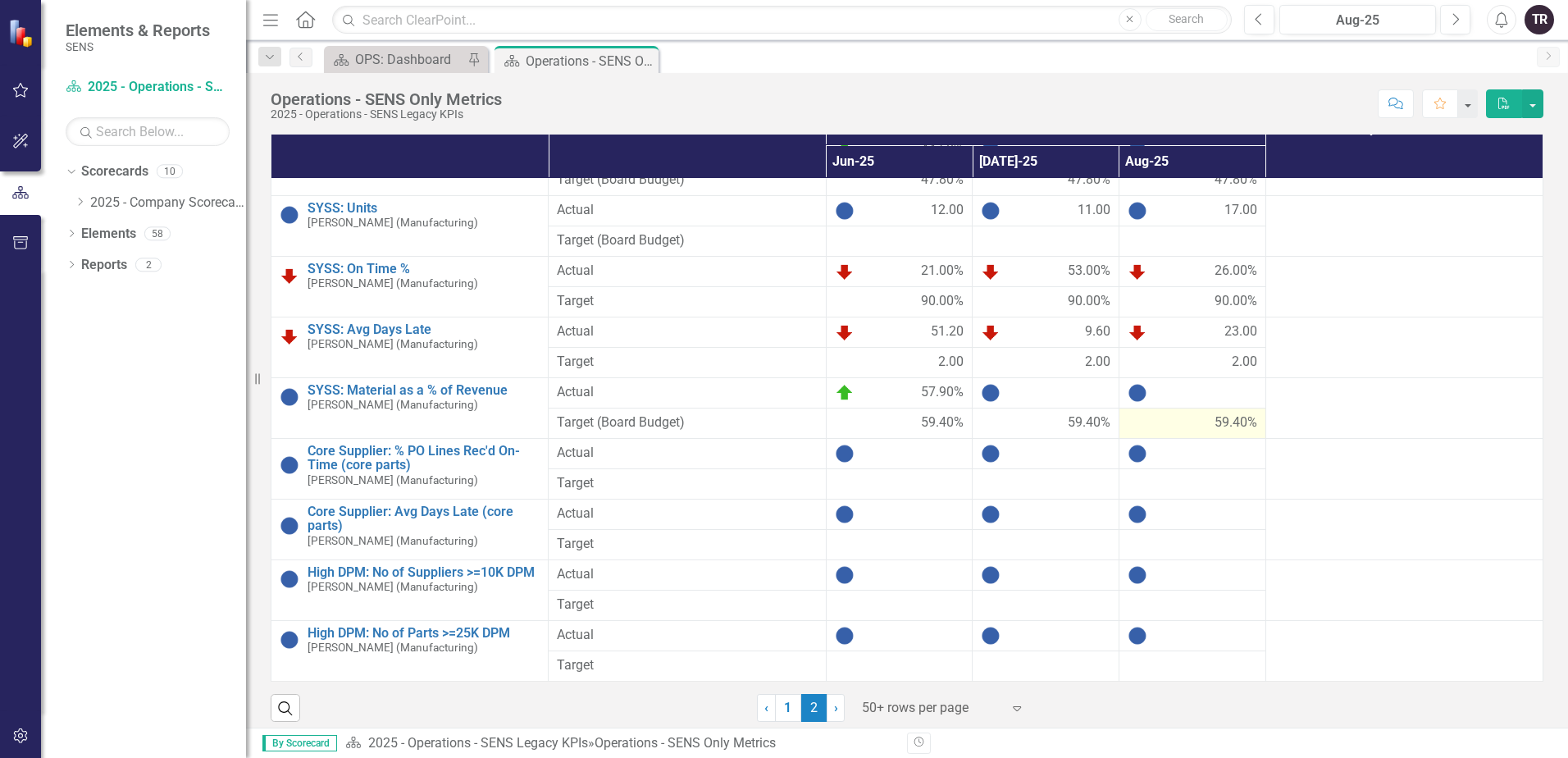
scroll to position [32, 0]
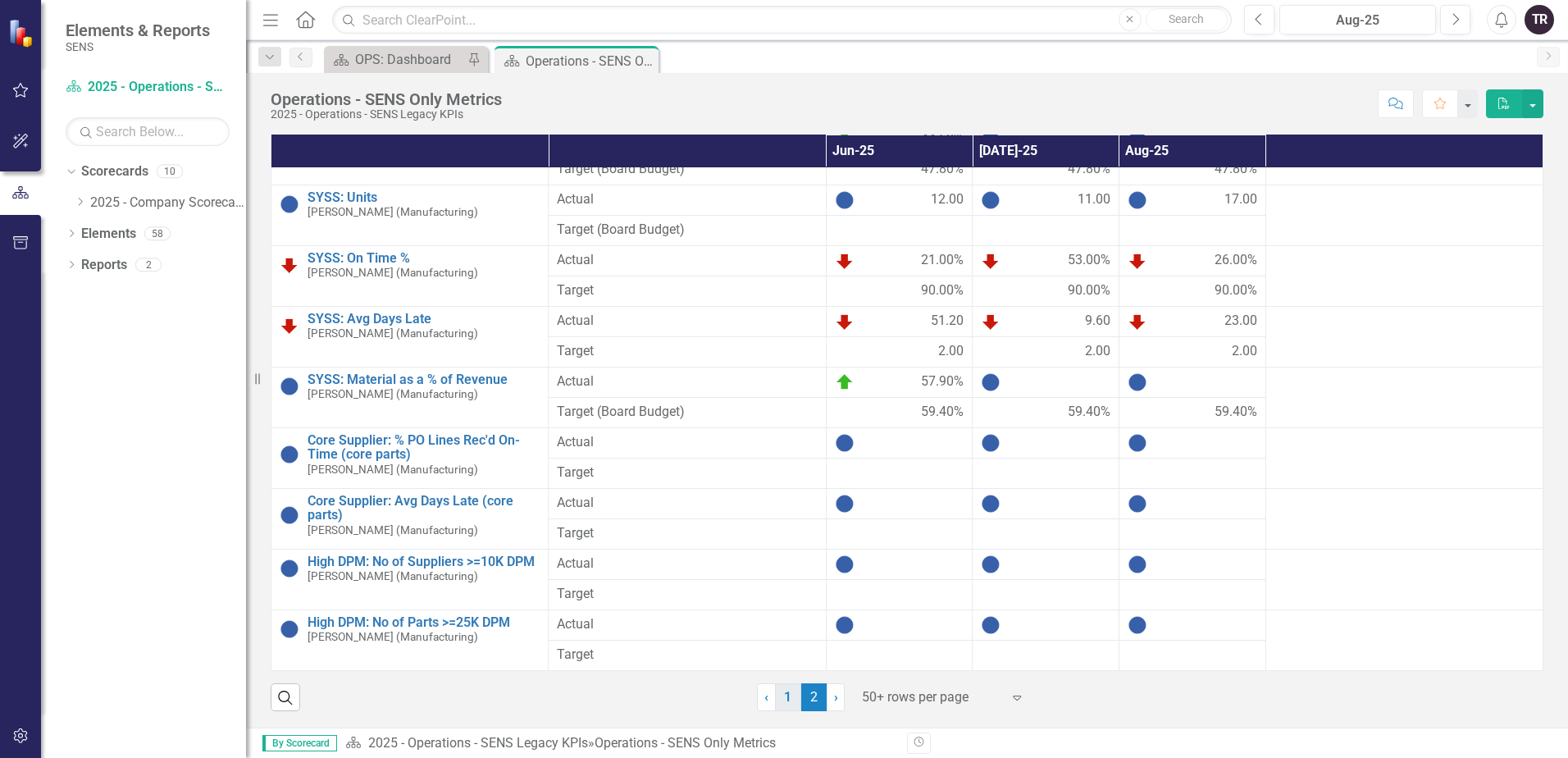
click at [783, 702] on link "1" at bounding box center [788, 697] width 26 height 28
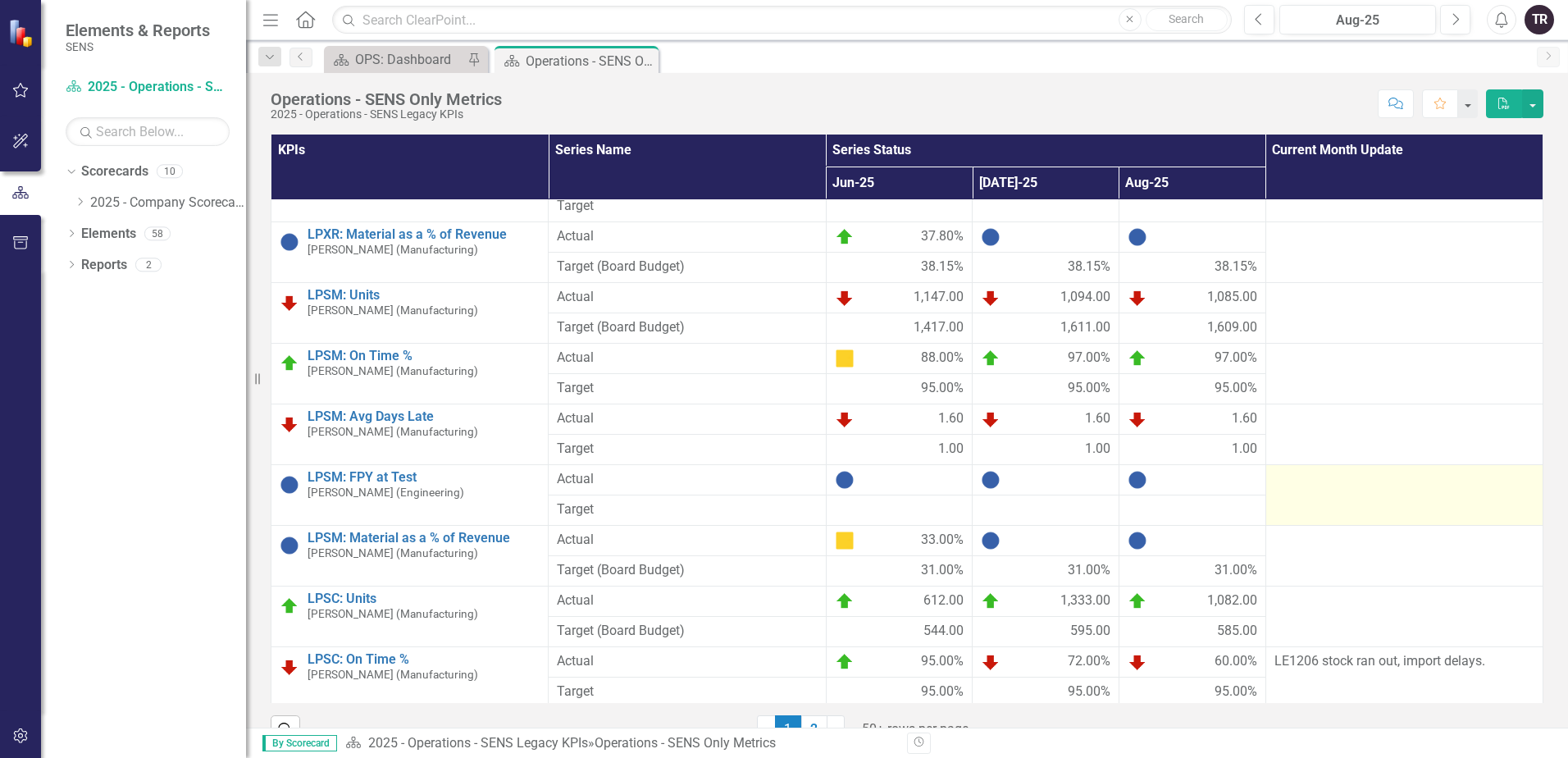
scroll to position [410, 0]
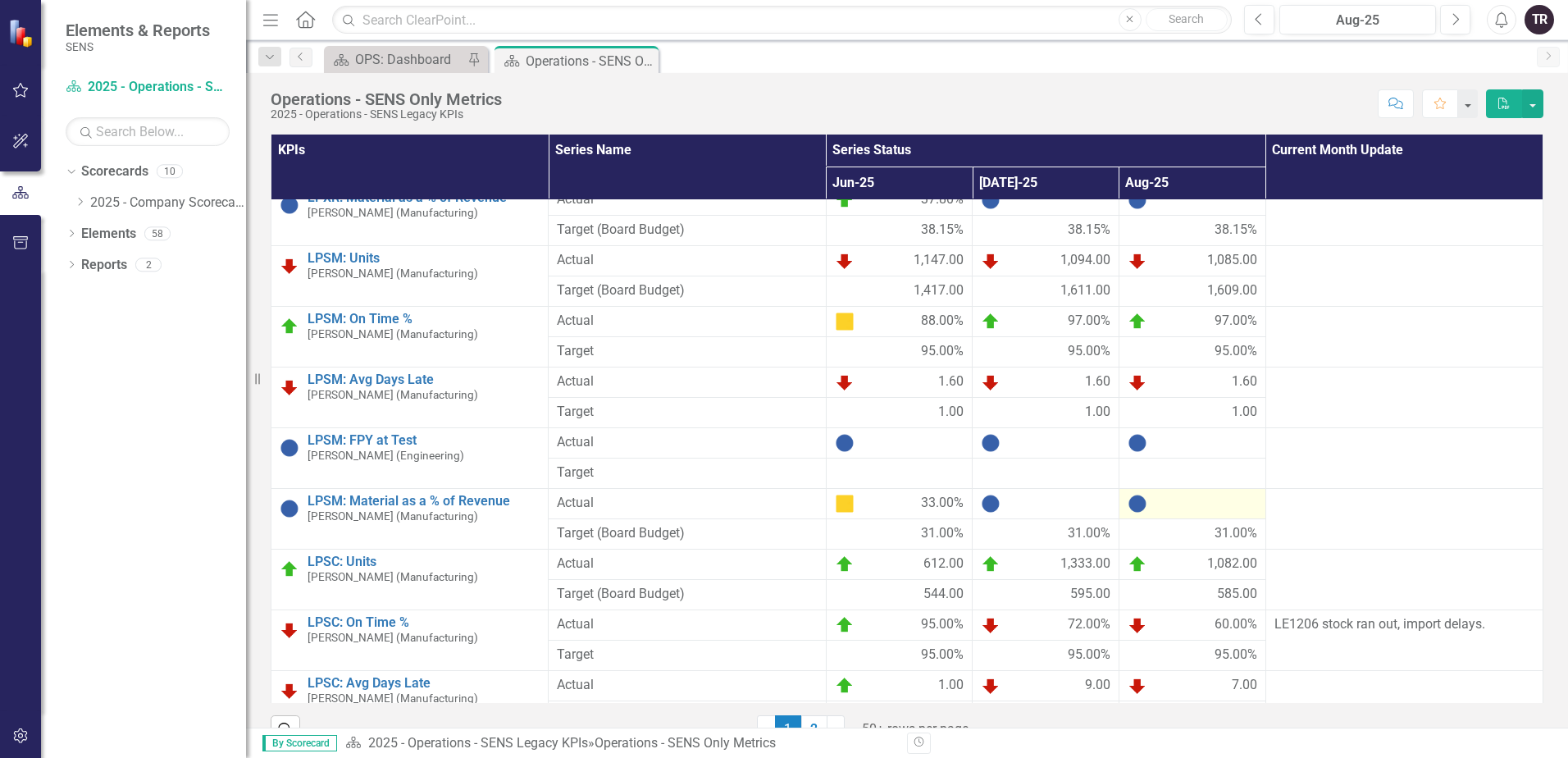
click at [1183, 510] on div at bounding box center [1192, 504] width 129 height 20
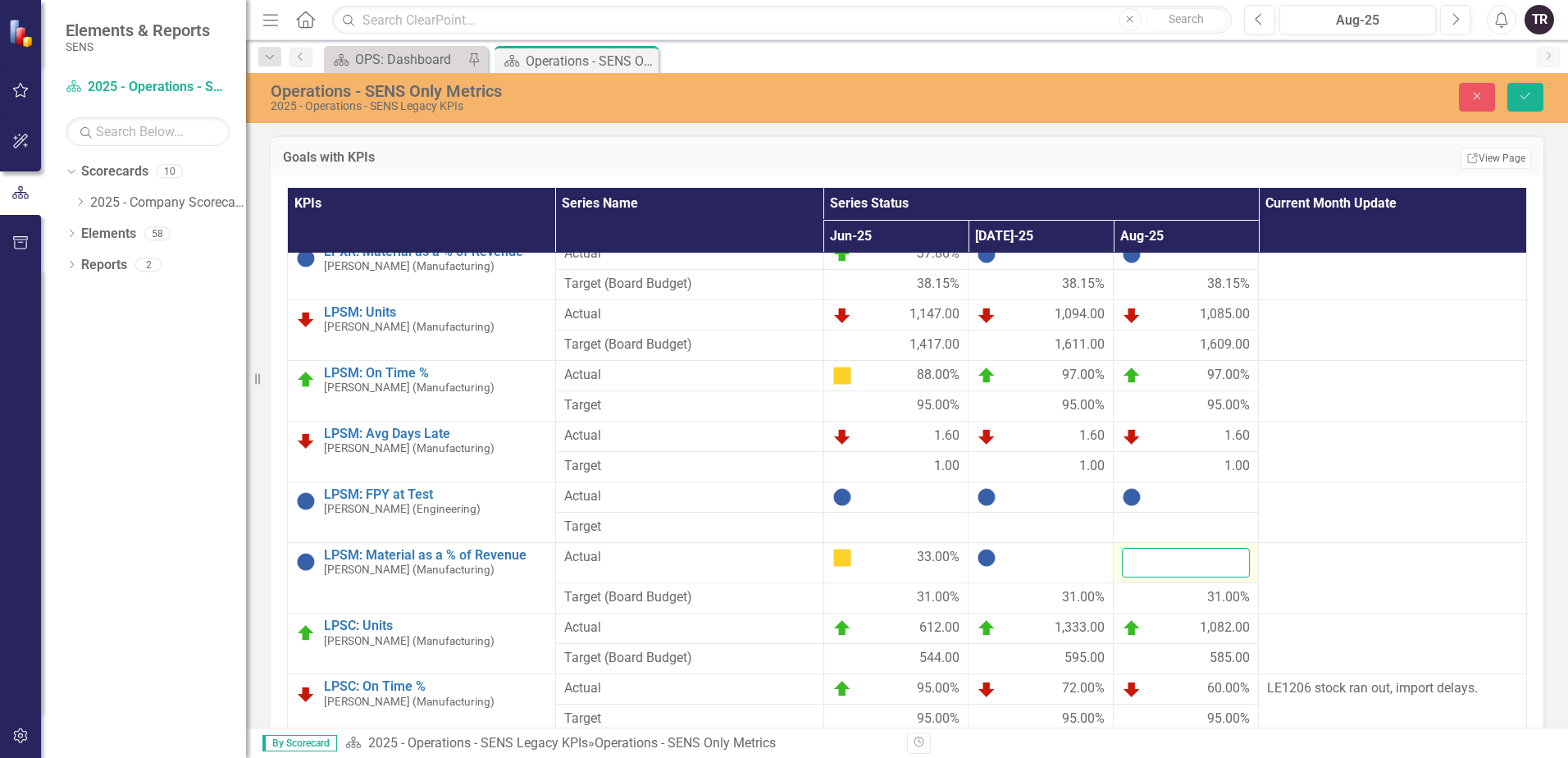
click at [1171, 564] on input "number" at bounding box center [1185, 562] width 128 height 30
type input "30.9"
click button "Save" at bounding box center [1525, 97] width 36 height 28
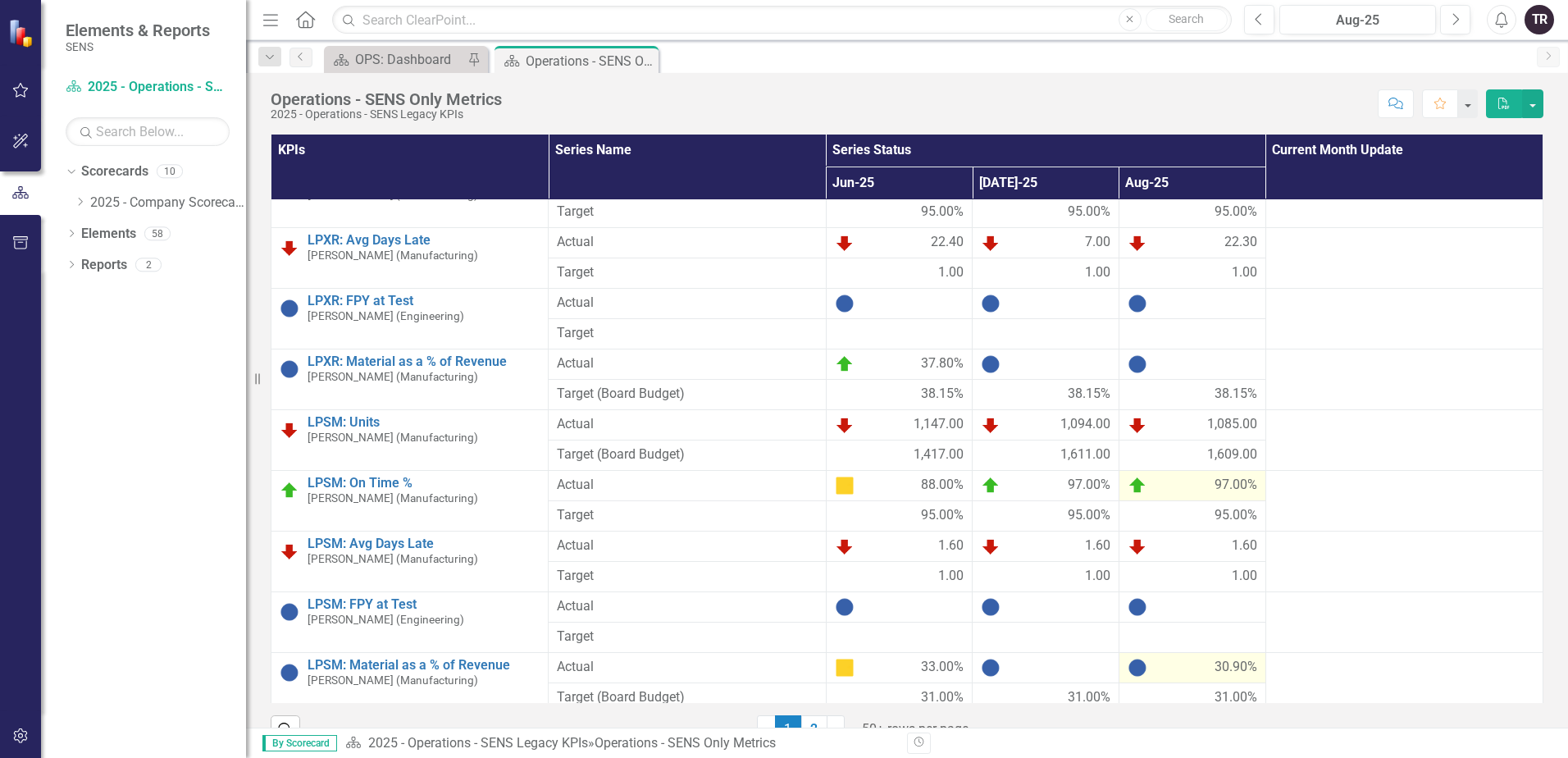
scroll to position [164, 0]
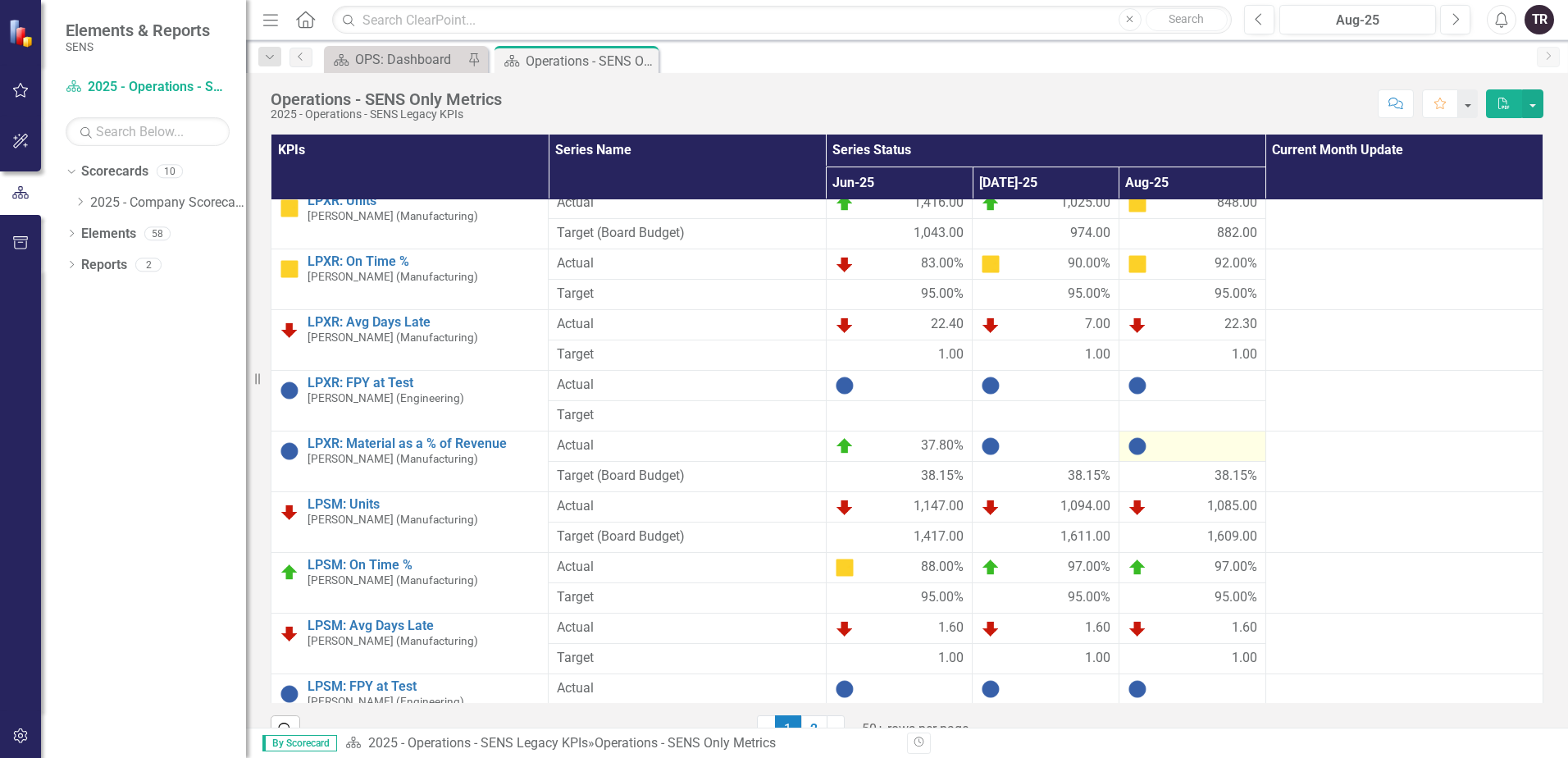
click at [1182, 448] on div at bounding box center [1192, 446] width 129 height 20
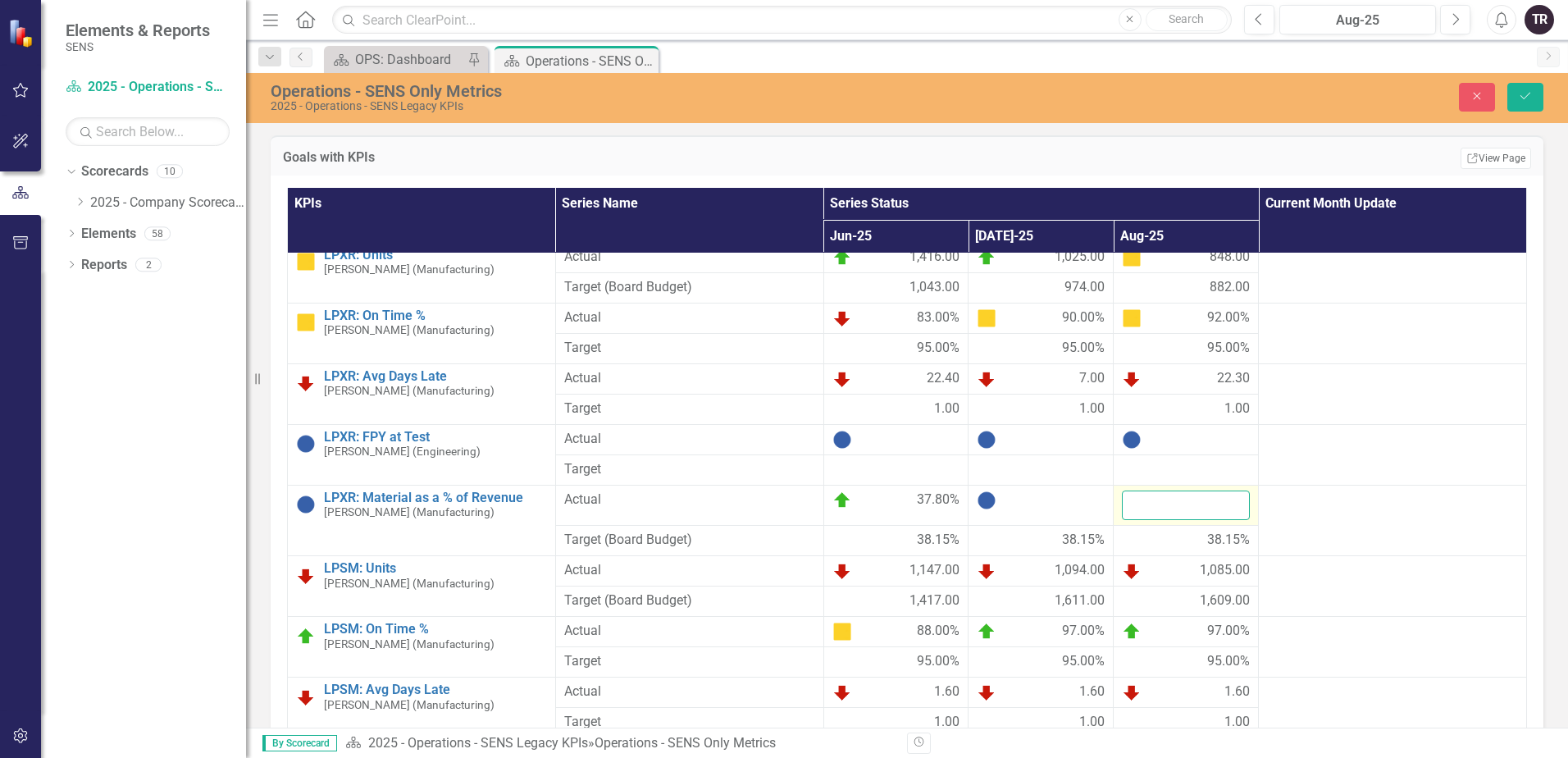
click at [1159, 511] on input "number" at bounding box center [1185, 505] width 128 height 30
type input "35.6"
click button "Save" at bounding box center [1525, 97] width 36 height 28
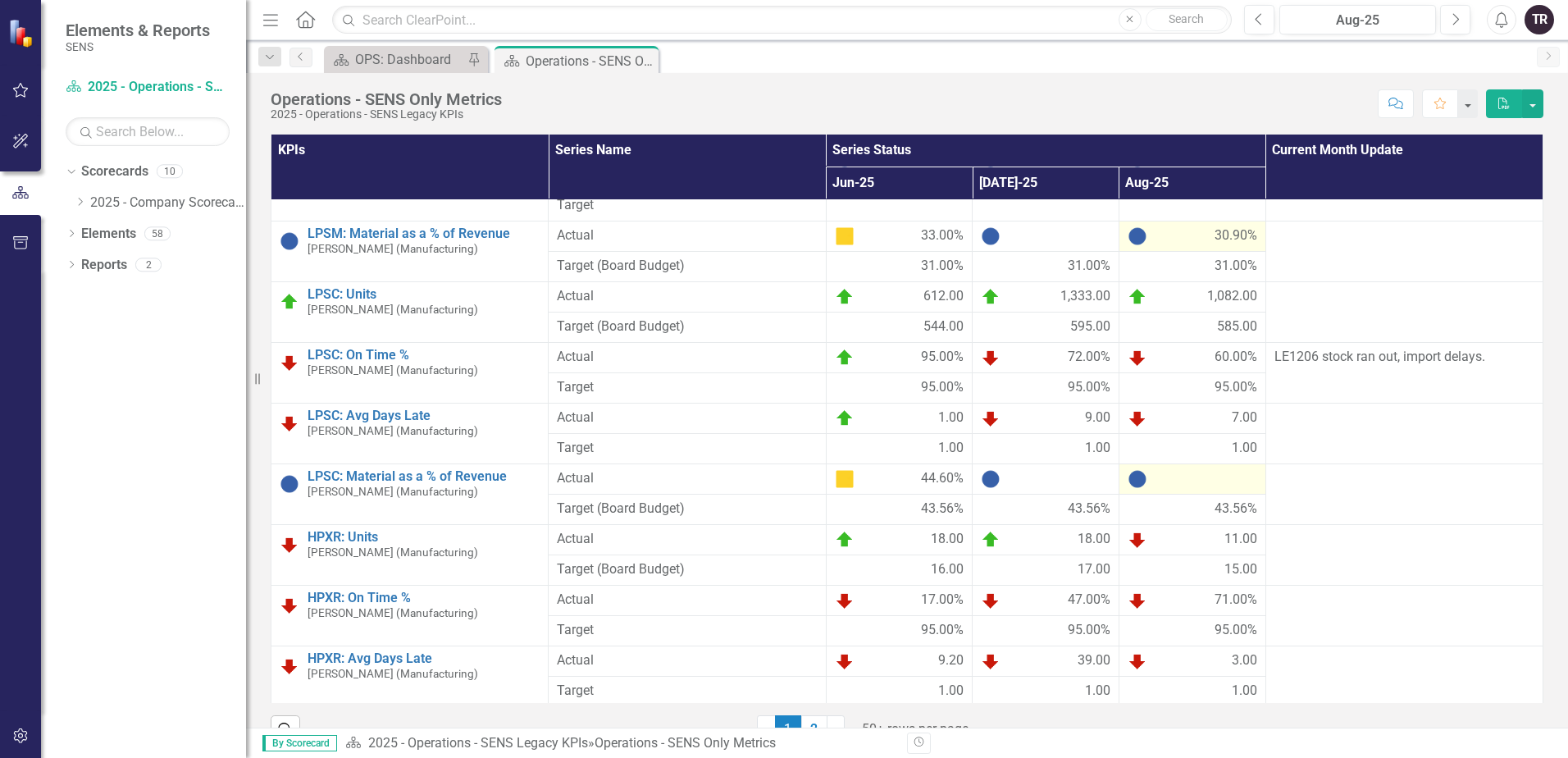
scroll to position [738, 0]
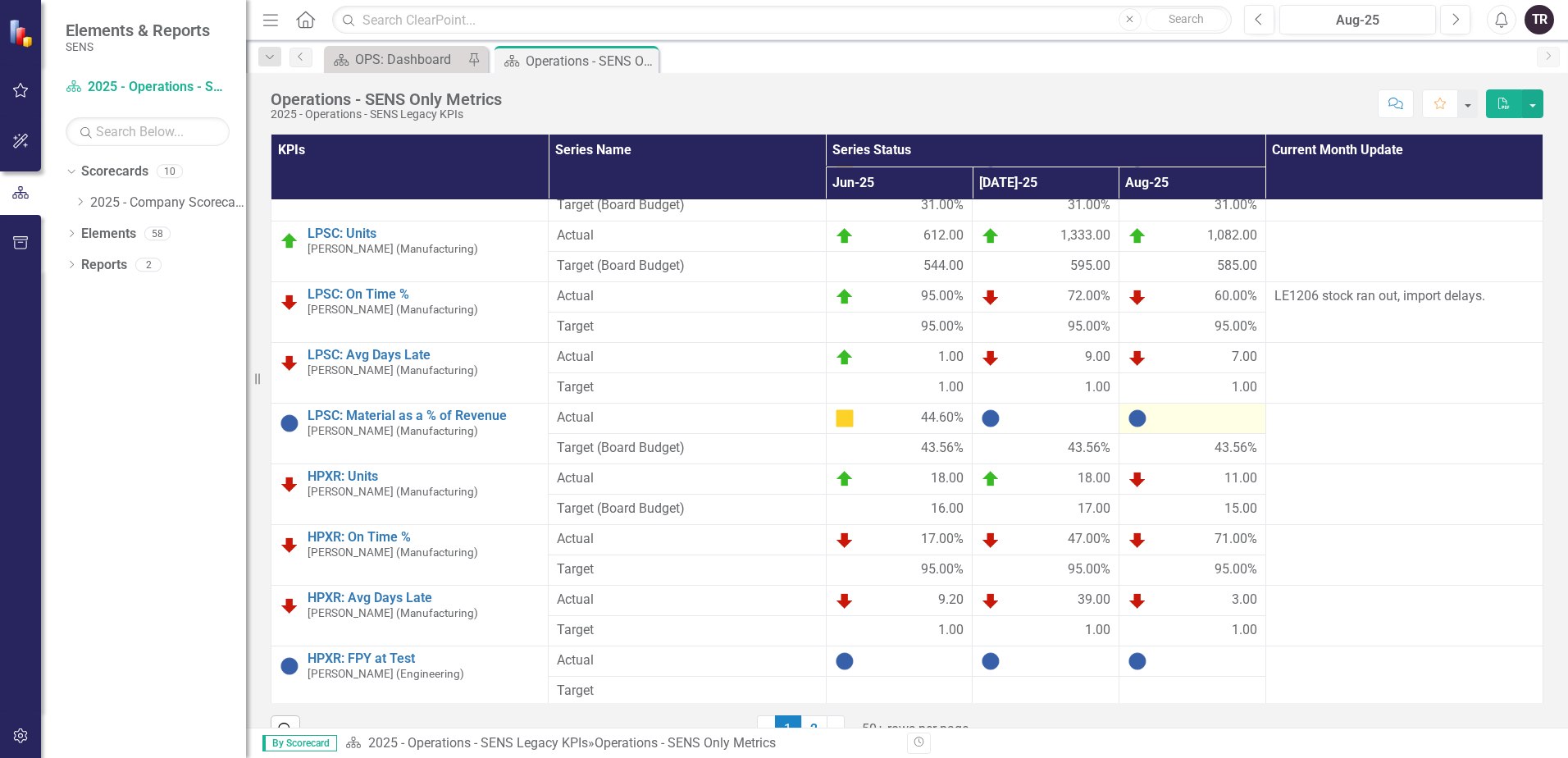
click at [1177, 424] on div at bounding box center [1192, 418] width 129 height 20
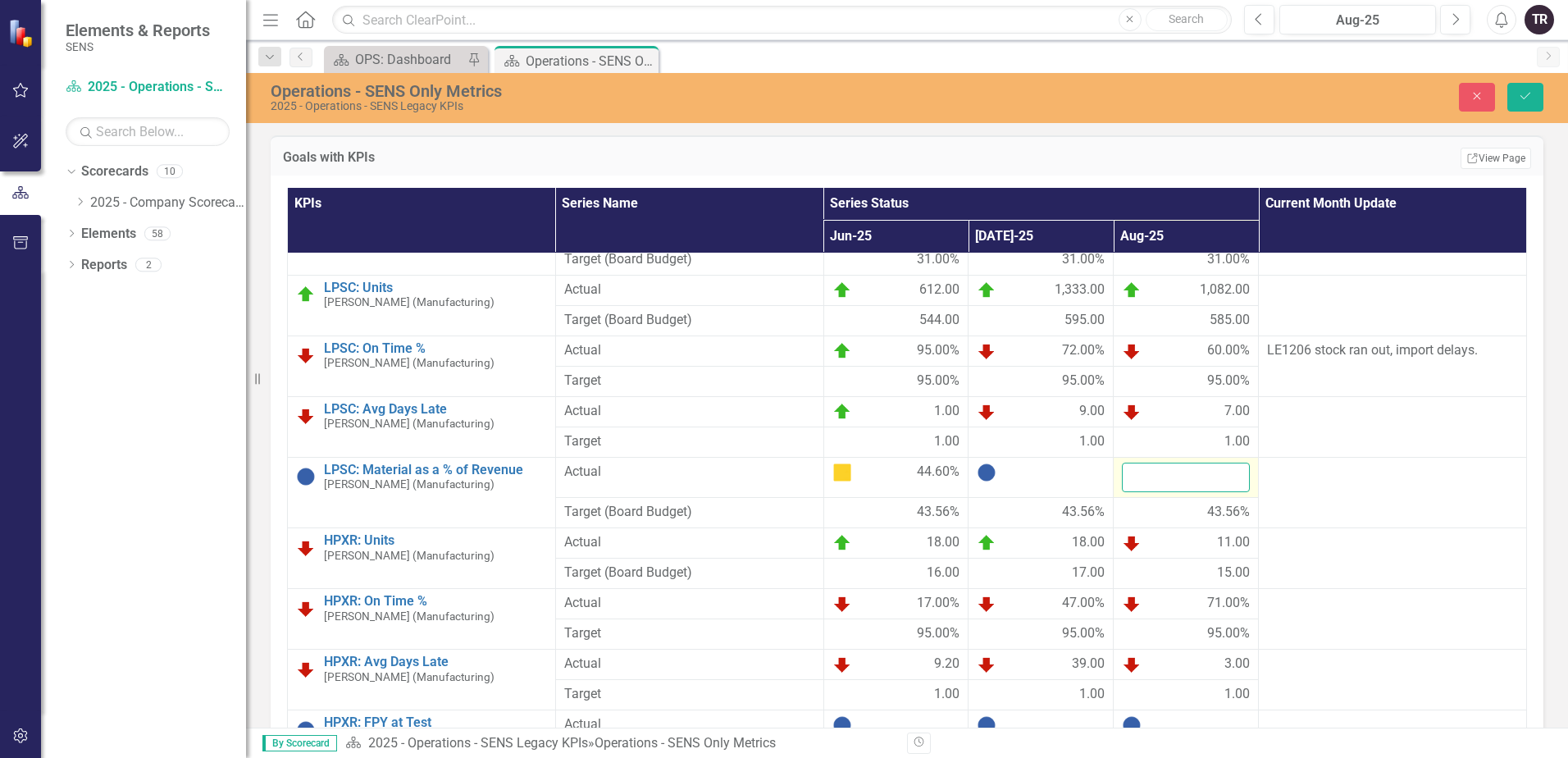
click at [1160, 479] on input "number" at bounding box center [1185, 477] width 128 height 30
type input "48.9"
click button "Save" at bounding box center [1525, 97] width 36 height 28
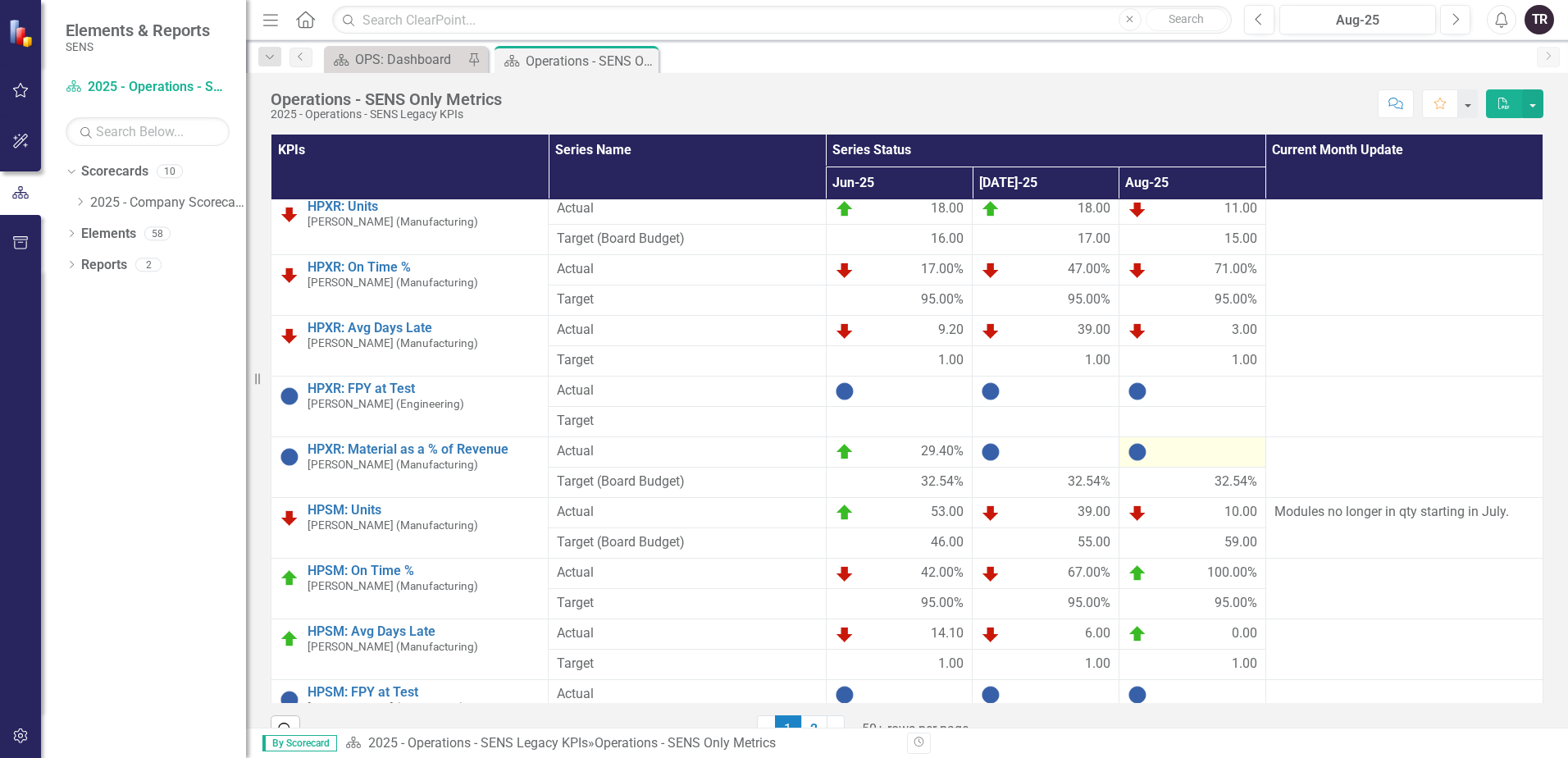
scroll to position [1046, 0]
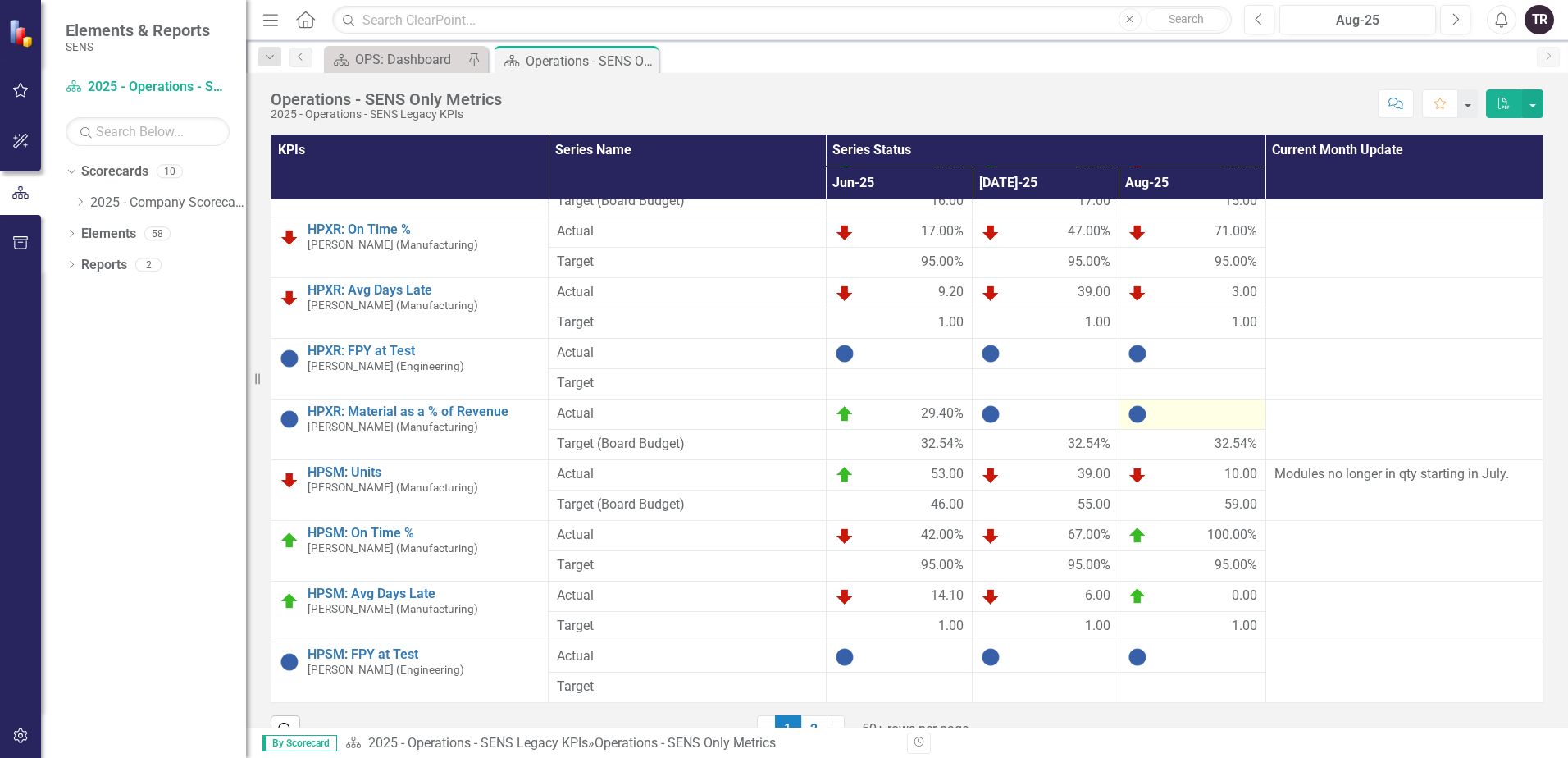
click at [1191, 417] on div at bounding box center [1192, 414] width 129 height 20
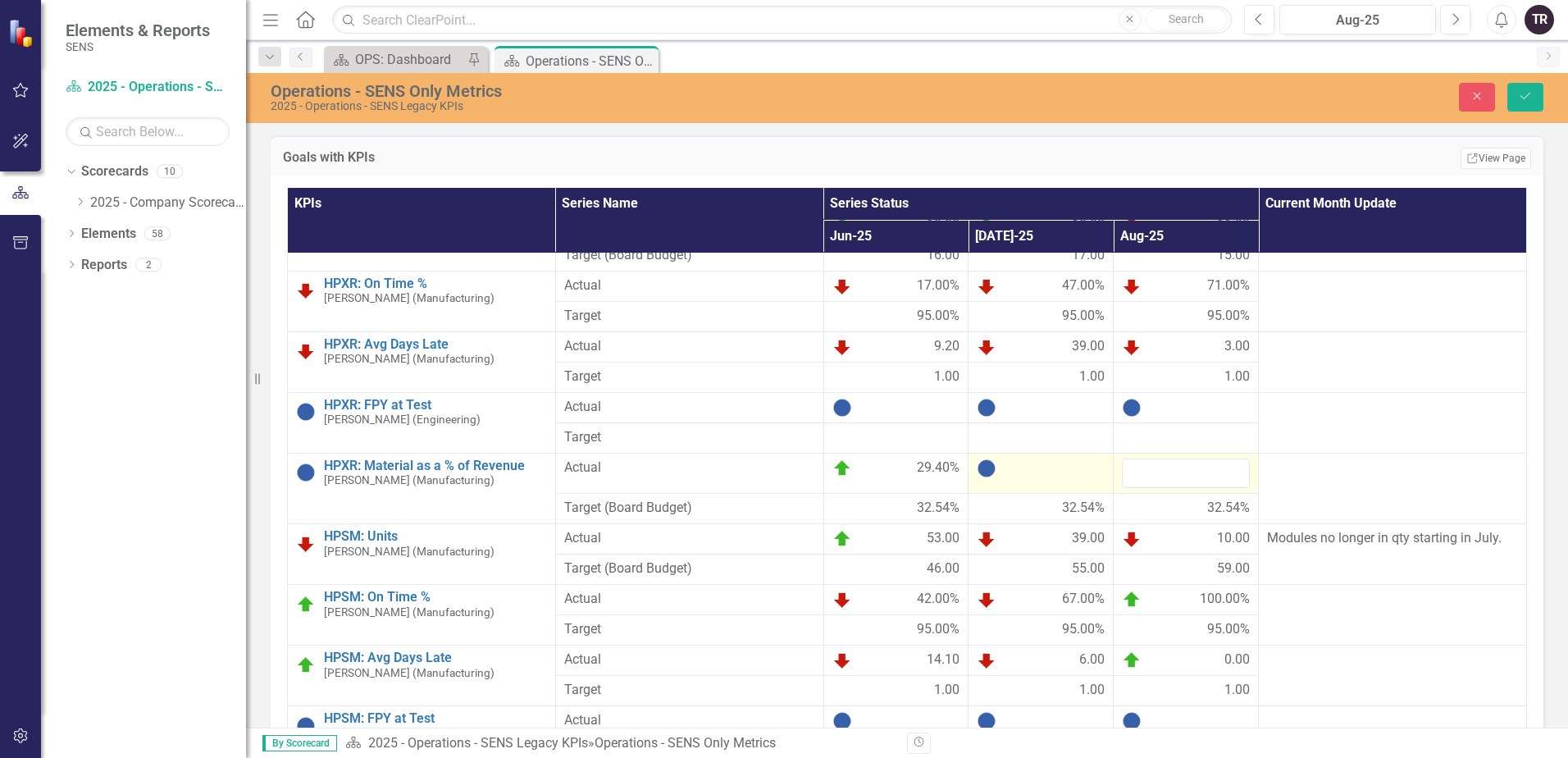
click at [1039, 478] on div at bounding box center [1040, 468] width 128 height 20
click at [1038, 477] on div at bounding box center [1040, 468] width 128 height 20
click at [1029, 477] on input "number" at bounding box center [1040, 473] width 128 height 30
type input "30.2"
click button "Save" at bounding box center [1525, 97] width 36 height 28
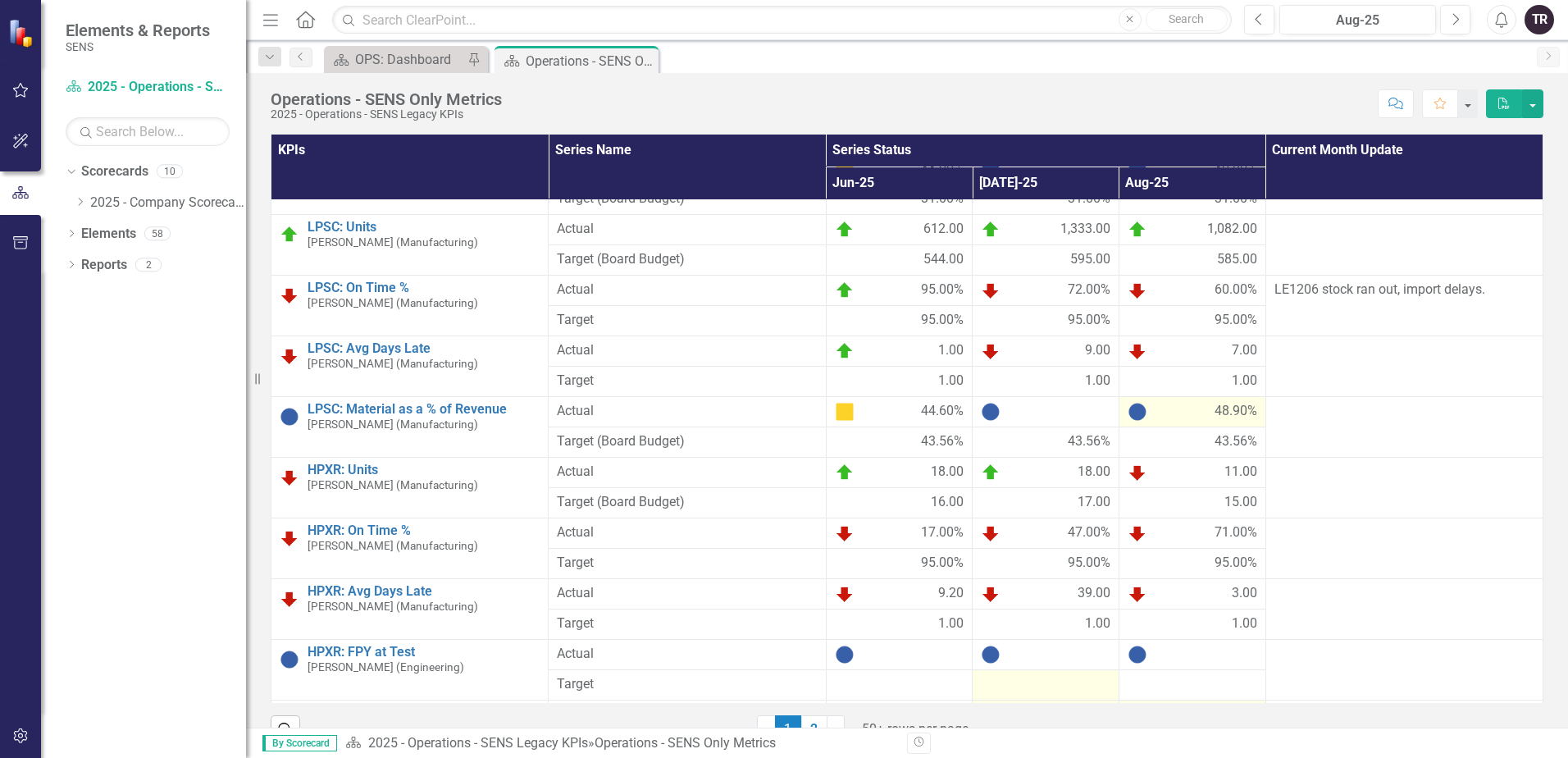
scroll to position [717, 0]
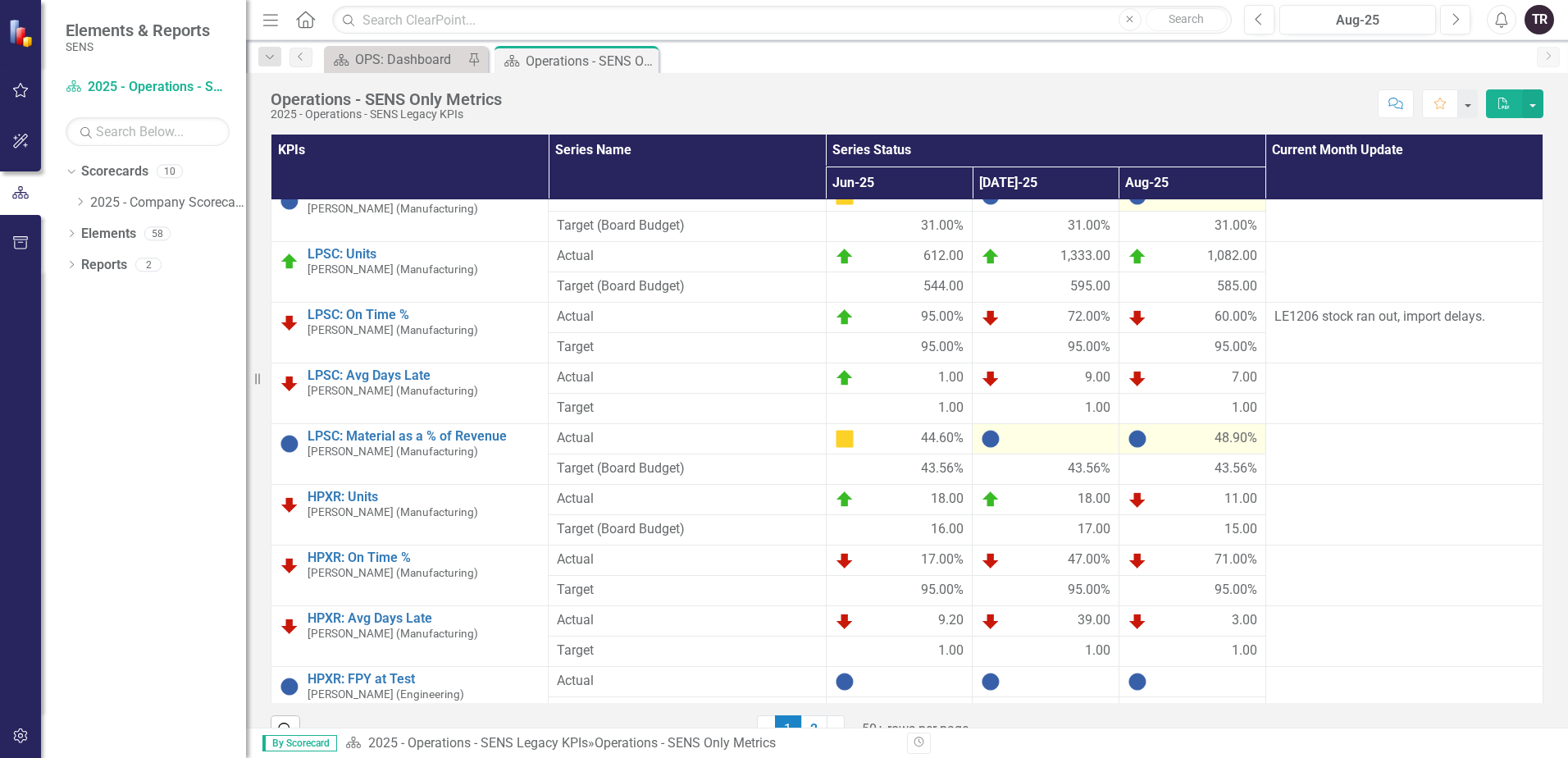
click at [1030, 441] on div at bounding box center [1046, 438] width 129 height 20
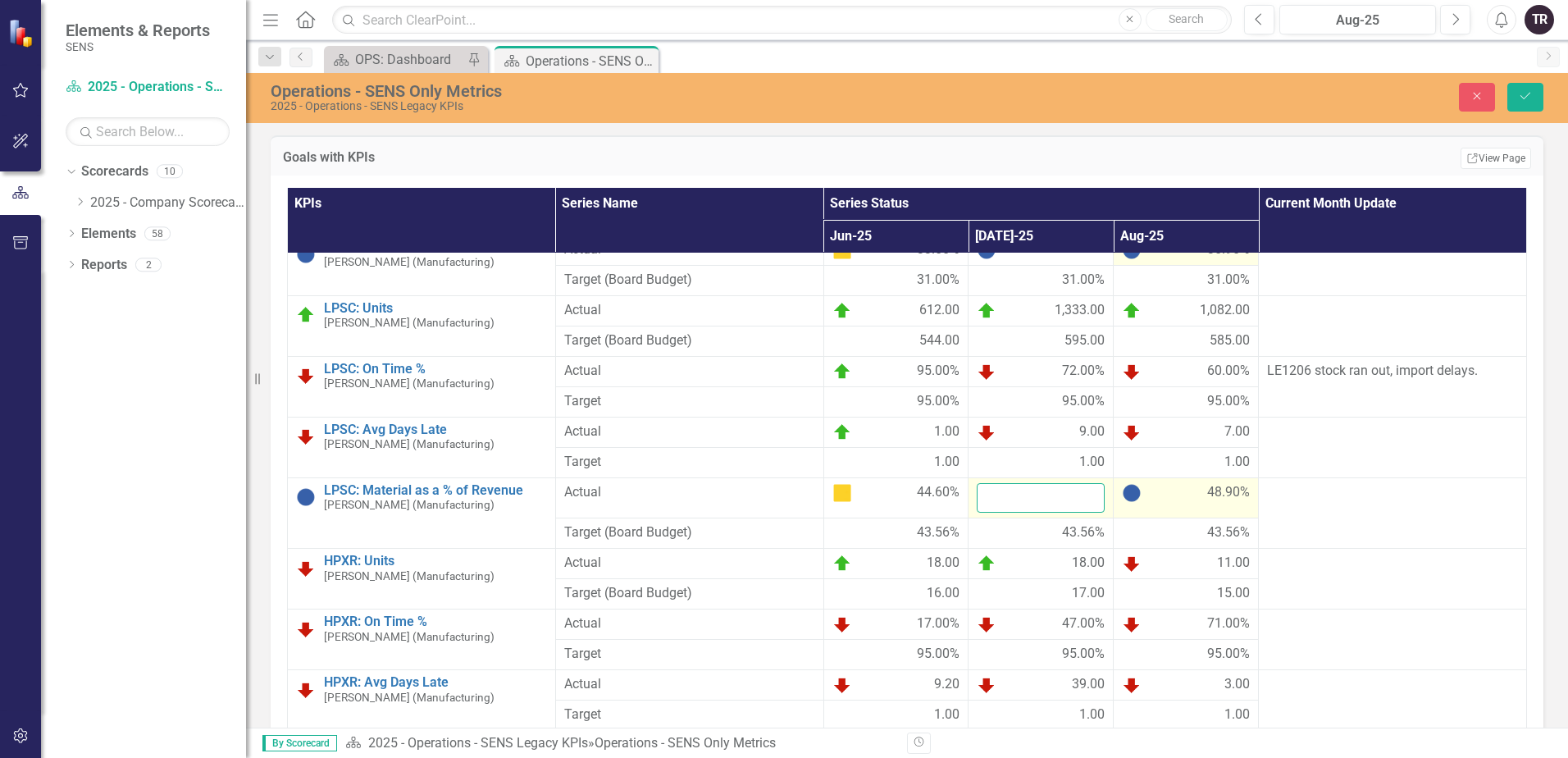
click at [1021, 501] on input "number" at bounding box center [1040, 498] width 128 height 30
type input "48.9"
click at [1163, 492] on div "48.90%" at bounding box center [1185, 492] width 128 height 20
click at [1170, 498] on div "48.90%" at bounding box center [1185, 492] width 128 height 20
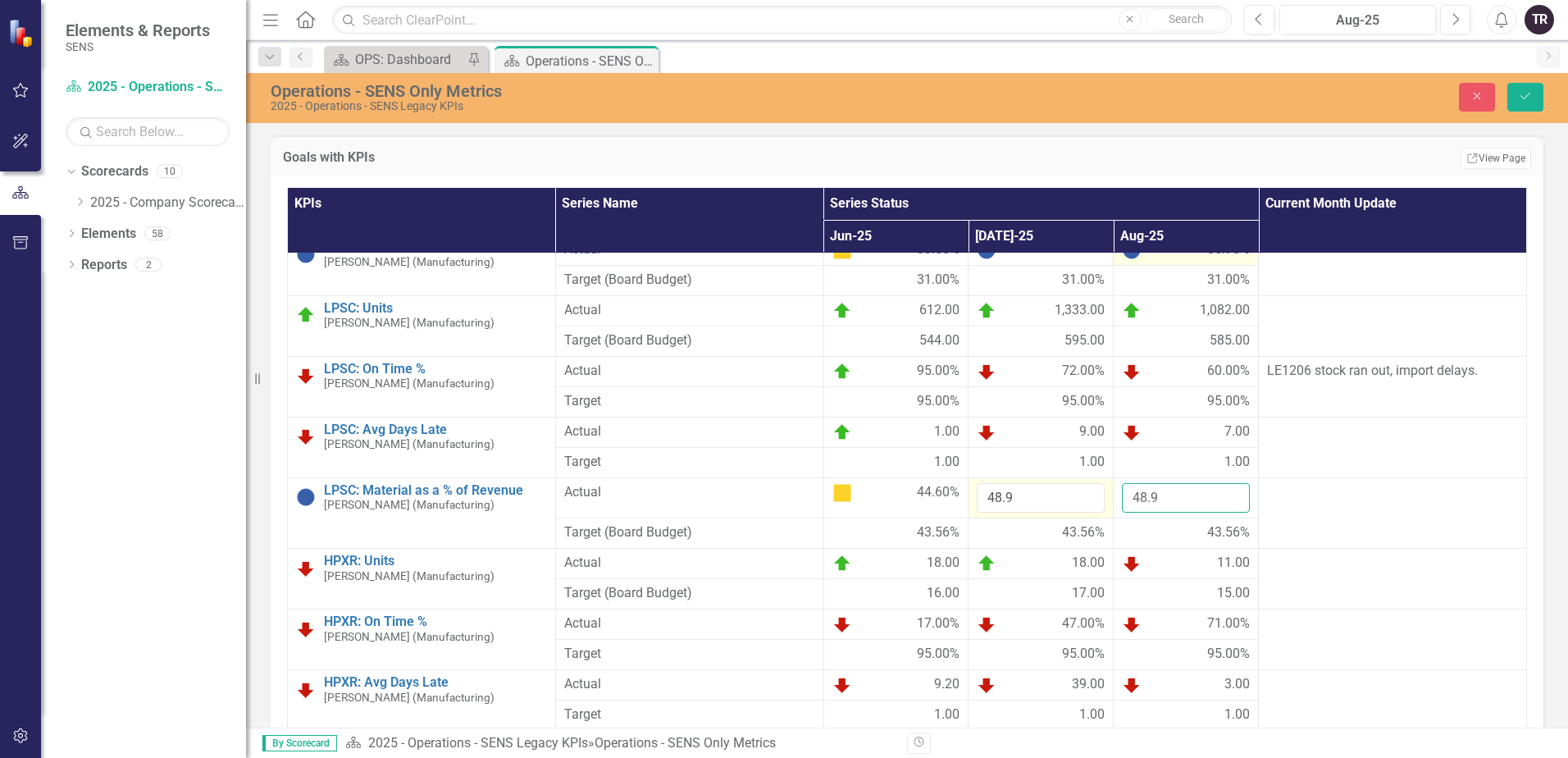
drag, startPoint x: 1138, startPoint y: 498, endPoint x: 1083, endPoint y: 499, distance: 55.0
click at [1083, 499] on tr "LPSC: Material as a % of Revenue Tim Roth (Manufacturing) Edit Edit KPI Link Op…" at bounding box center [907, 498] width 1239 height 41
click at [1507, 83] on button "Save" at bounding box center [1525, 97] width 36 height 28
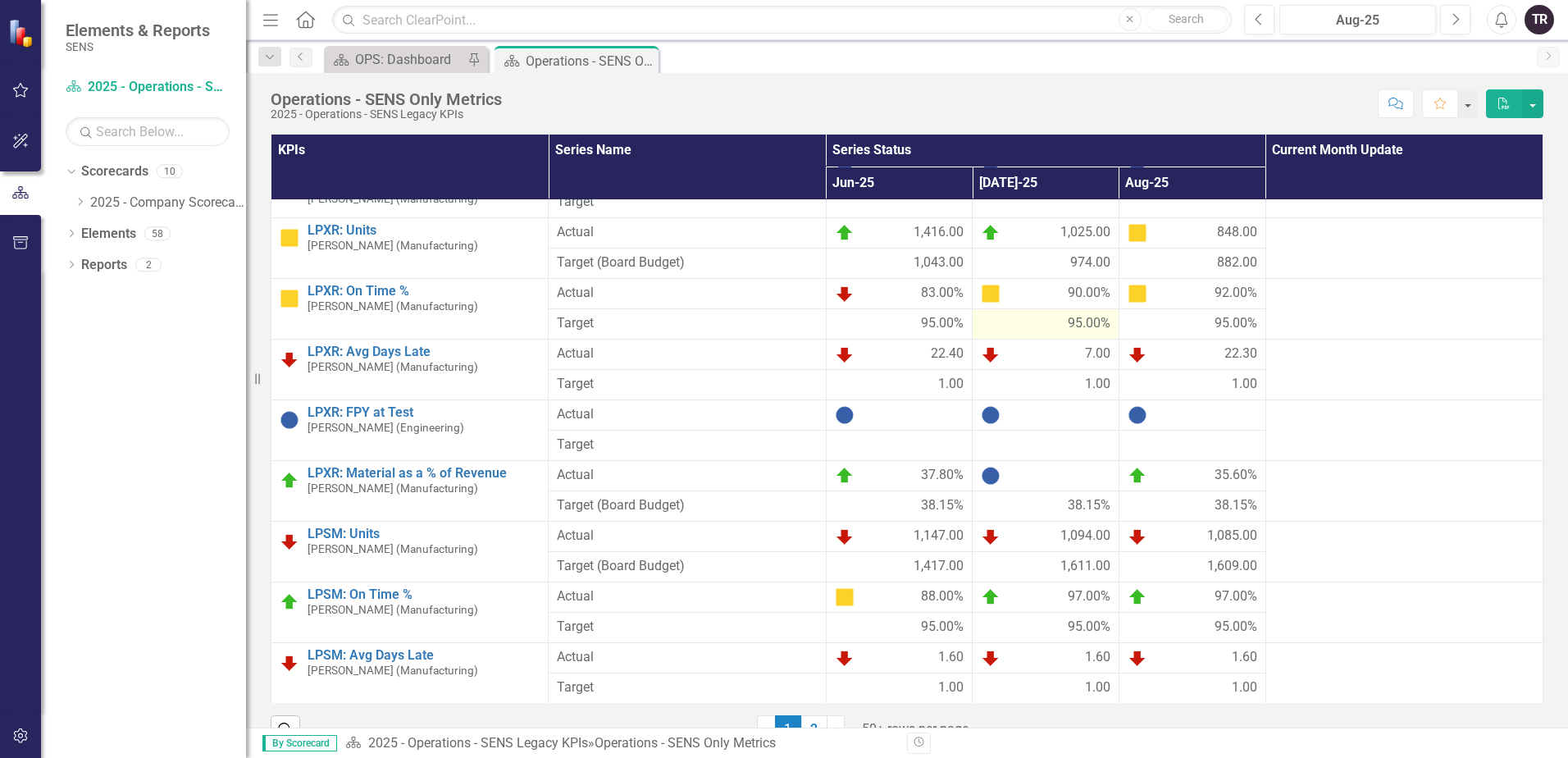
scroll to position [164, 0]
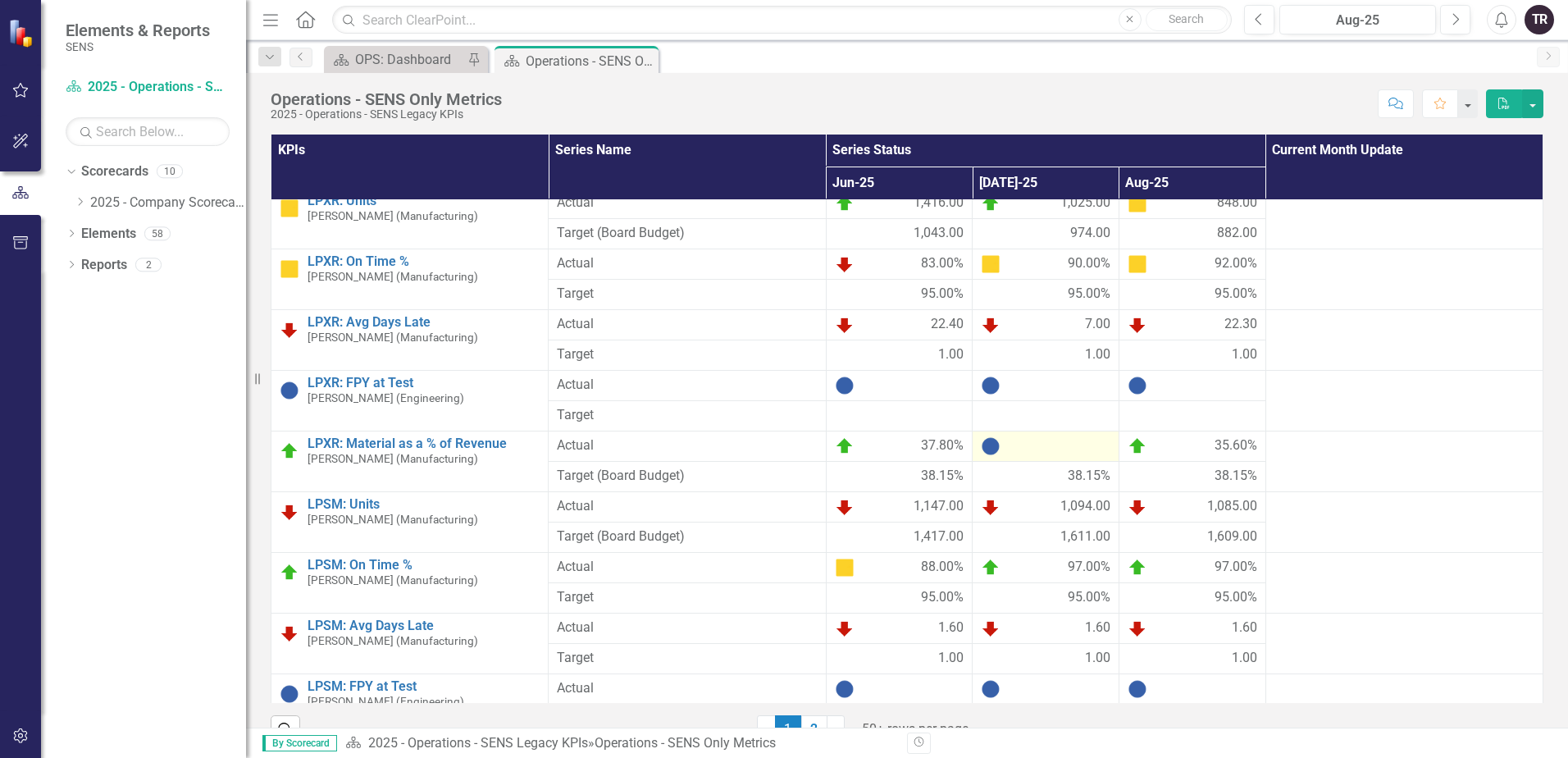
click at [1018, 449] on div at bounding box center [1046, 446] width 129 height 20
drag, startPoint x: 1018, startPoint y: 449, endPoint x: 1028, endPoint y: 457, distance: 12.8
click at [1019, 449] on div at bounding box center [1046, 446] width 129 height 20
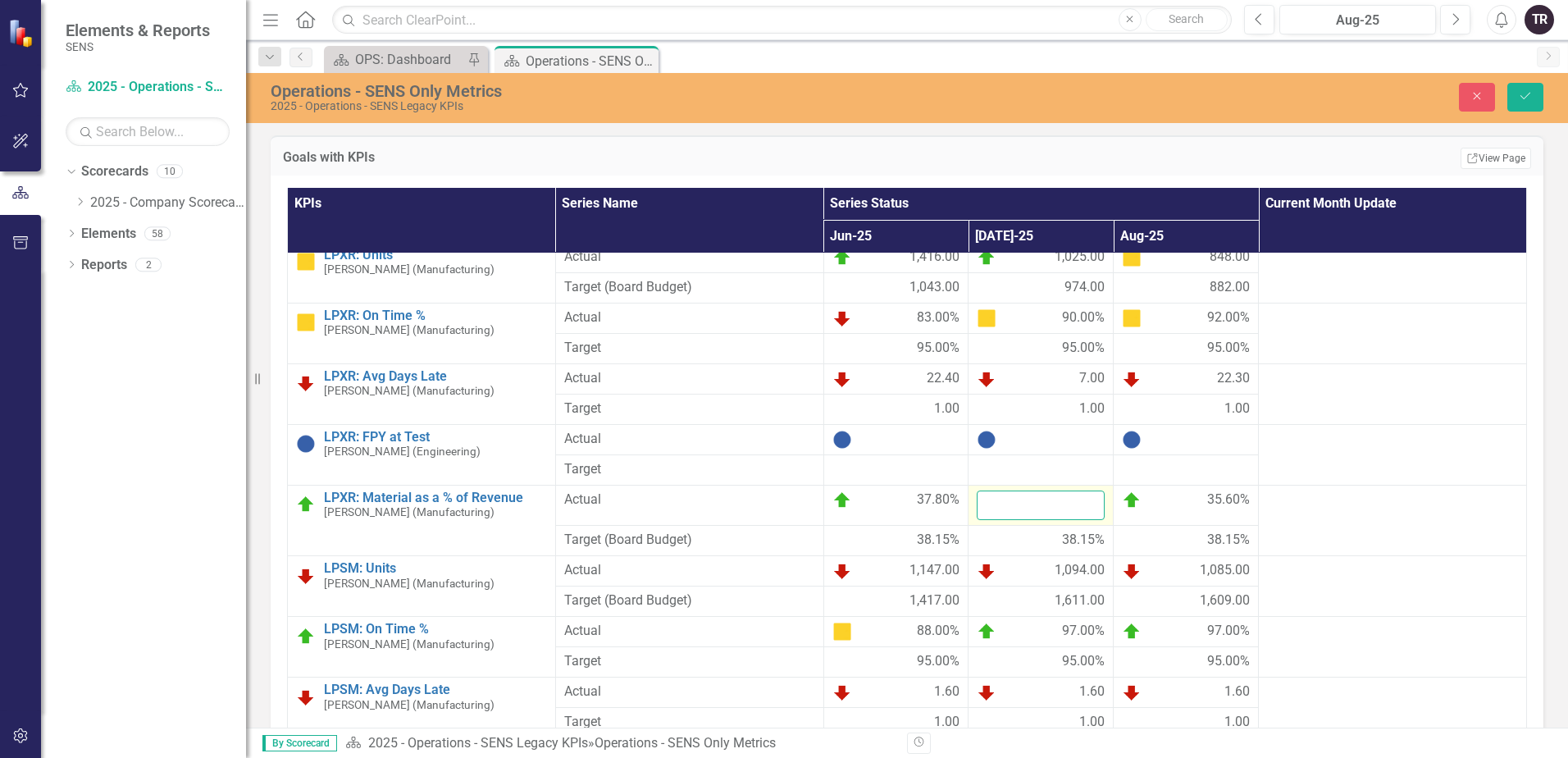
click at [1021, 518] on input "number" at bounding box center [1040, 505] width 128 height 30
type input "35.6"
click at [1165, 496] on div "35.60%" at bounding box center [1185, 500] width 128 height 20
click at [1166, 496] on div "35.60%" at bounding box center [1185, 500] width 128 height 20
drag, startPoint x: 1162, startPoint y: 503, endPoint x: 1024, endPoint y: 504, distance: 138.0
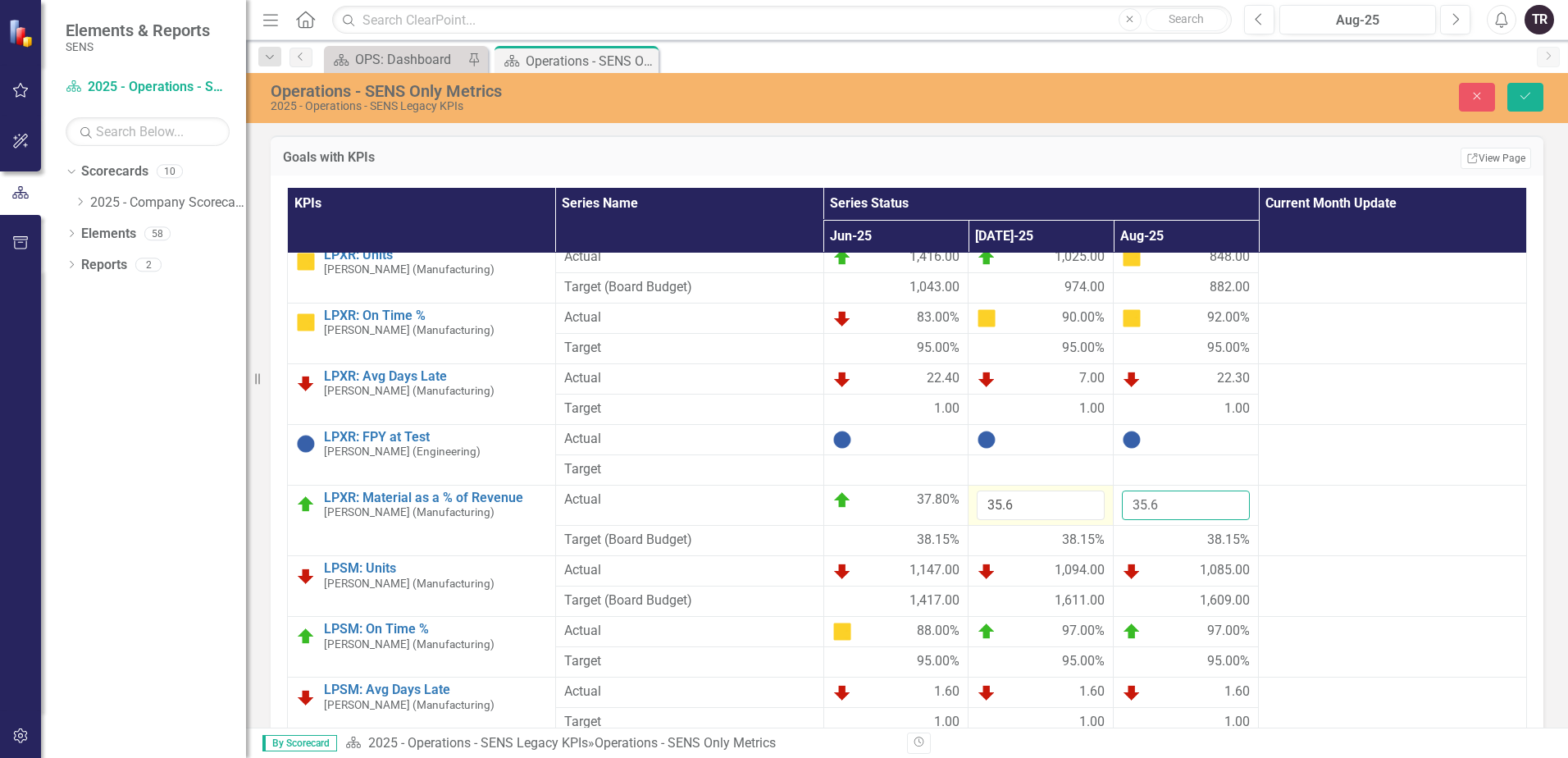
click at [1022, 505] on tr "LPXR: Material as a % of Revenue Tim Roth (Manufacturing) Edit Edit KPI Link Op…" at bounding box center [907, 505] width 1239 height 41
click at [1524, 92] on icon "Save" at bounding box center [1525, 96] width 15 height 11
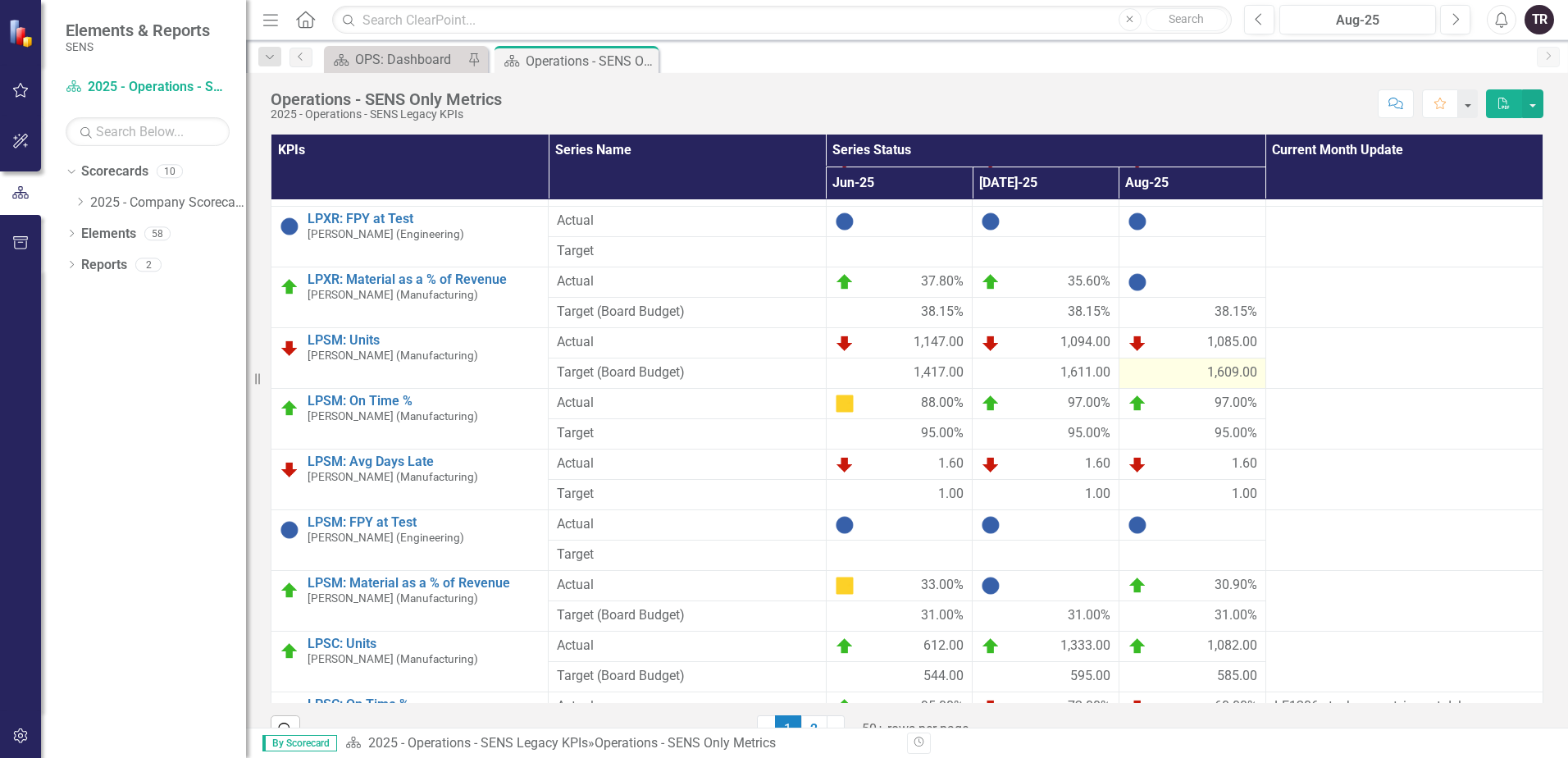
scroll to position [410, 0]
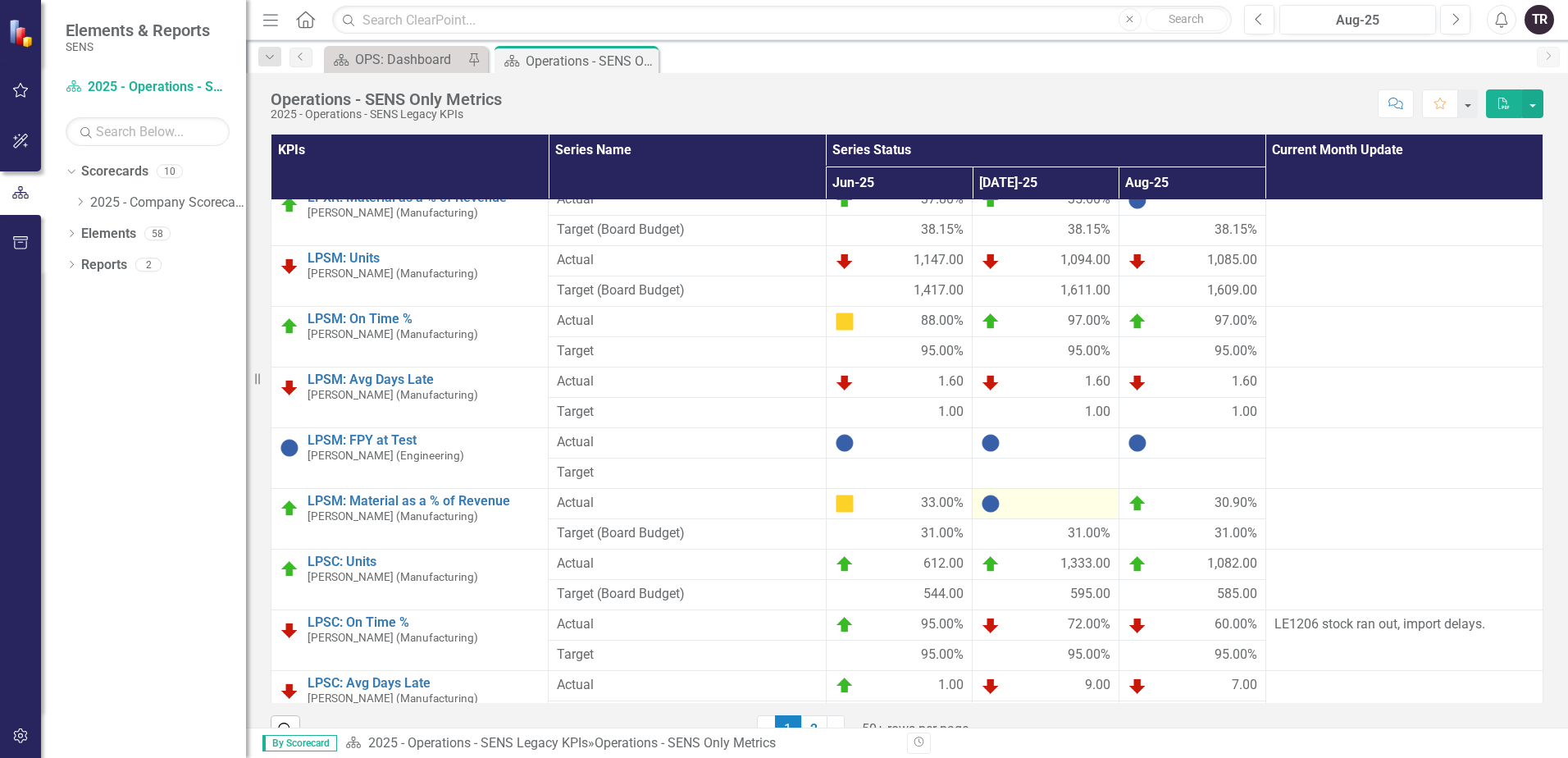
click at [1038, 513] on div at bounding box center [1046, 504] width 129 height 20
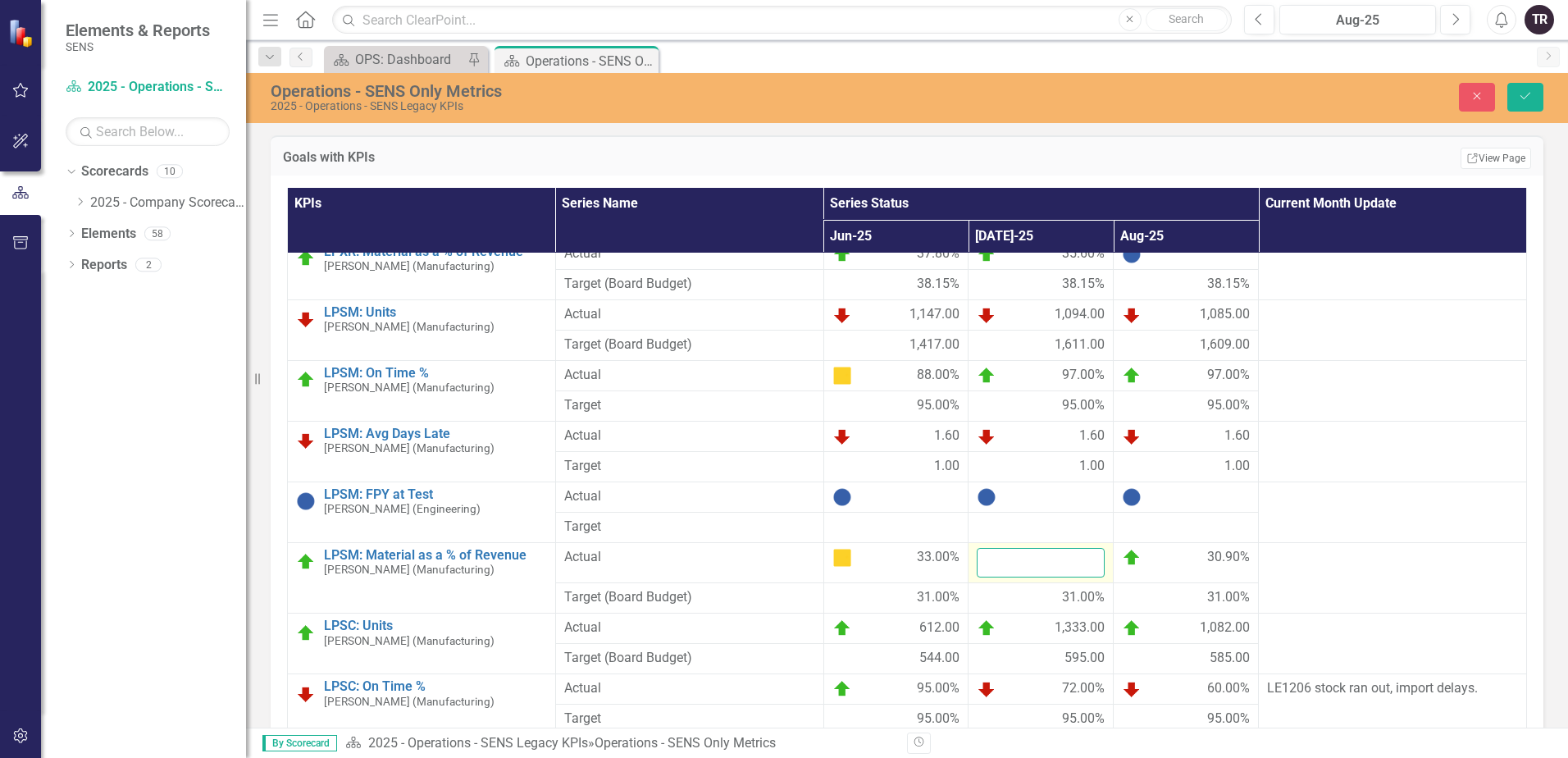
click at [1023, 571] on input "number" at bounding box center [1040, 562] width 128 height 30
type input "30.9"
click at [1146, 562] on div "30.90%" at bounding box center [1185, 557] width 128 height 20
click at [1146, 562] on div "30.90%" at bounding box center [1185, 557] width 128 height 20
drag, startPoint x: 1145, startPoint y: 561, endPoint x: 1097, endPoint y: 562, distance: 48.0
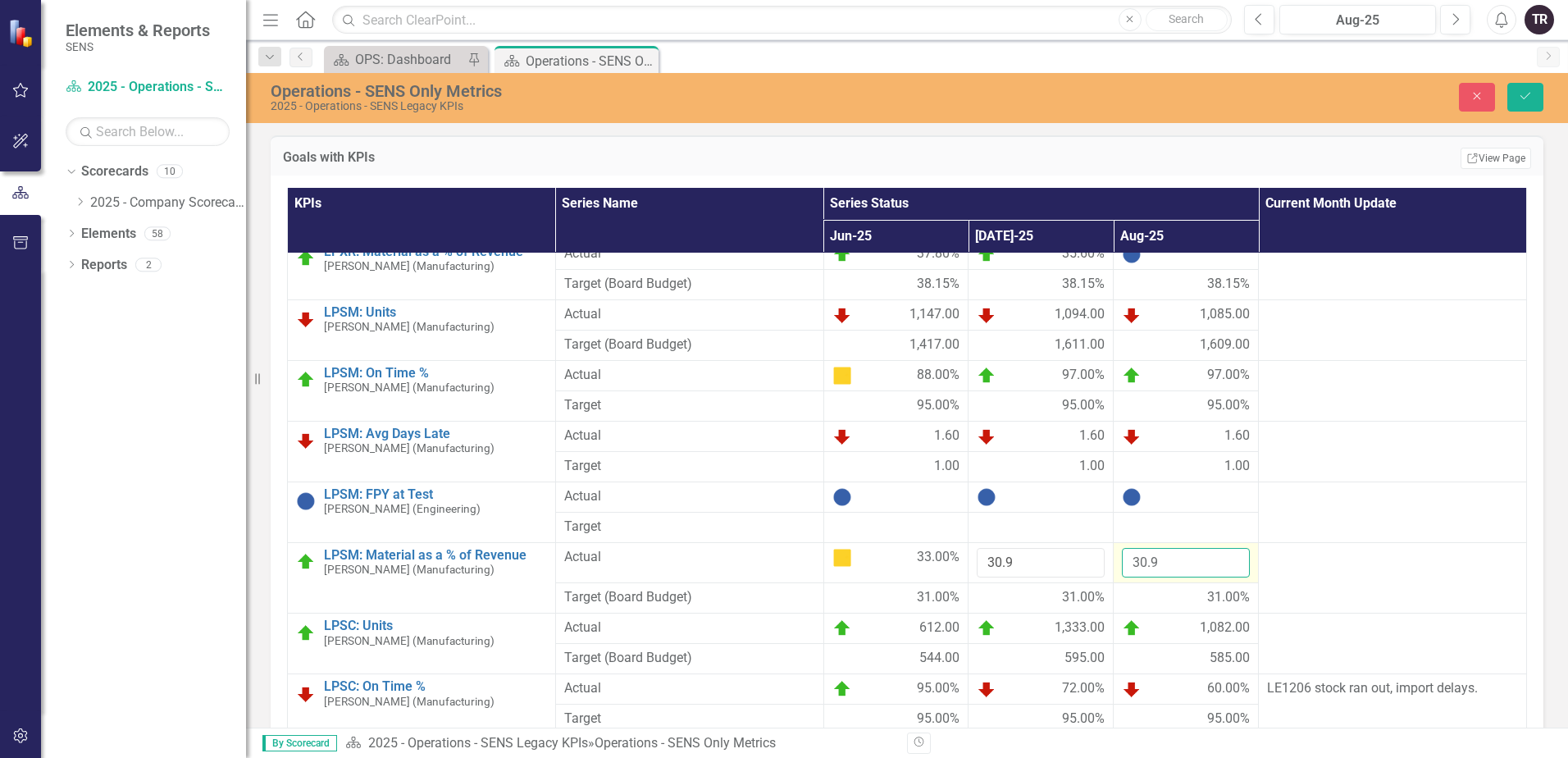
click at [1114, 562] on td "30.9" at bounding box center [1186, 563] width 145 height 41
click at [1531, 101] on icon "Save" at bounding box center [1525, 96] width 15 height 11
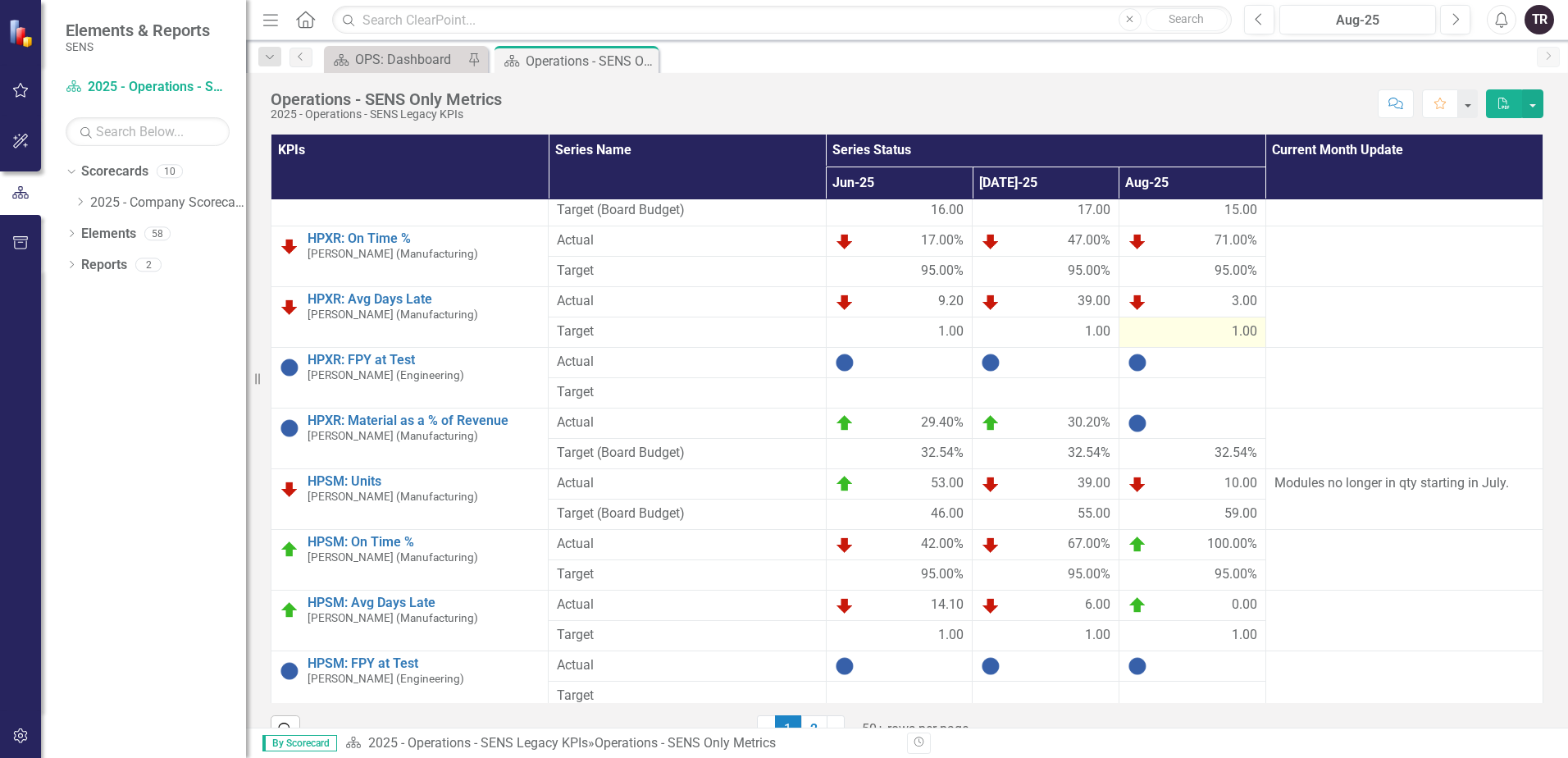
scroll to position [1046, 0]
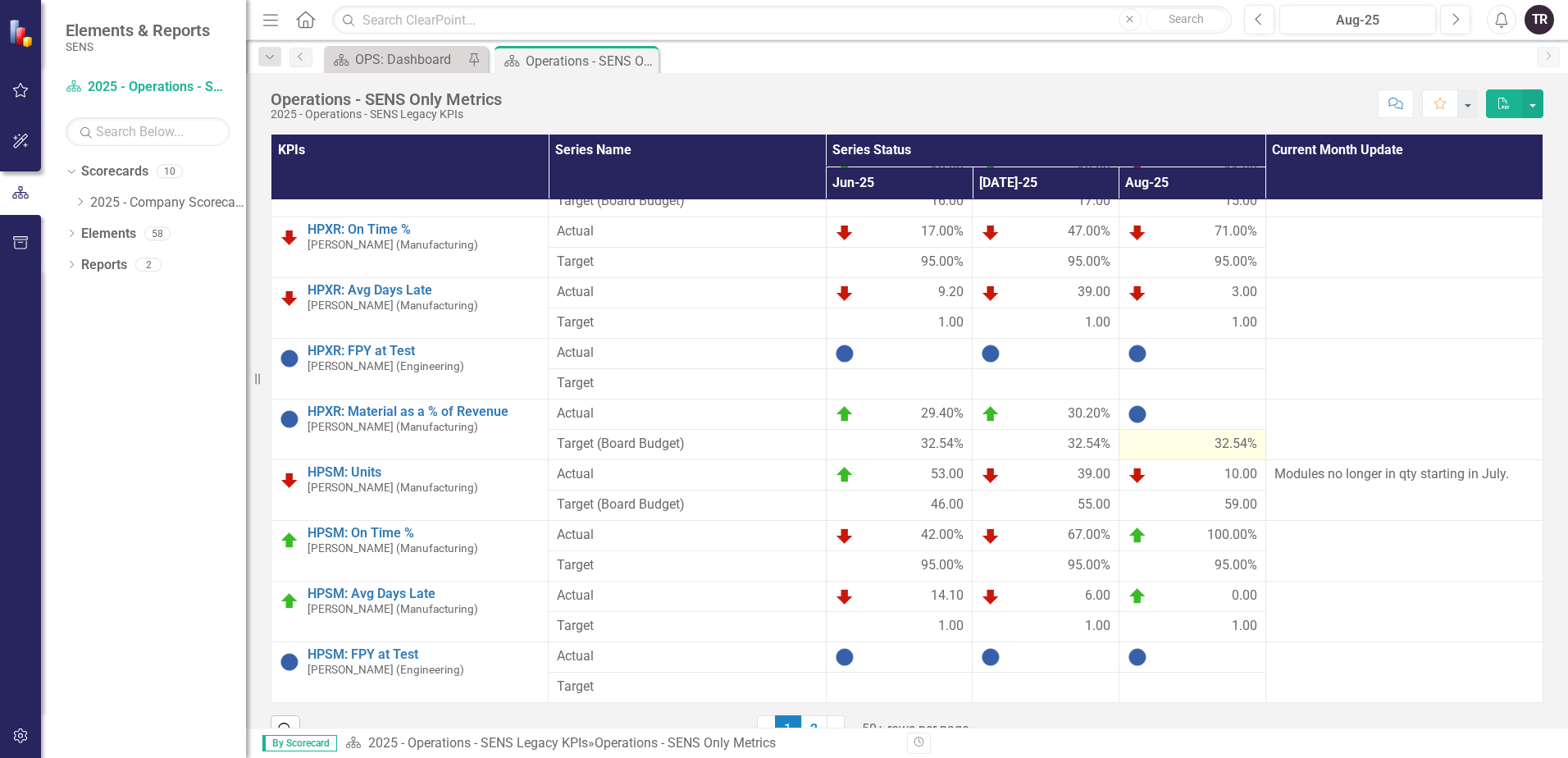
click at [1186, 452] on div "32.54%" at bounding box center [1192, 444] width 129 height 19
click at [1185, 451] on div "32.54%" at bounding box center [1192, 444] width 129 height 19
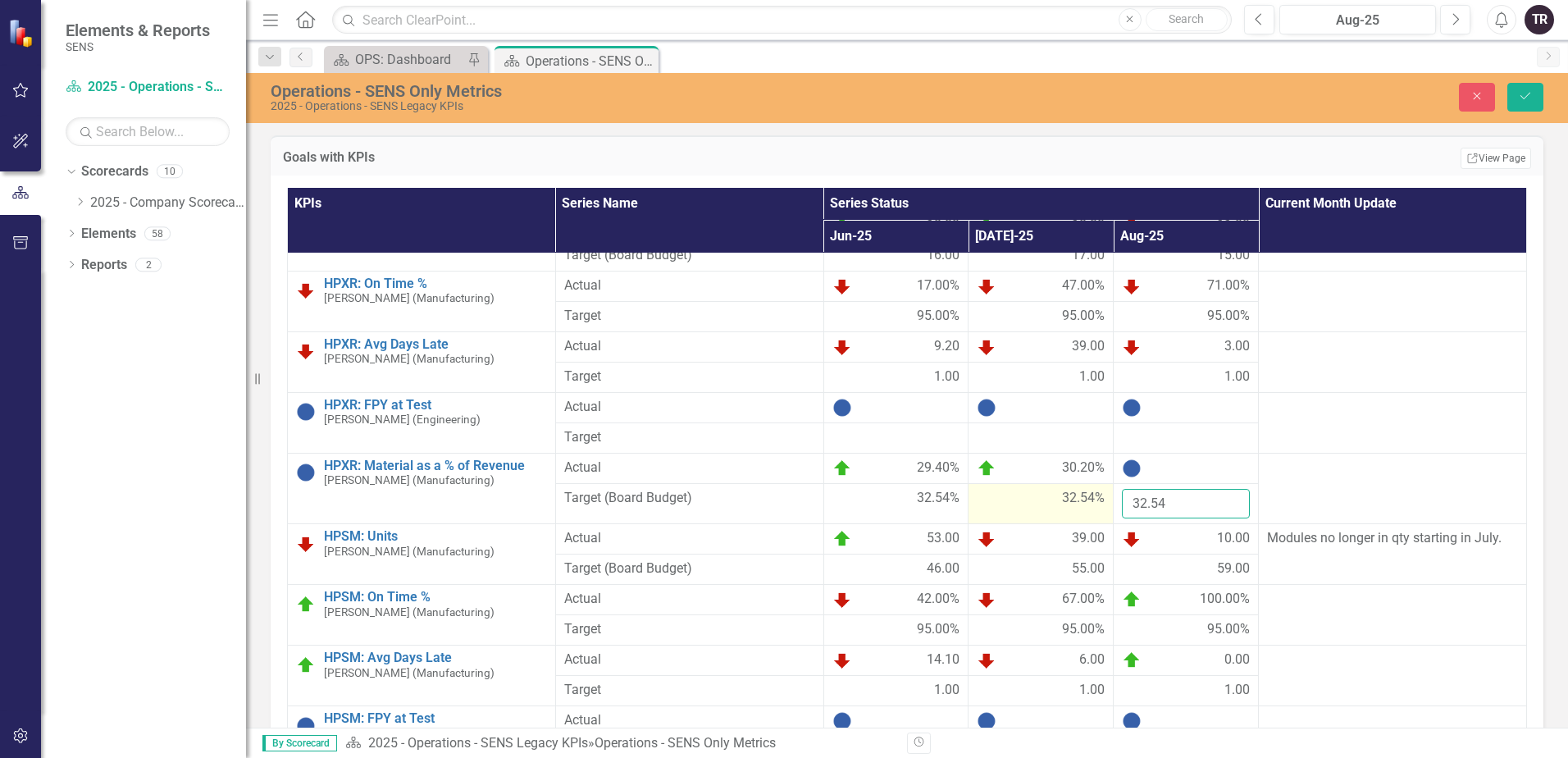
drag, startPoint x: 1155, startPoint y: 497, endPoint x: 1085, endPoint y: 503, distance: 70.3
click at [1085, 502] on tr "Target (Board Budget) 32.54% 32.54% 32.54" at bounding box center [907, 504] width 1239 height 41
click at [1533, 97] on button "Save" at bounding box center [1525, 97] width 36 height 28
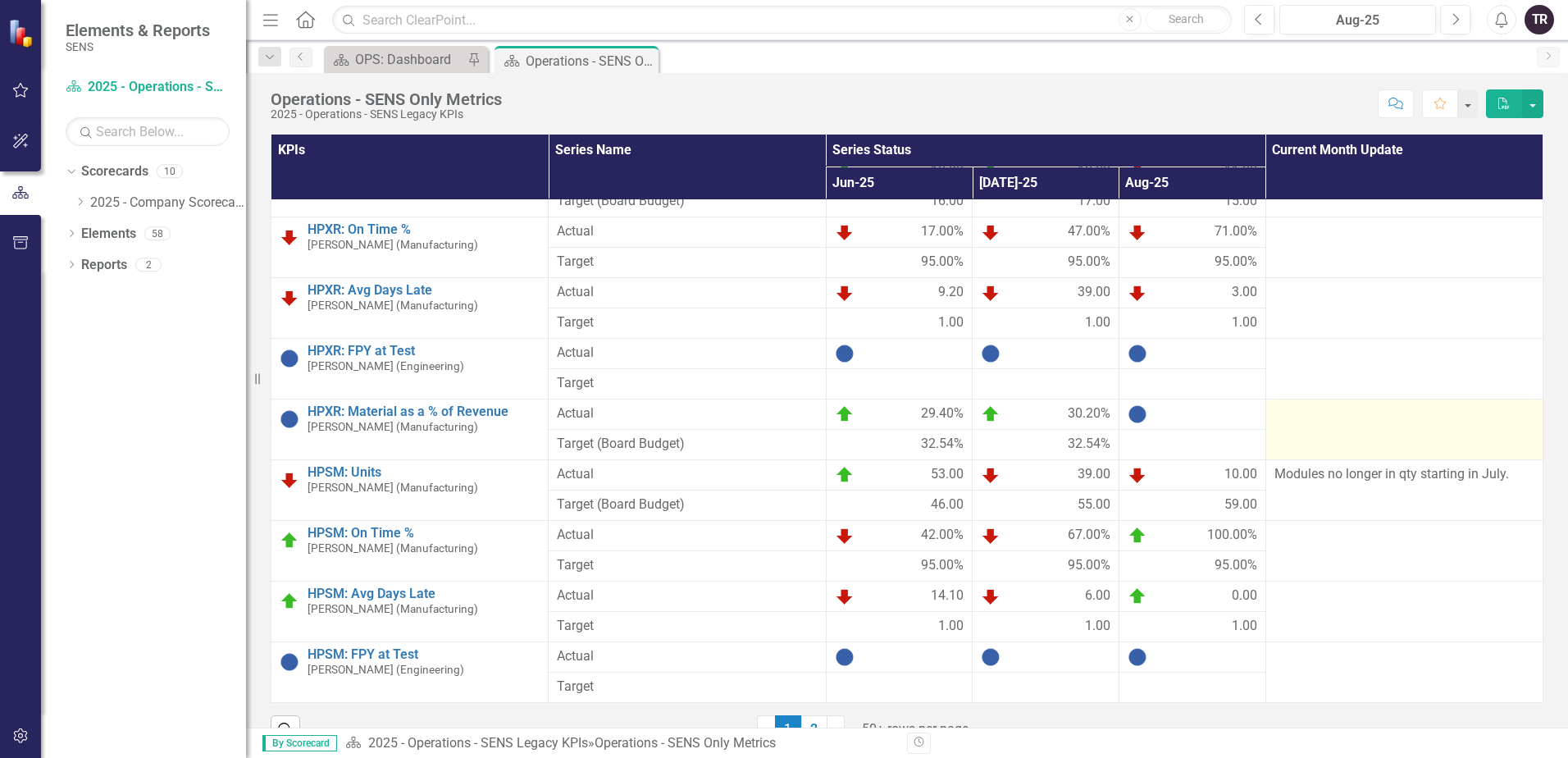
scroll to position [32, 0]
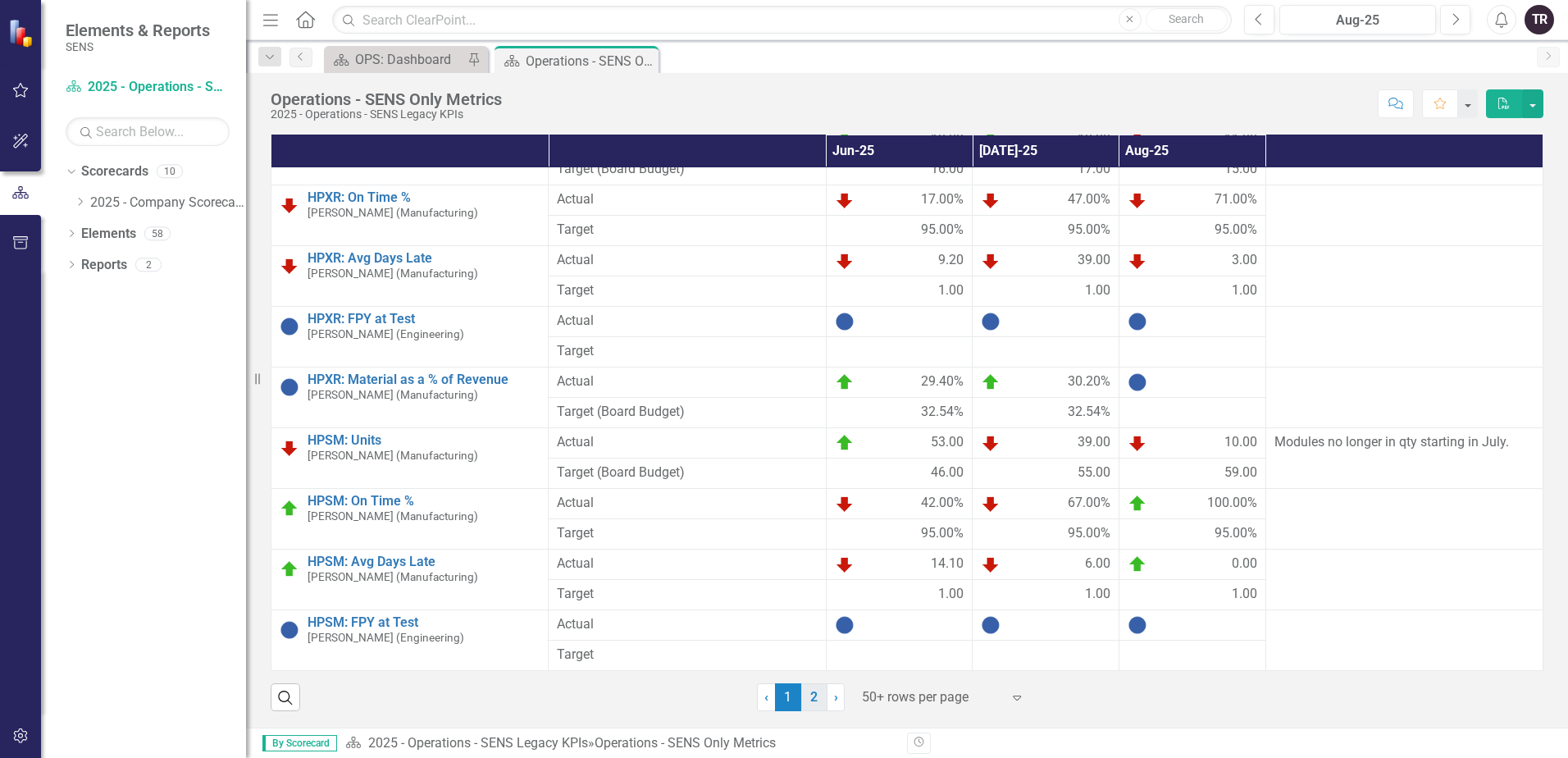
click at [809, 703] on link "2" at bounding box center [814, 697] width 26 height 28
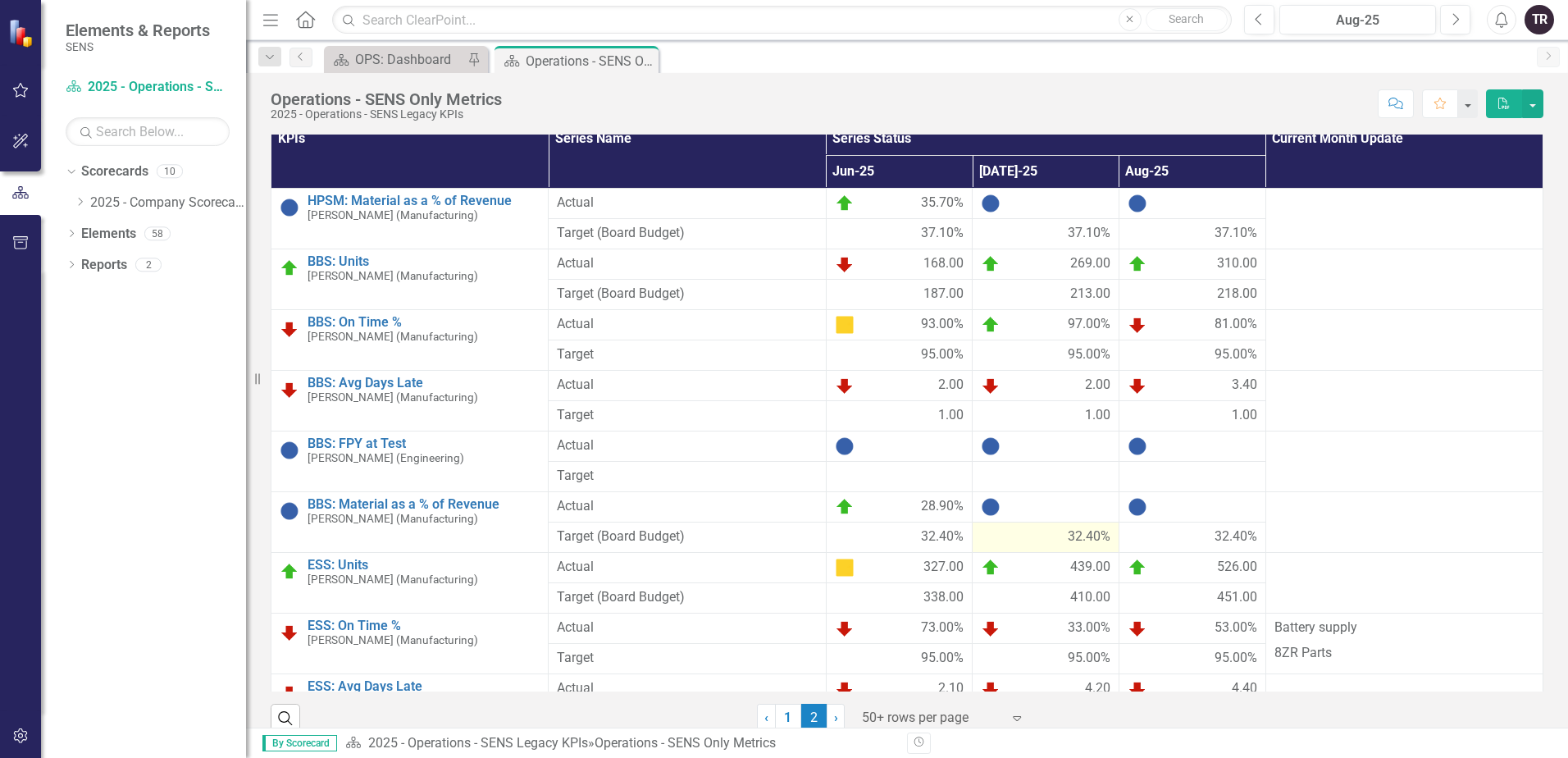
scroll to position [0, 0]
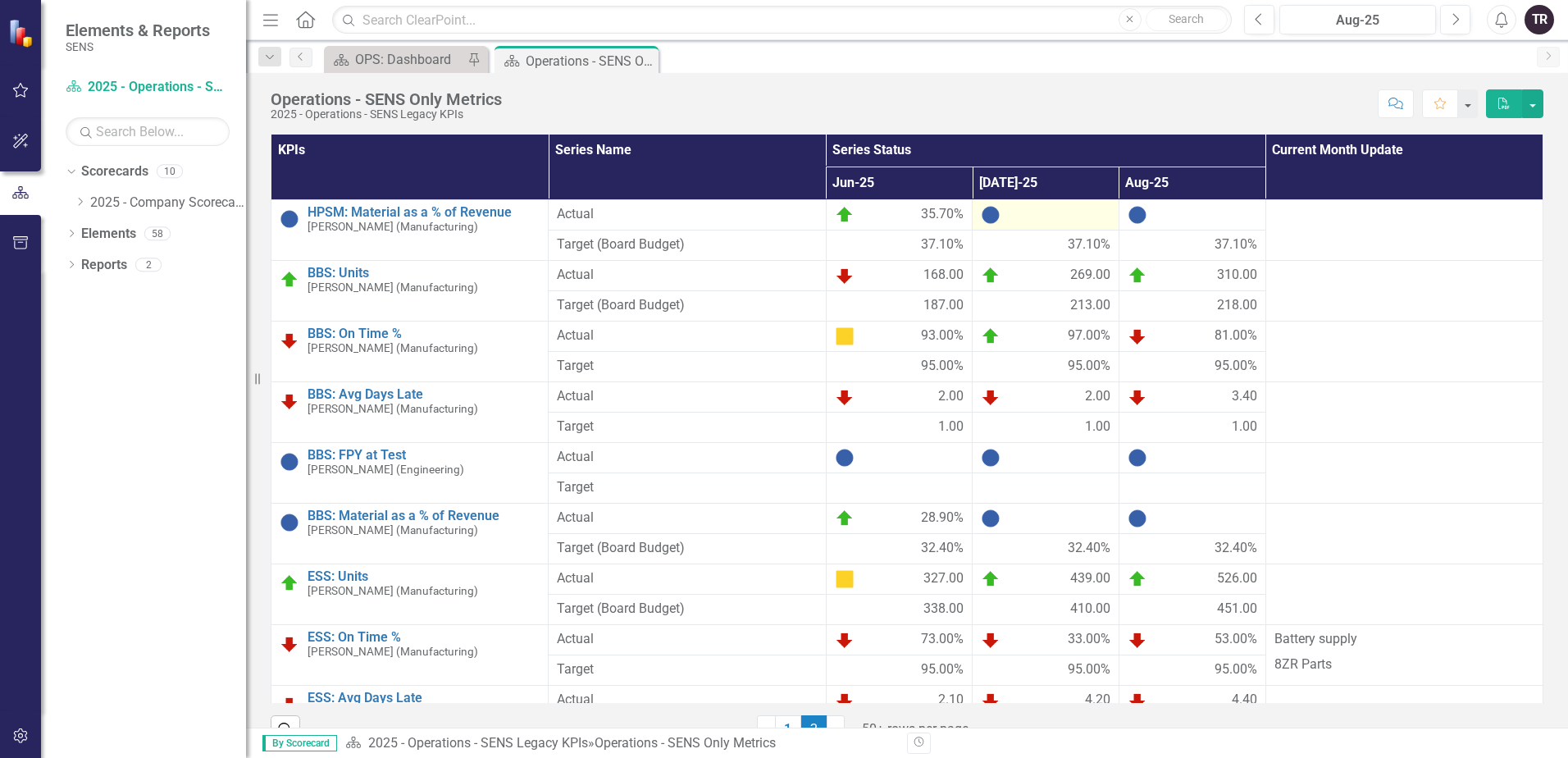
click at [1043, 212] on div at bounding box center [1046, 215] width 129 height 20
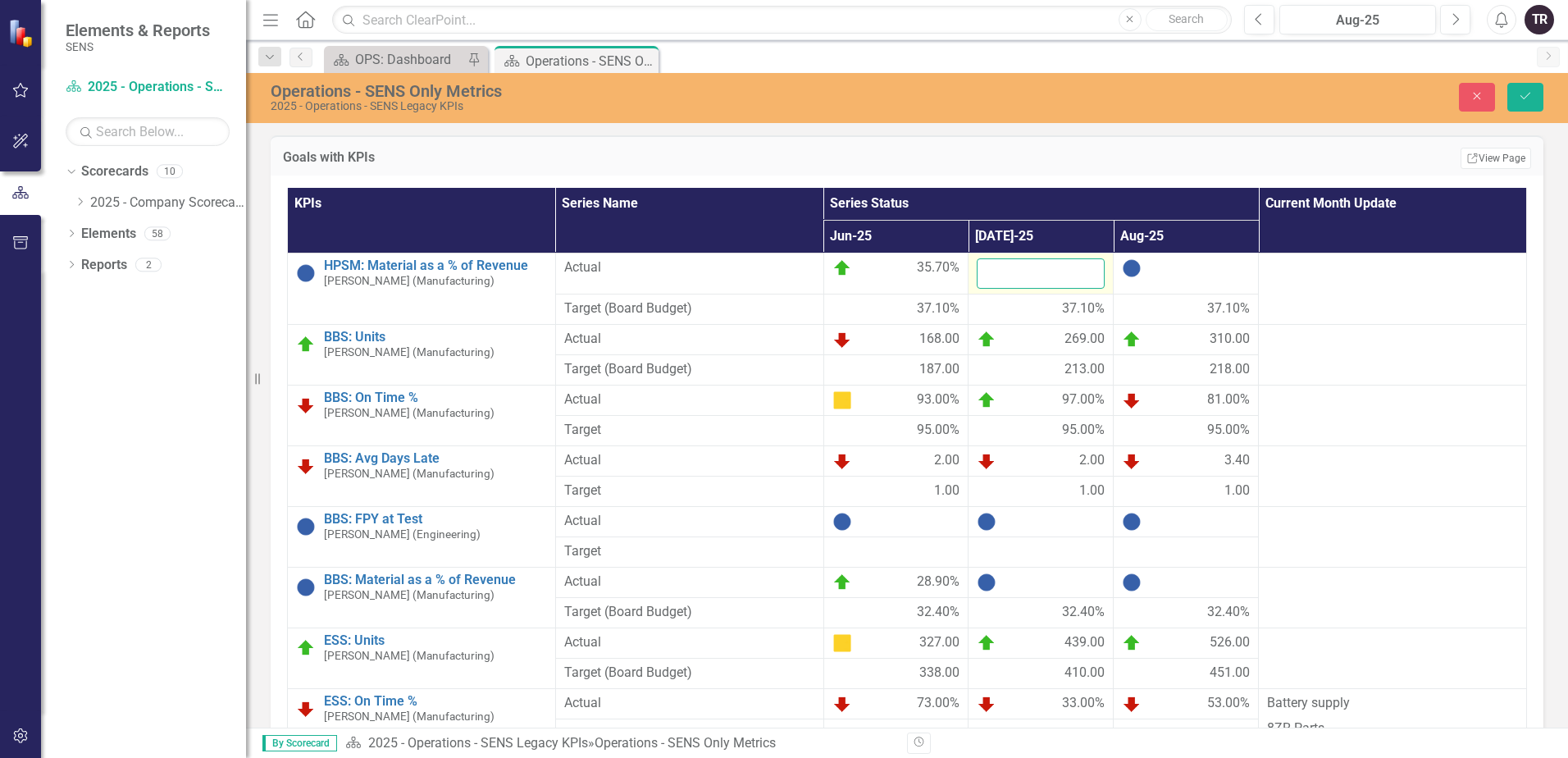
click at [1016, 275] on input "number" at bounding box center [1040, 273] width 128 height 30
type input "55.1"
click button "Save" at bounding box center [1525, 97] width 36 height 28
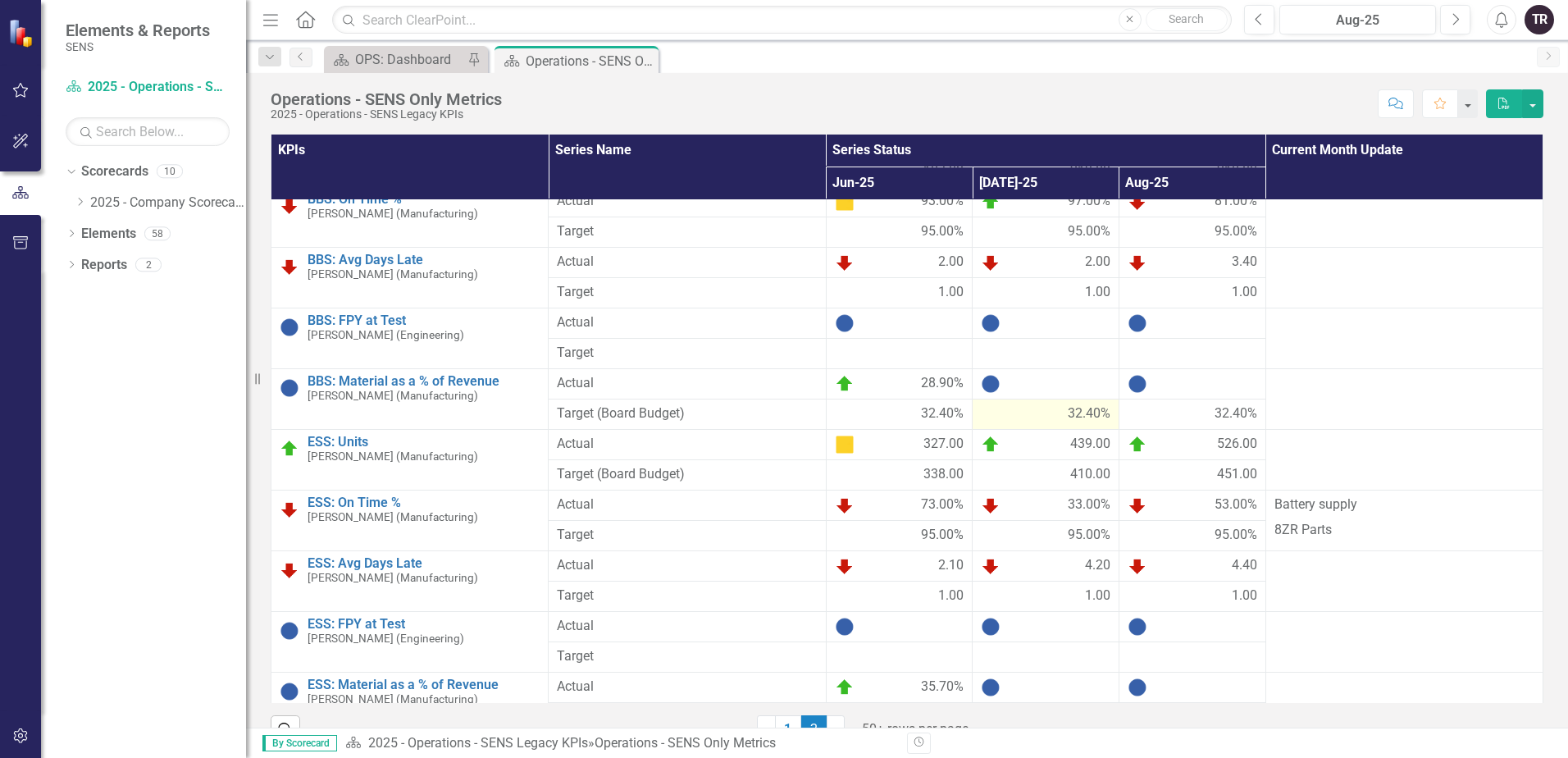
scroll to position [164, 0]
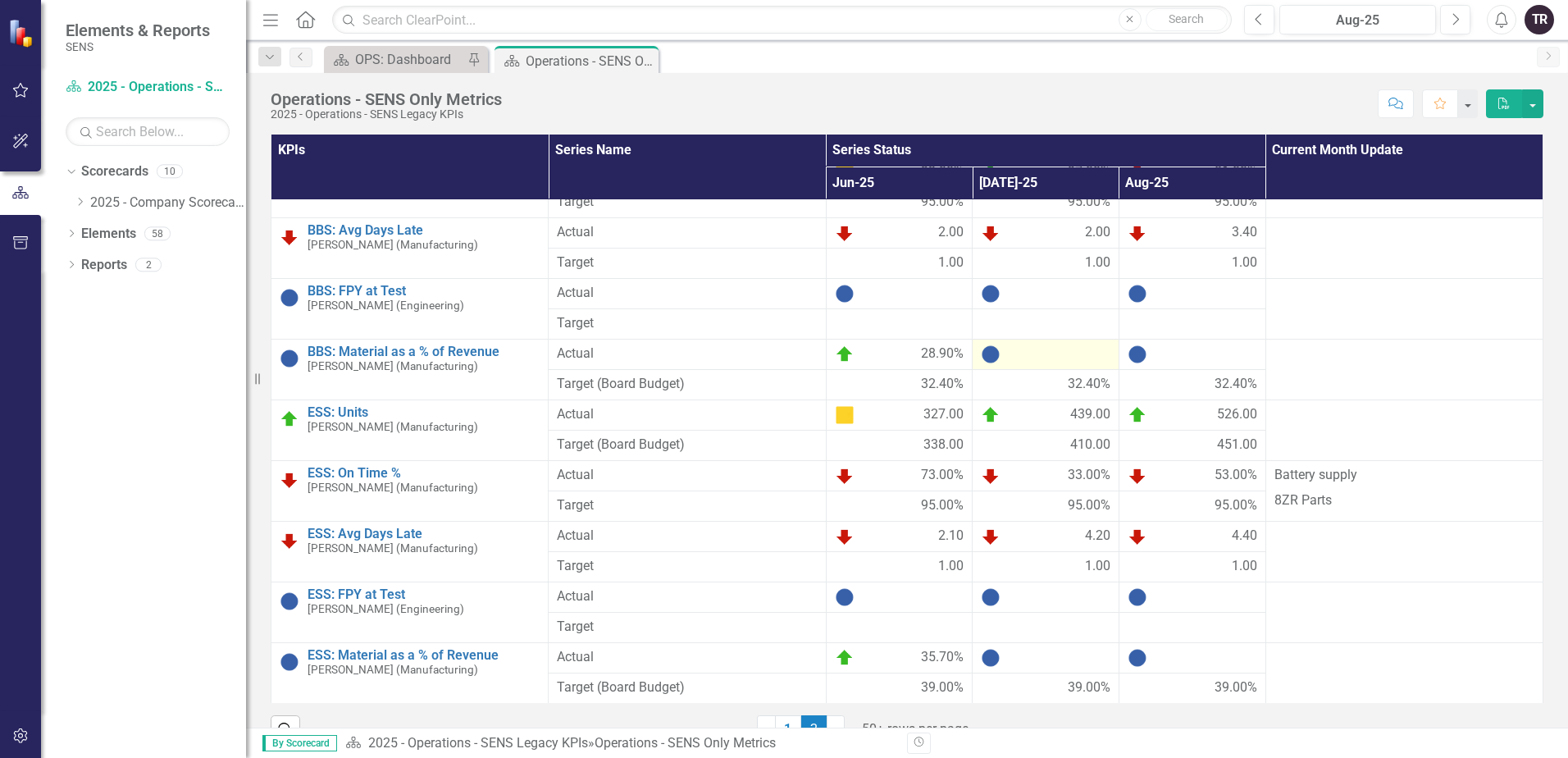
click at [1035, 361] on div at bounding box center [1046, 354] width 129 height 20
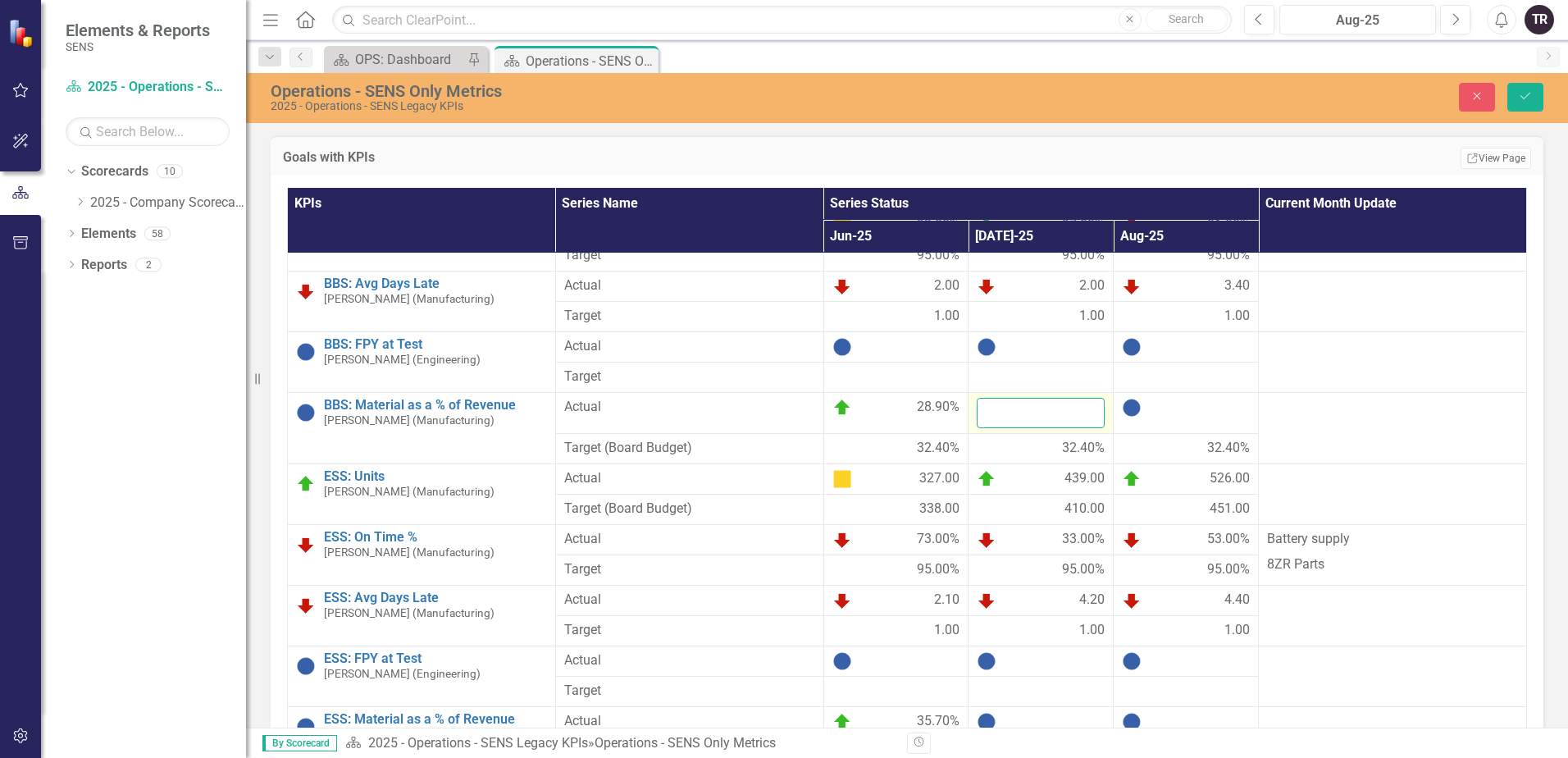
click at [1018, 417] on input "number" at bounding box center [1040, 412] width 128 height 30
type input "29.1"
click button "Save" at bounding box center [1525, 97] width 36 height 28
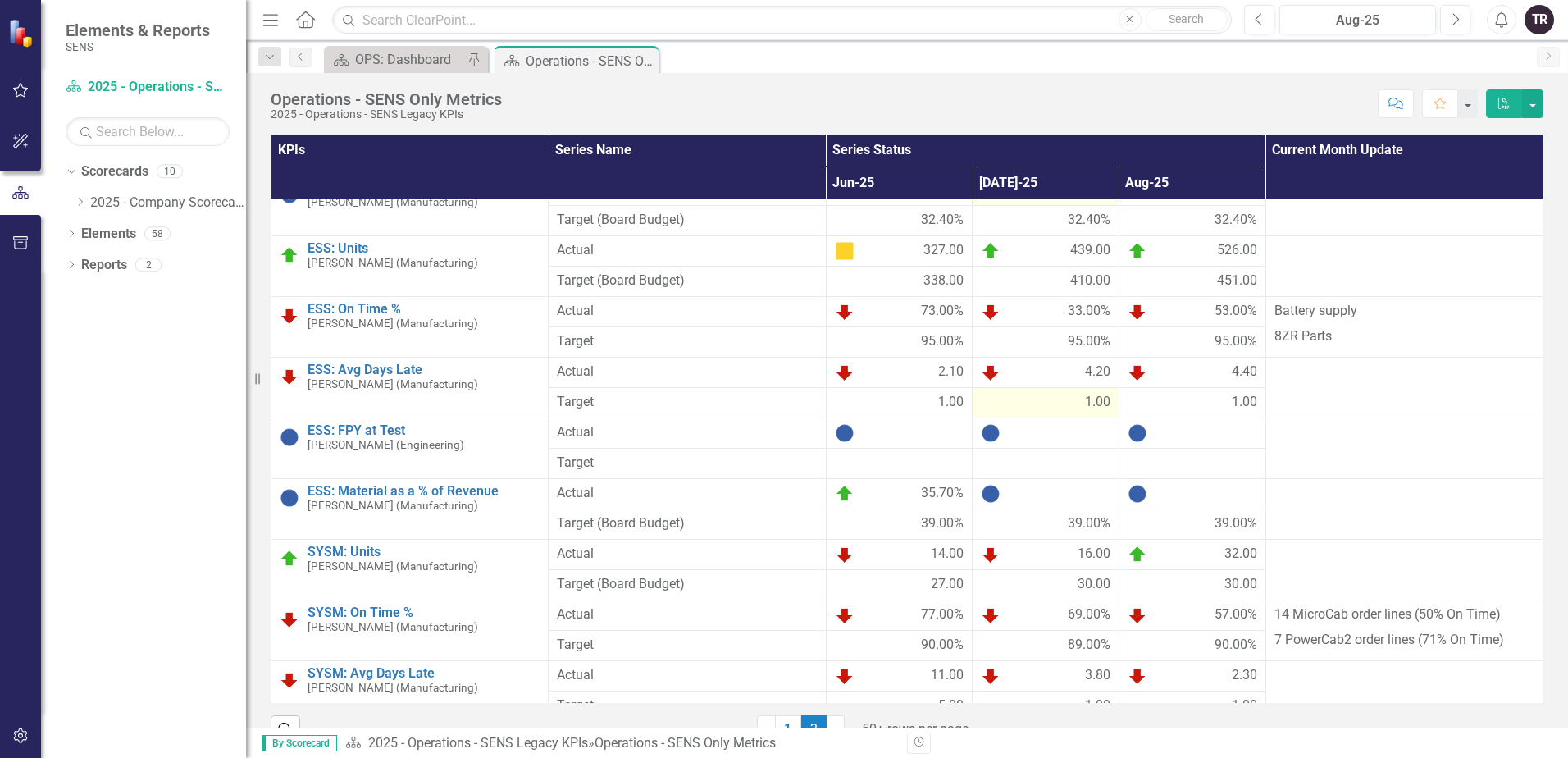
scroll to position [410, 0]
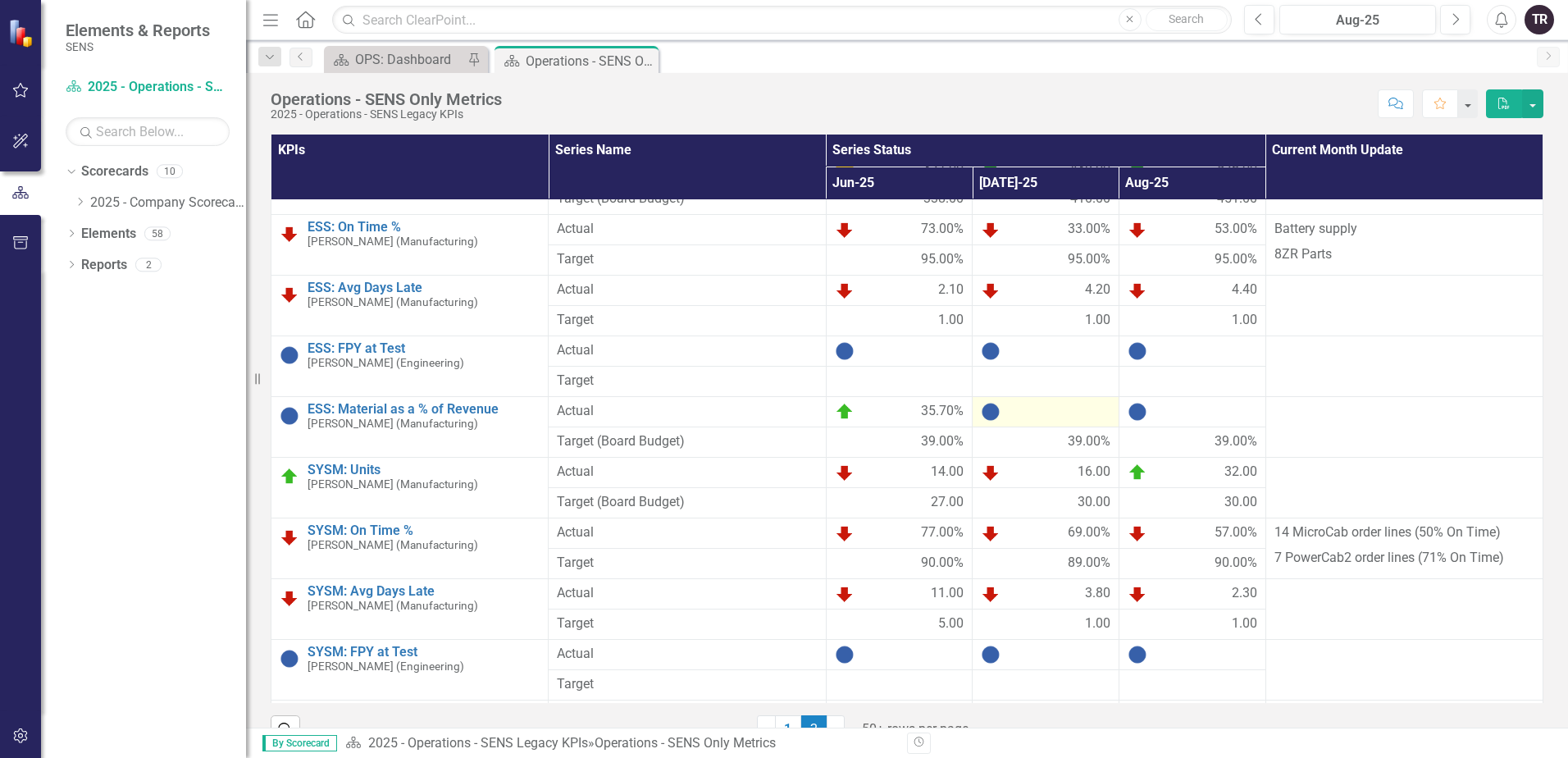
click at [1042, 417] on div at bounding box center [1046, 411] width 129 height 20
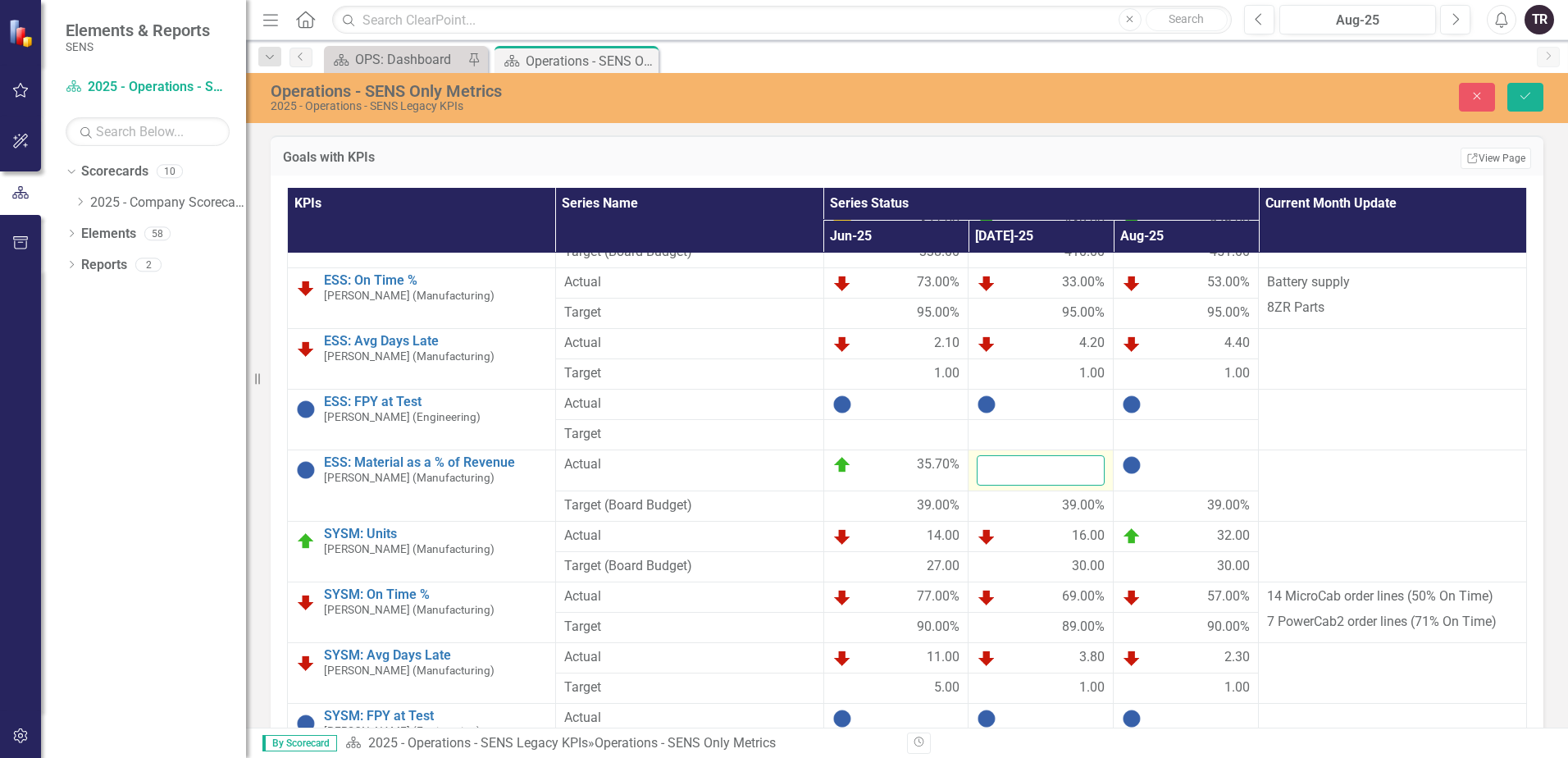
click at [1015, 469] on input "number" at bounding box center [1040, 470] width 128 height 30
type input "35.9"
click button "Save" at bounding box center [1525, 97] width 36 height 28
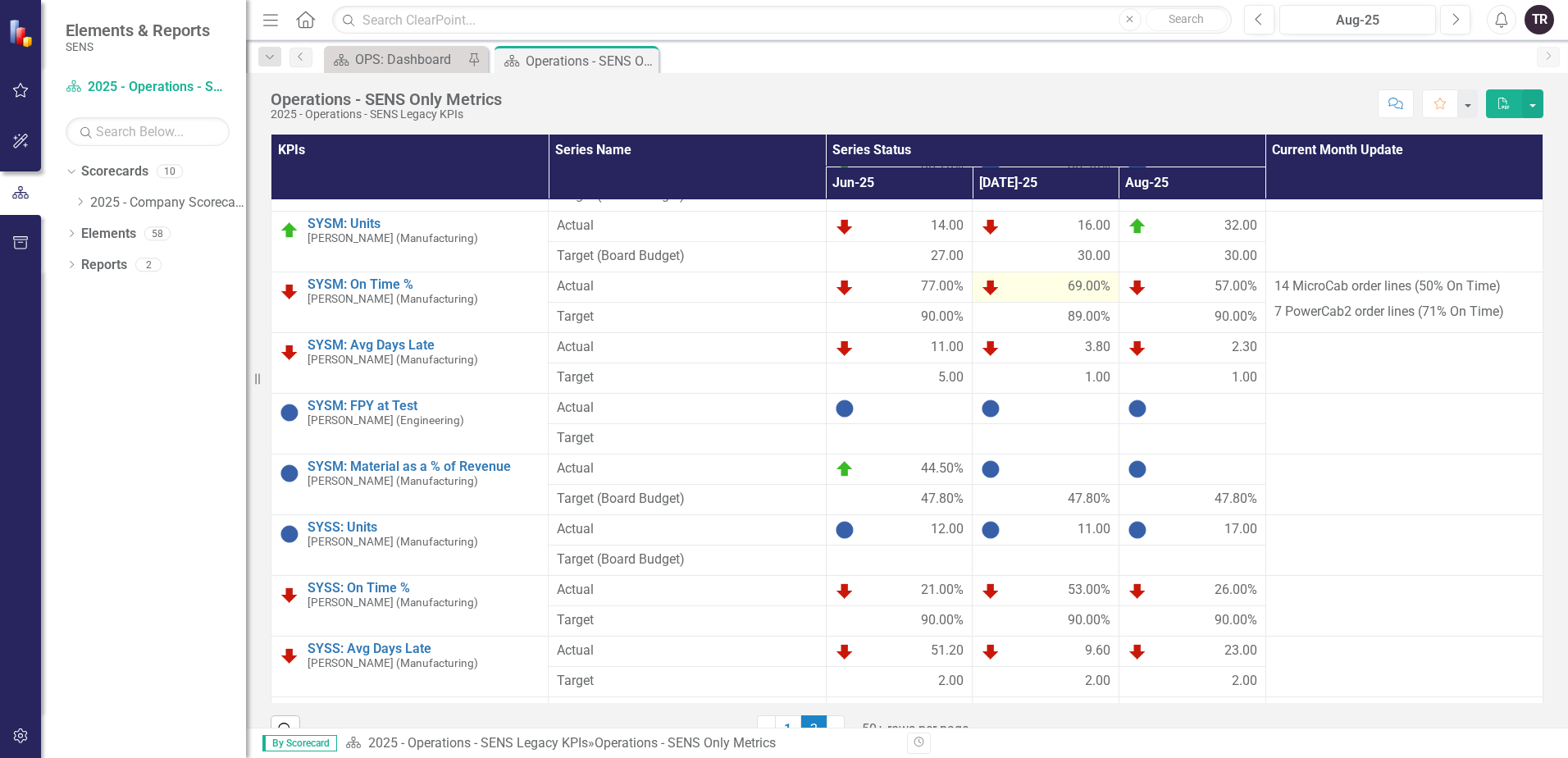
scroll to position [738, 0]
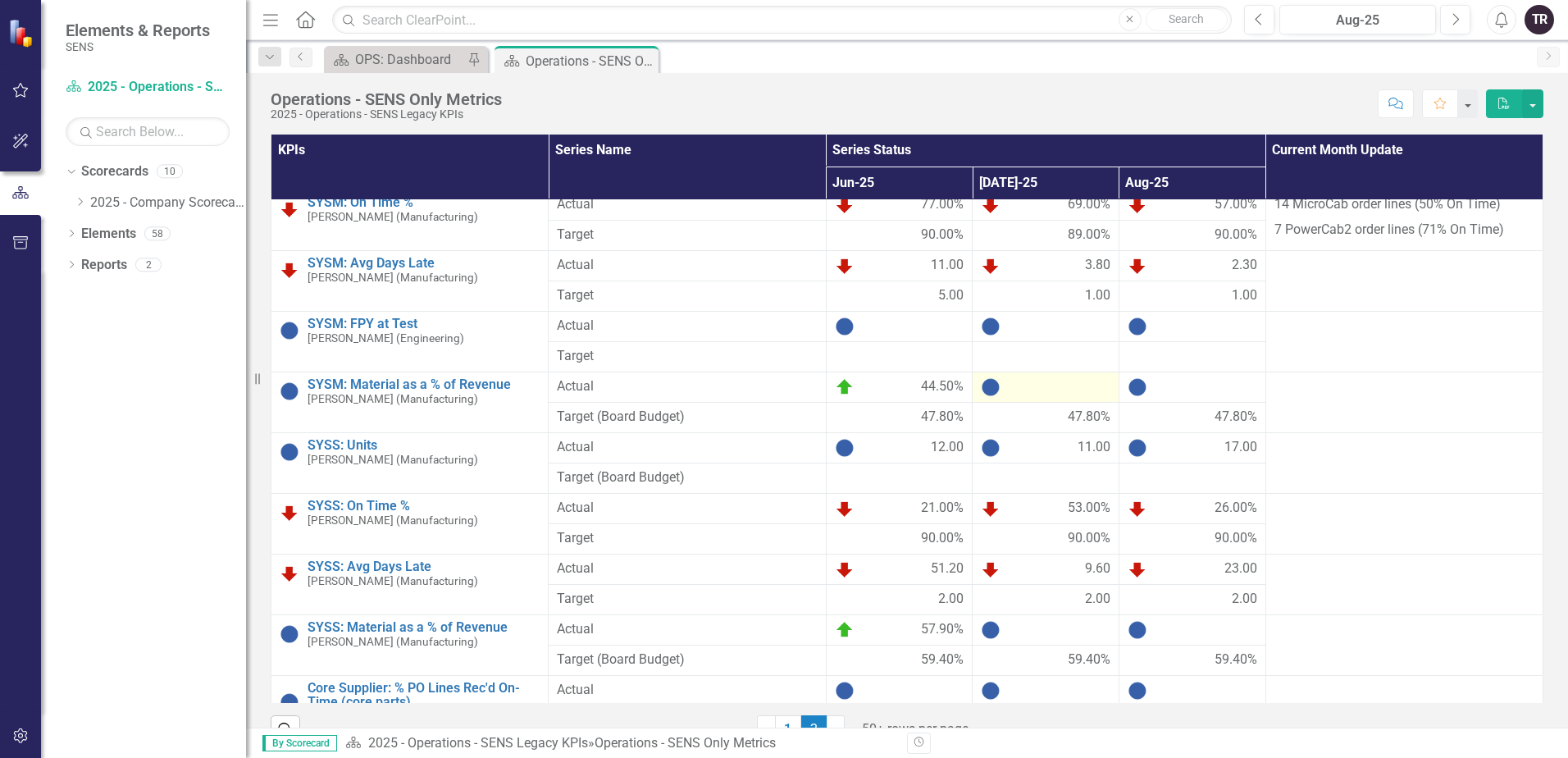
click at [1048, 388] on div at bounding box center [1046, 387] width 129 height 20
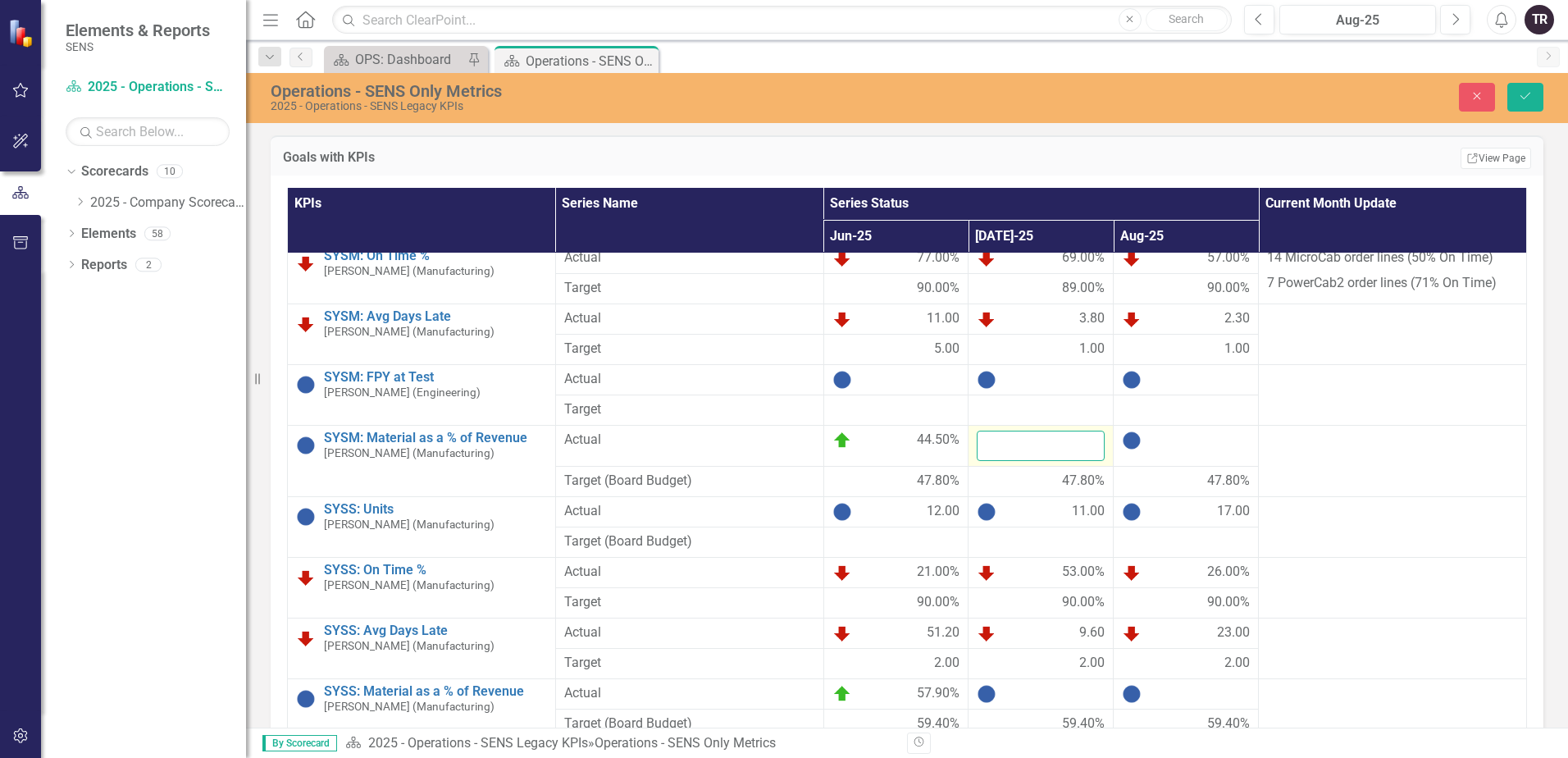
click at [1032, 447] on input "number" at bounding box center [1040, 445] width 128 height 30
click at [1013, 440] on input "number" at bounding box center [1040, 445] width 128 height 30
type input "42.6"
click button "Save" at bounding box center [1525, 97] width 36 height 28
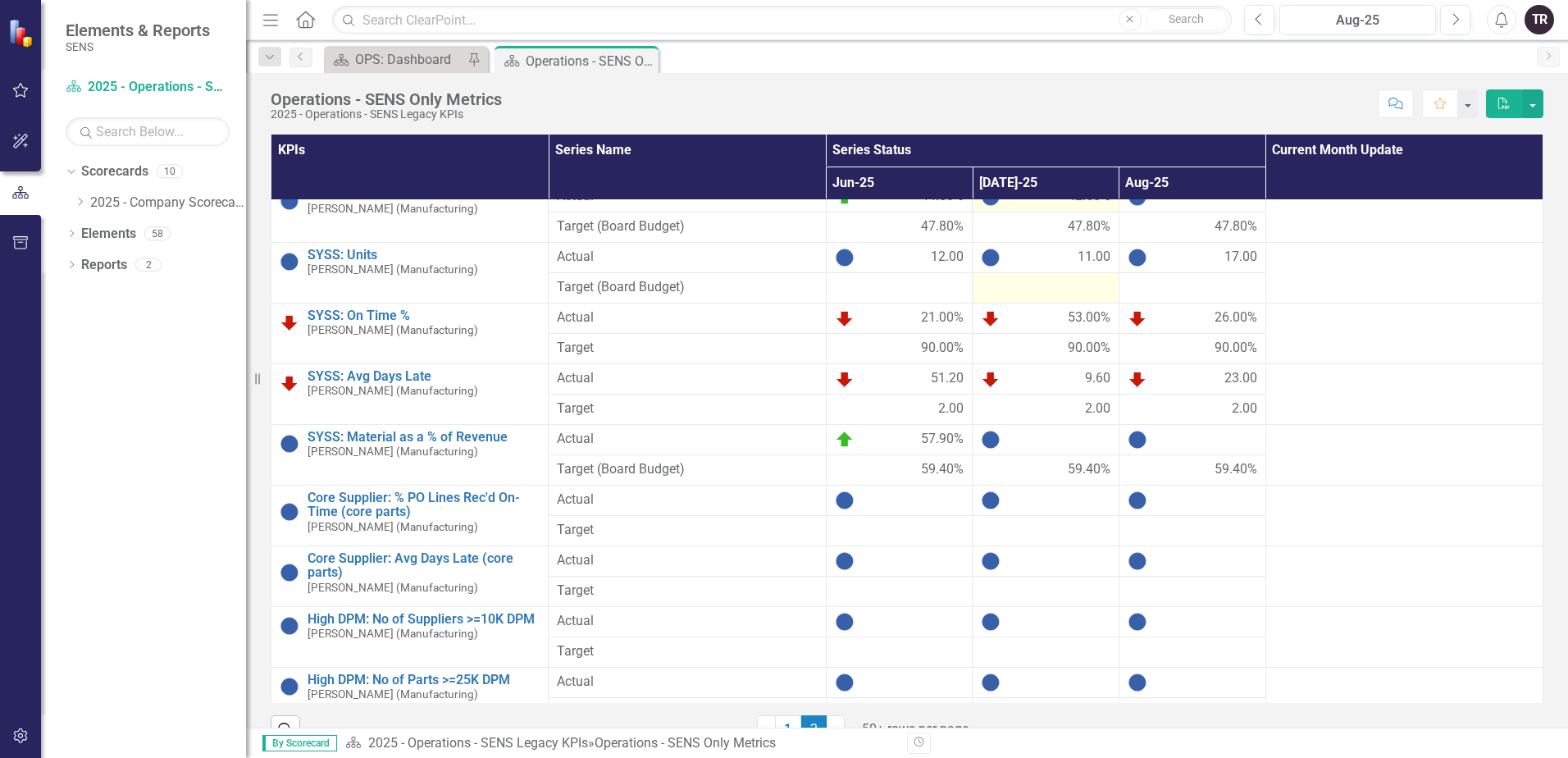
scroll to position [954, 0]
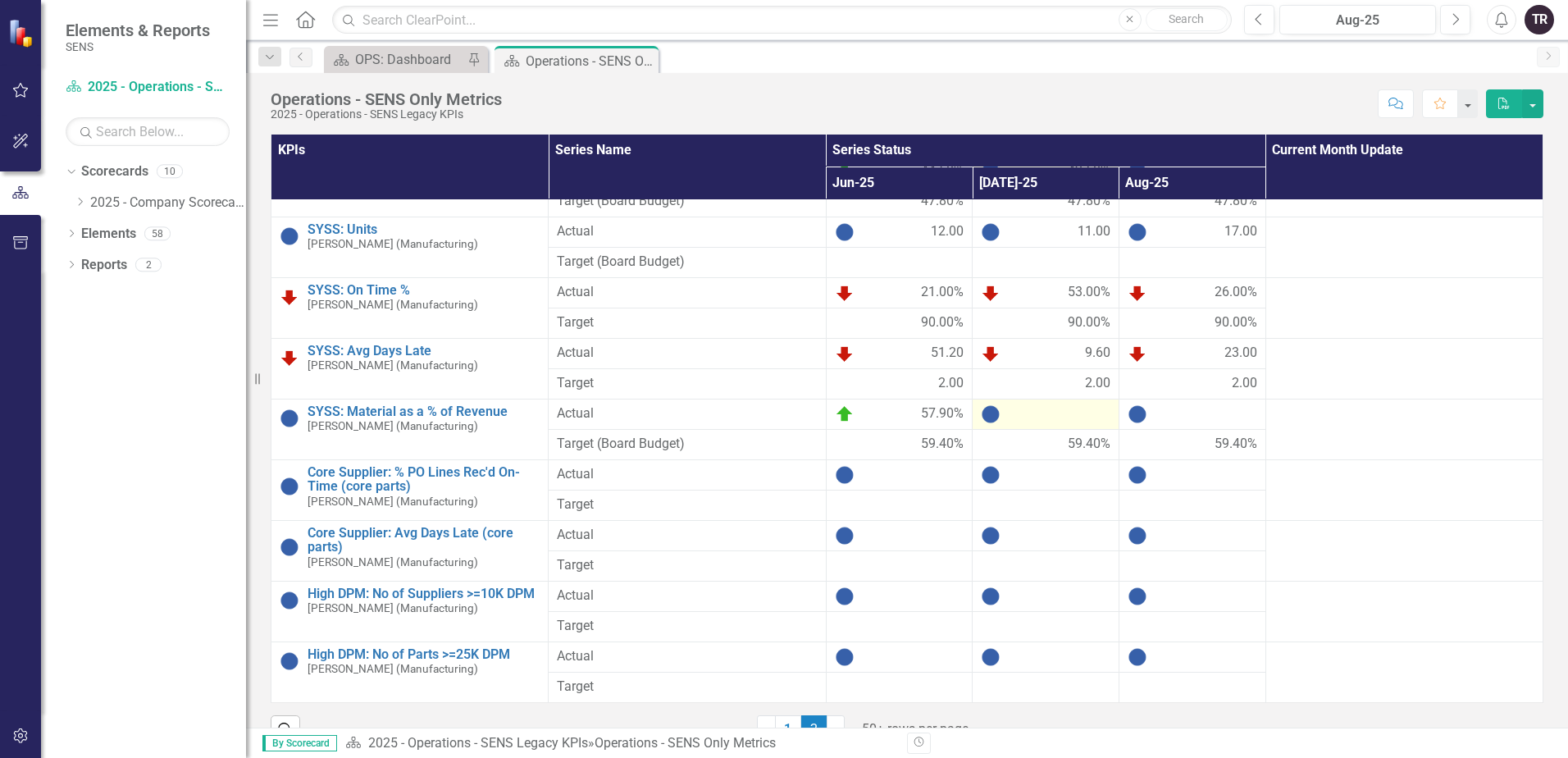
click at [1047, 414] on div at bounding box center [1046, 414] width 129 height 20
click at [1047, 416] on div at bounding box center [1046, 414] width 129 height 20
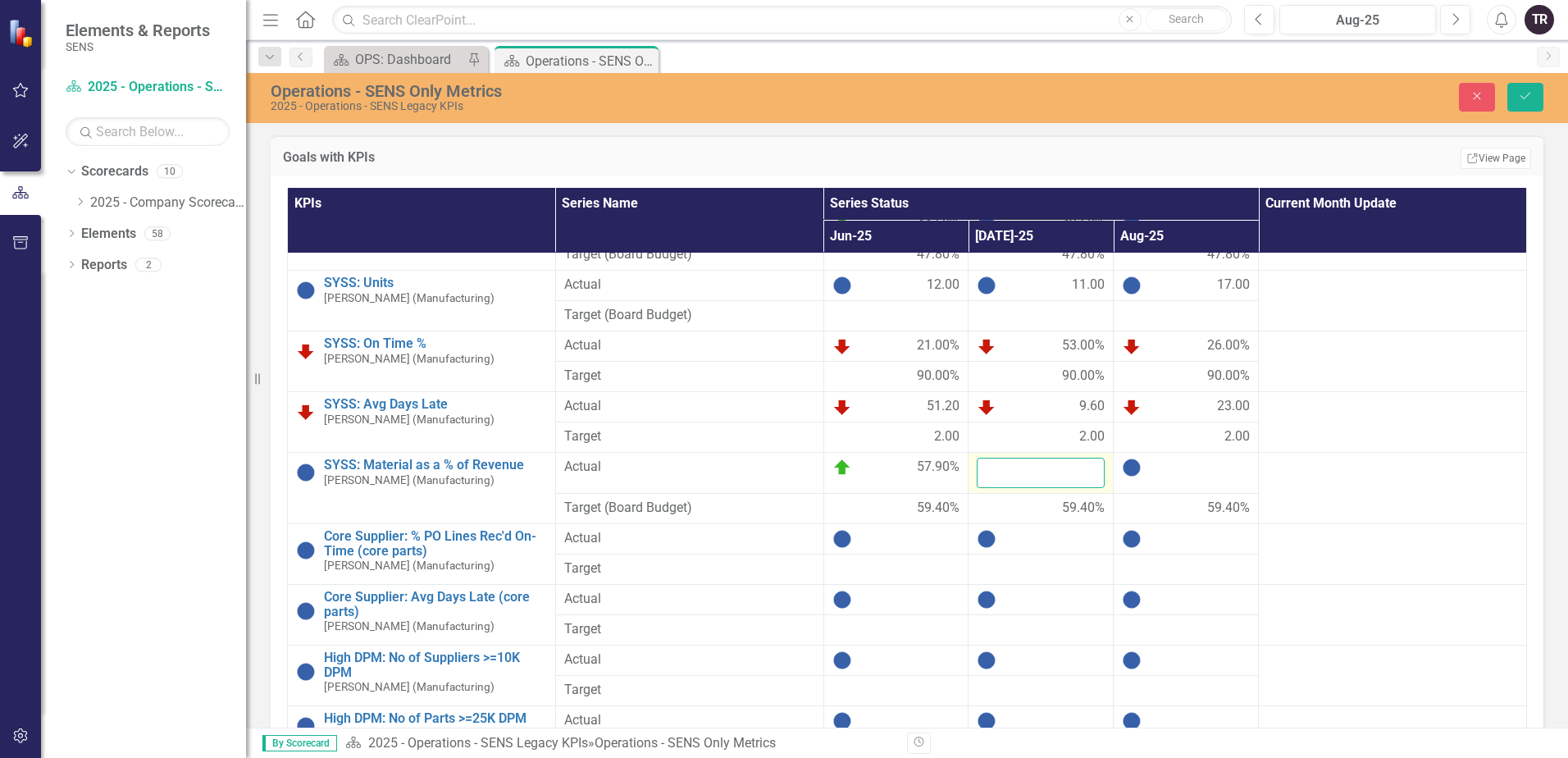
click at [1033, 469] on input "number" at bounding box center [1040, 473] width 128 height 30
type input "61.2"
click button "Save" at bounding box center [1525, 97] width 36 height 28
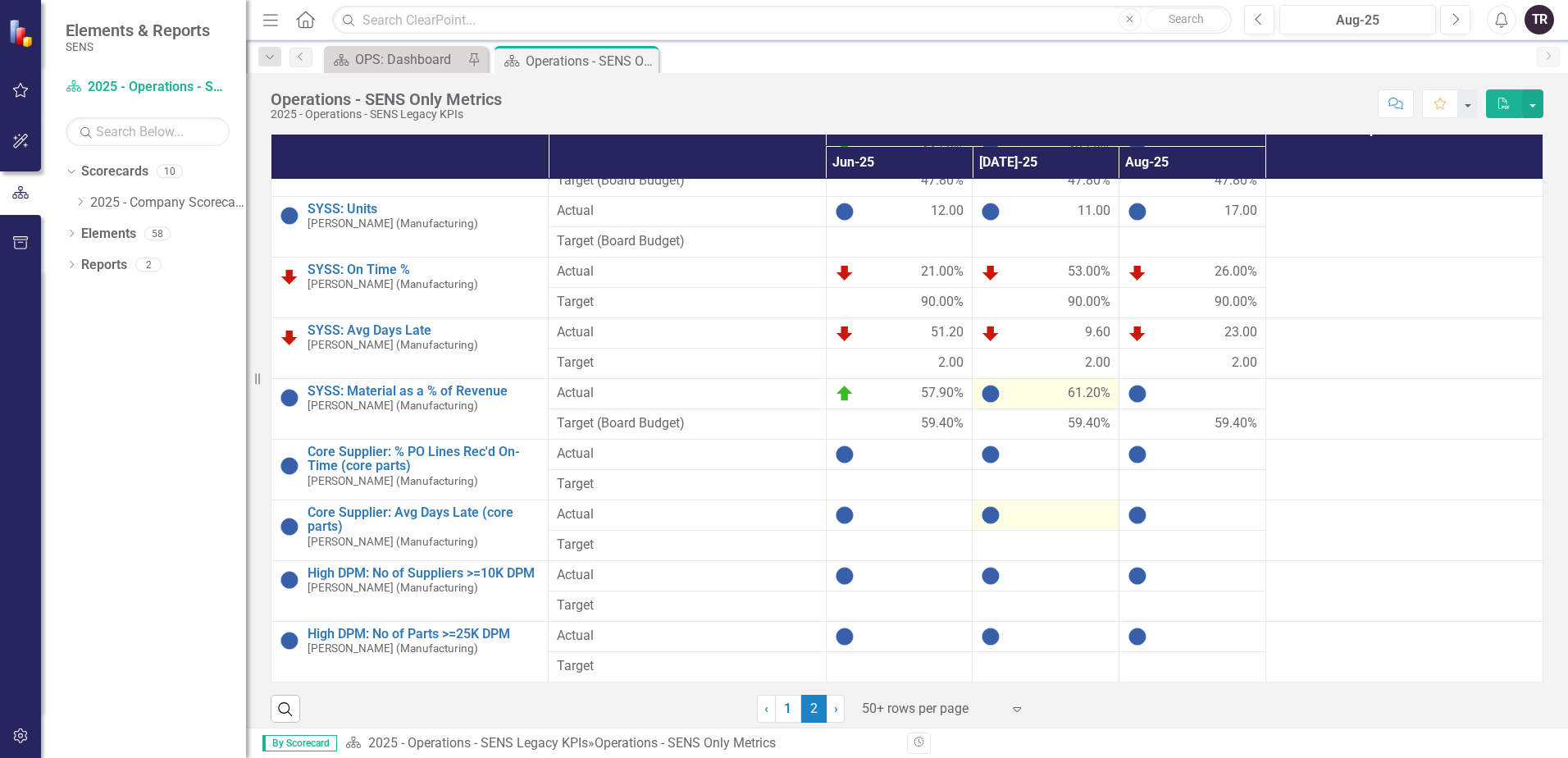
scroll to position [32, 0]
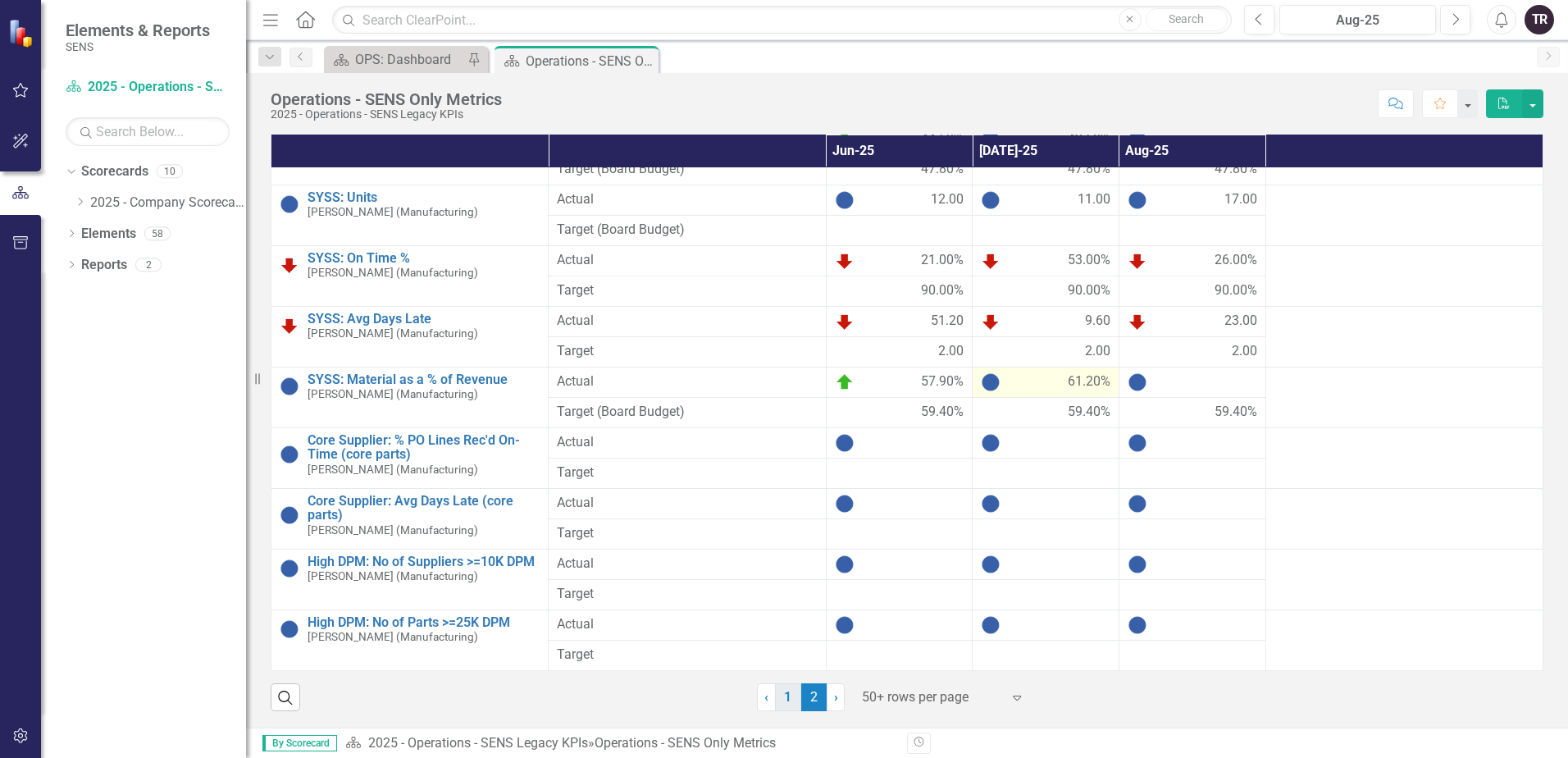
click at [784, 705] on link "1" at bounding box center [788, 697] width 26 height 28
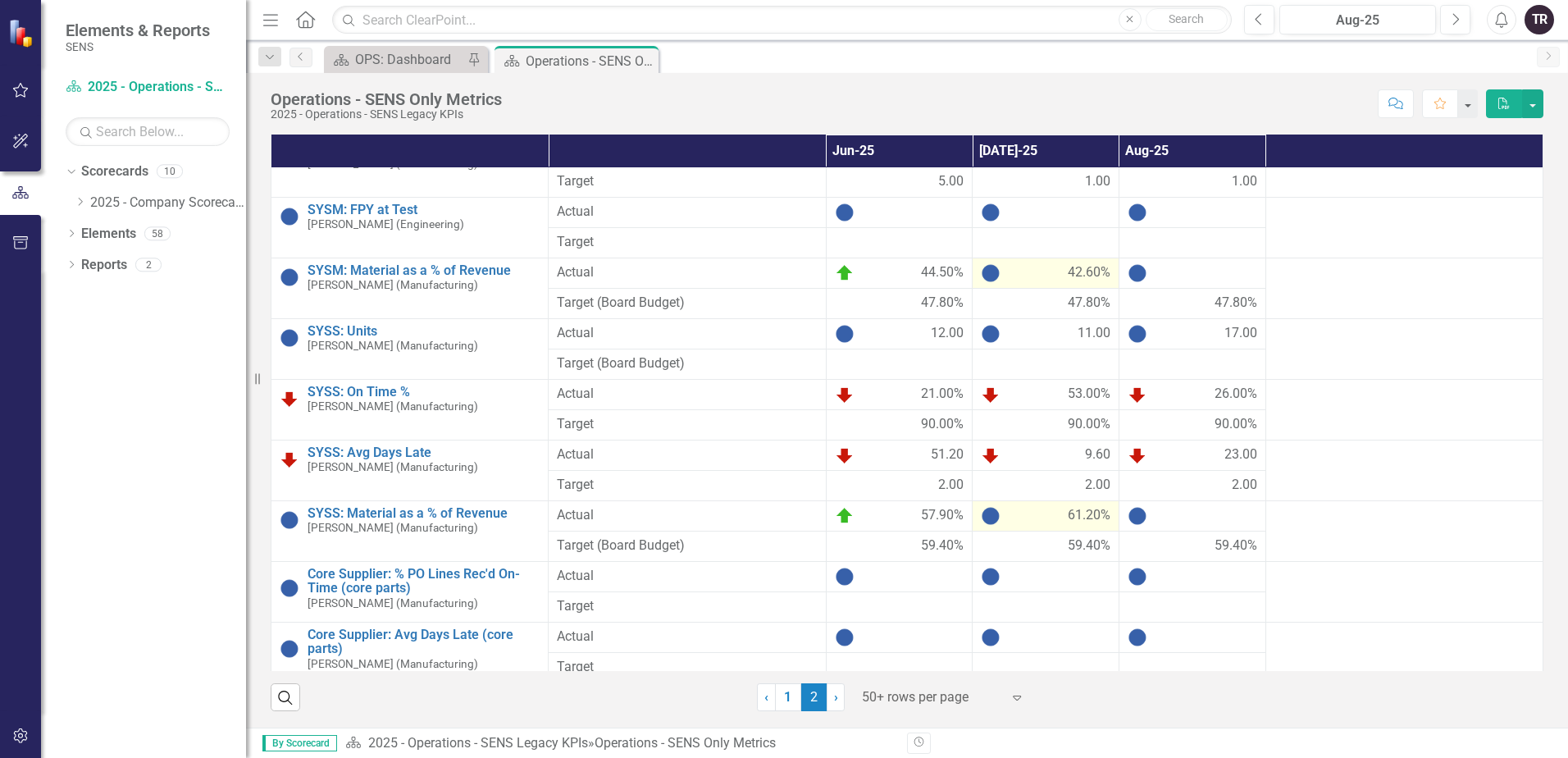
scroll to position [954, 0]
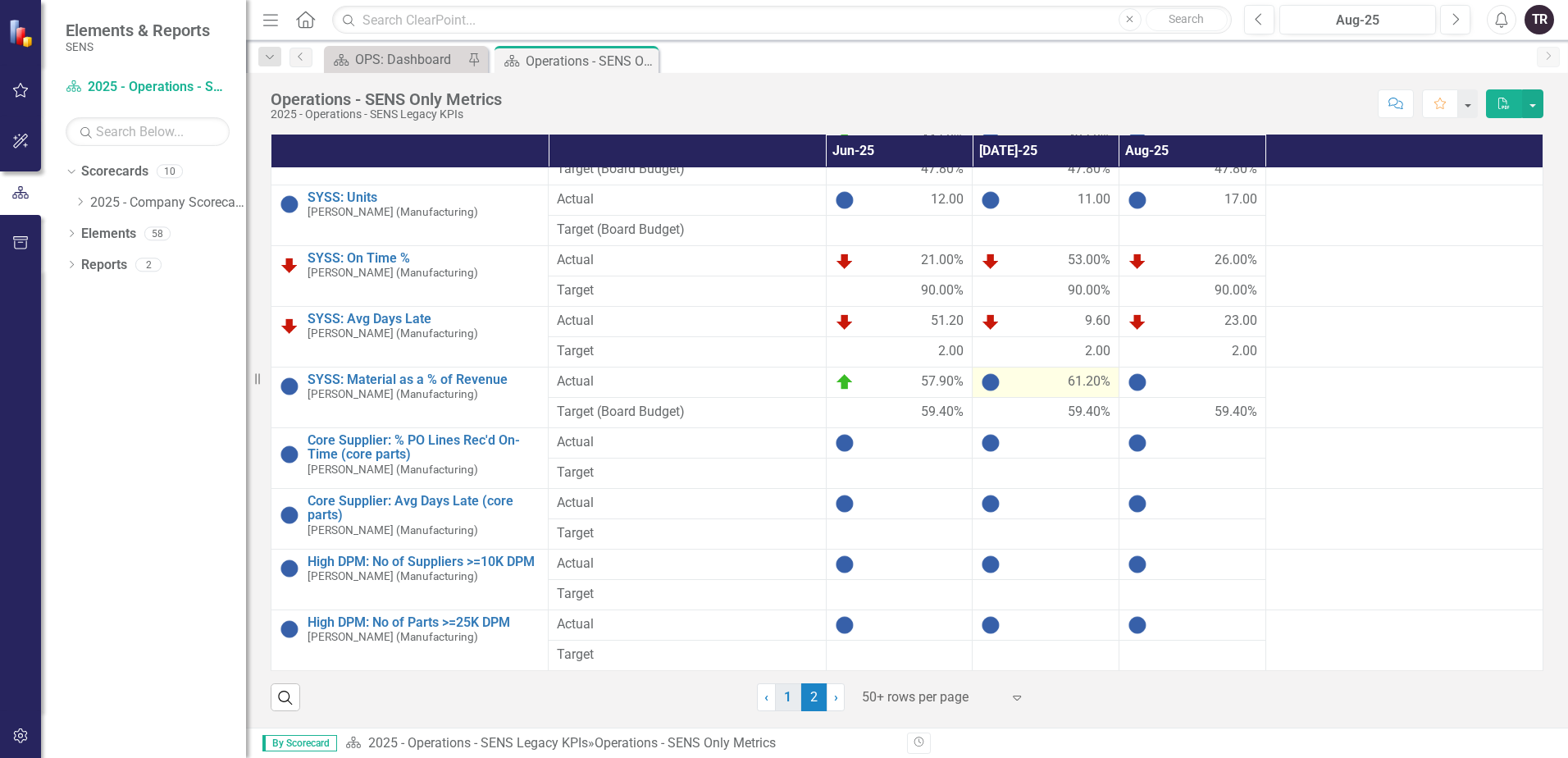
click at [782, 699] on link "1" at bounding box center [788, 697] width 26 height 28
click at [1168, 384] on div at bounding box center [1192, 382] width 129 height 20
click at [1167, 385] on div at bounding box center [1192, 382] width 129 height 20
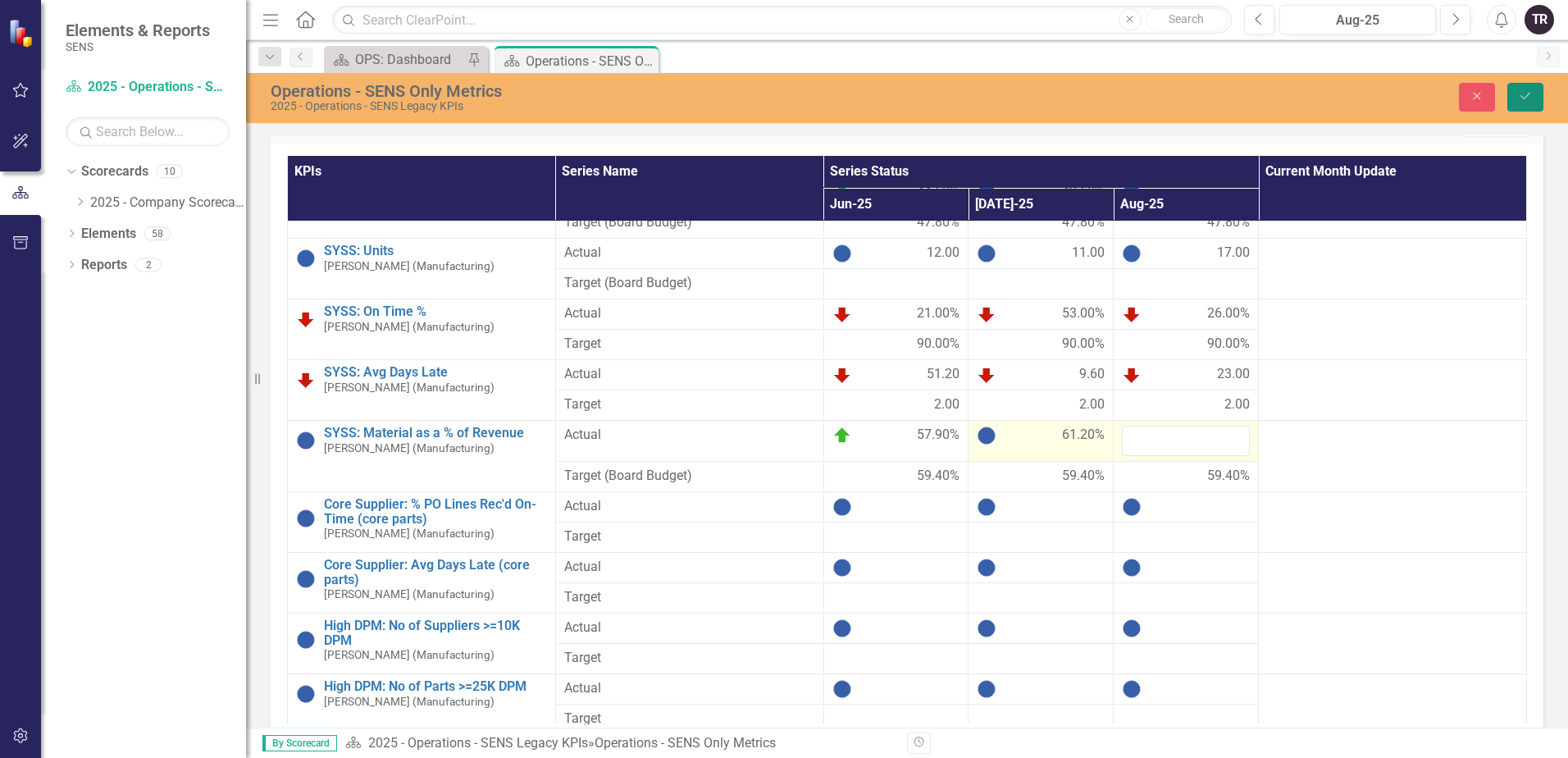
click at [1522, 91] on icon "Save" at bounding box center [1525, 96] width 15 height 11
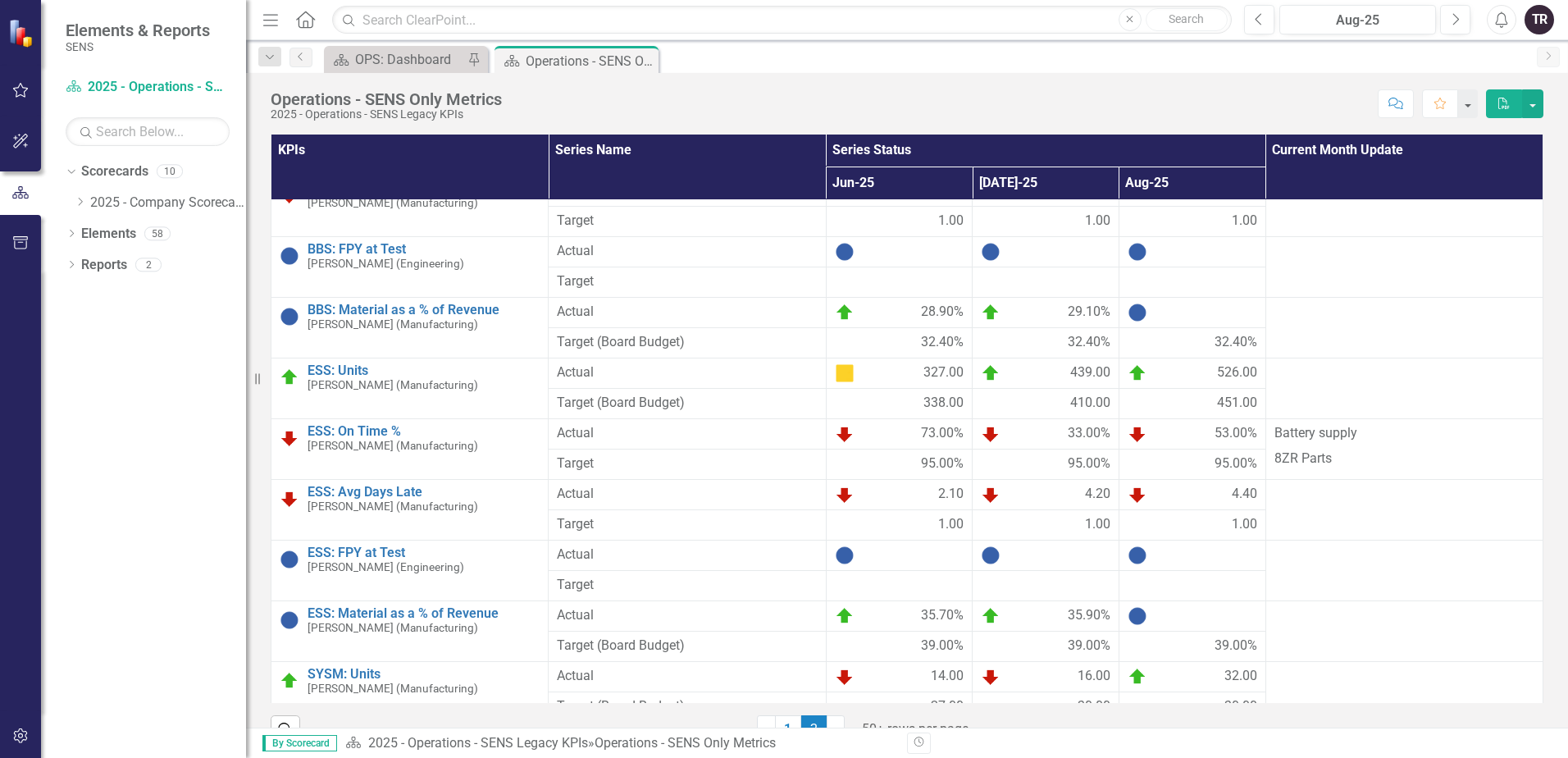
scroll to position [410, 0]
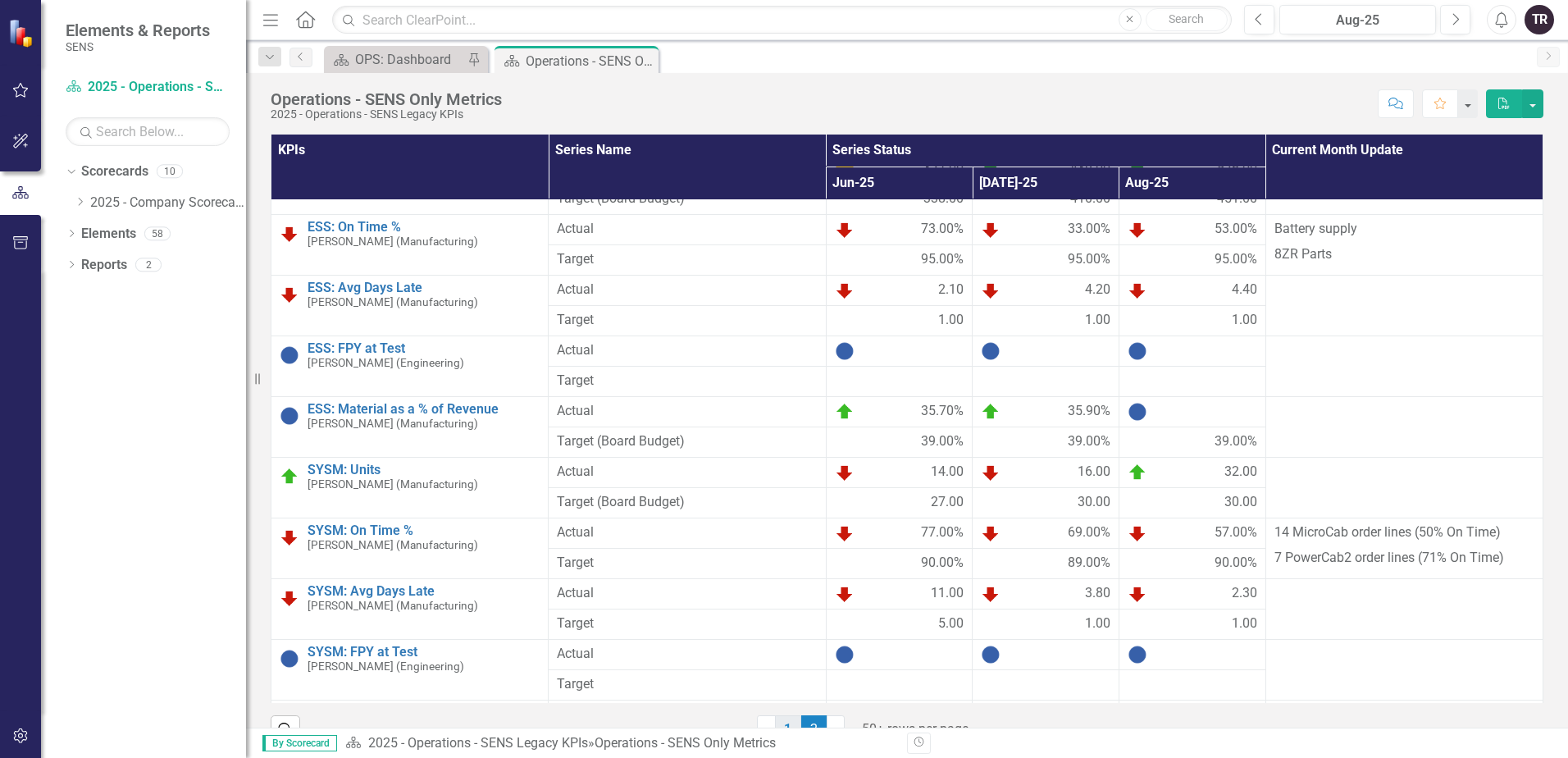
click at [781, 723] on link "1" at bounding box center [788, 729] width 26 height 28
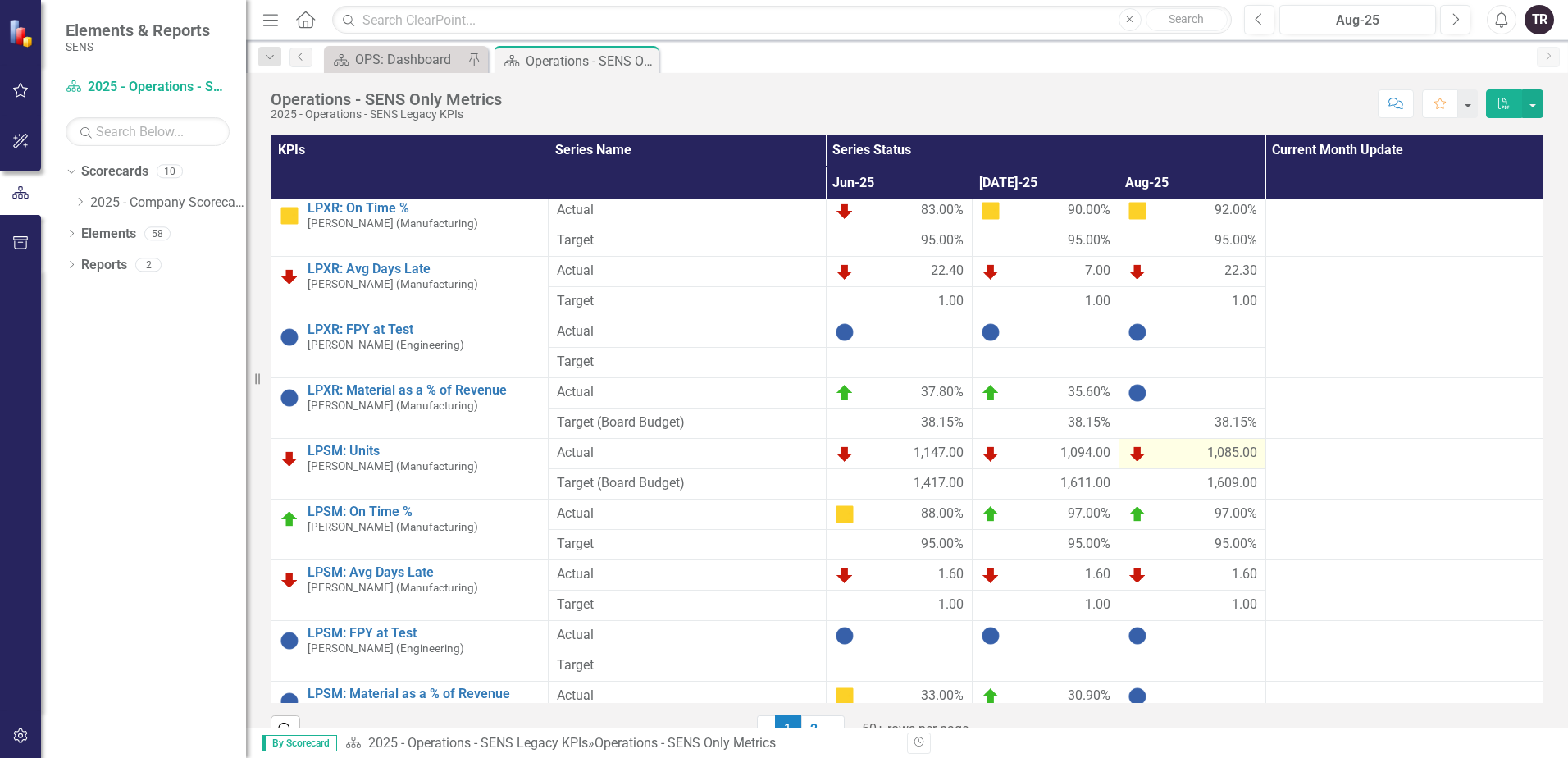
scroll to position [246, 0]
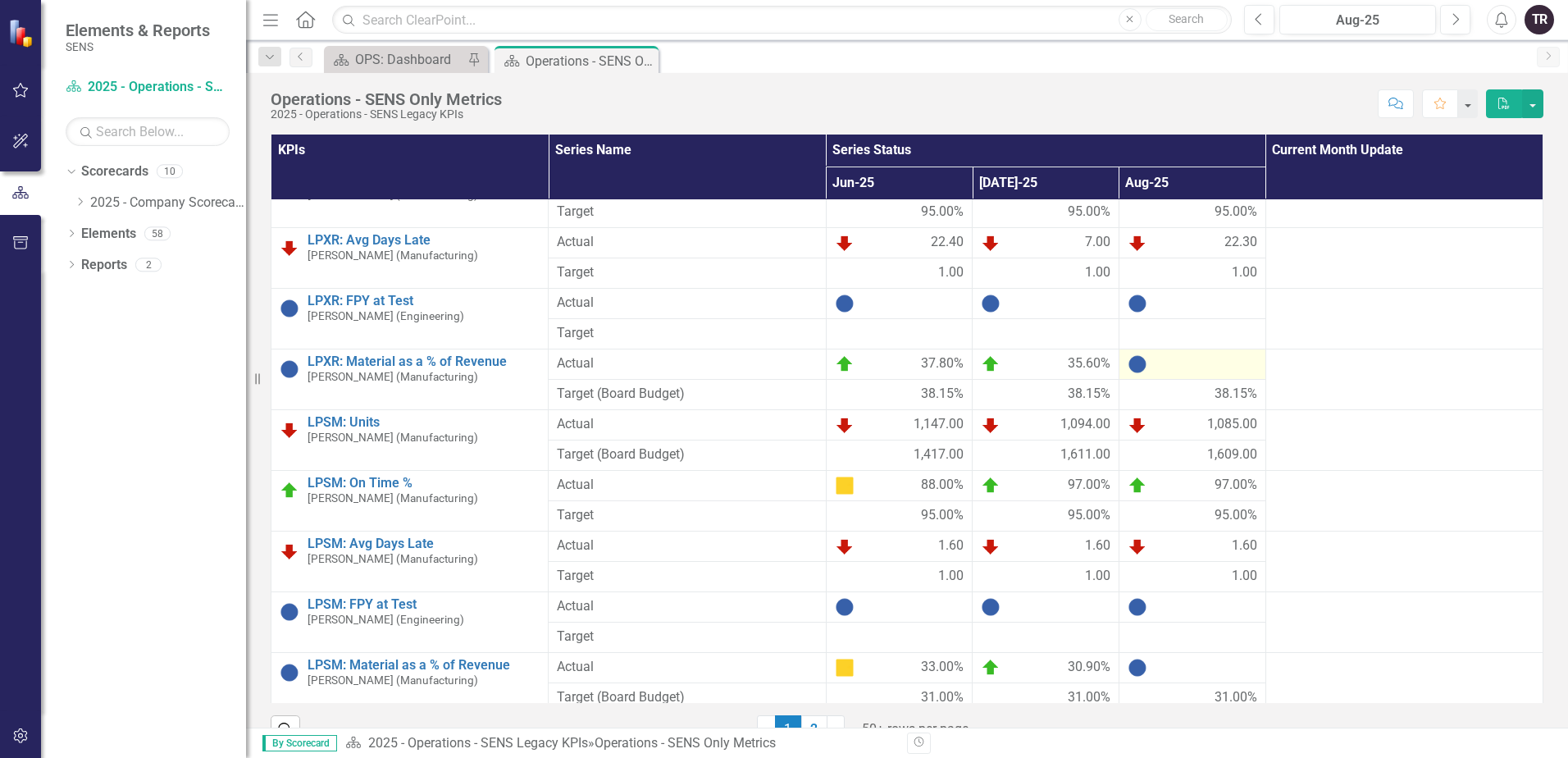
click at [1178, 361] on div at bounding box center [1192, 364] width 129 height 20
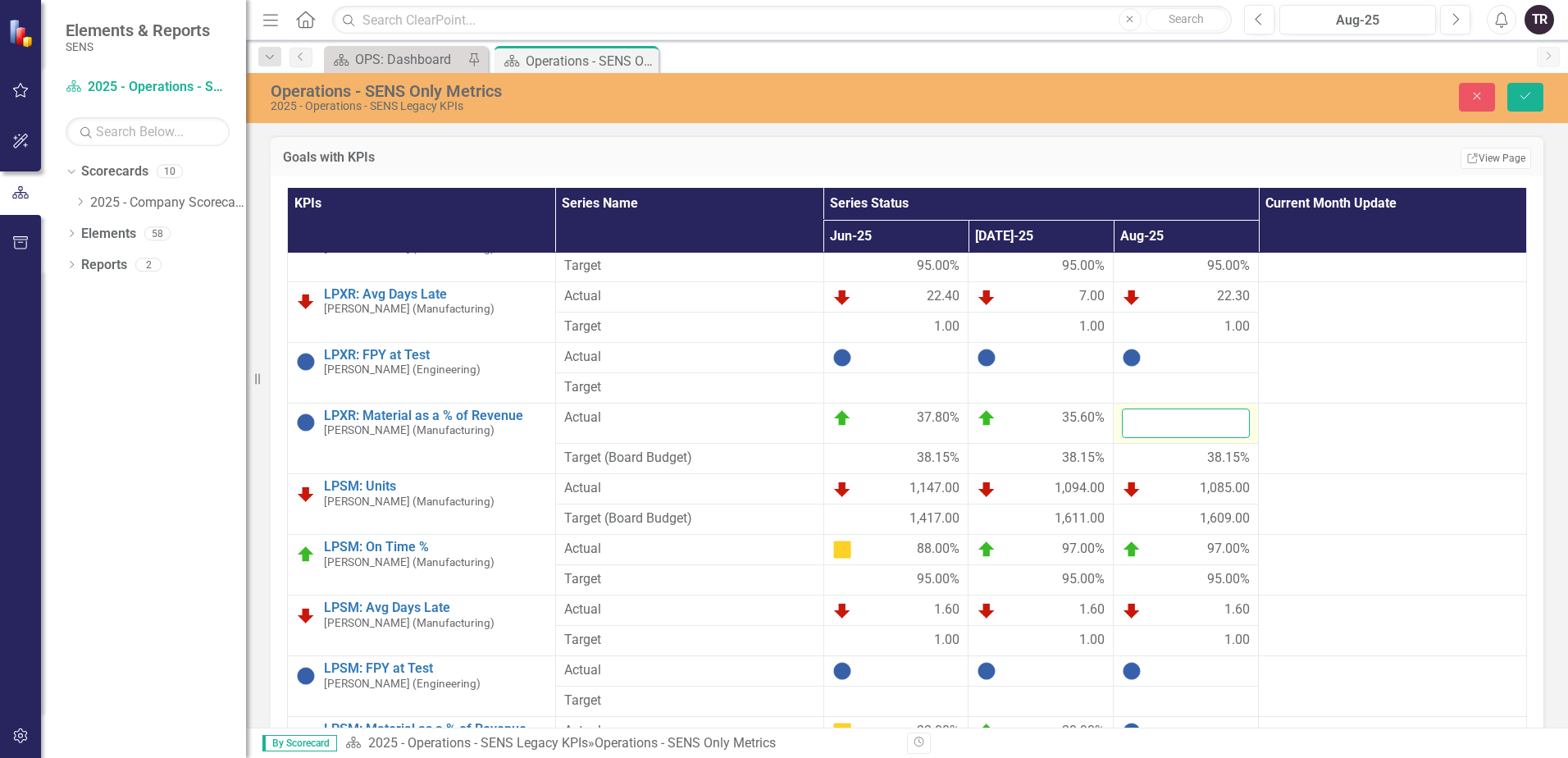
click at [1154, 423] on input "number" at bounding box center [1185, 423] width 128 height 30
type input "37.5"
click button "Save" at bounding box center [1525, 97] width 36 height 28
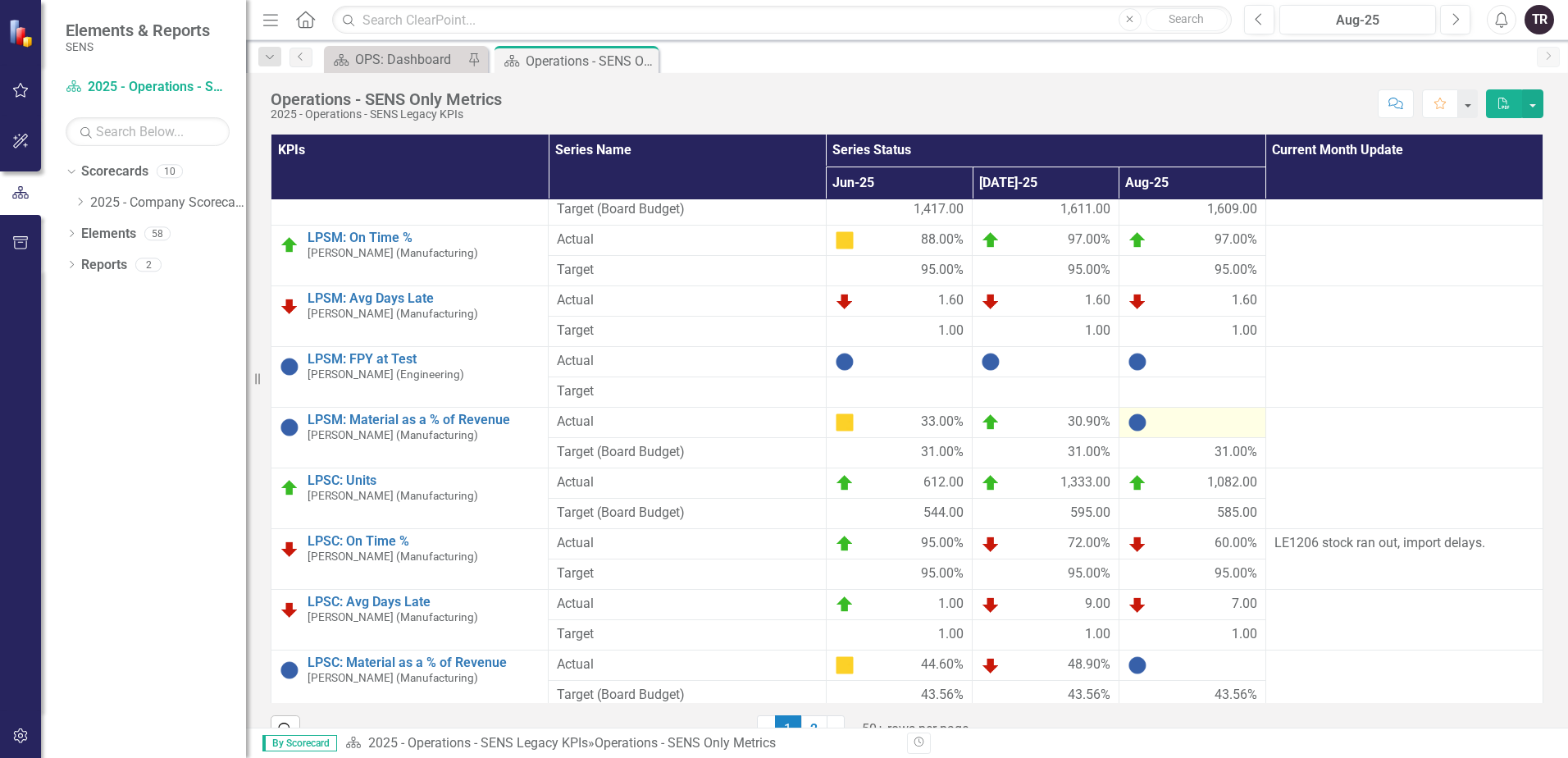
scroll to position [492, 0]
click at [1173, 426] on div at bounding box center [1192, 421] width 129 height 20
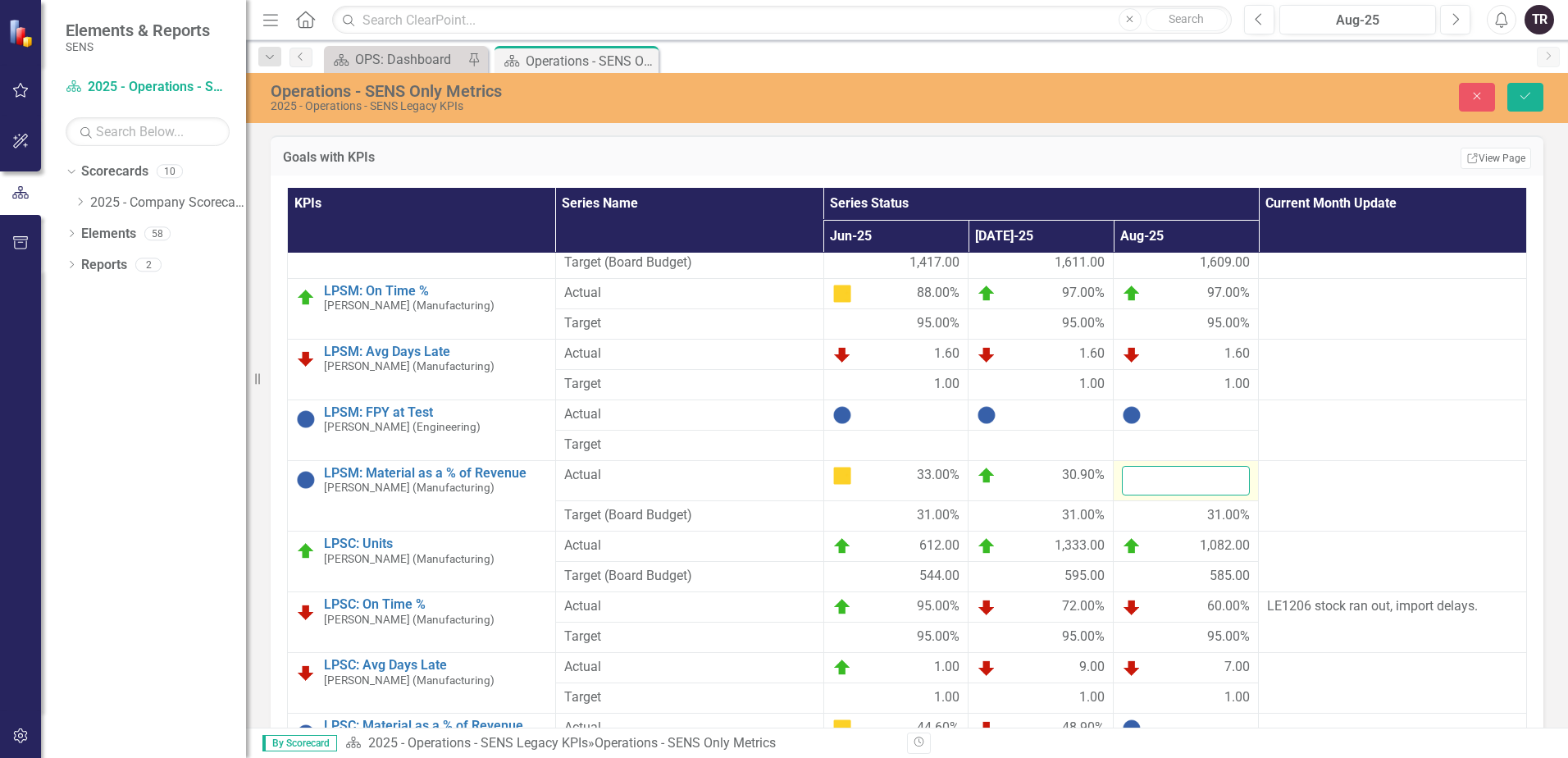
click at [1159, 488] on input "number" at bounding box center [1185, 480] width 128 height 30
type input "31.5"
click button "Save" at bounding box center [1525, 97] width 36 height 28
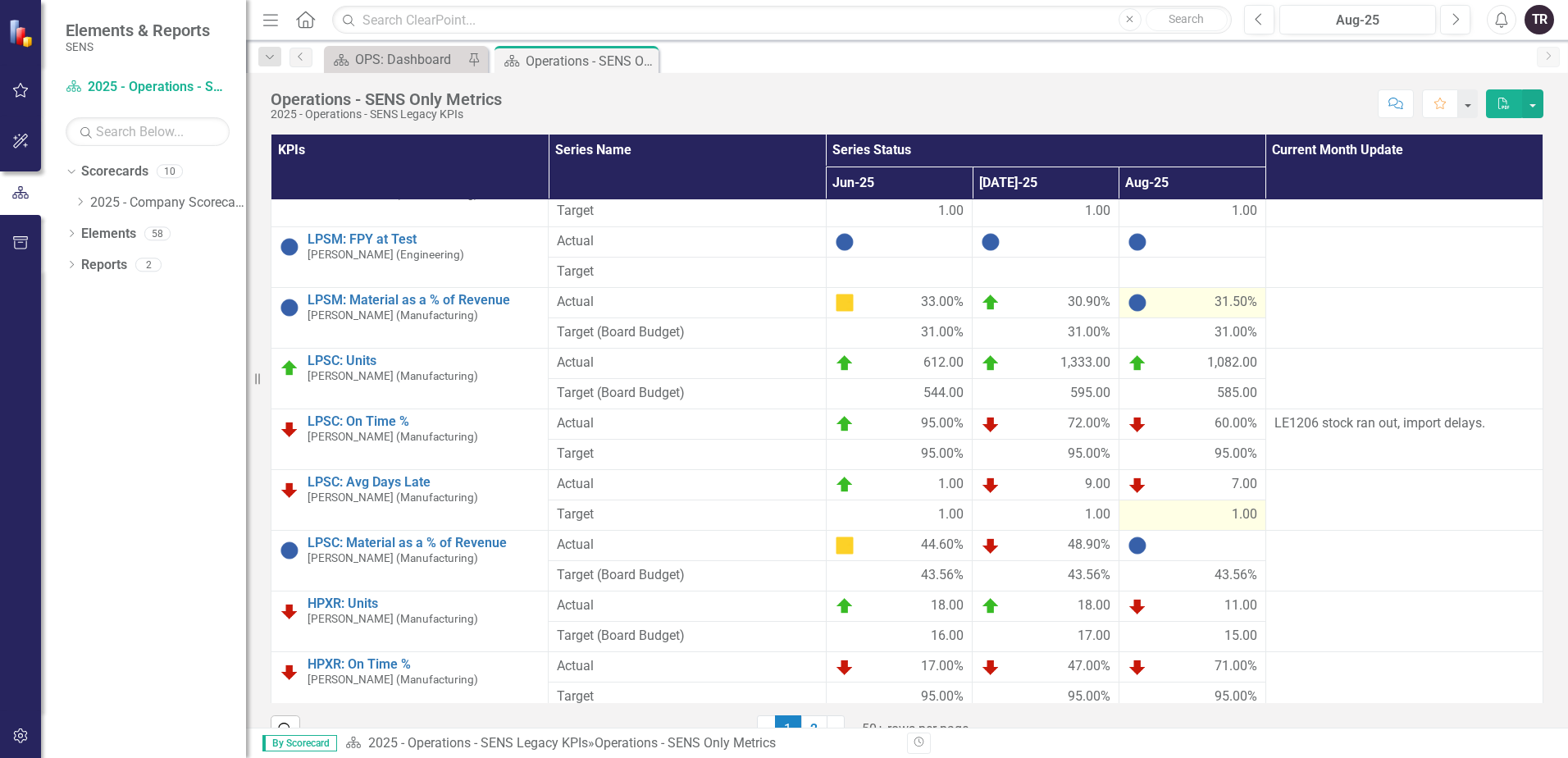
scroll to position [656, 0]
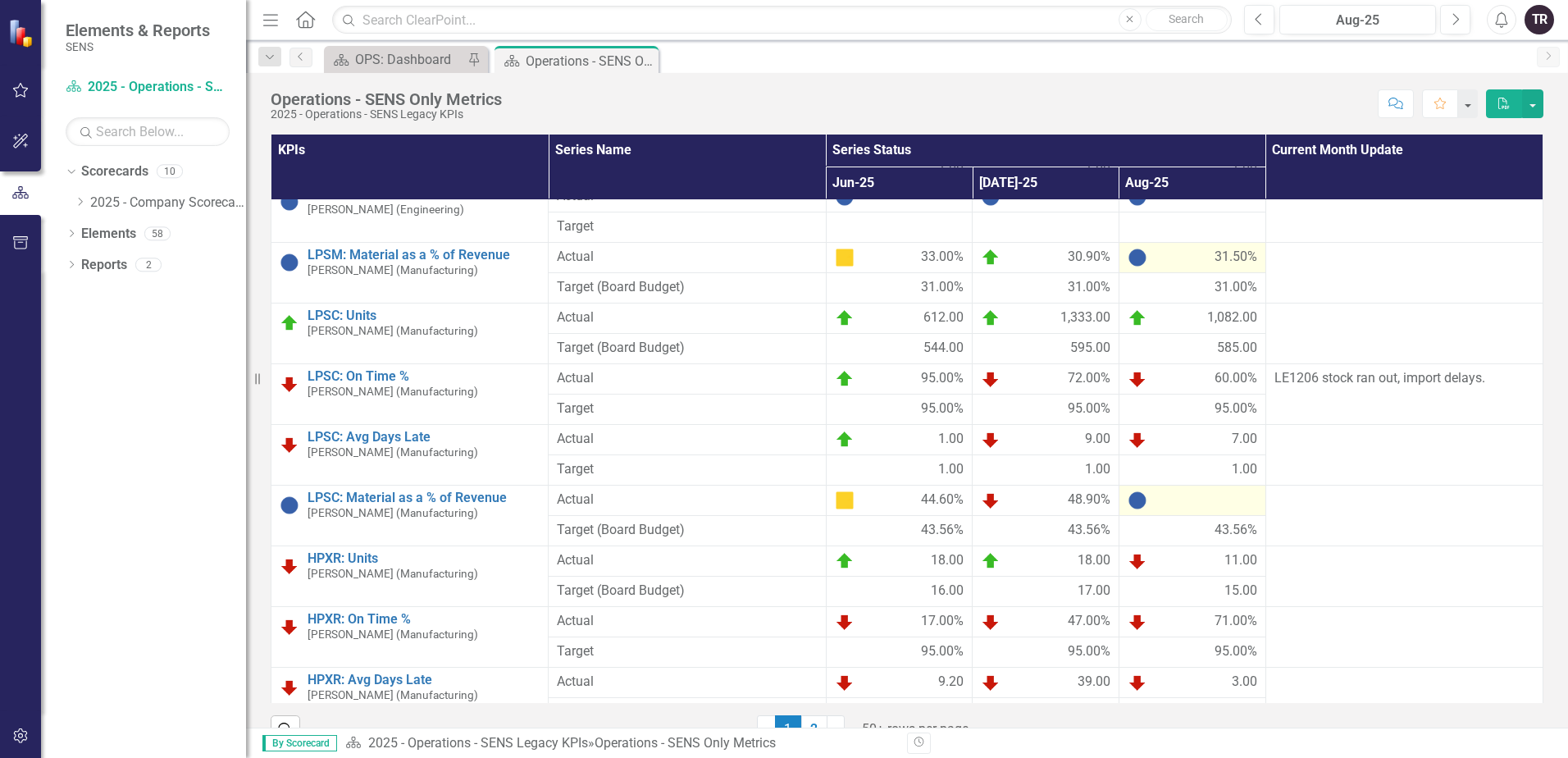
click at [1157, 504] on div at bounding box center [1192, 500] width 129 height 20
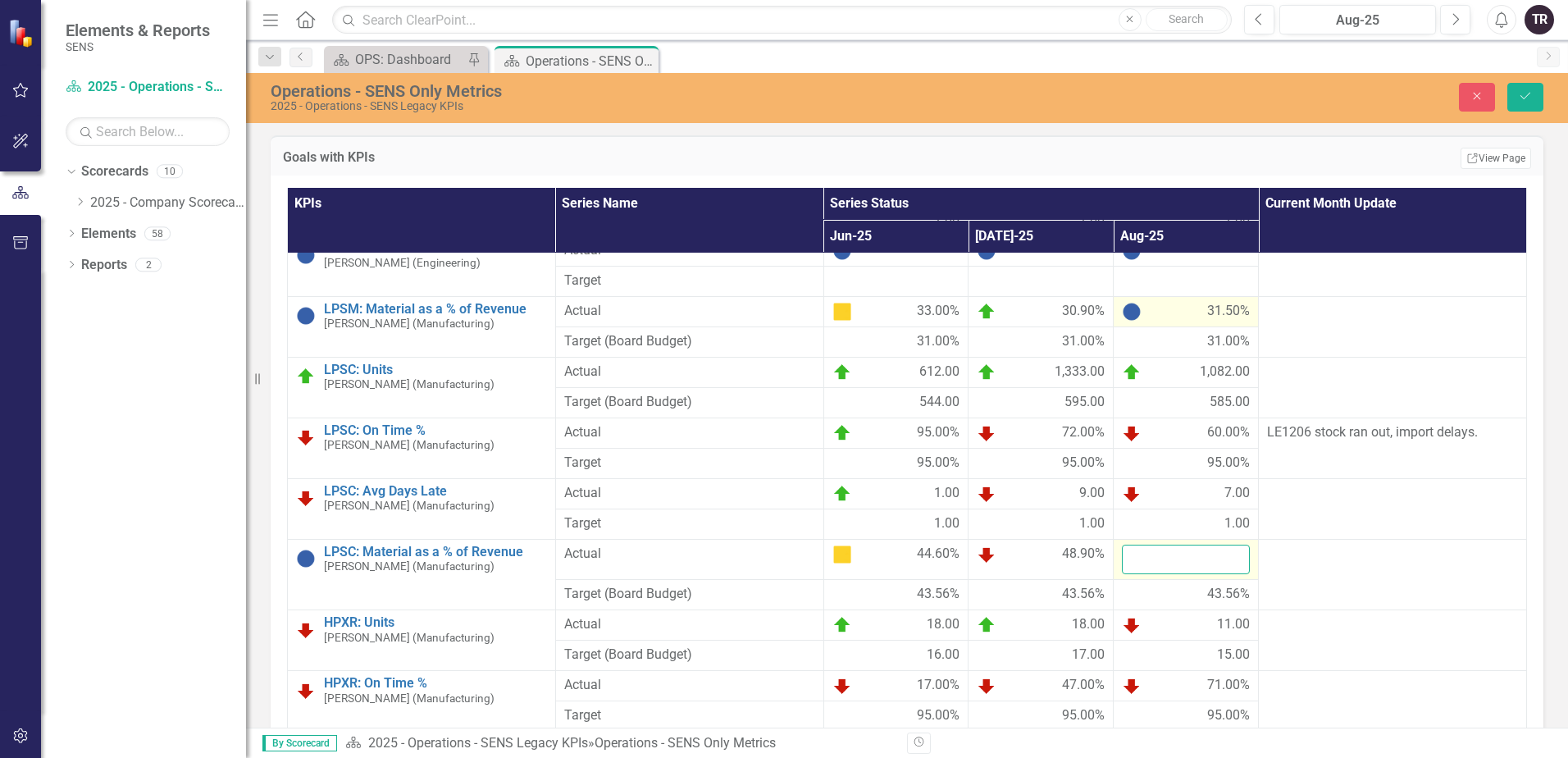
click at [1156, 563] on input "number" at bounding box center [1185, 560] width 128 height 30
type input "42.2"
click button "Save" at bounding box center [1525, 97] width 36 height 28
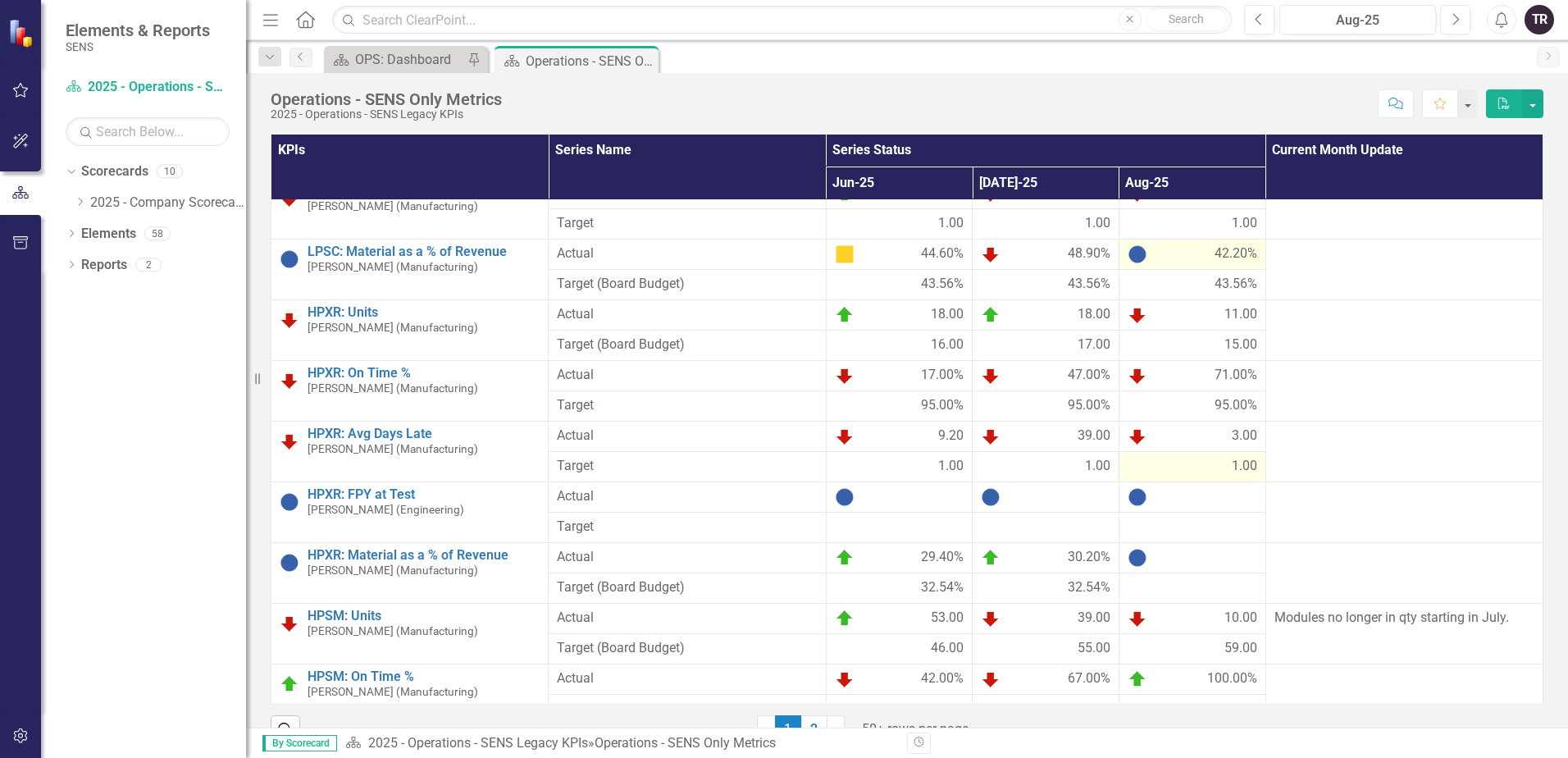
scroll to position [984, 0]
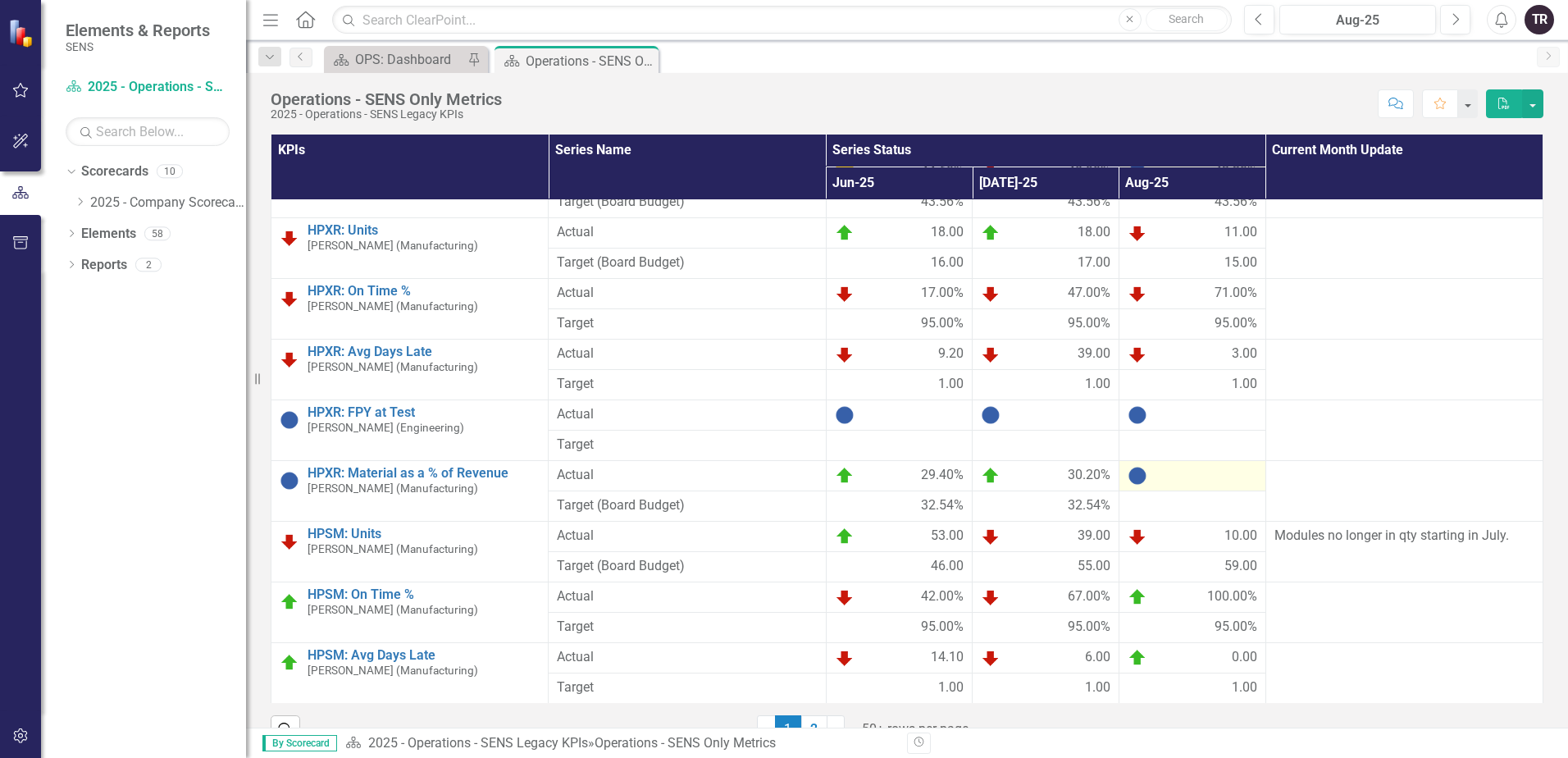
click at [1190, 480] on div at bounding box center [1192, 475] width 129 height 20
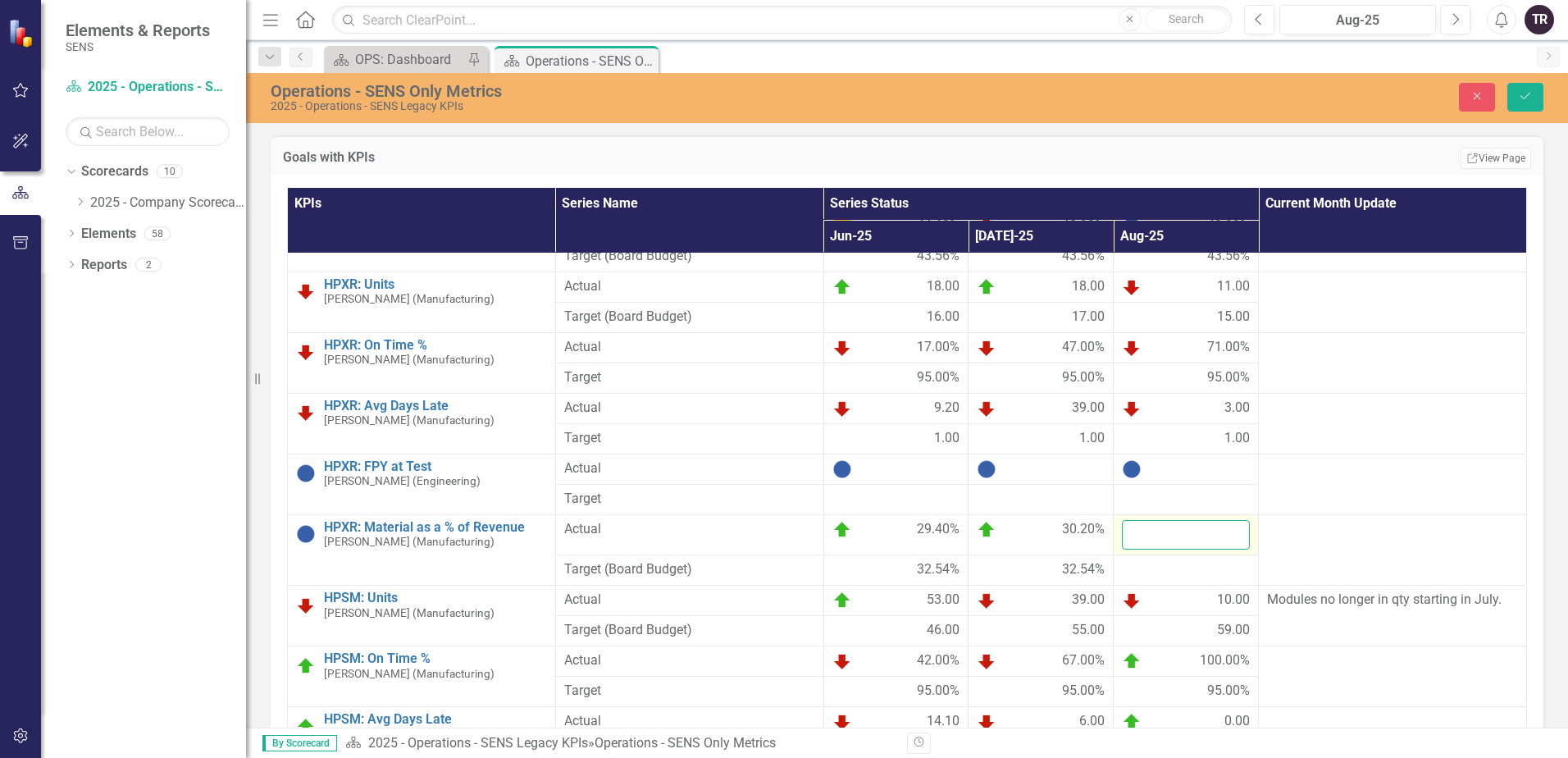
click at [1174, 536] on input "number" at bounding box center [1185, 535] width 128 height 30
type input "30.5"
click button "Save" at bounding box center [1525, 97] width 36 height 28
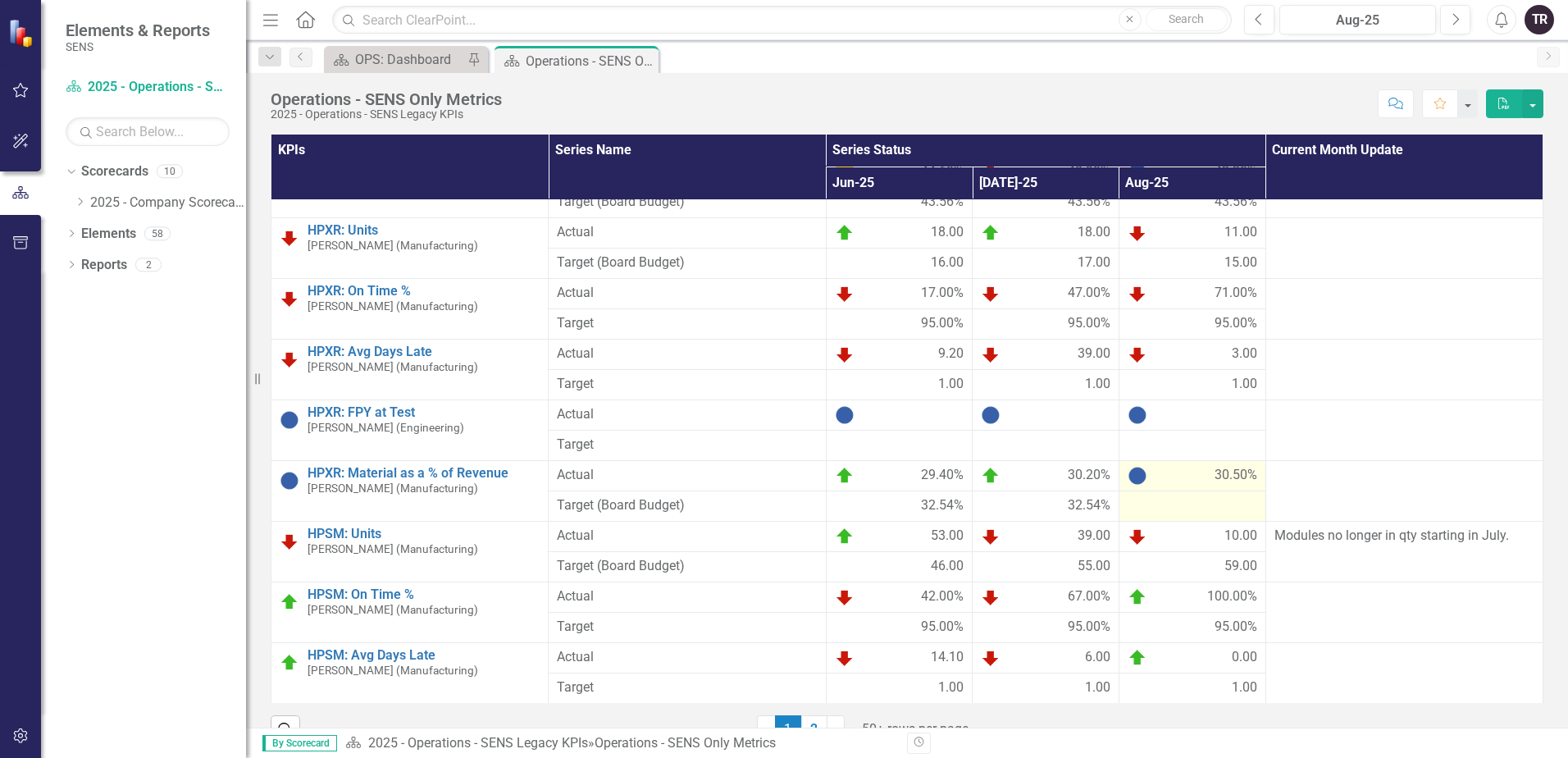
click at [1171, 509] on div at bounding box center [1192, 505] width 129 height 20
drag, startPoint x: 1171, startPoint y: 509, endPoint x: 1178, endPoint y: 527, distance: 19.3
click at [1171, 510] on div at bounding box center [1192, 505] width 129 height 20
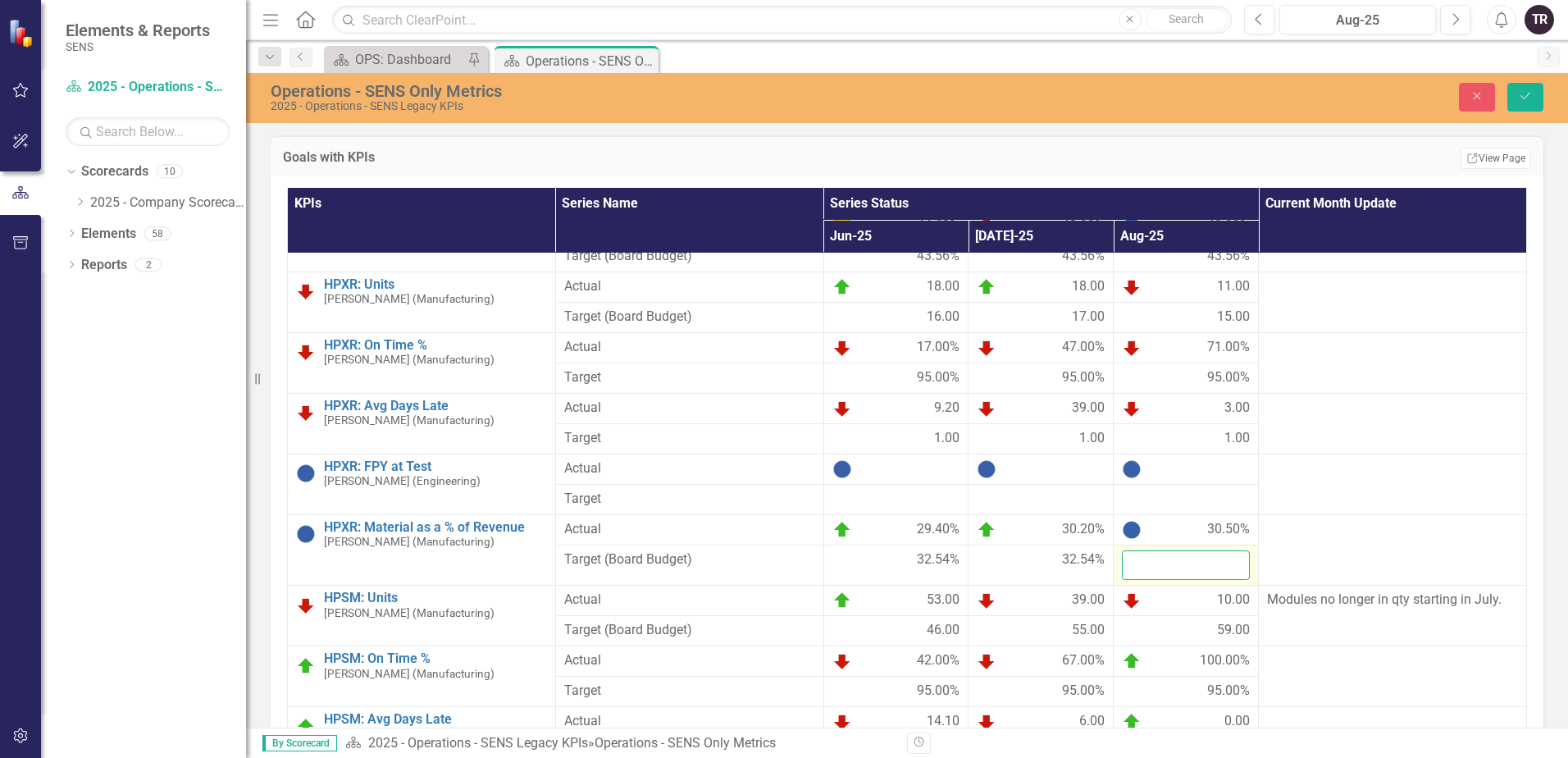
click at [1168, 567] on input "number" at bounding box center [1185, 565] width 128 height 30
type input "32.54"
click button "Save" at bounding box center [1525, 97] width 36 height 28
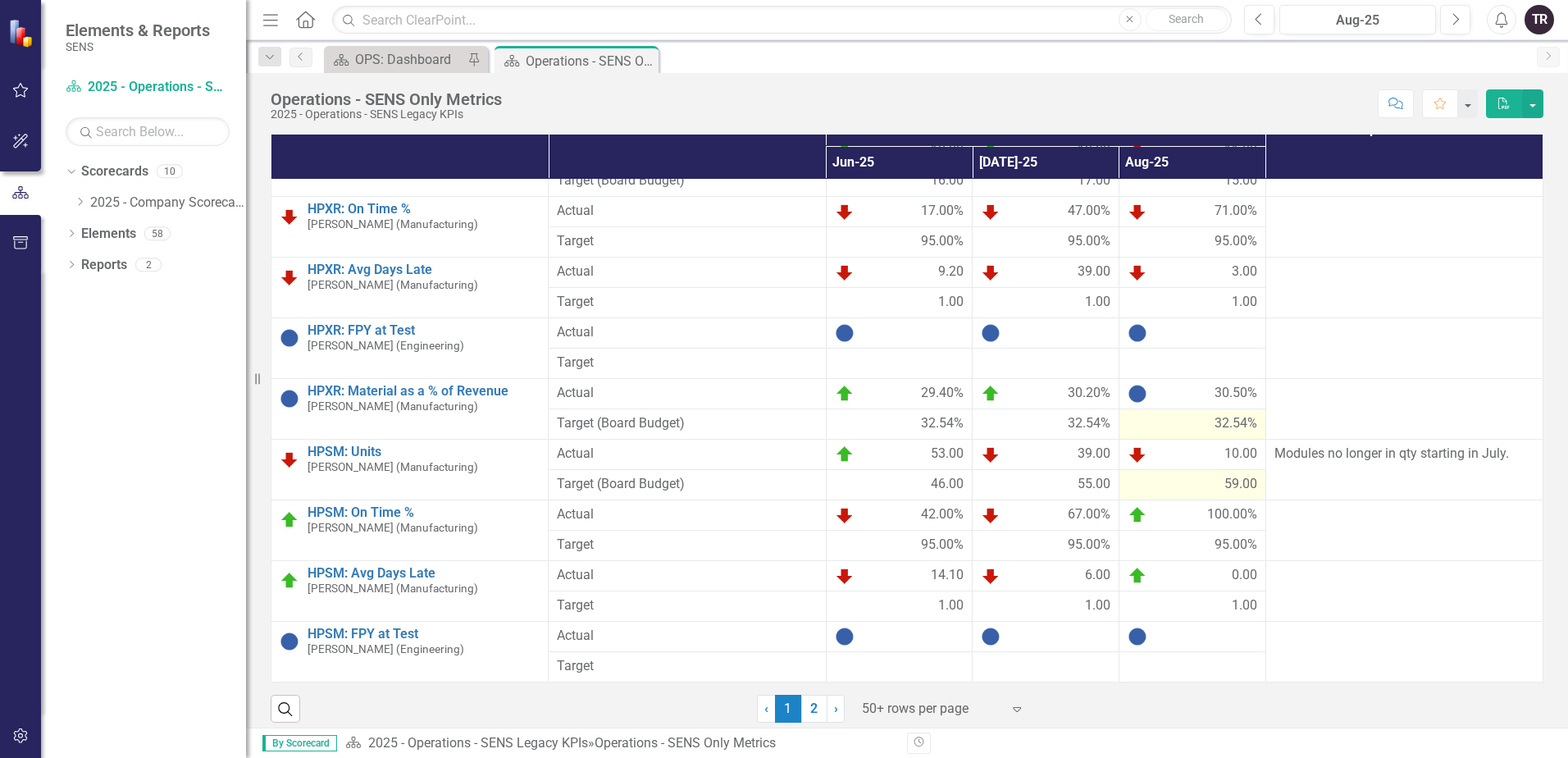
scroll to position [32, 0]
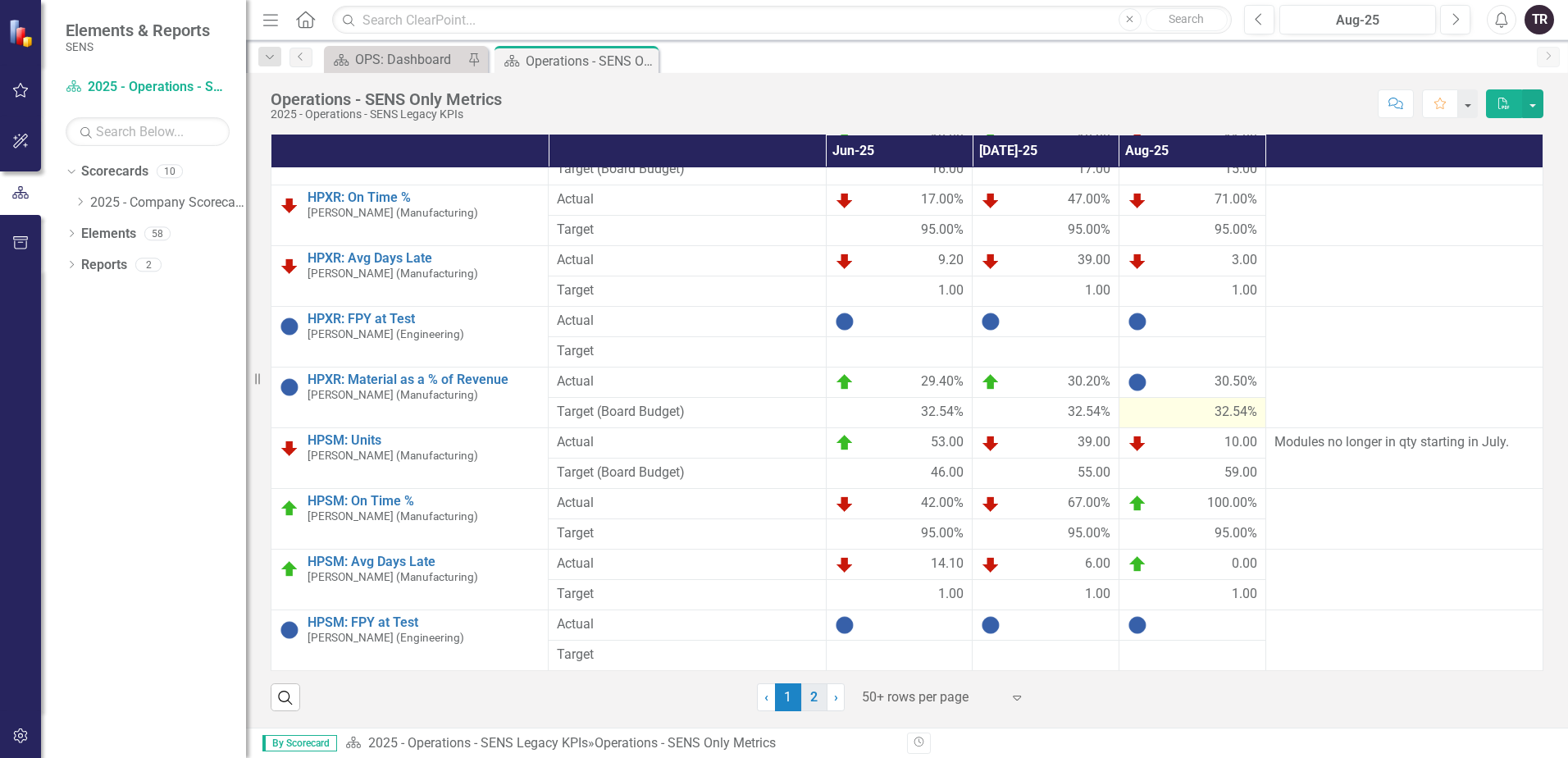
click at [812, 699] on link "2" at bounding box center [814, 697] width 26 height 28
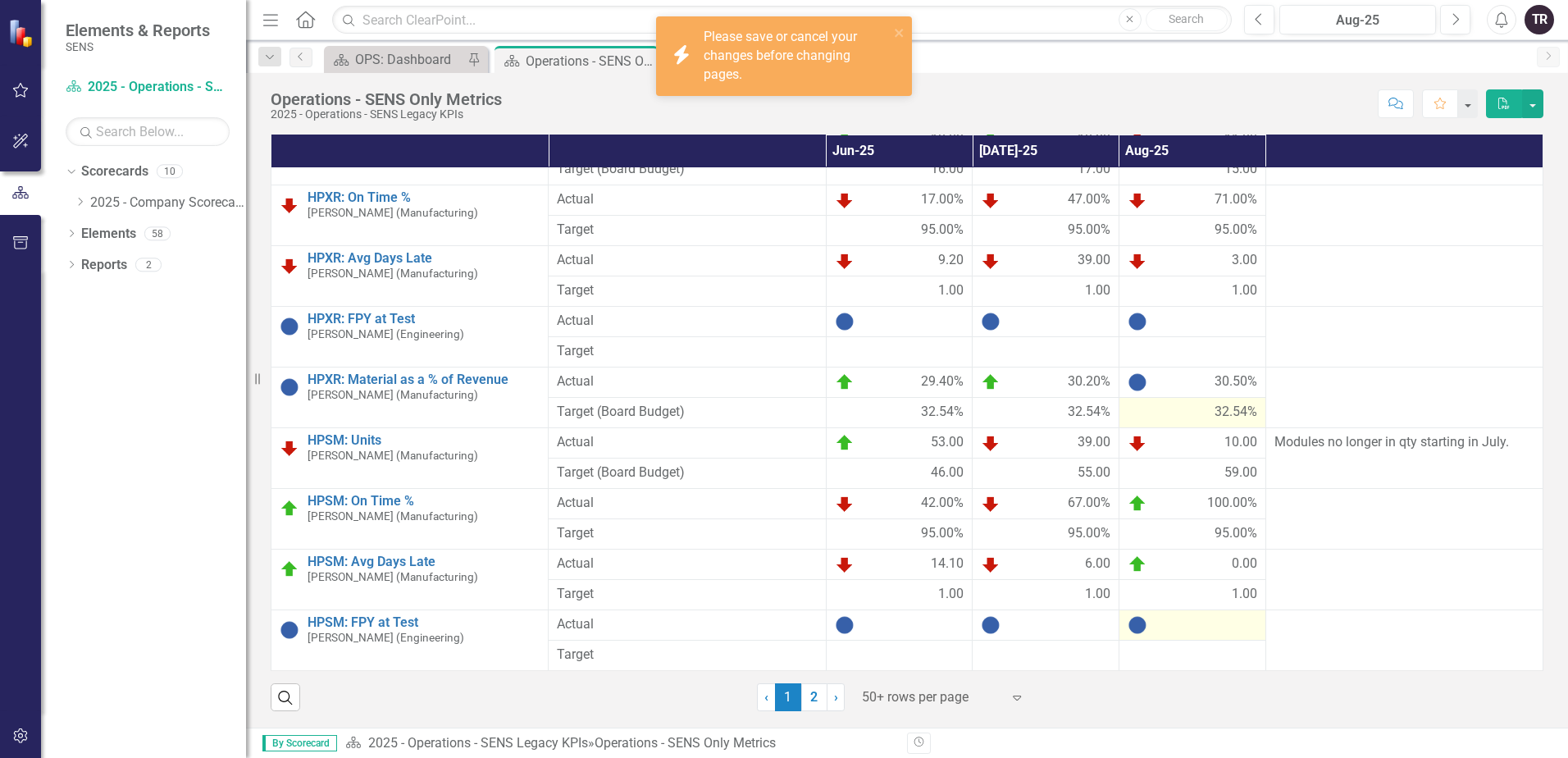
click at [1194, 628] on div at bounding box center [1192, 624] width 129 height 20
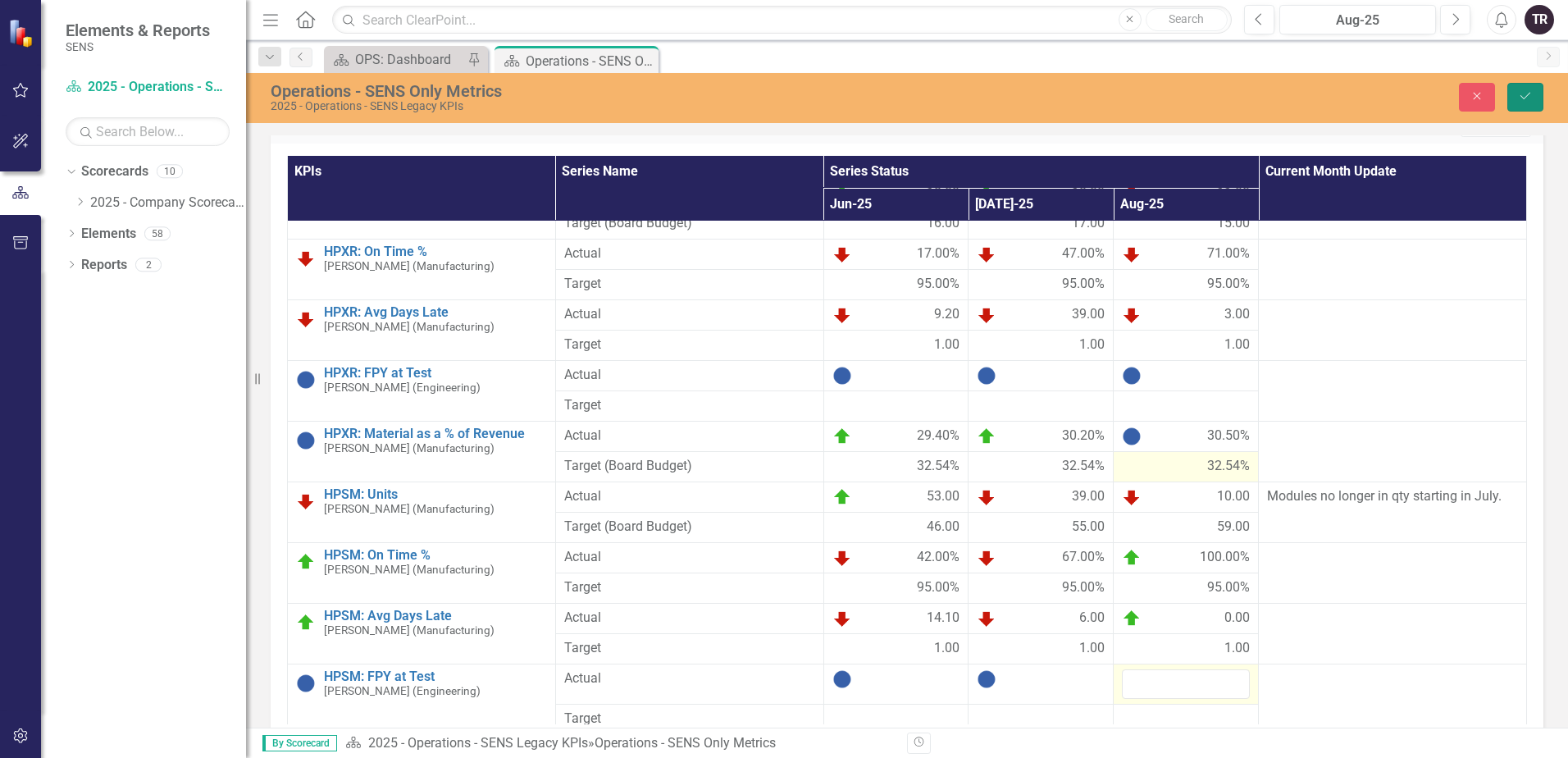
click at [1524, 93] on icon "Save" at bounding box center [1525, 96] width 15 height 11
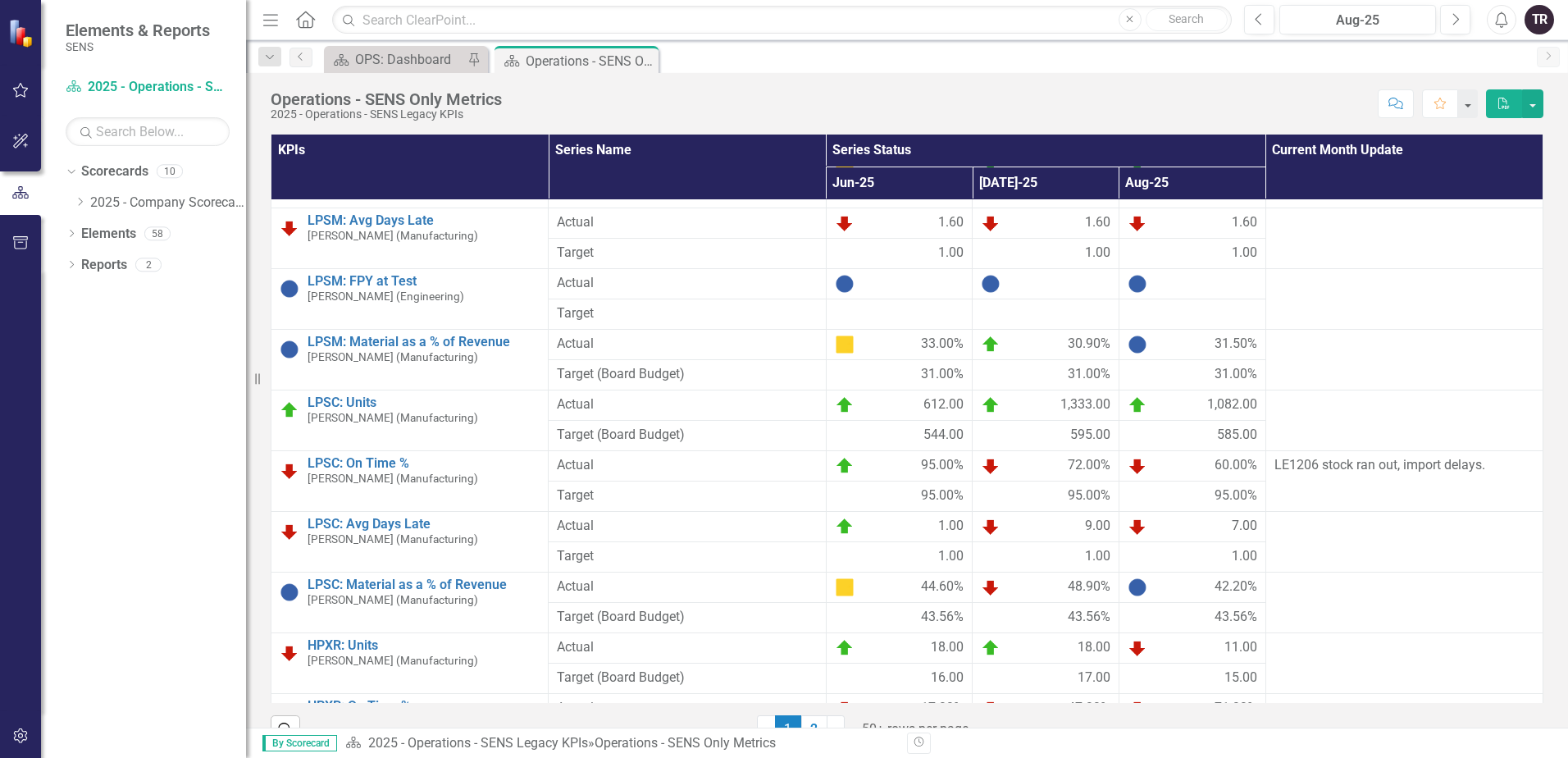
scroll to position [574, 0]
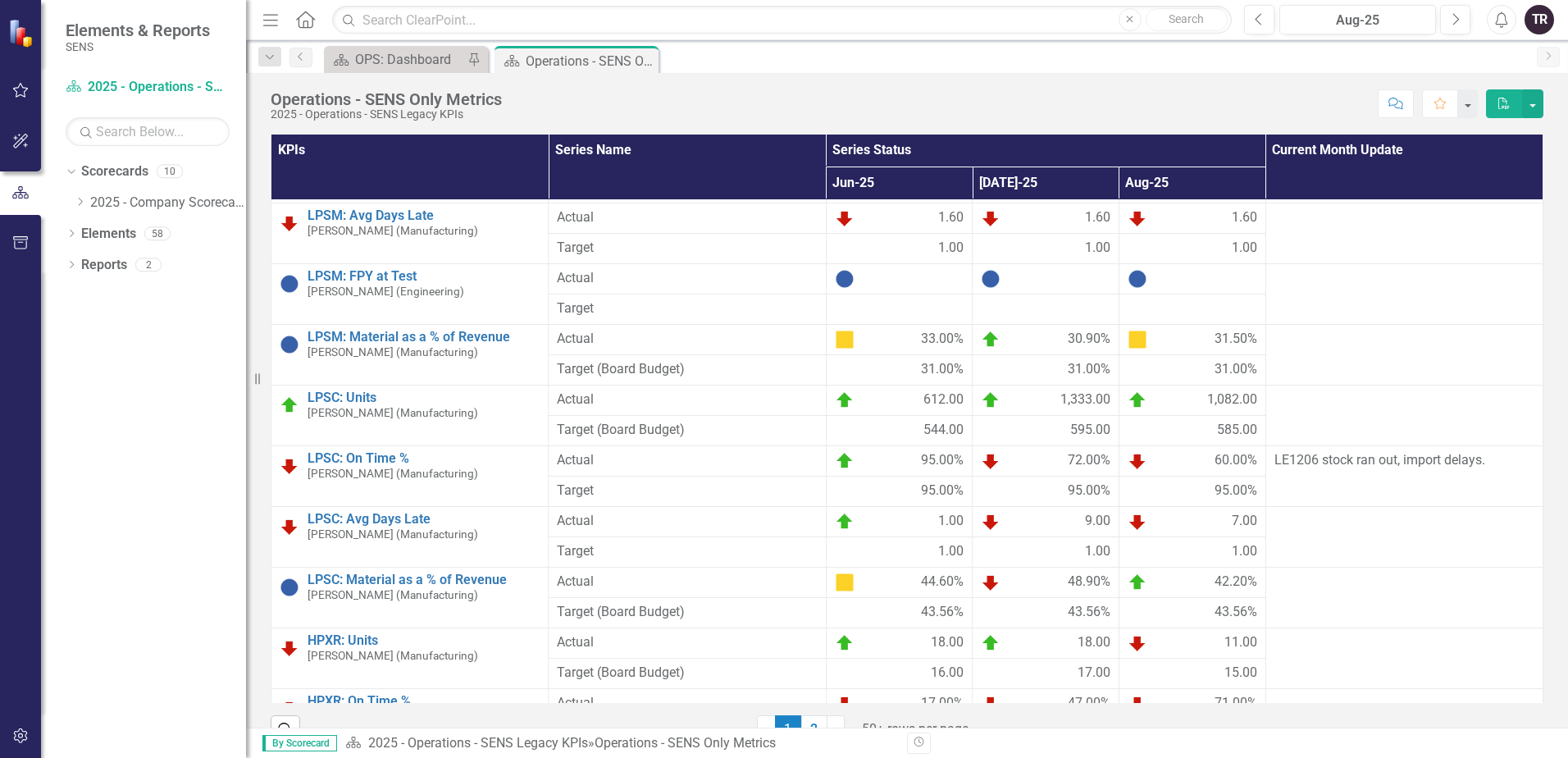
click at [809, 723] on link "2" at bounding box center [814, 729] width 26 height 28
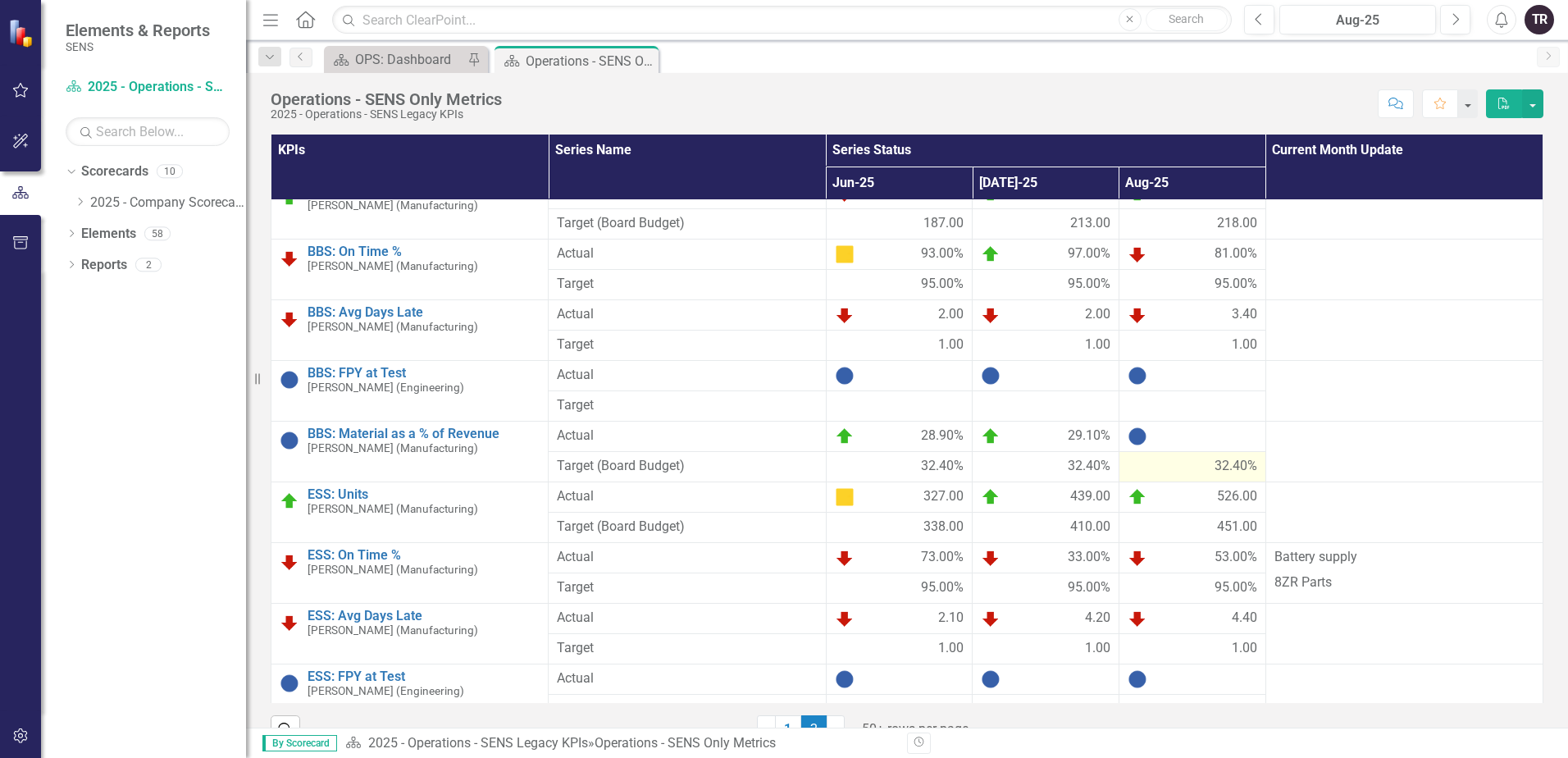
scroll to position [0, 0]
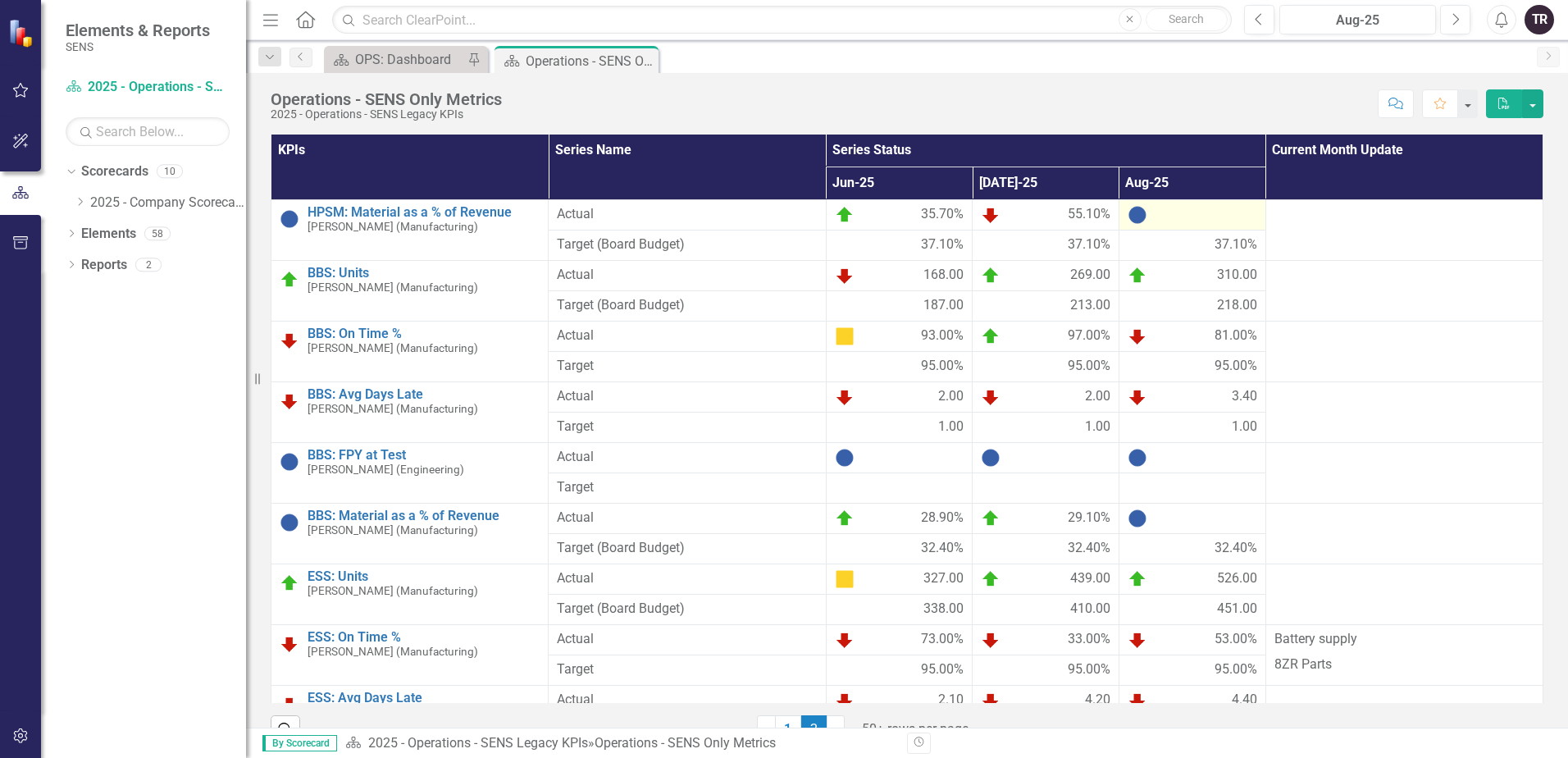
click at [1178, 216] on div at bounding box center [1192, 215] width 129 height 20
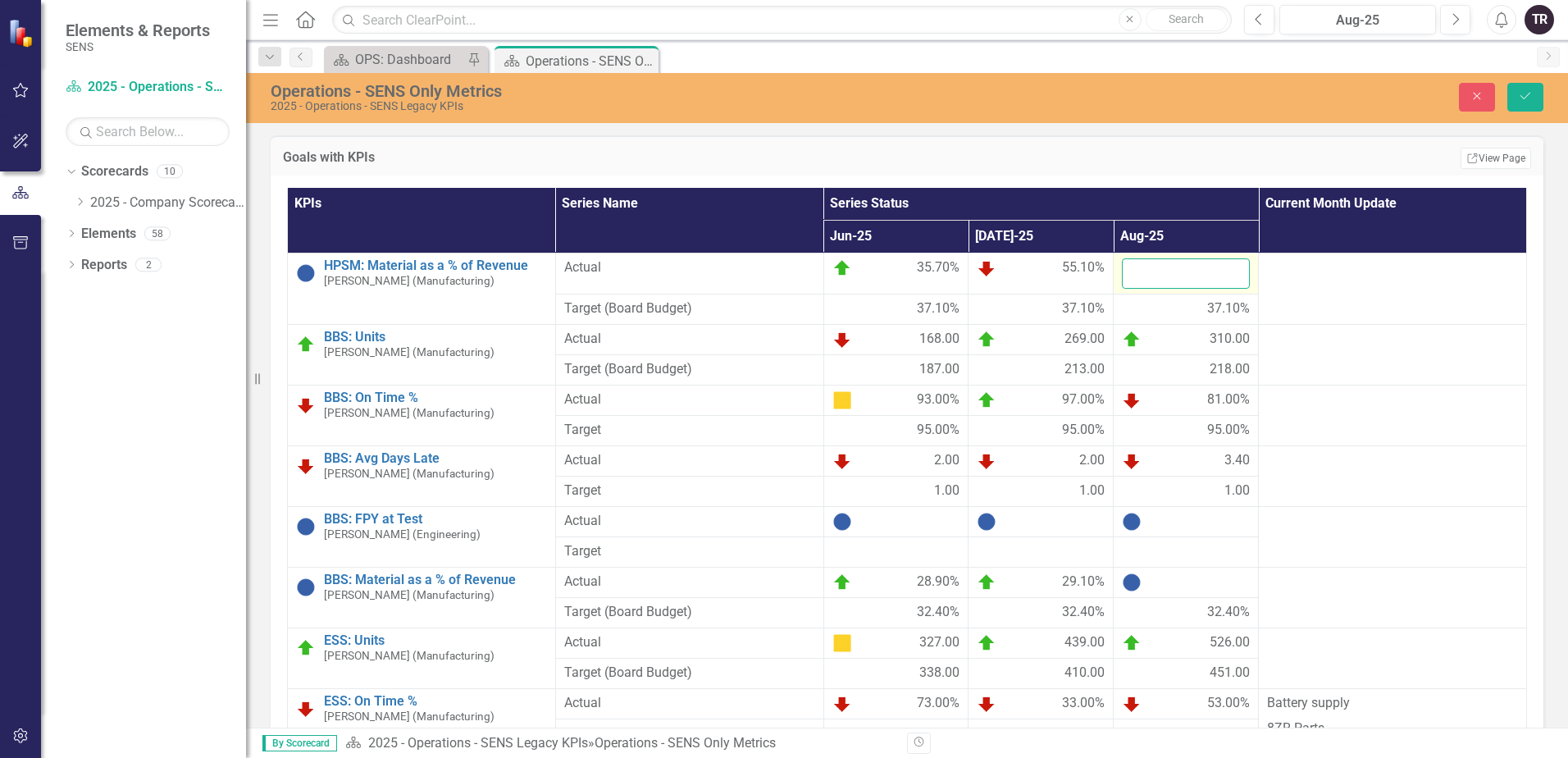
click at [1182, 270] on input "number" at bounding box center [1185, 273] width 128 height 30
type input "31.3"
click button "Save" at bounding box center [1525, 97] width 36 height 28
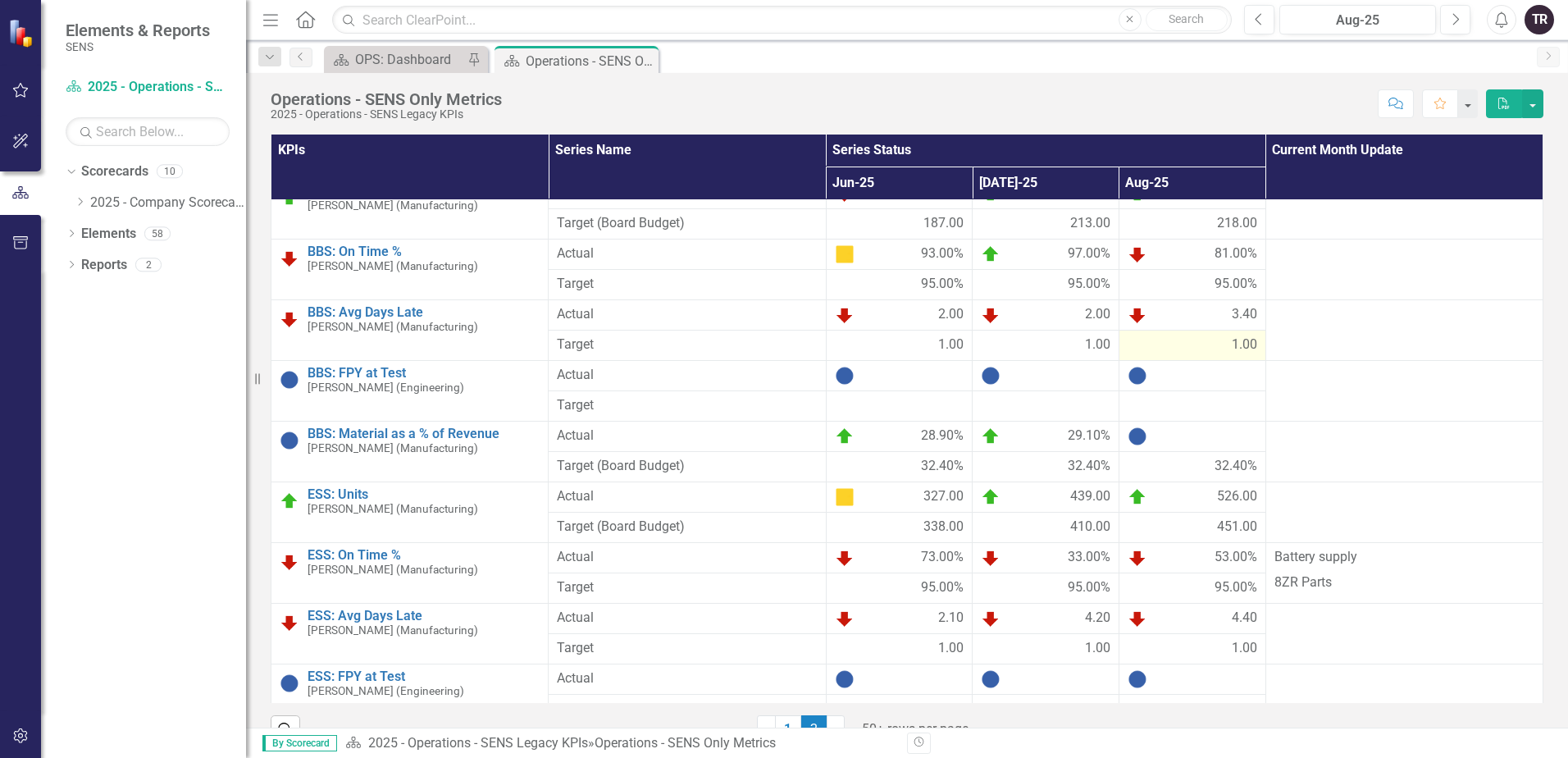
scroll to position [164, 0]
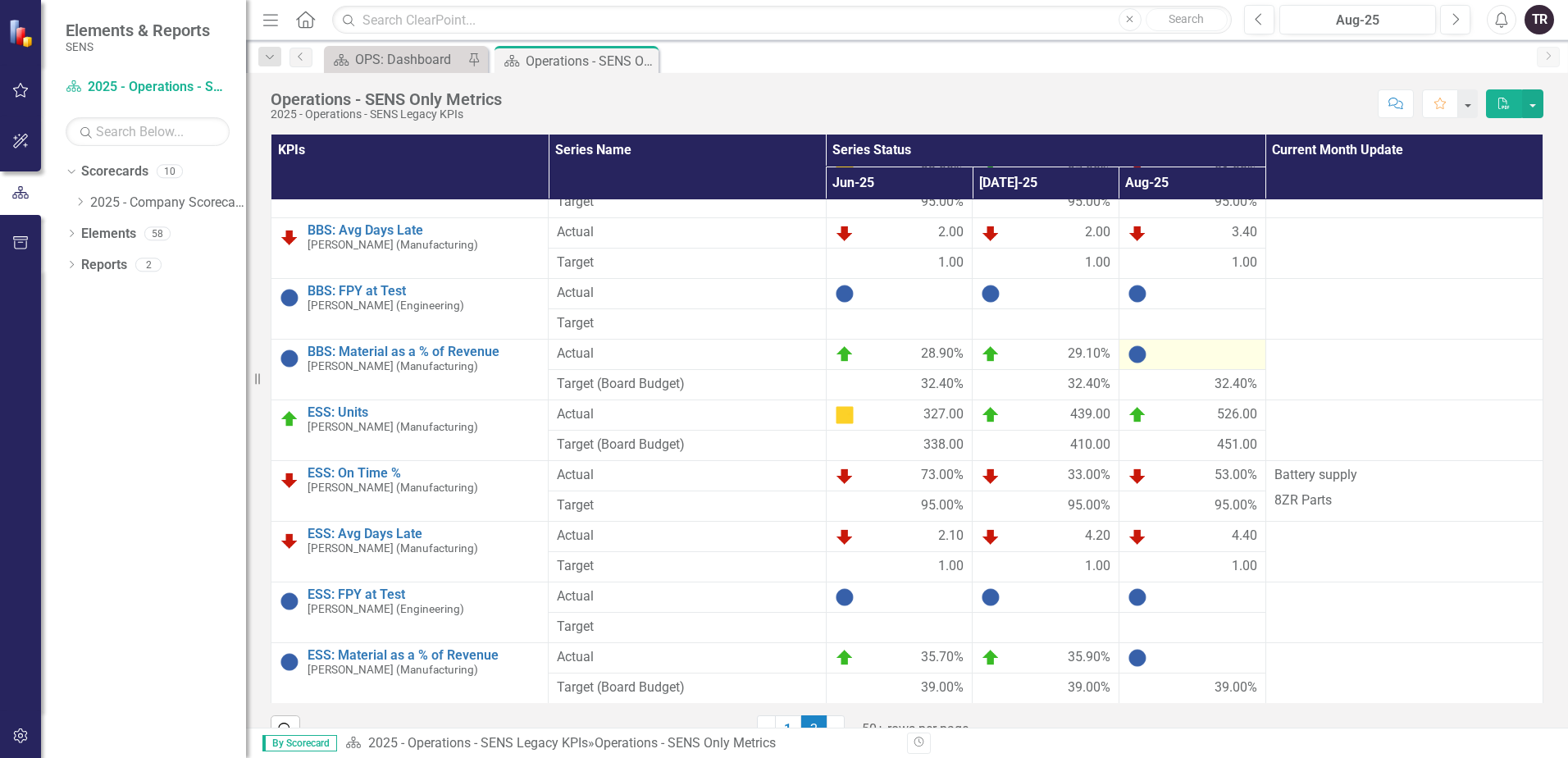
click at [1176, 356] on div at bounding box center [1192, 354] width 129 height 20
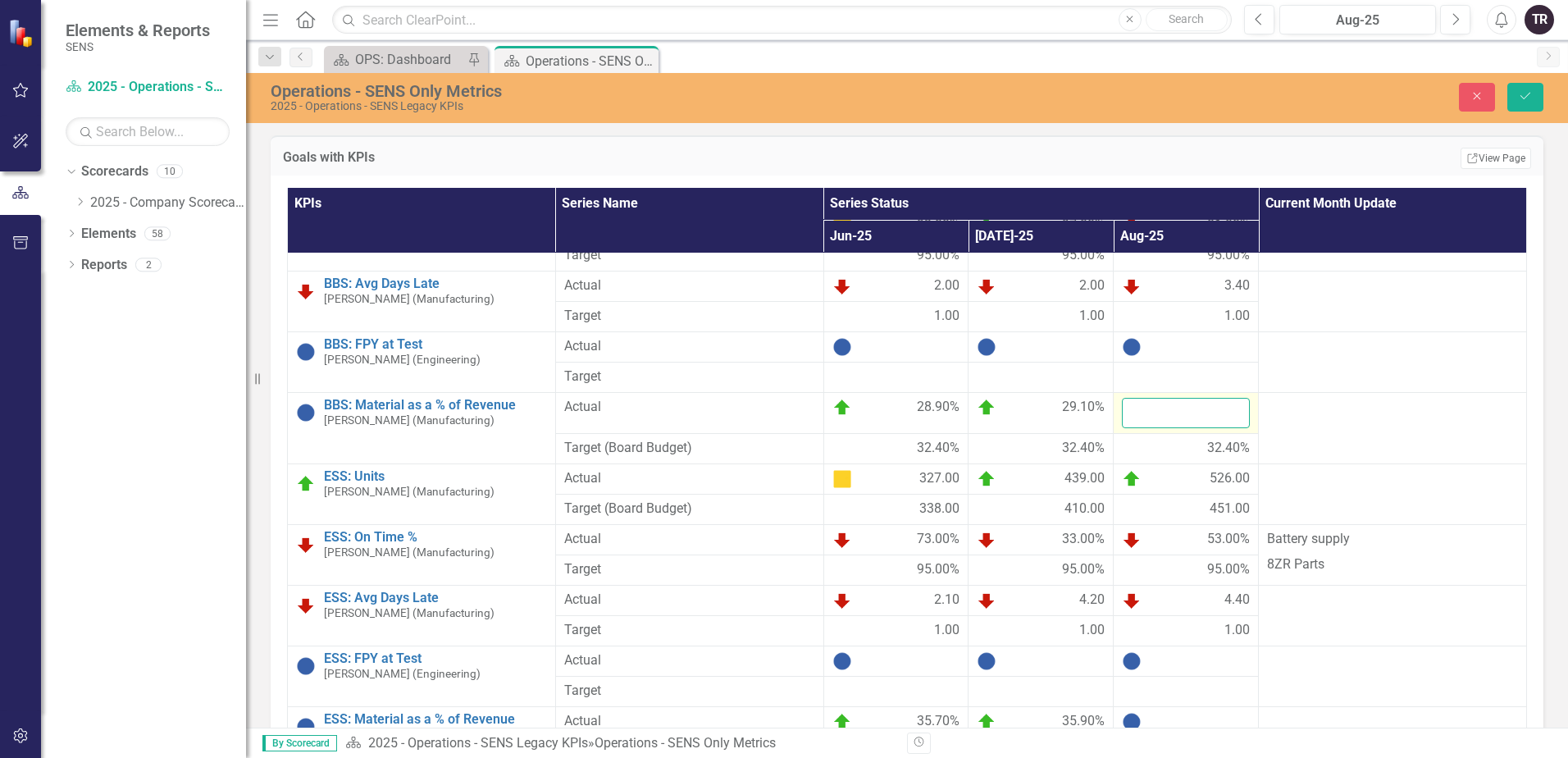
click at [1170, 412] on input "number" at bounding box center [1185, 412] width 128 height 30
type input "28"
click at [1507, 83] on button "Save" at bounding box center [1525, 97] width 36 height 28
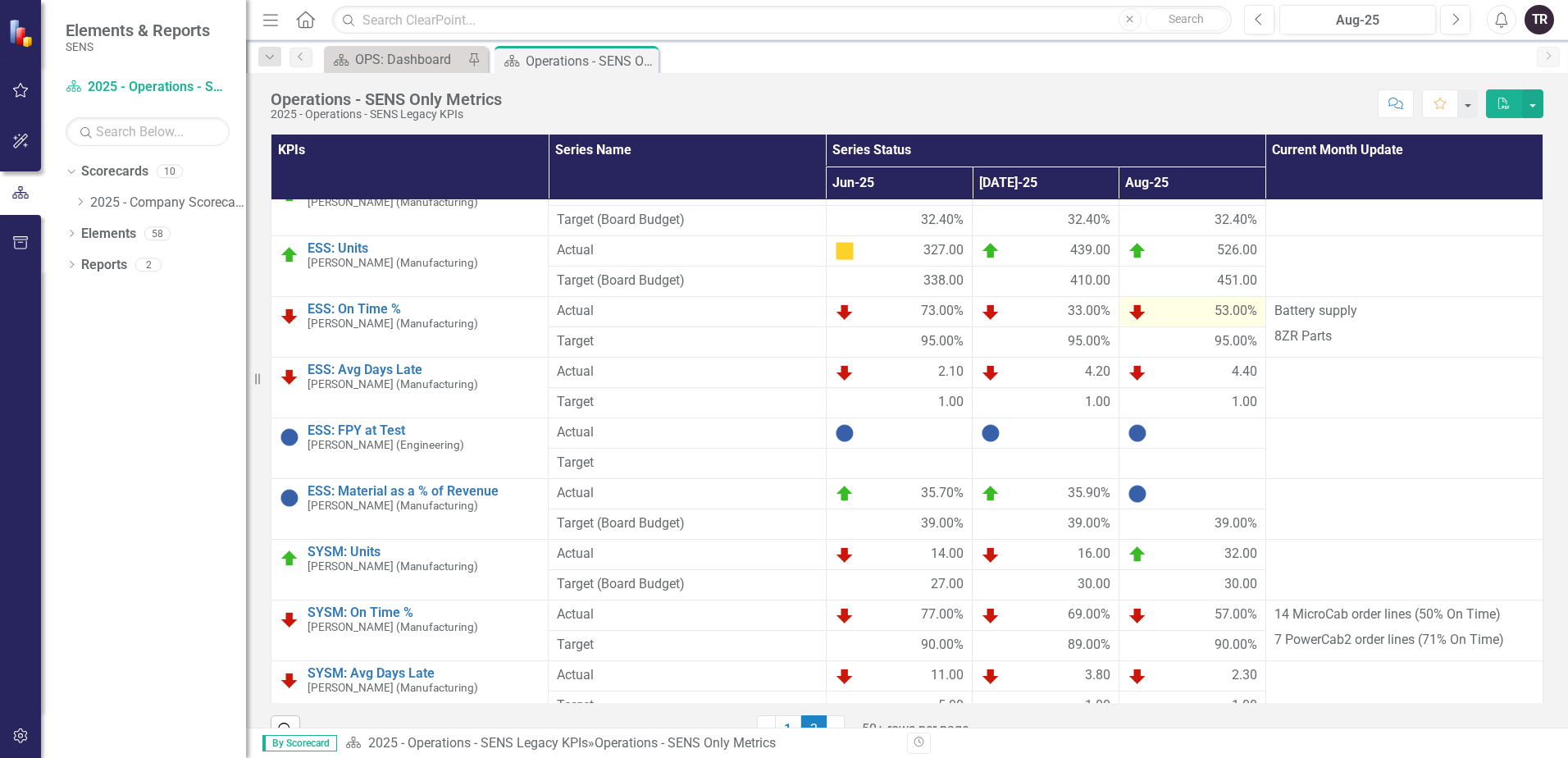
scroll to position [410, 0]
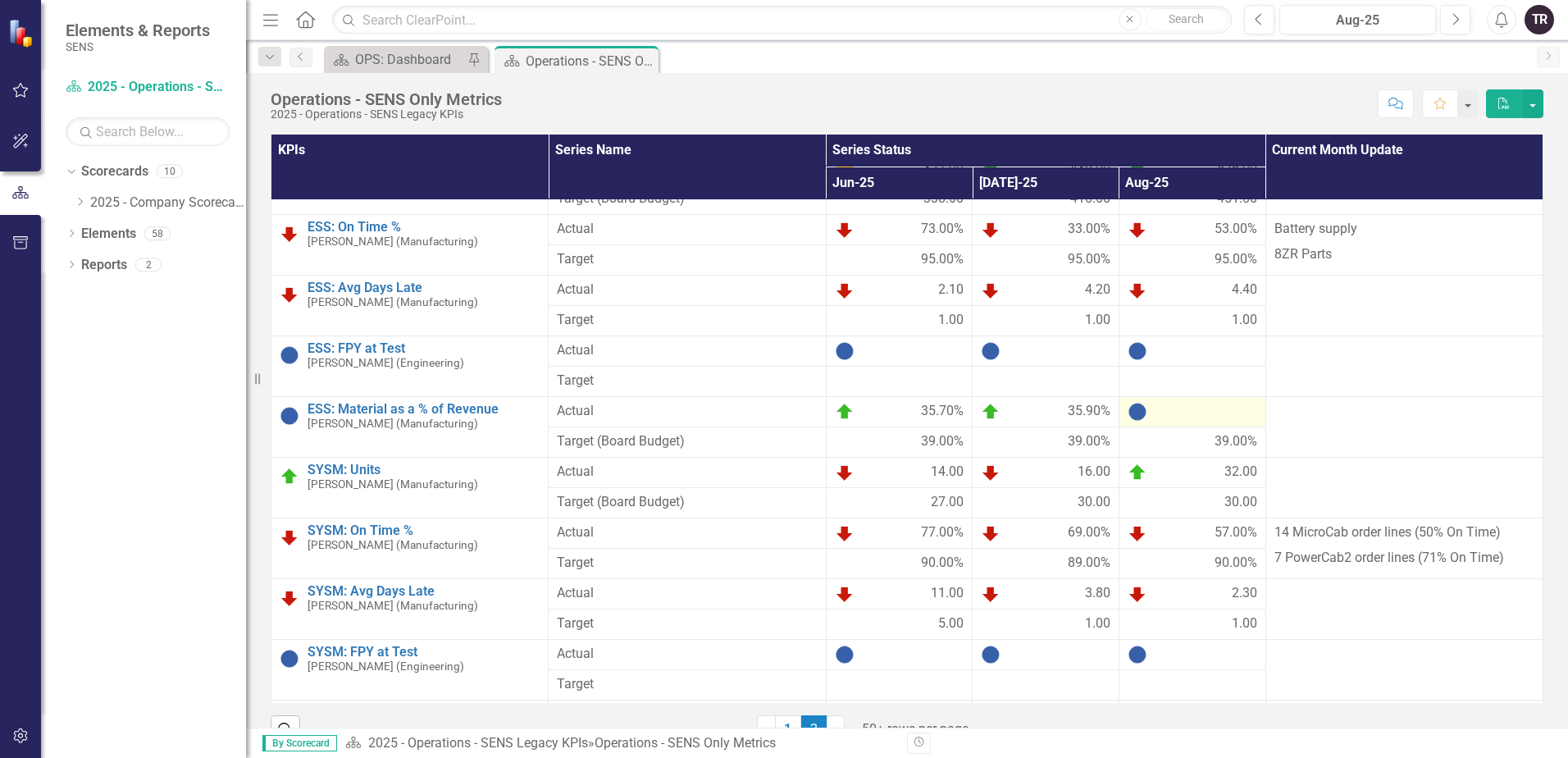
click at [1174, 417] on div at bounding box center [1192, 411] width 129 height 20
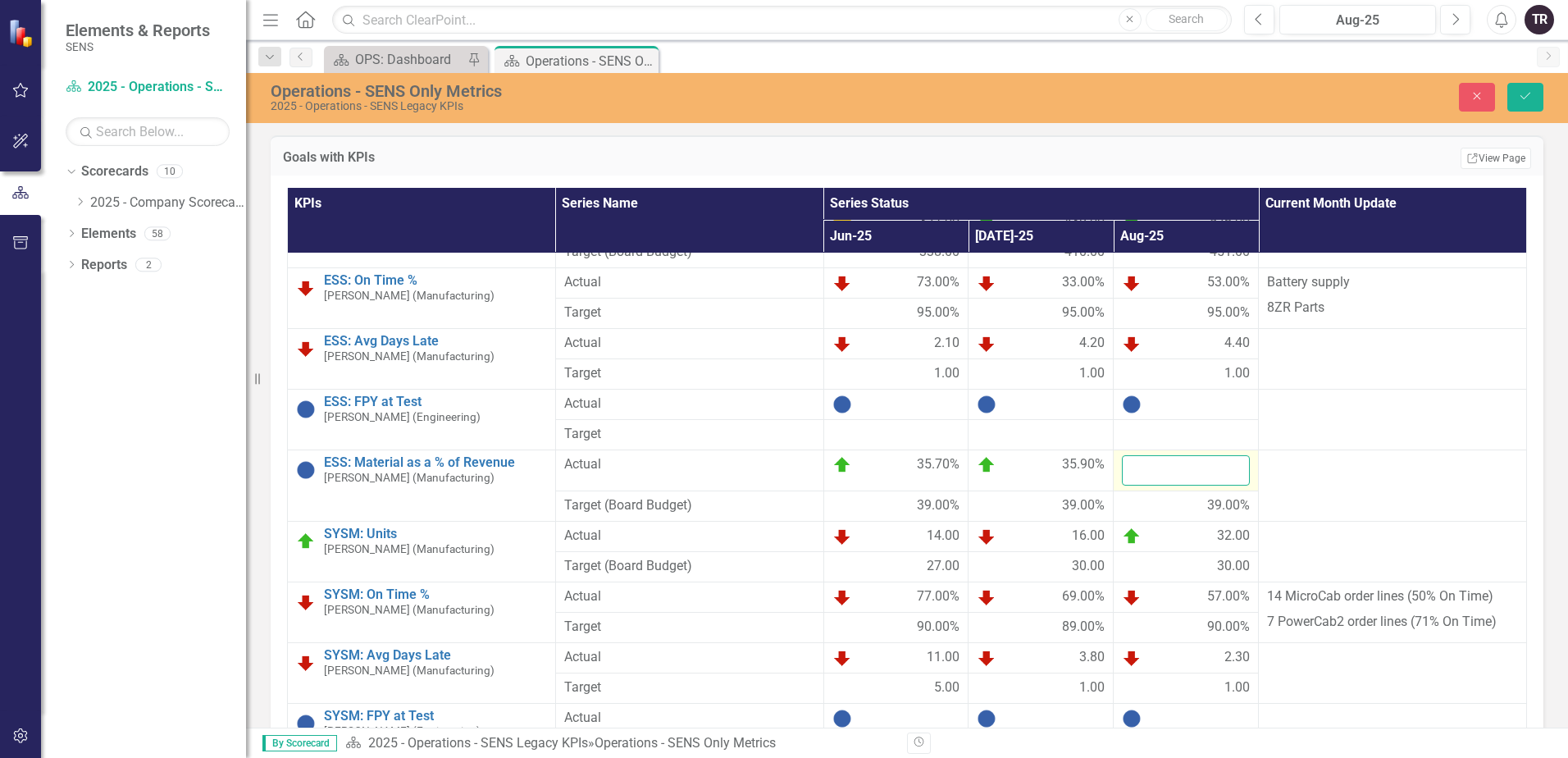
click at [1157, 474] on input "number" at bounding box center [1185, 470] width 128 height 30
type input "36.4"
click button "Save" at bounding box center [1525, 97] width 36 height 28
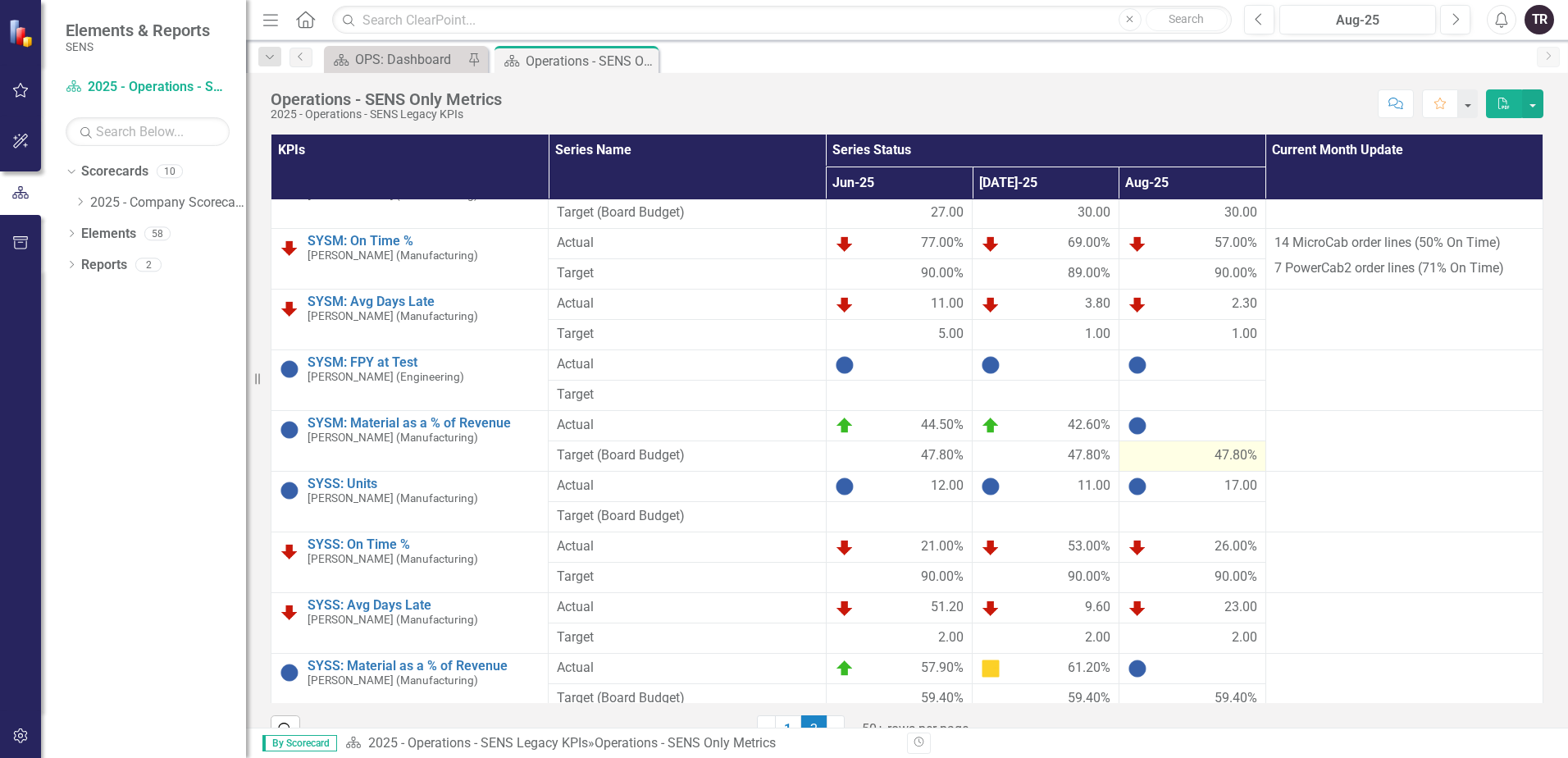
scroll to position [738, 0]
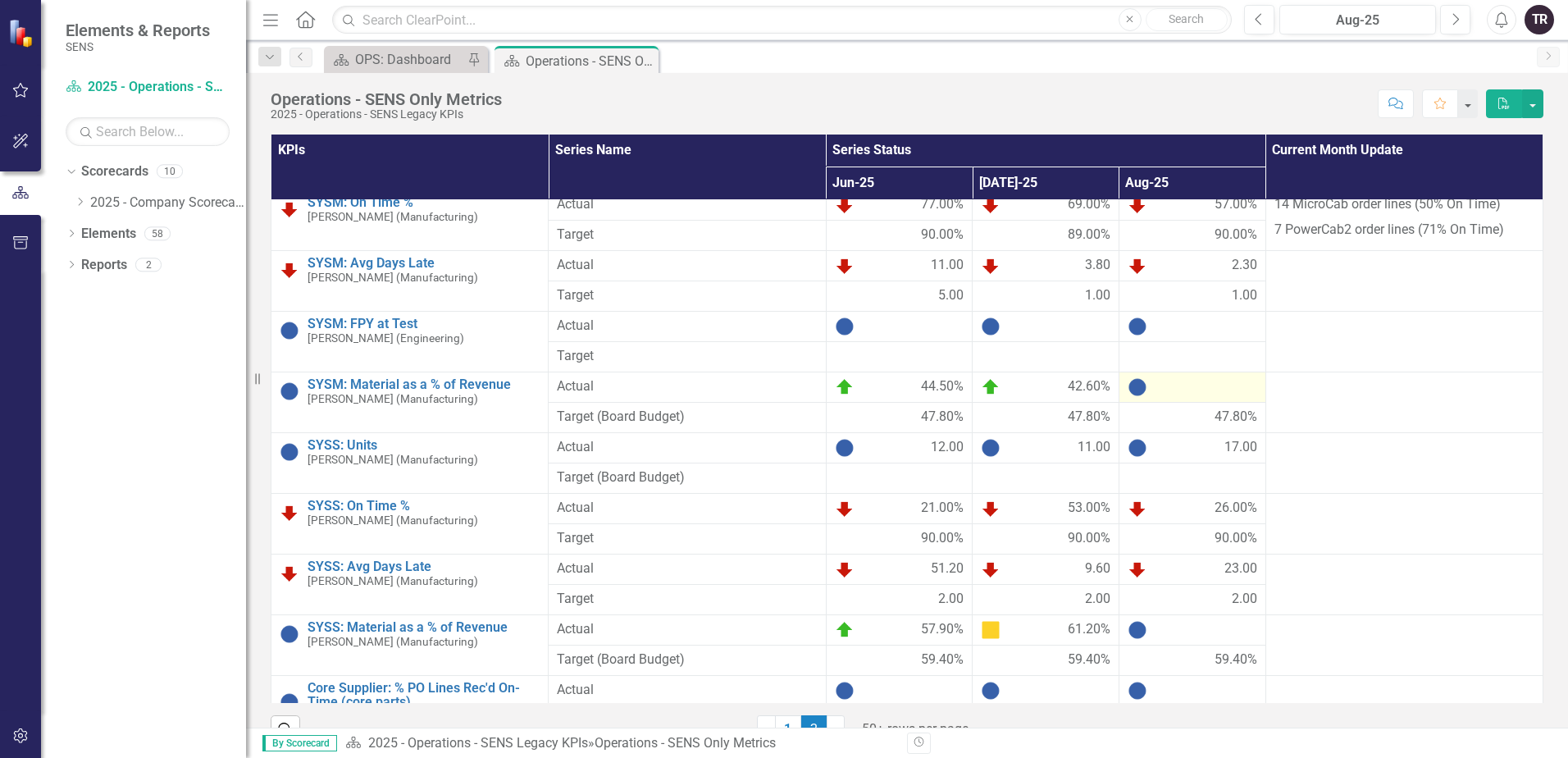
click at [1199, 389] on div at bounding box center [1192, 387] width 129 height 20
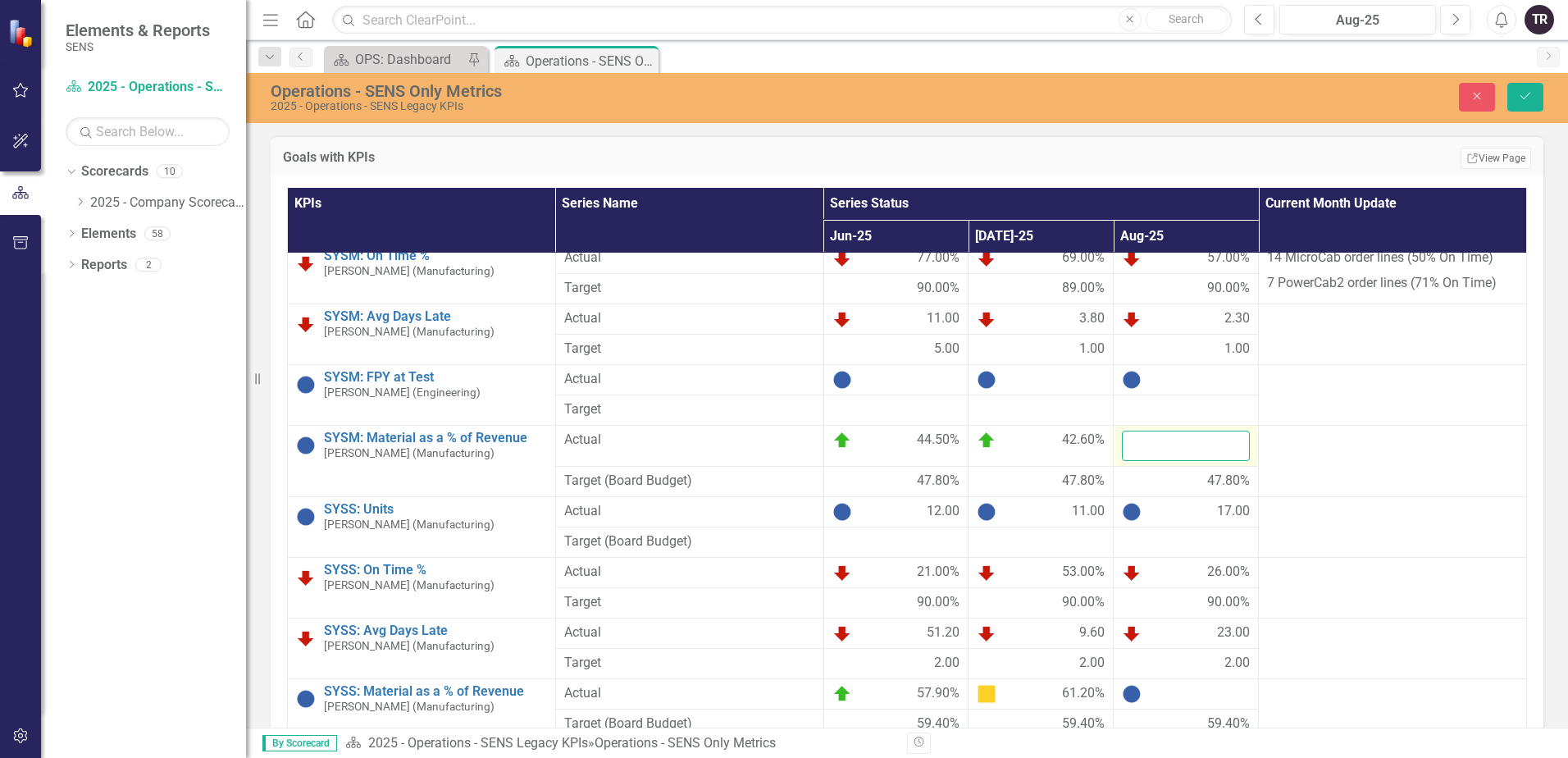
click at [1176, 446] on input "number" at bounding box center [1185, 445] width 128 height 30
type input "38"
click at [1527, 99] on icon "Save" at bounding box center [1525, 96] width 15 height 11
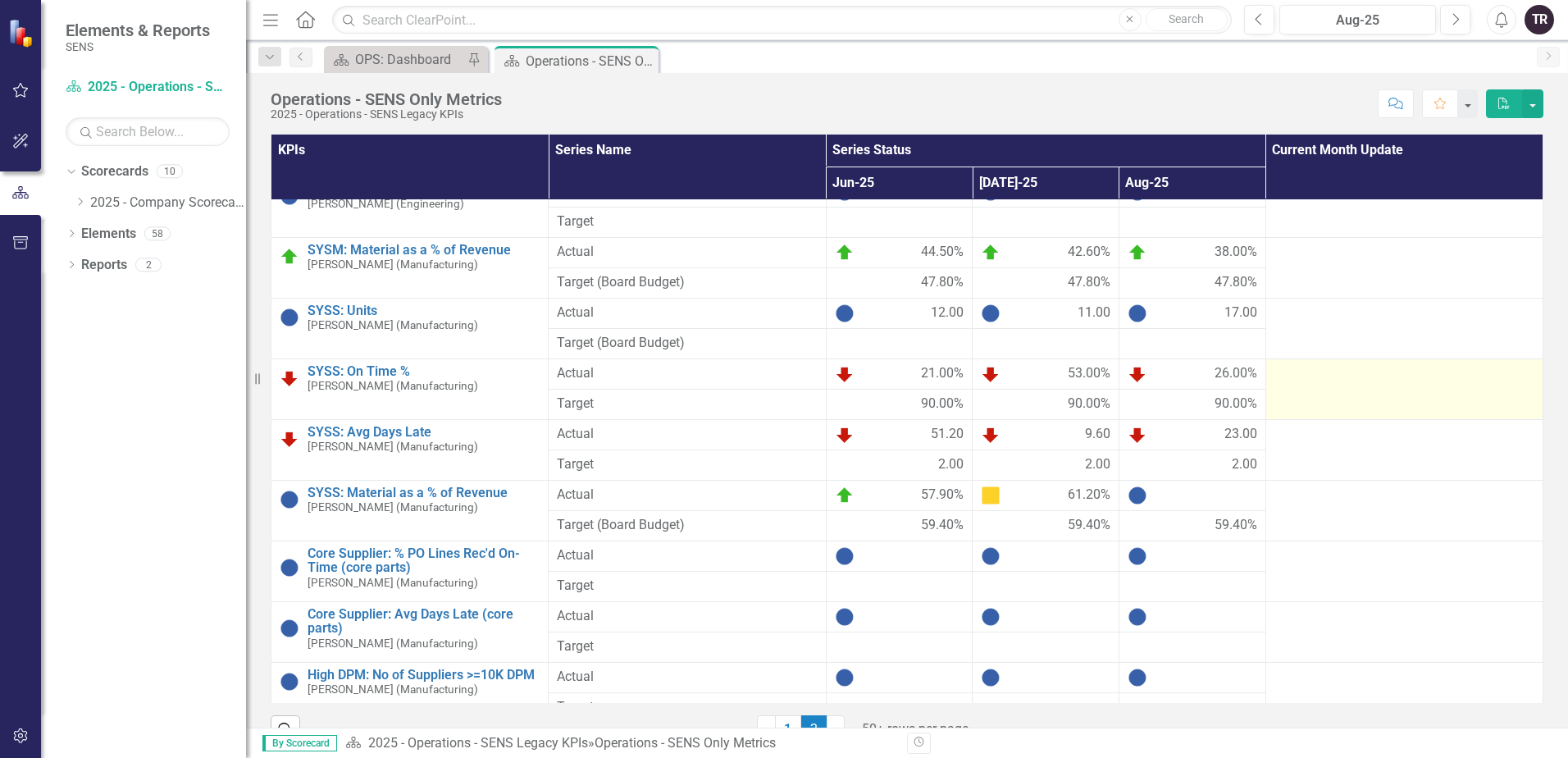
scroll to position [902, 0]
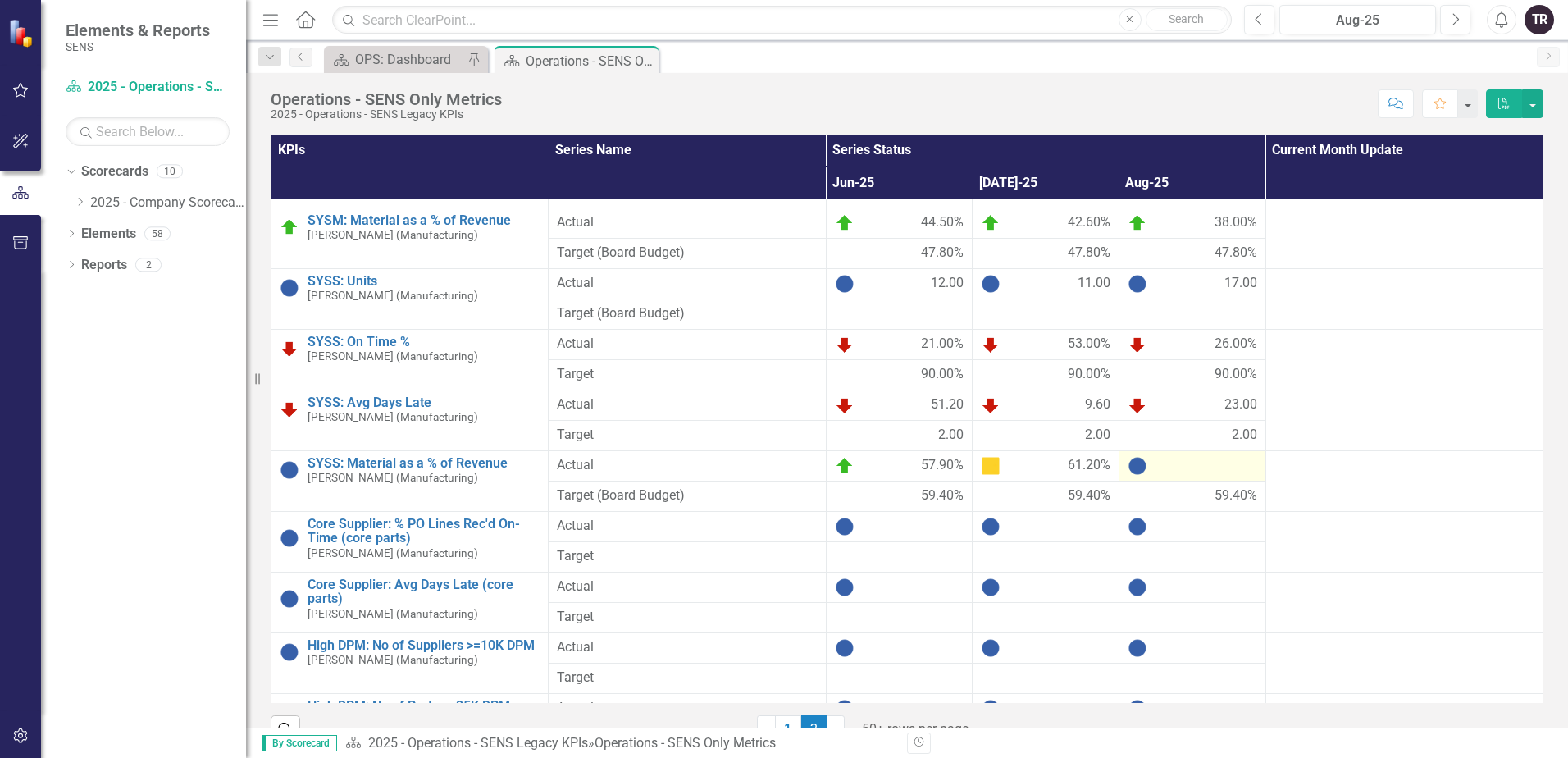
click at [1198, 475] on div at bounding box center [1192, 466] width 129 height 20
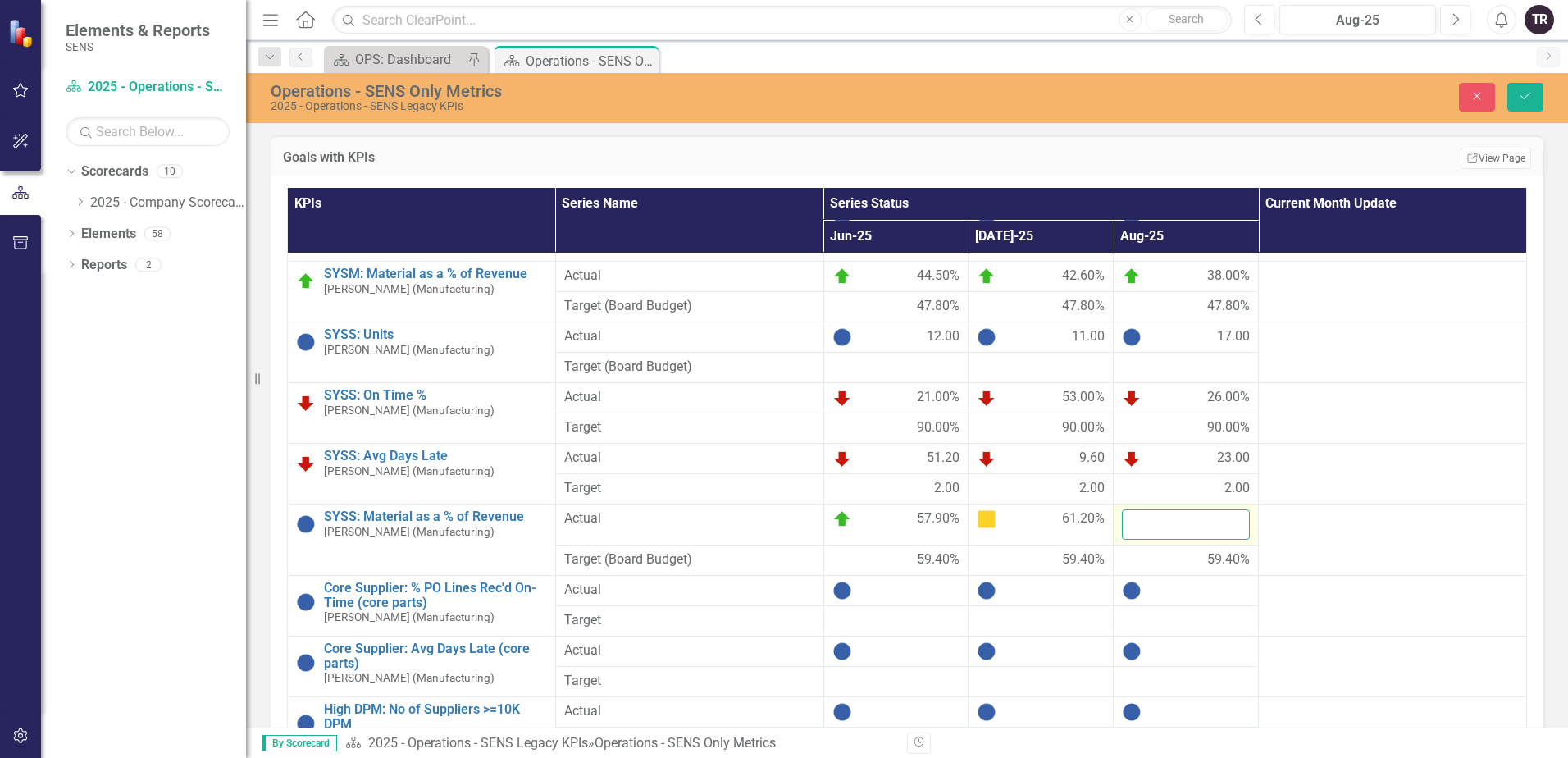
click at [1181, 524] on input "number" at bounding box center [1185, 524] width 128 height 30
type input "66"
click at [1521, 97] on icon "Save" at bounding box center [1525, 96] width 15 height 11
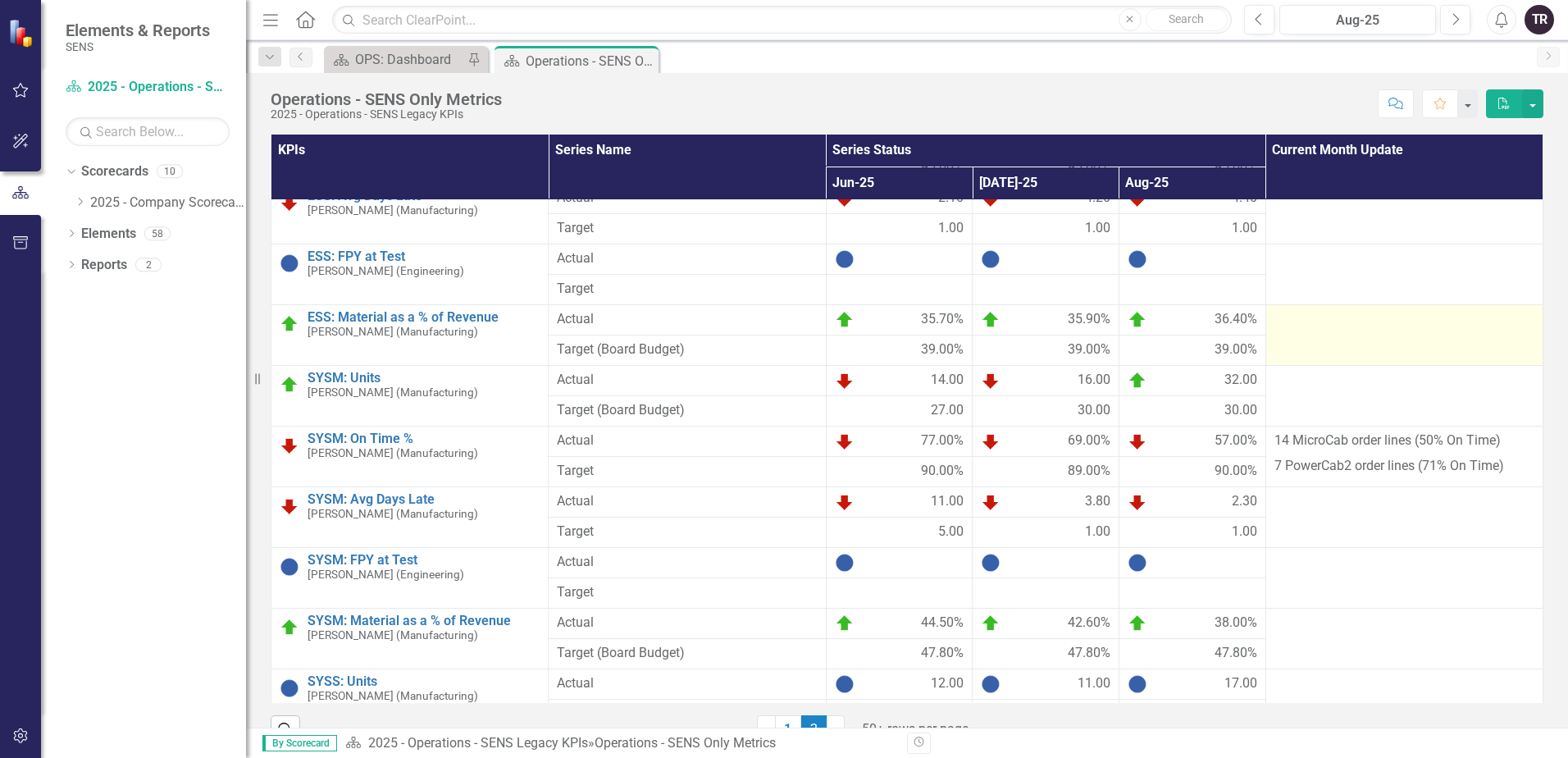
scroll to position [0, 0]
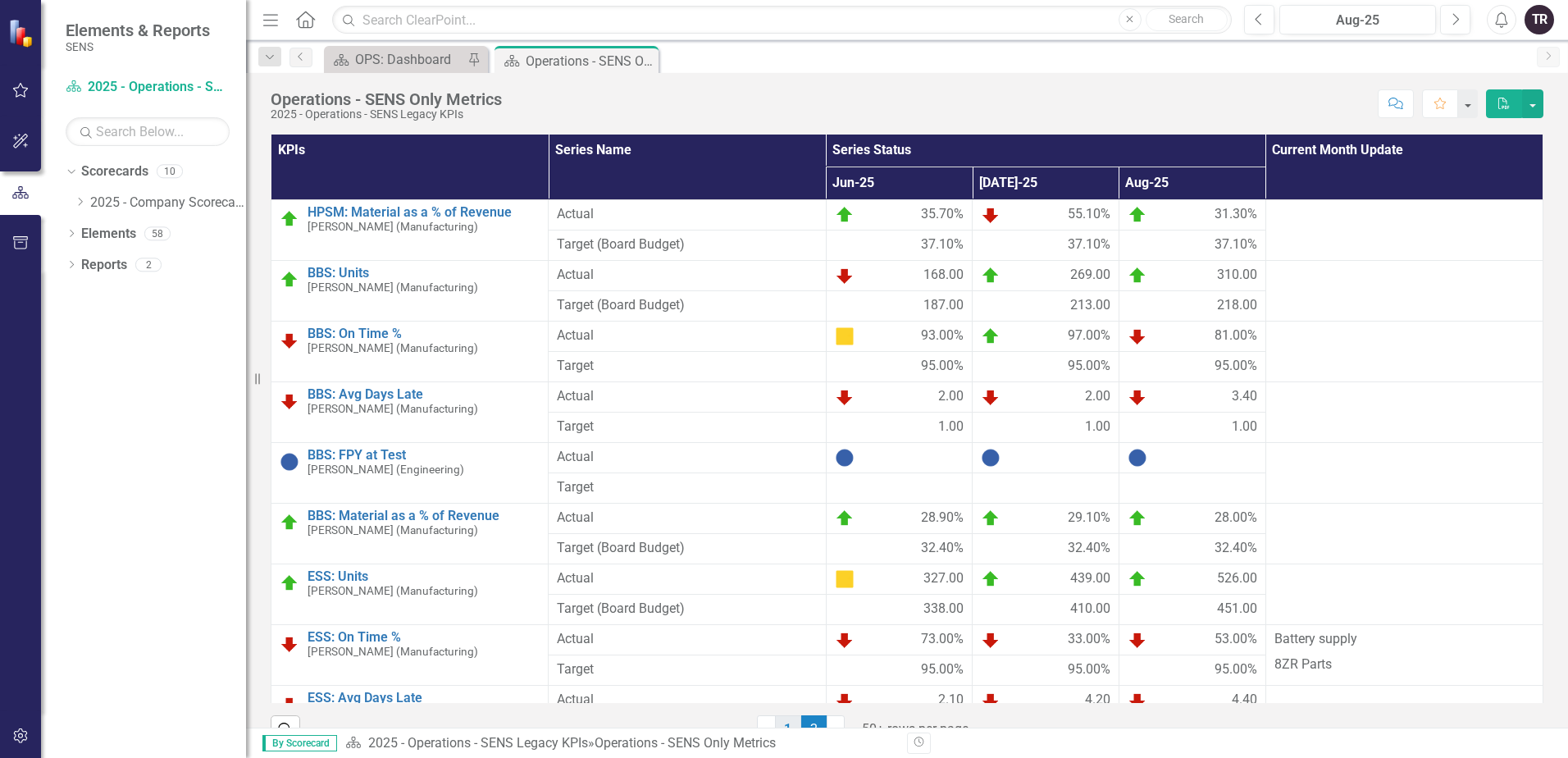
click at [781, 722] on link "1" at bounding box center [788, 729] width 26 height 28
